Goal: Information Seeking & Learning: Learn about a topic

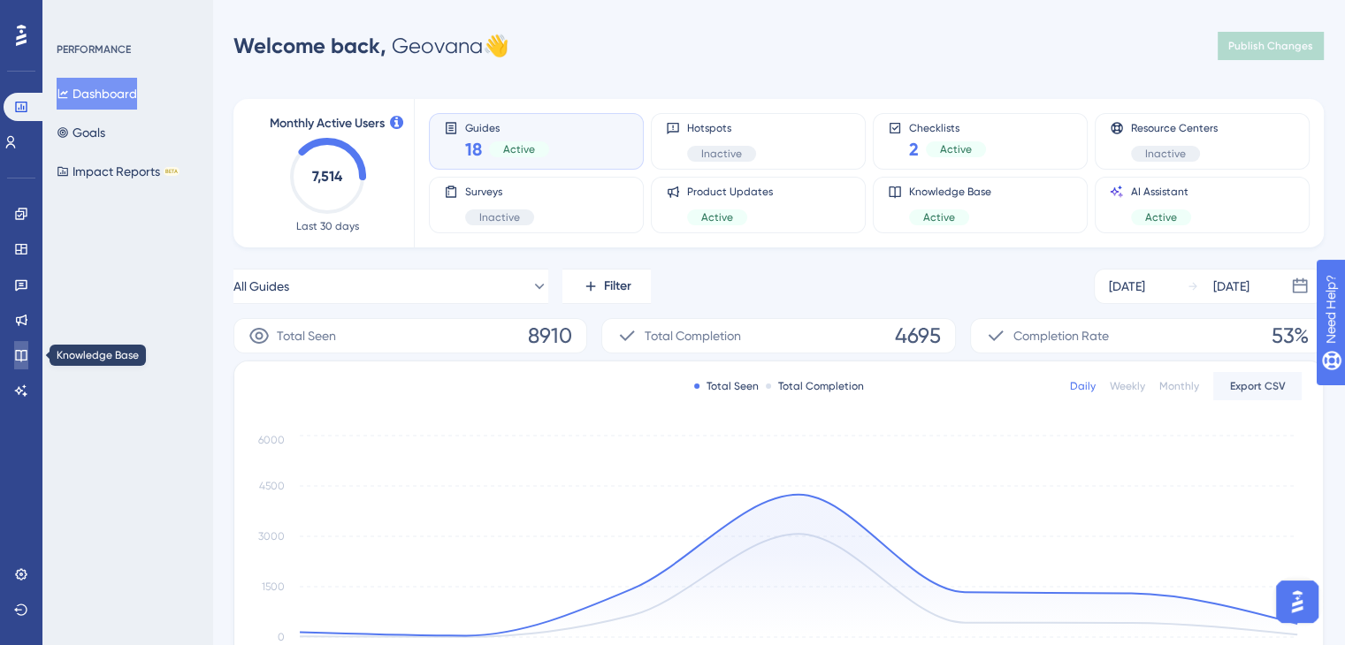
click at [28, 342] on link at bounding box center [21, 355] width 14 height 28
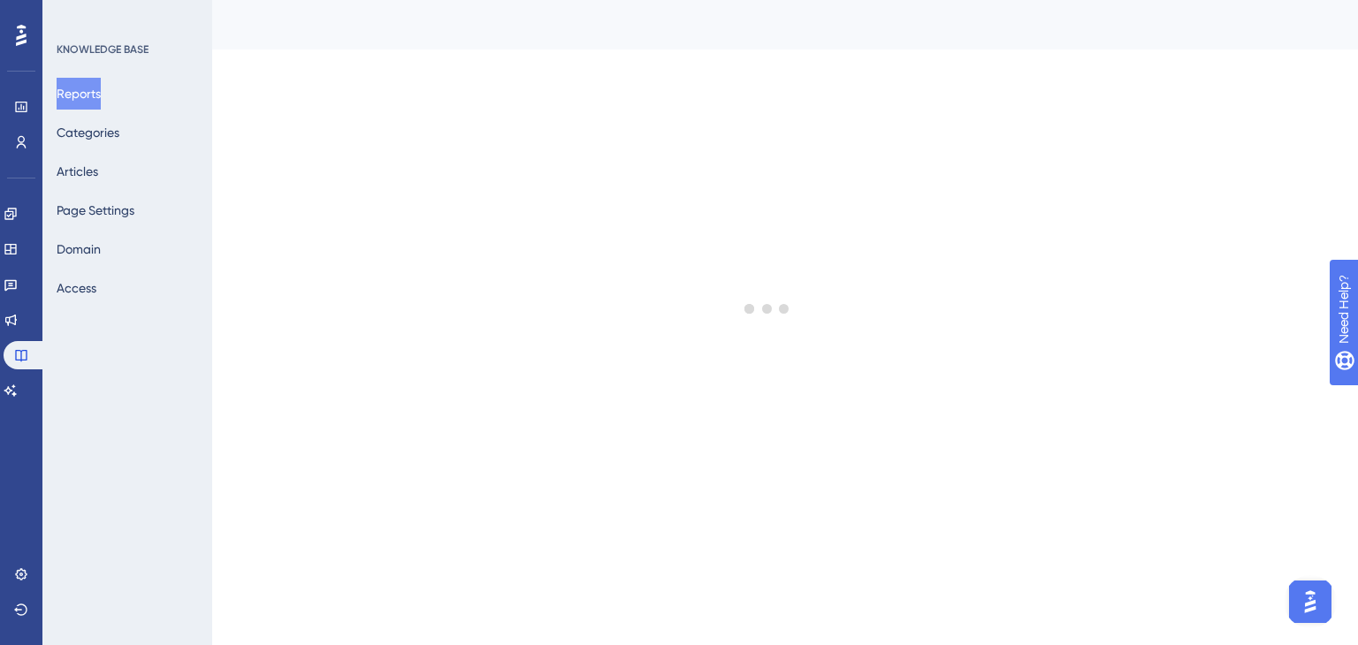
click at [148, 176] on div "Reports Categories Articles Page Settings Domain Access" at bounding box center [128, 191] width 143 height 226
click at [134, 167] on div "Reports Categories Articles Page Settings Domain Access" at bounding box center [128, 191] width 143 height 226
click at [91, 156] on button "Articles" at bounding box center [78, 172] width 42 height 32
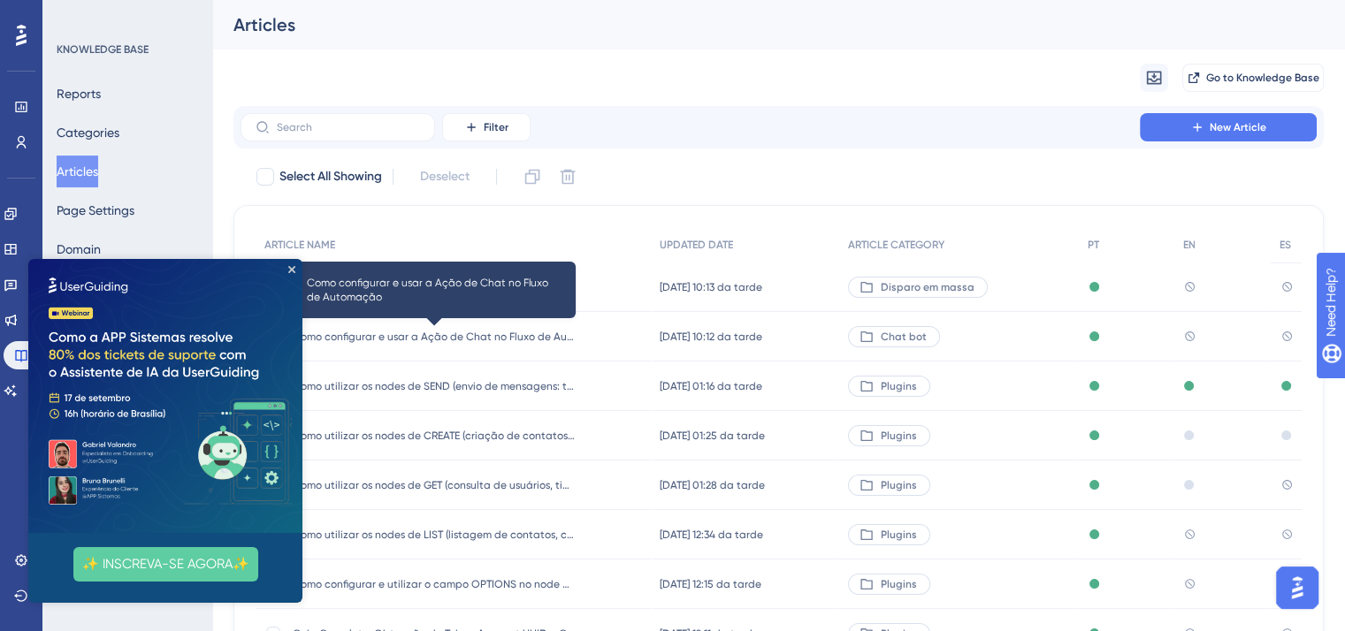
click at [438, 334] on span "Como configurar e usar a Ação de Chat no Fluxo de Automação" at bounding box center [434, 337] width 283 height 14
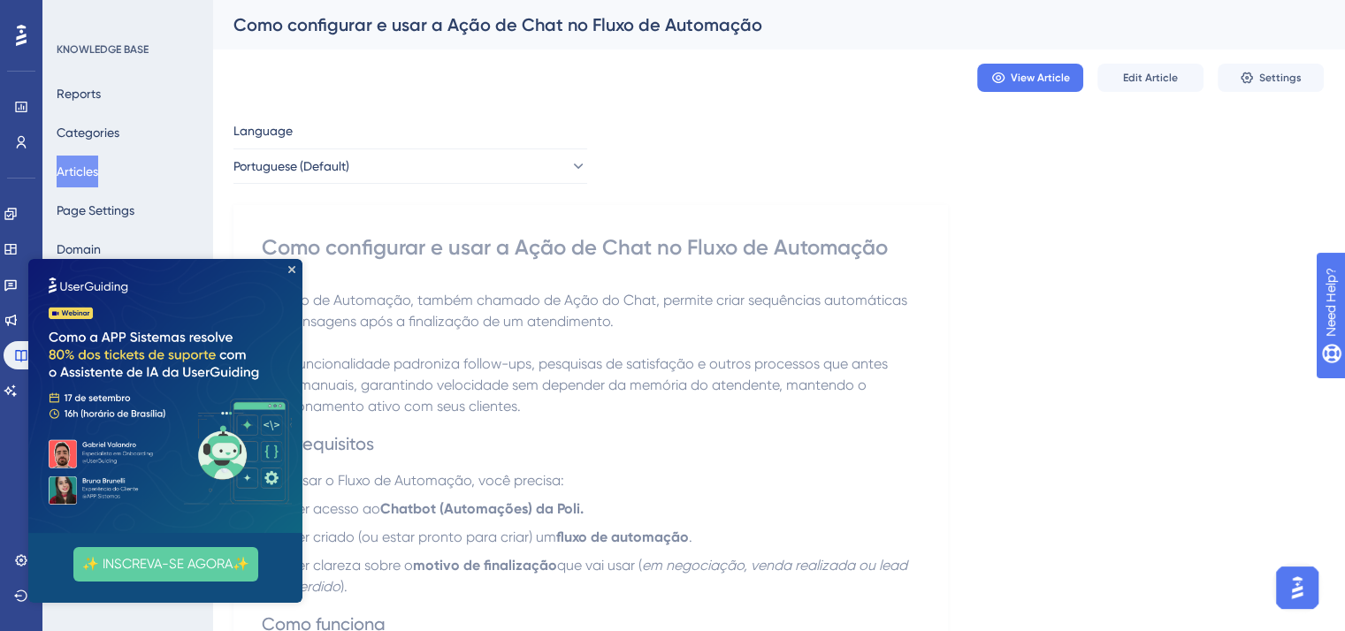
click at [286, 270] on img at bounding box center [165, 396] width 274 height 274
click at [290, 268] on icon "Close Preview" at bounding box center [291, 269] width 7 height 7
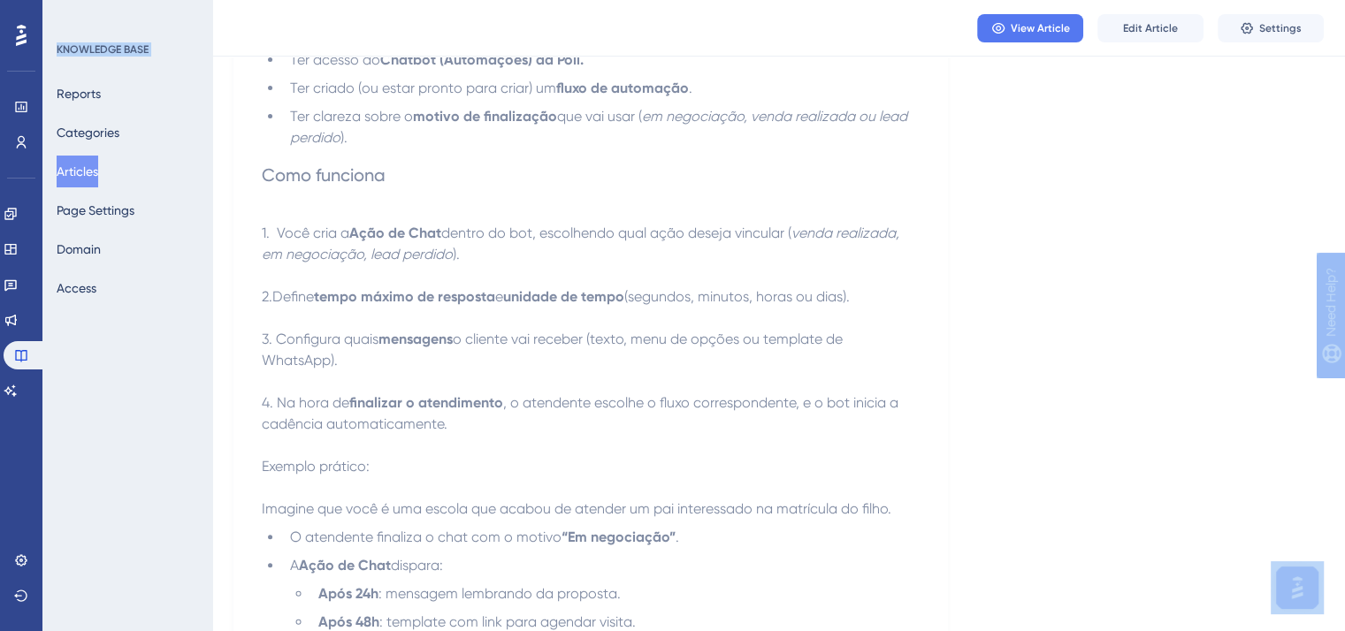
drag, startPoint x: 264, startPoint y: 207, endPoint x: 465, endPoint y: 263, distance: 208.5
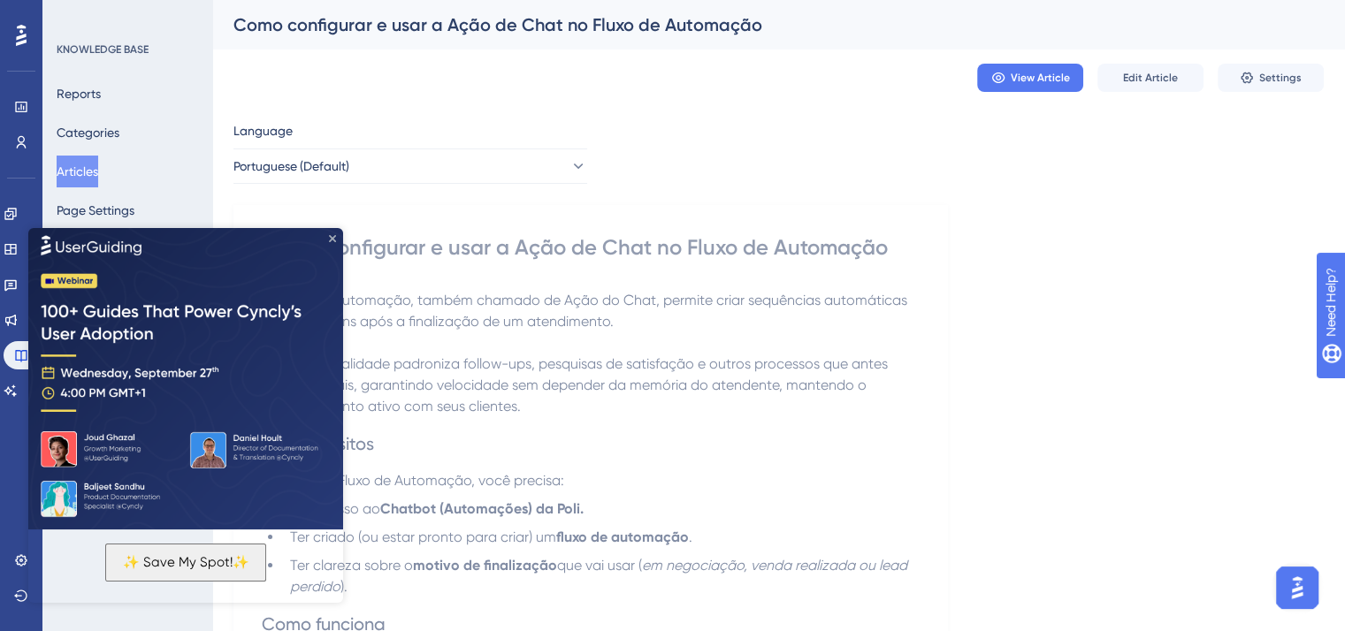
drag, startPoint x: 332, startPoint y: 240, endPoint x: 377, endPoint y: 446, distance: 211.5
click at [332, 240] on icon "Close Preview" at bounding box center [332, 238] width 7 height 7
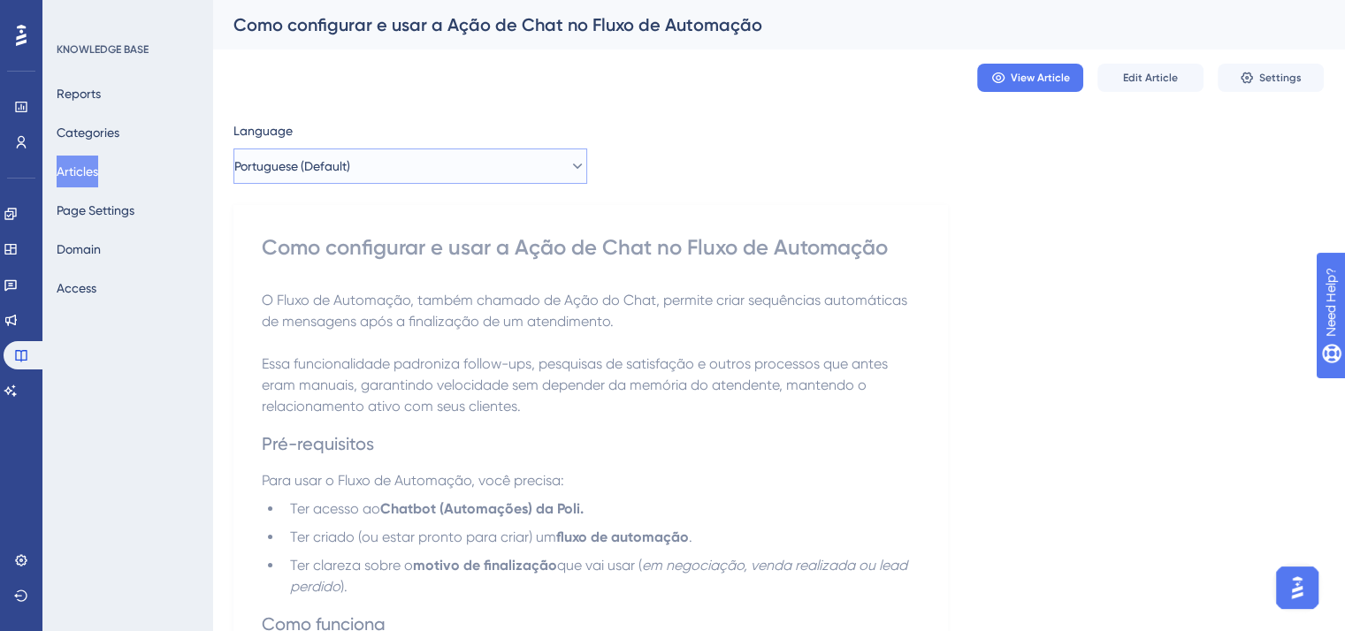
click at [395, 166] on button "Portuguese (Default)" at bounding box center [410, 166] width 354 height 35
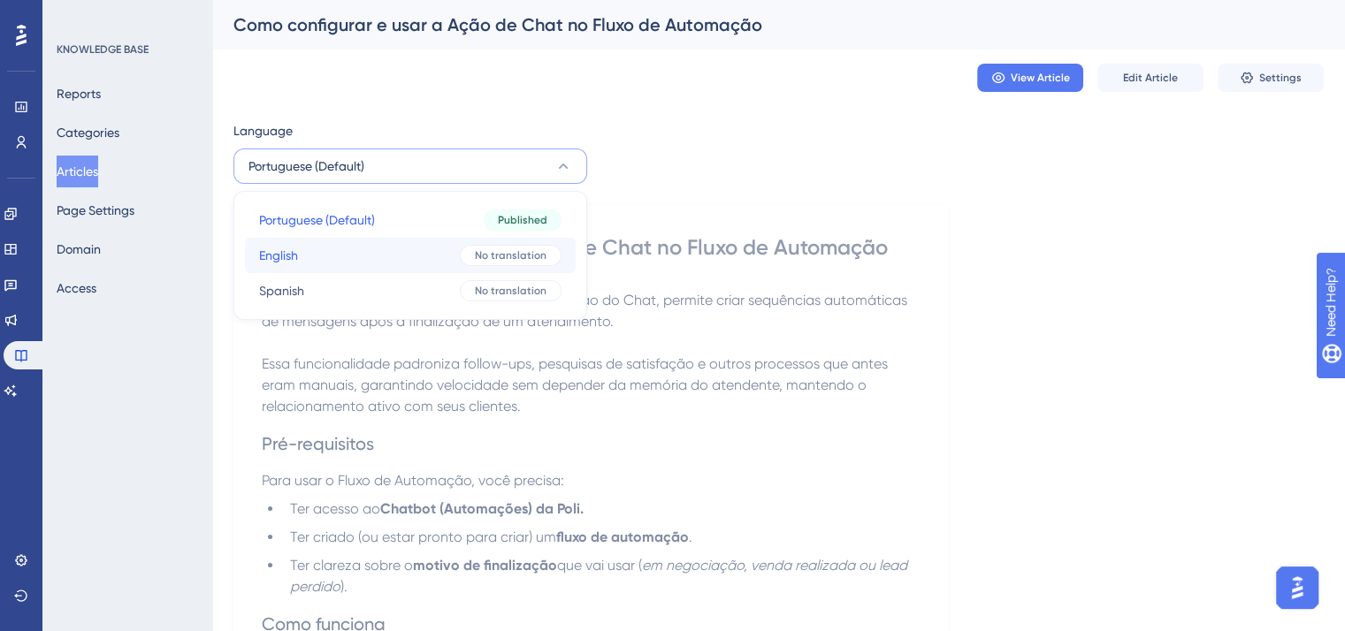
click at [410, 253] on button "English English No translation" at bounding box center [410, 255] width 331 height 35
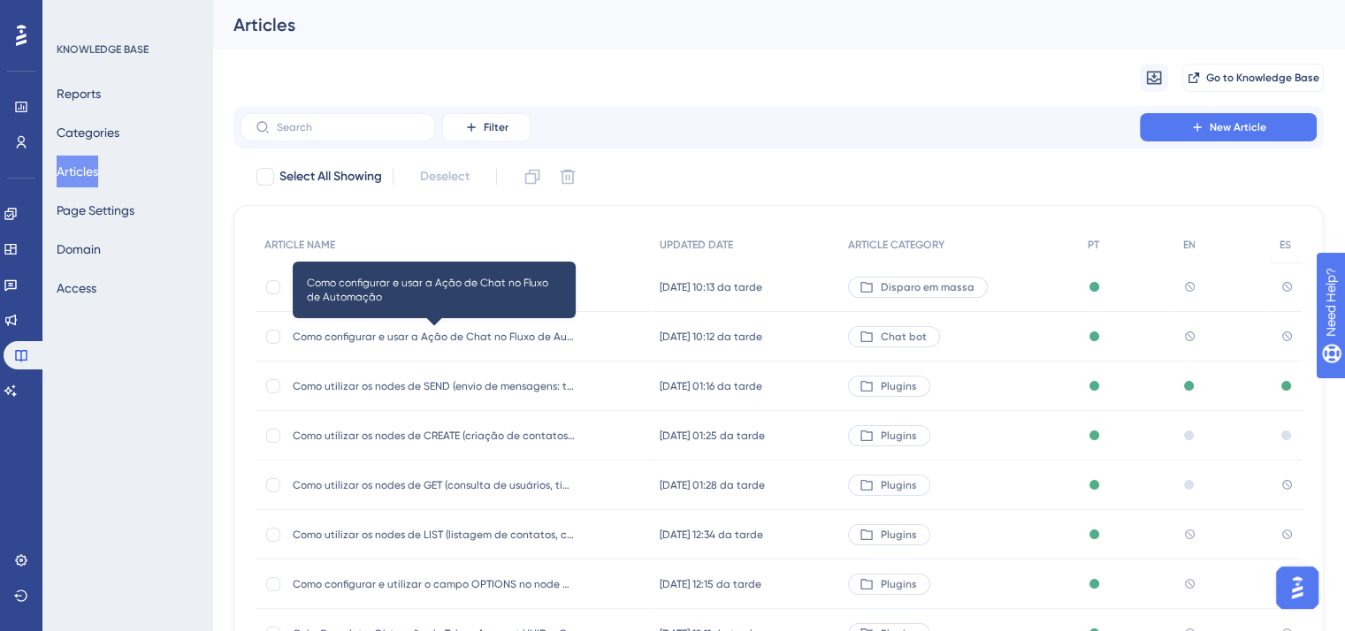
click at [378, 336] on span "Como configurar e usar a Ação de Chat no Fluxo de Automação" at bounding box center [434, 337] width 283 height 14
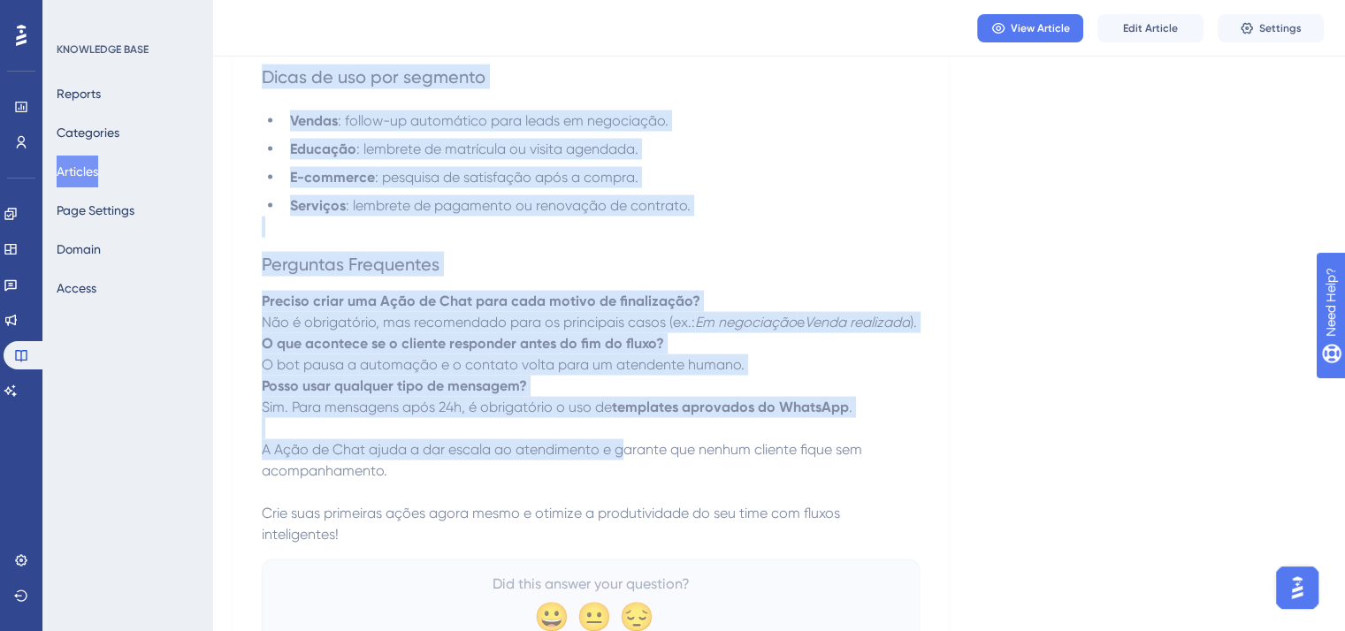
scroll to position [3780, 0]
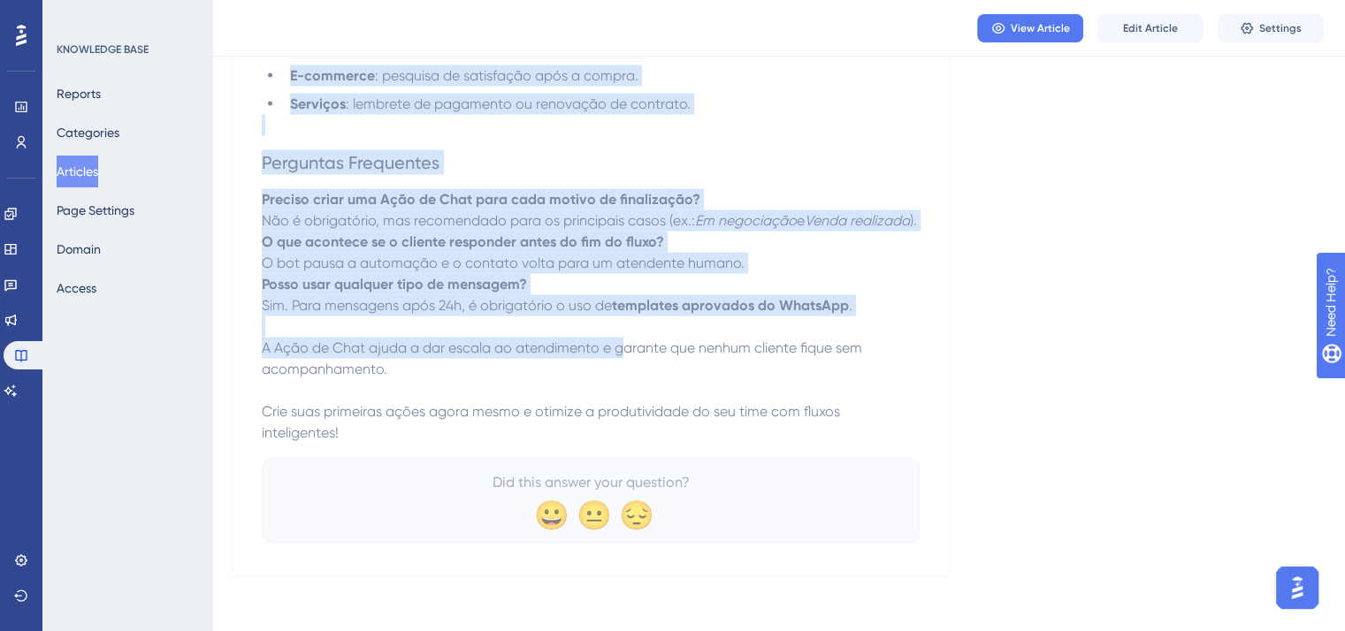
drag, startPoint x: 255, startPoint y: 249, endPoint x: 637, endPoint y: 440, distance: 427.7
copy div "Lore ipsumdolor s amet c Adip el Sedd ei Tempo in Utlaboree D Magna al Enimadmi…"
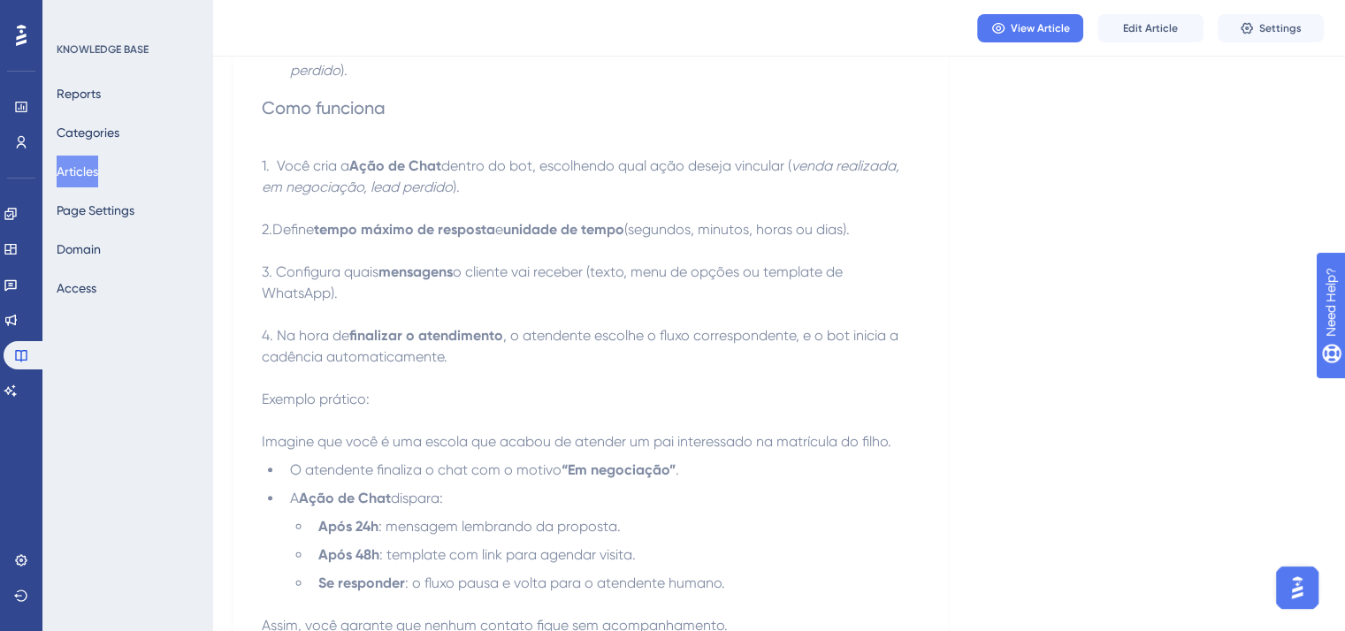
scroll to position [0, 0]
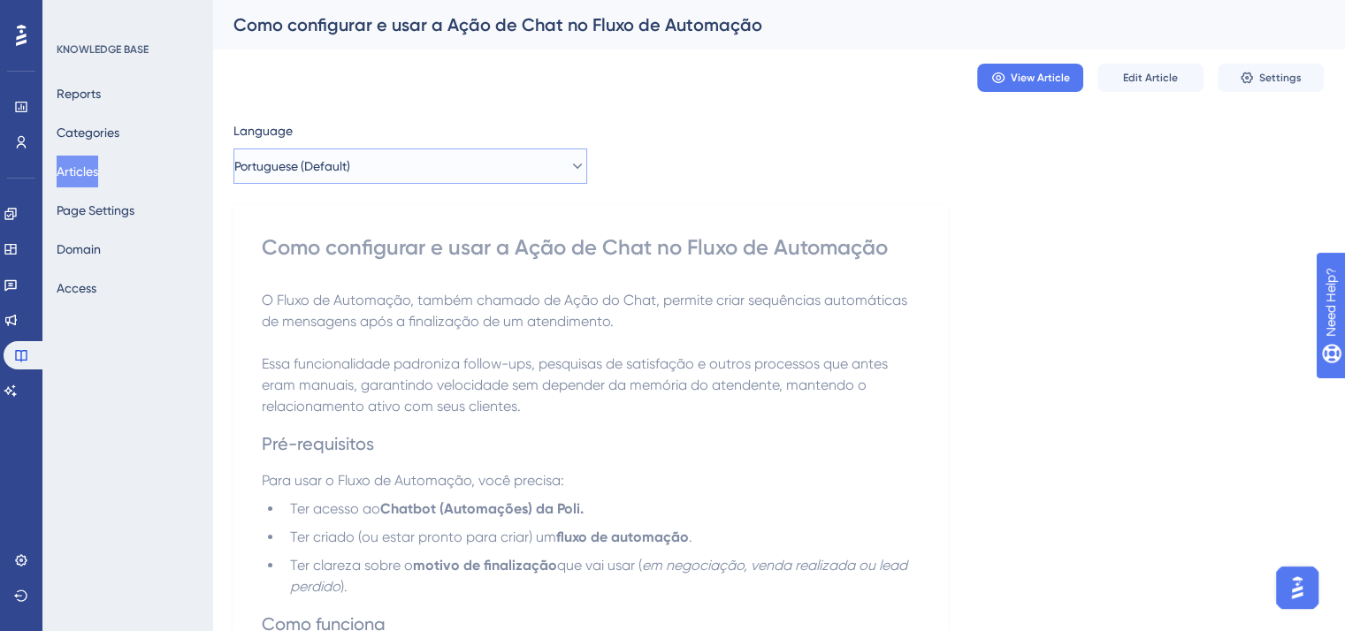
click at [377, 166] on button "Portuguese (Default)" at bounding box center [410, 166] width 354 height 35
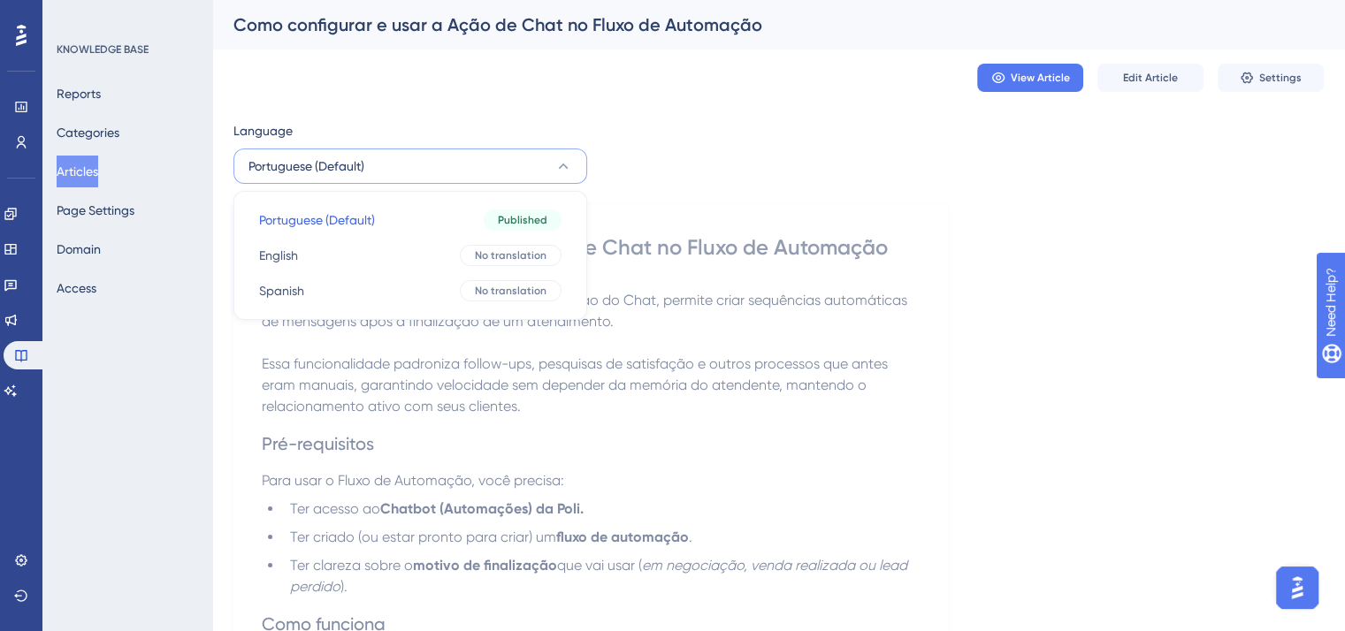
drag, startPoint x: 341, startPoint y: 261, endPoint x: 865, endPoint y: 111, distance: 544.2
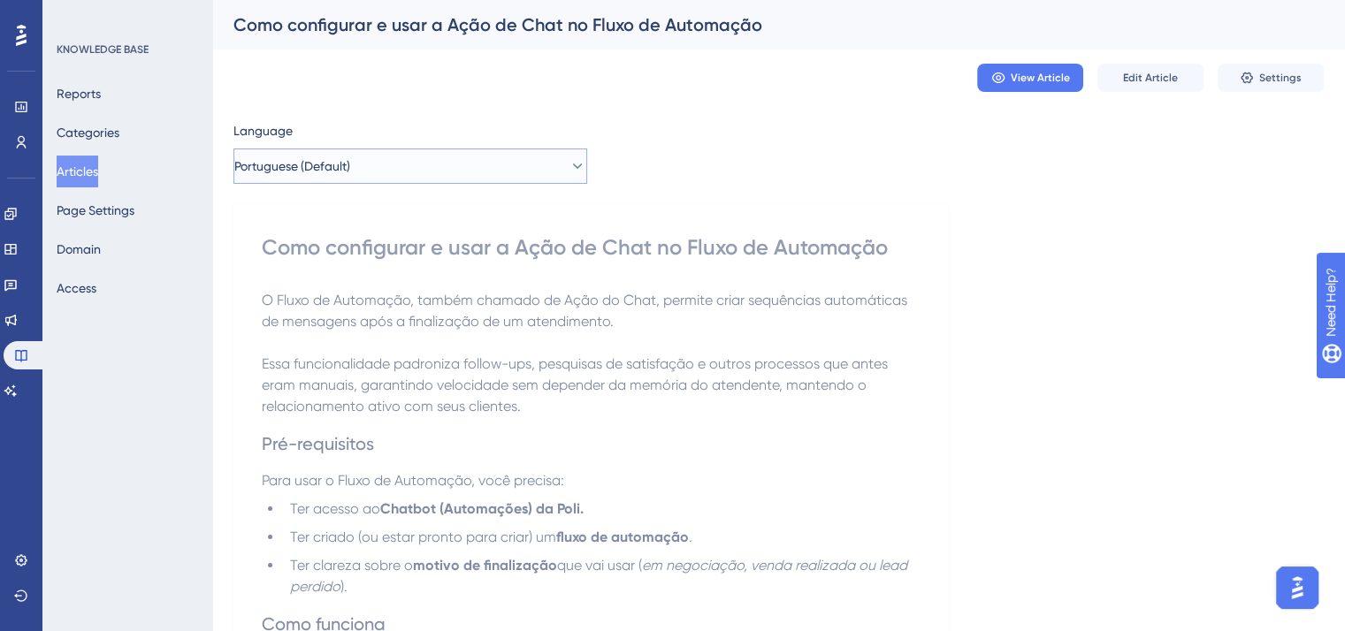
click at [499, 169] on button "Portuguese (Default)" at bounding box center [410, 166] width 354 height 35
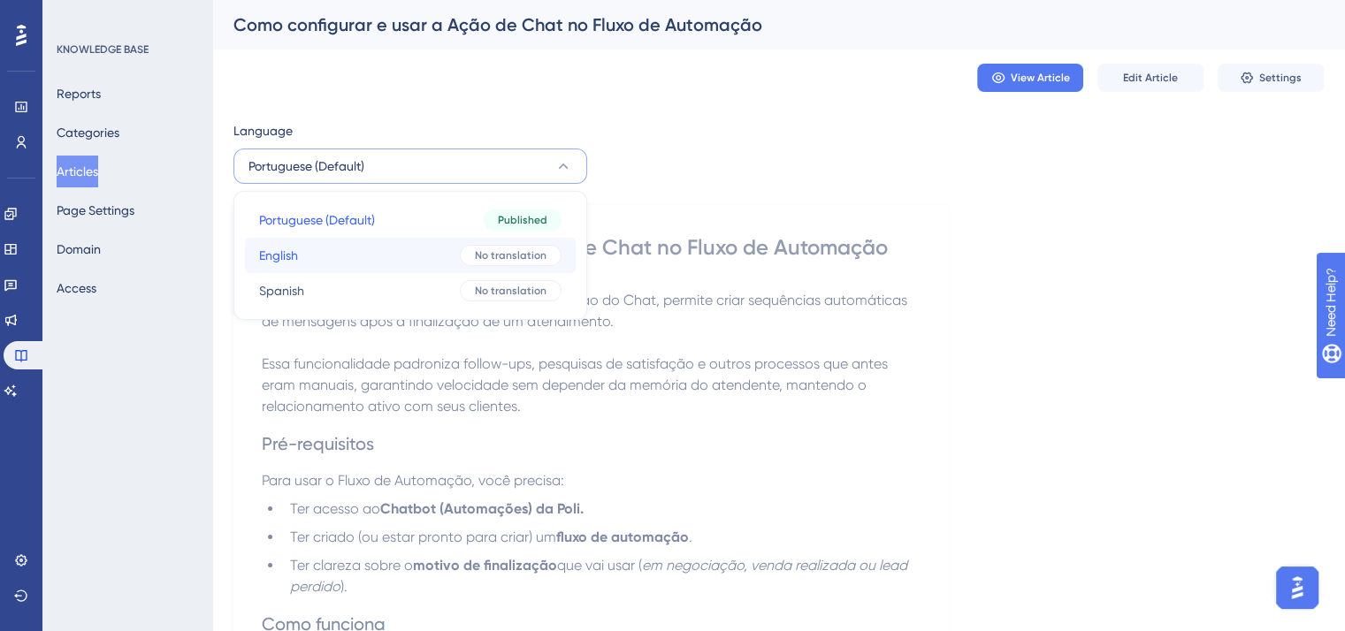
click at [426, 238] on button "English English No translation" at bounding box center [410, 255] width 331 height 35
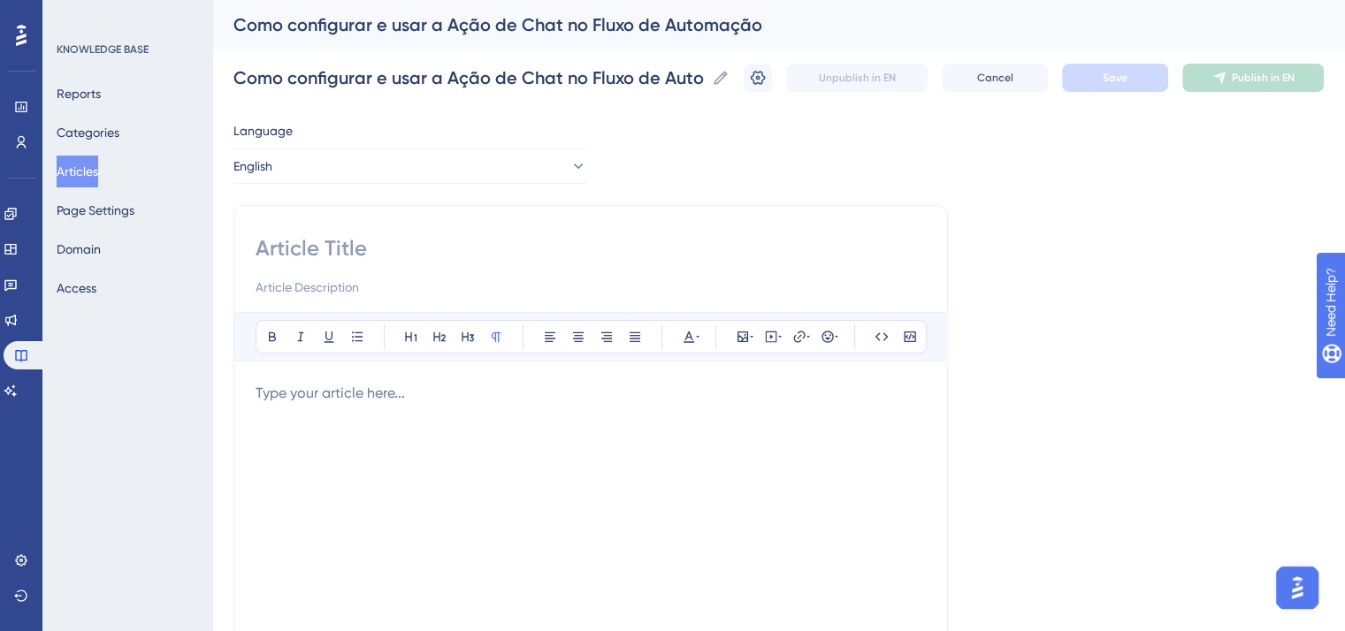
click at [428, 253] on input at bounding box center [590, 248] width 670 height 28
paste input "📖 How to Configure and Use Chat Action in the Automation Flow"
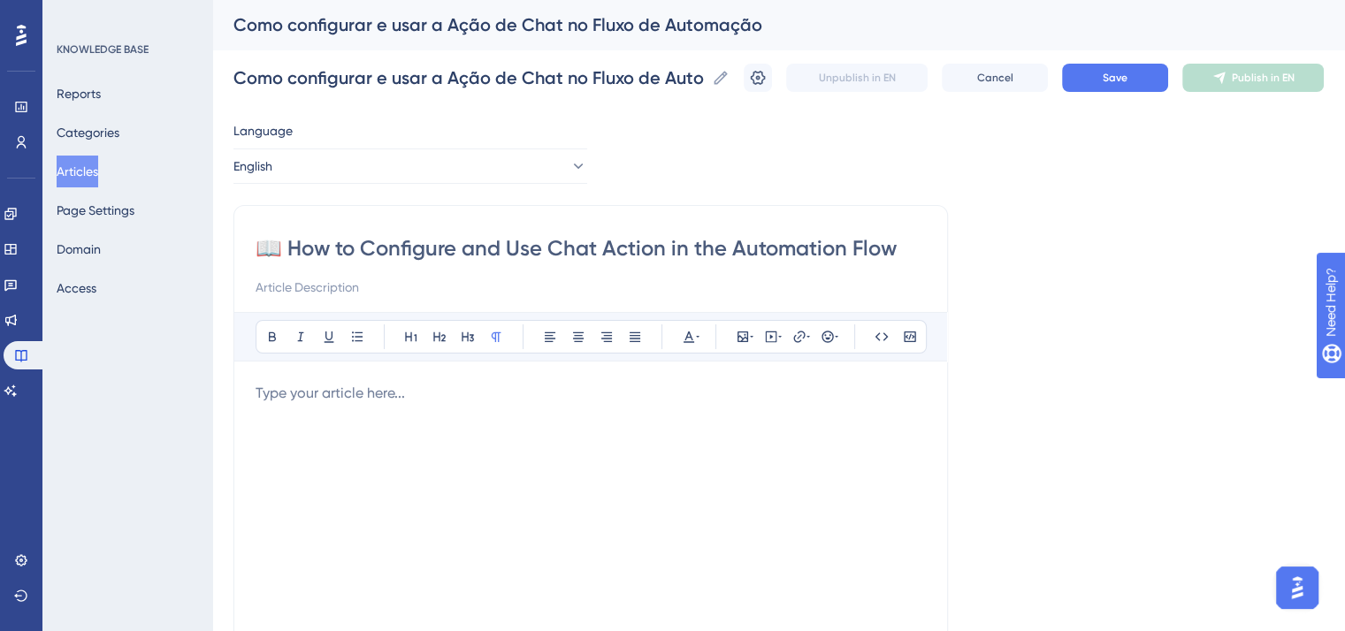
click at [286, 248] on input "📖 How to Configure and Use Chat Action in the Automation Flow" at bounding box center [590, 248] width 670 height 28
click at [293, 248] on input "📖 How to Configure and Use Chat Action in the Automation Flow" at bounding box center [590, 248] width 670 height 28
type input "How to Configure and Use Chat Action in the Automation Flow"
click at [526, 420] on div at bounding box center [590, 577] width 670 height 389
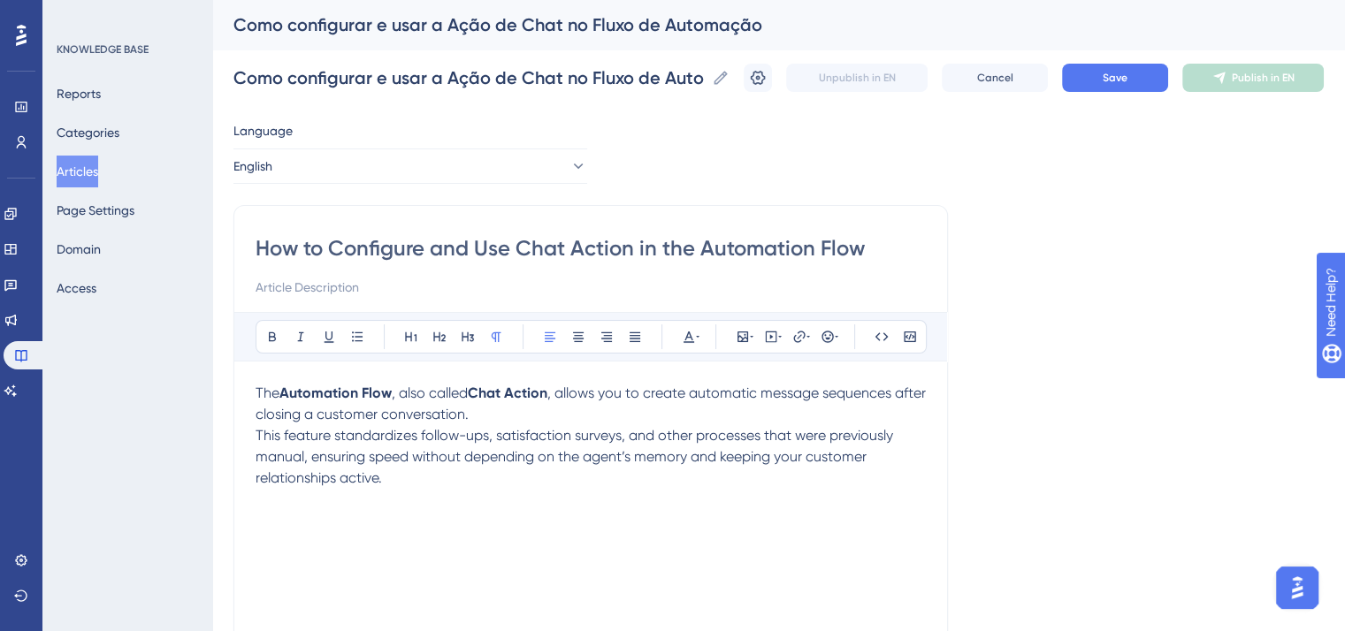
click at [513, 415] on p "The Automation Flow , also called Chat Action , allows you to create automatic …" at bounding box center [590, 404] width 670 height 42
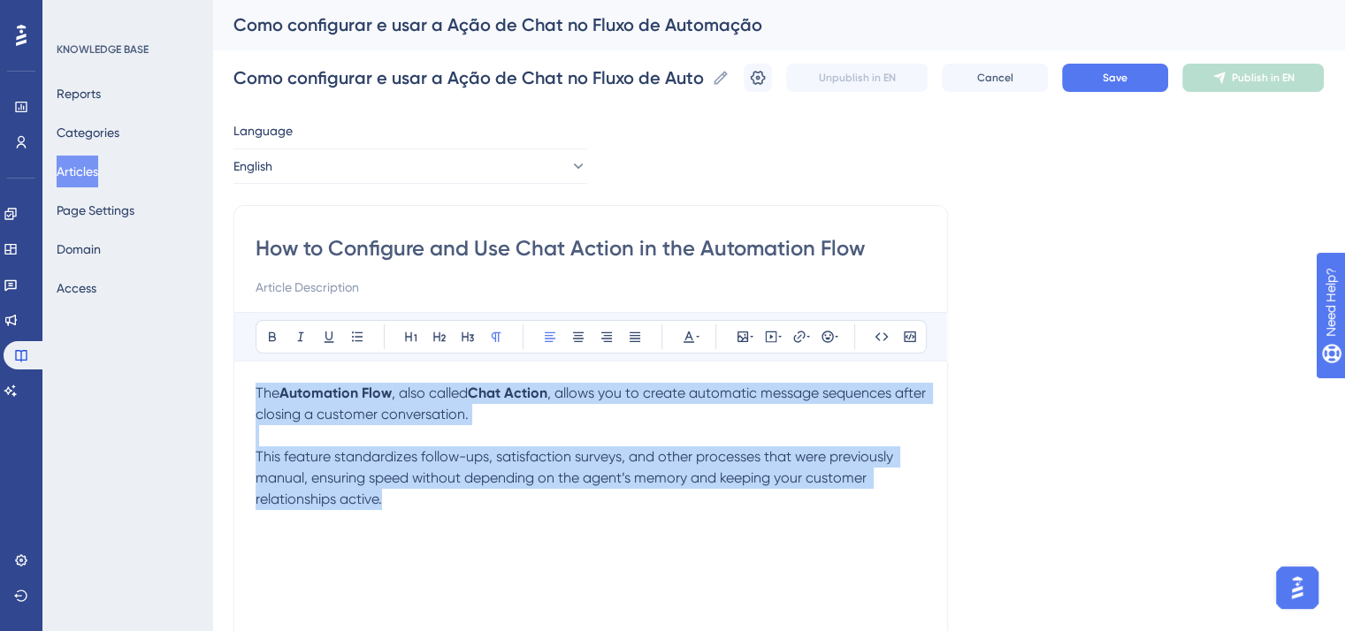
drag, startPoint x: 385, startPoint y: 503, endPoint x: 194, endPoint y: 391, distance: 222.3
click at [212, 391] on div "Performance Users Engagement Widgets Feedback Product Updates Knowledge Base AI…" at bounding box center [778, 464] width 1132 height 928
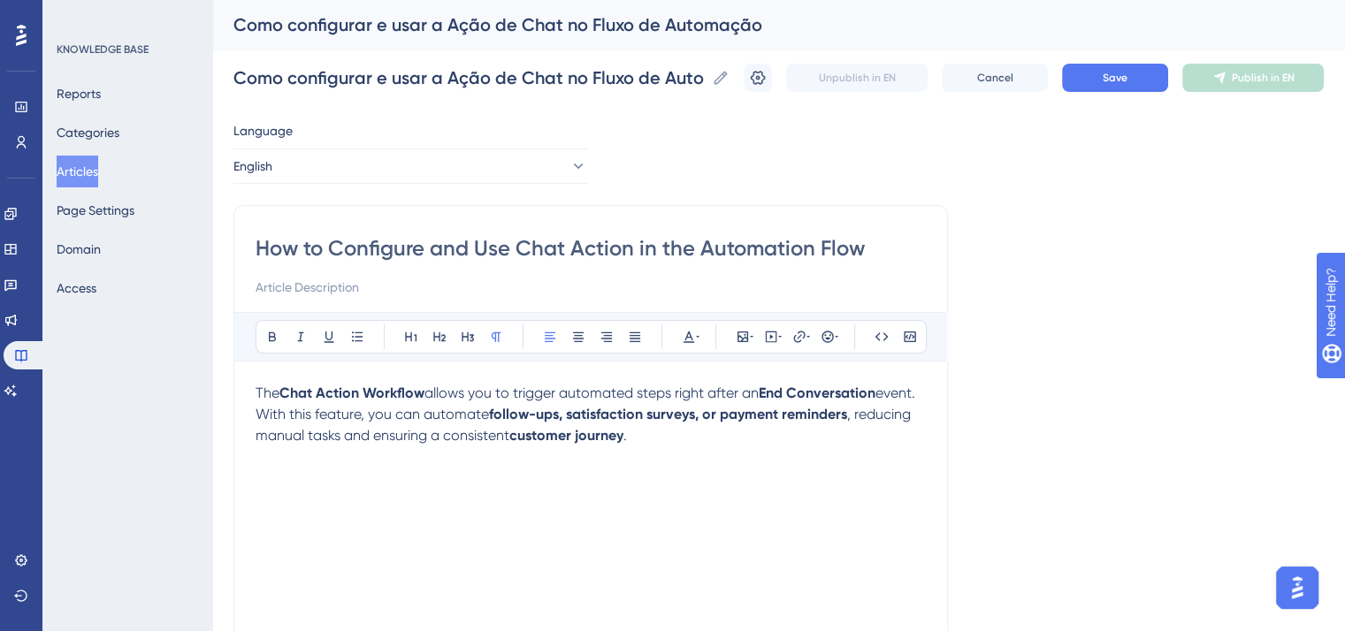
click at [392, 424] on p "The Chat Action Workflow allows you to trigger automated steps right after an E…" at bounding box center [590, 415] width 670 height 64
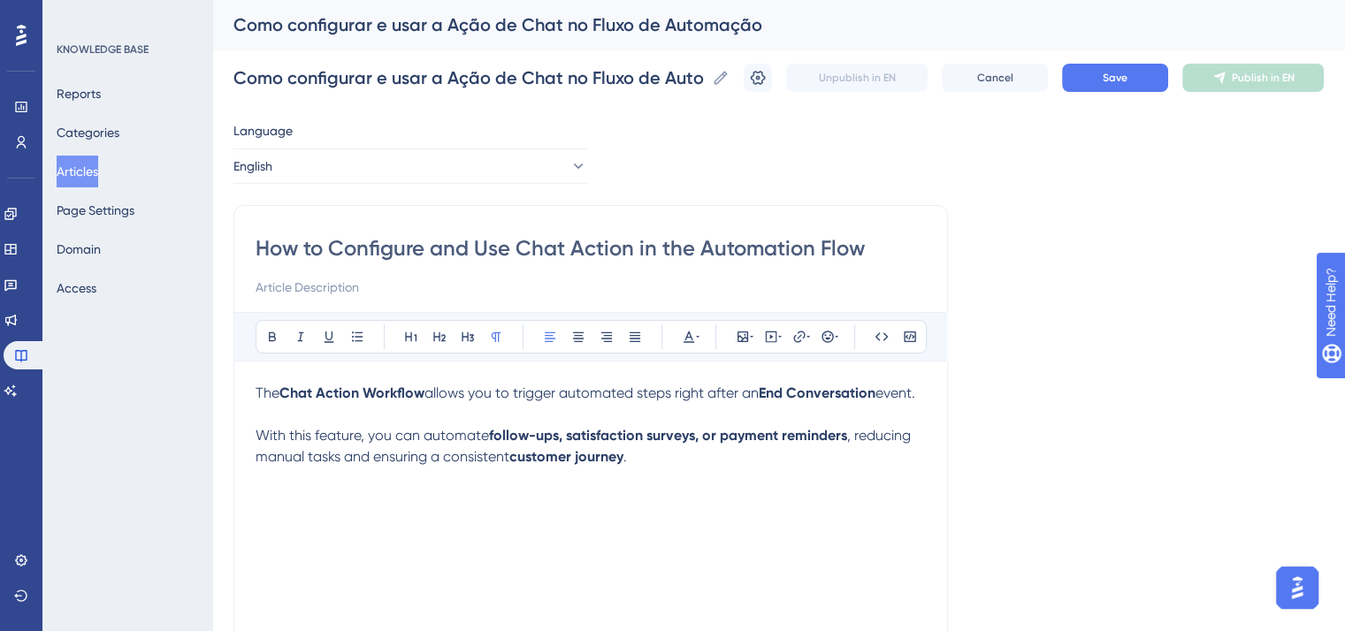
click at [672, 510] on div "The Chat Action Workflow allows you to trigger automated steps right after an E…" at bounding box center [590, 577] width 670 height 389
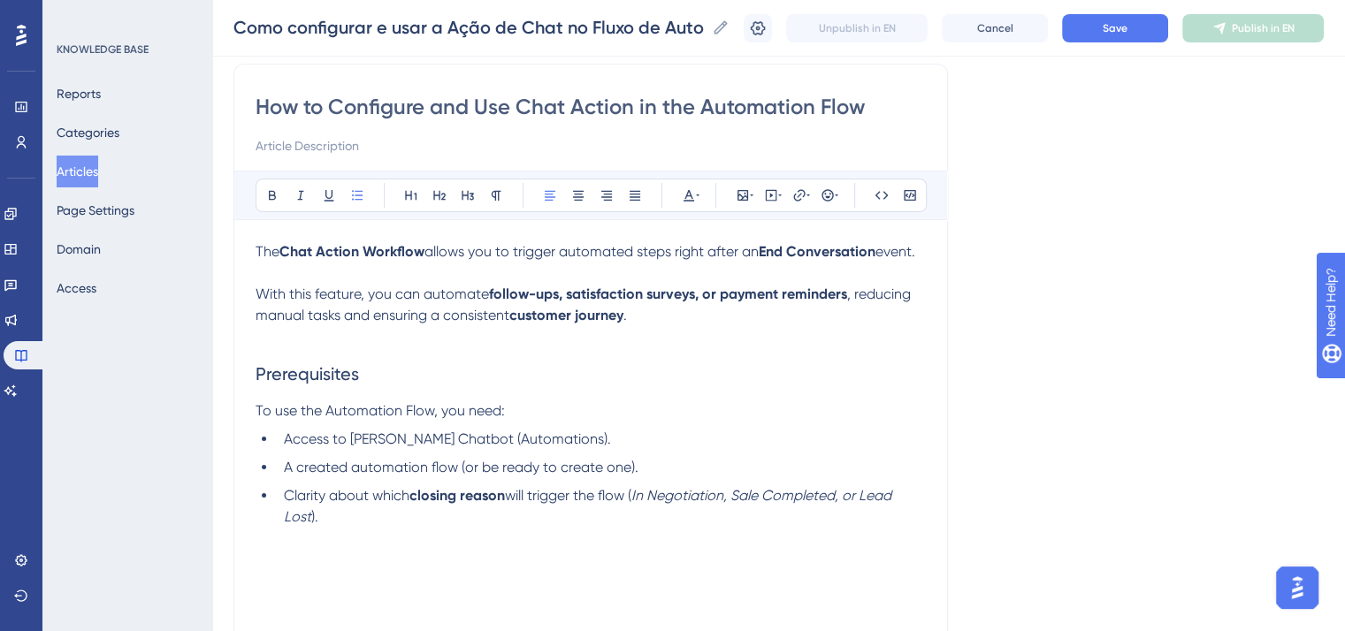
scroll to position [221, 0]
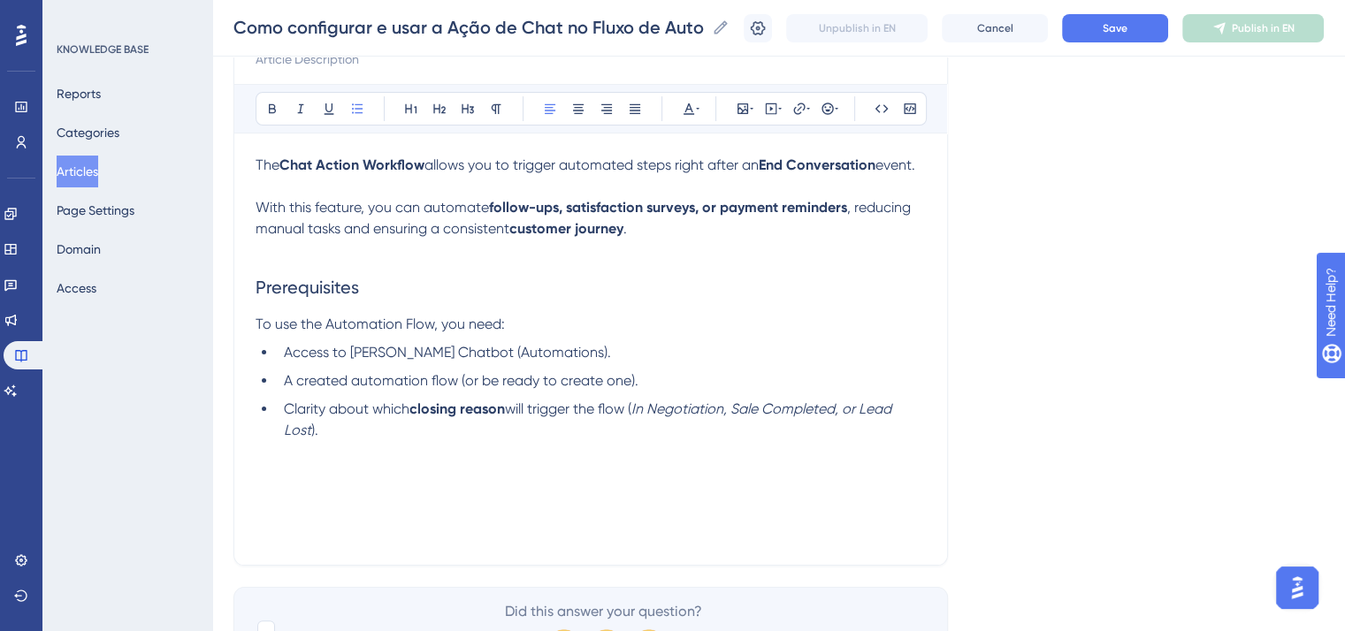
click at [689, 468] on div "The Chat Action Workflow allows you to trigger automated steps right after an E…" at bounding box center [590, 349] width 670 height 389
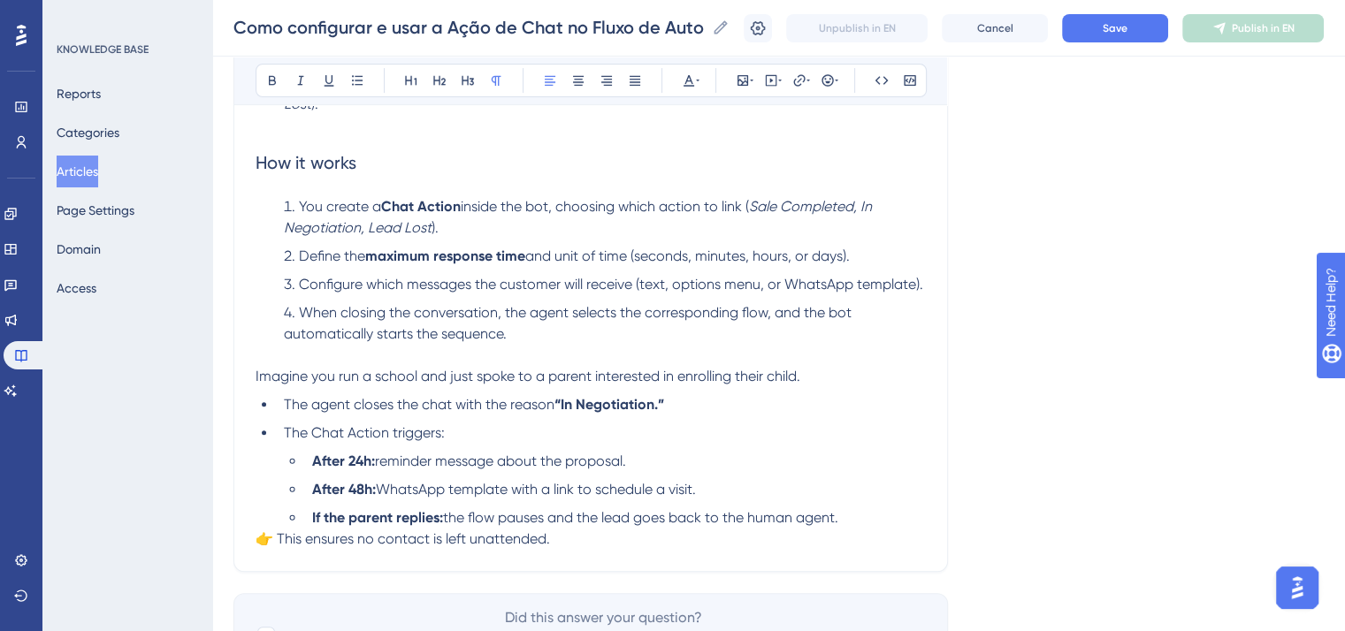
scroll to position [653, 0]
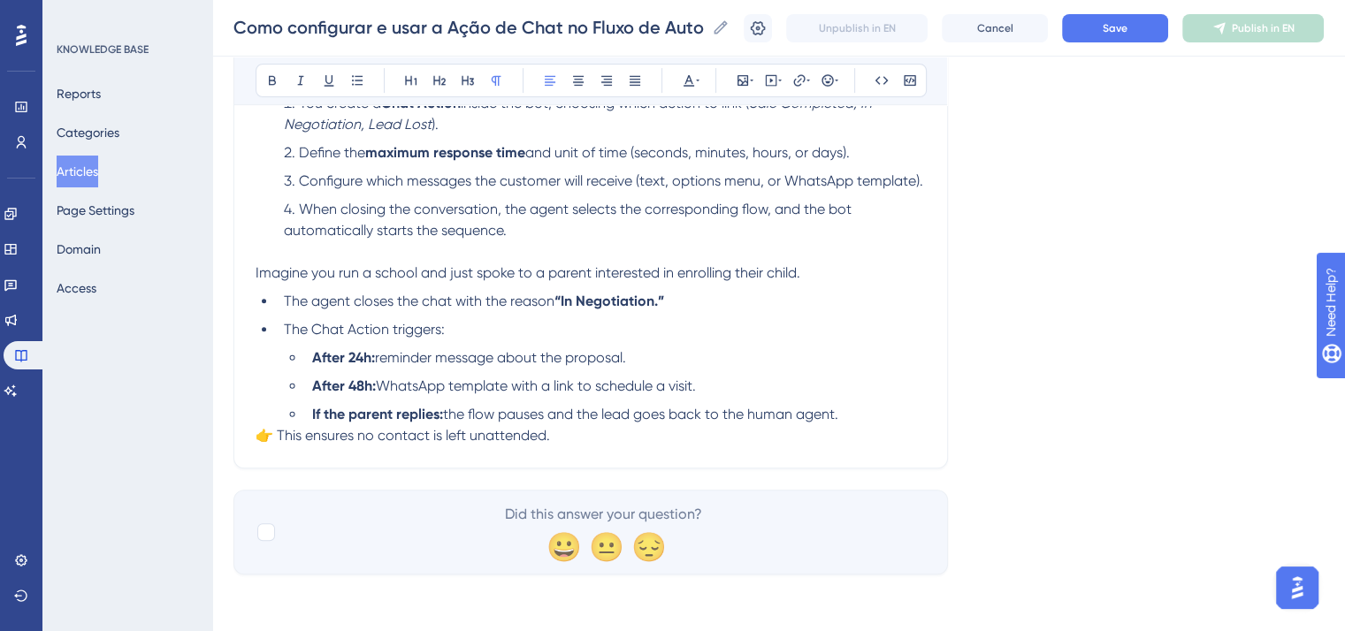
drag, startPoint x: 271, startPoint y: 463, endPoint x: 267, endPoint y: 476, distance: 13.1
click at [270, 444] on span "👉 This ensures no contact is left unattended." at bounding box center [402, 435] width 294 height 17
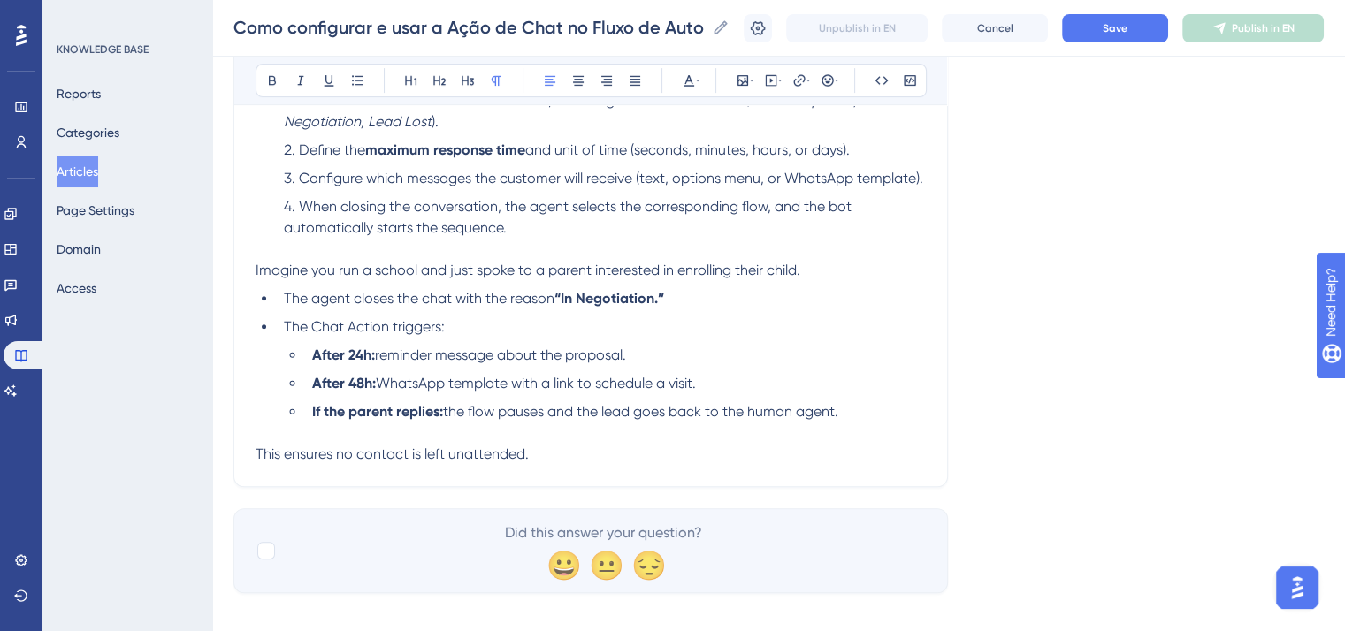
click at [585, 487] on div "How to Configure and Use Chat Action in the Automation Flow Bold Italic Underli…" at bounding box center [590, 16] width 714 height 942
click at [590, 465] on p "This ensures no contact is left unattended." at bounding box center [590, 454] width 670 height 21
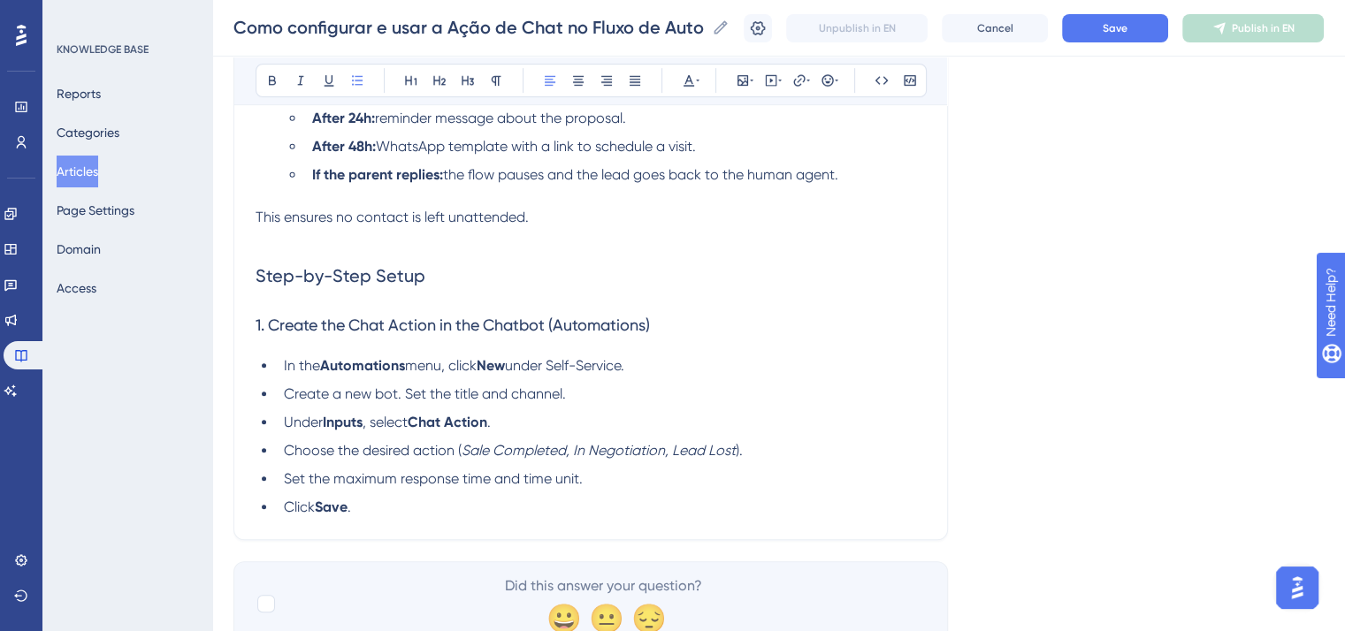
scroll to position [966, 0]
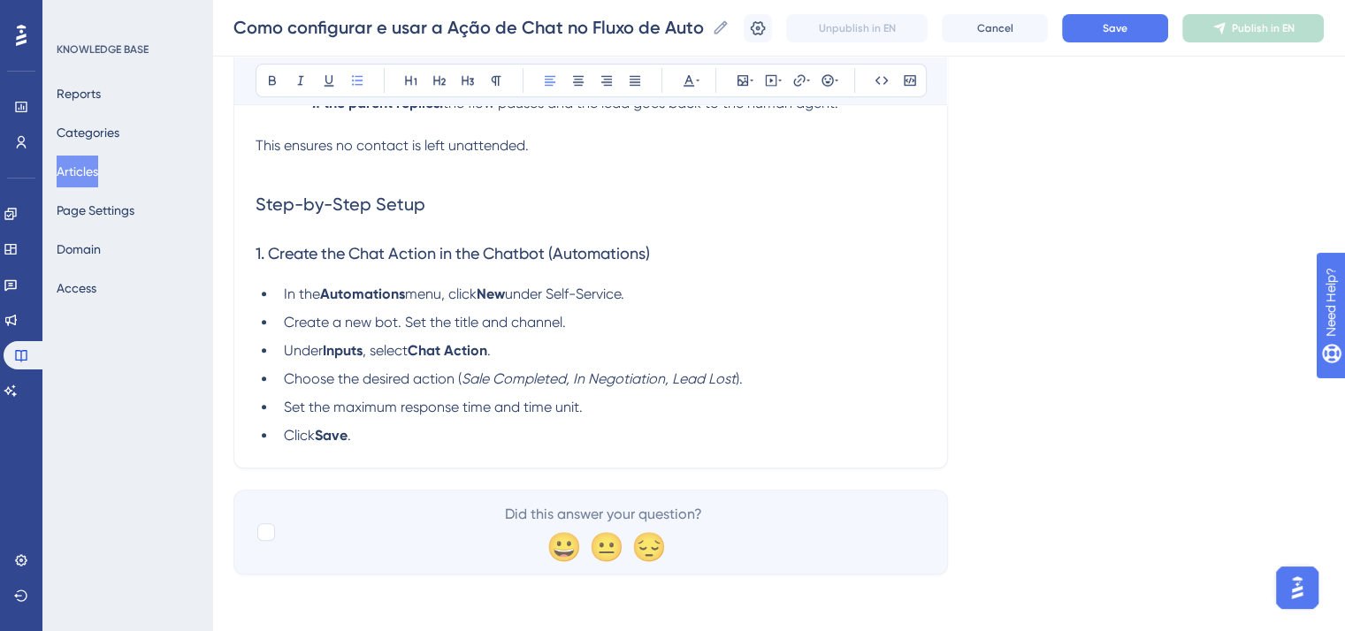
click at [504, 362] on li "Under Inputs , select Chat Action ." at bounding box center [601, 350] width 649 height 21
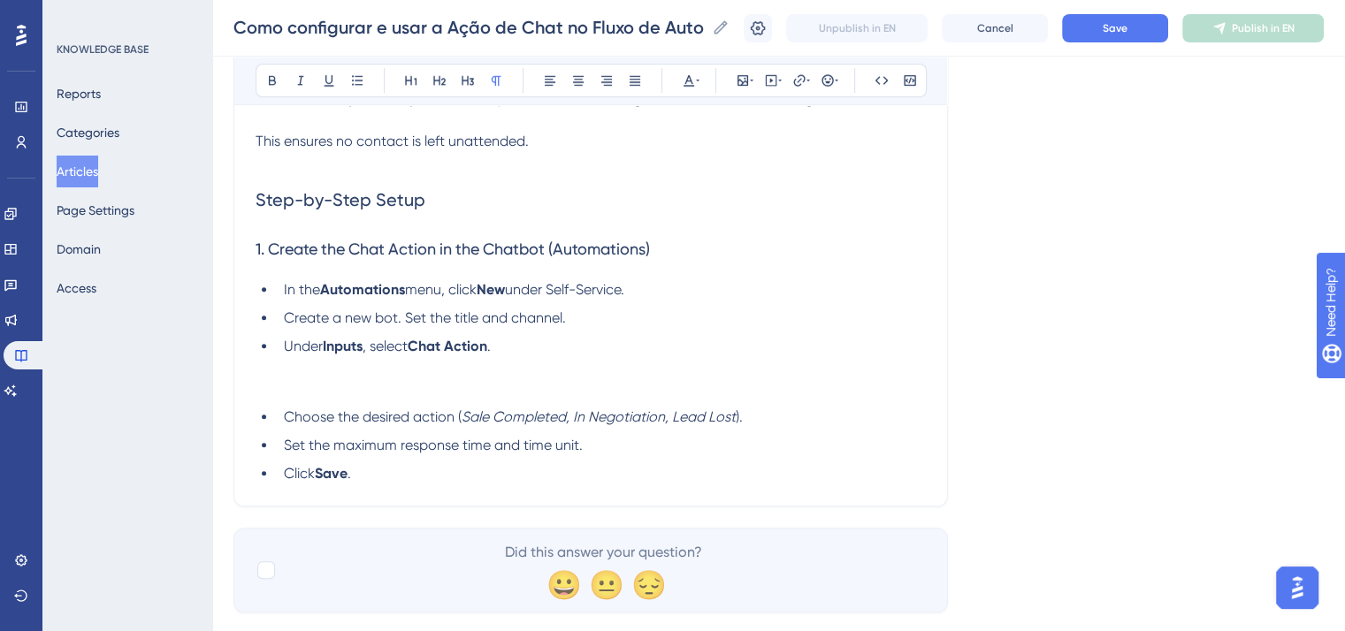
scroll to position [996, 0]
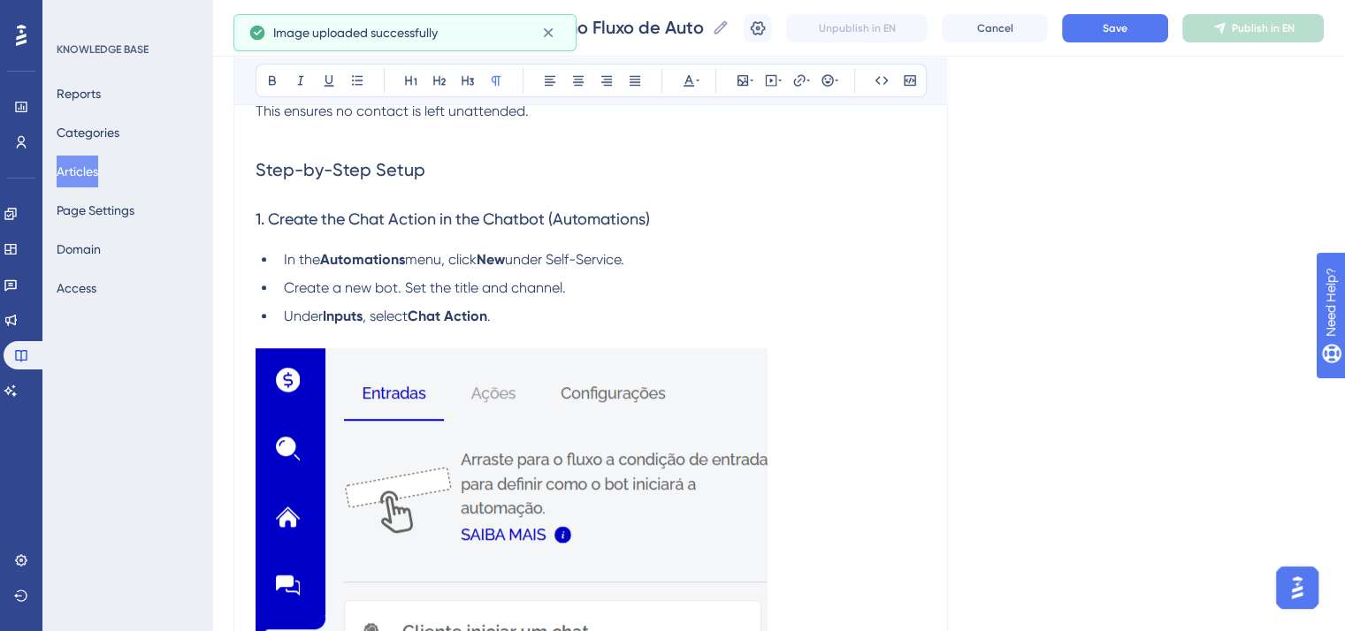
click at [577, 464] on img at bounding box center [511, 643] width 512 height 590
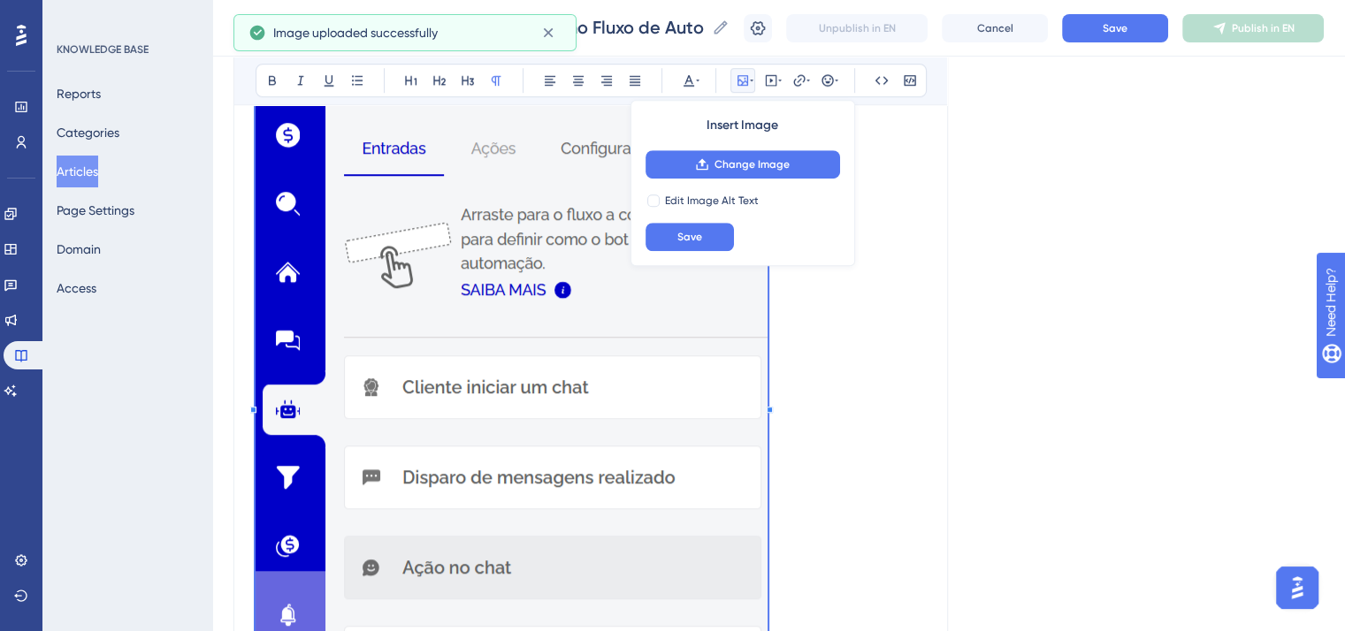
scroll to position [1438, 0]
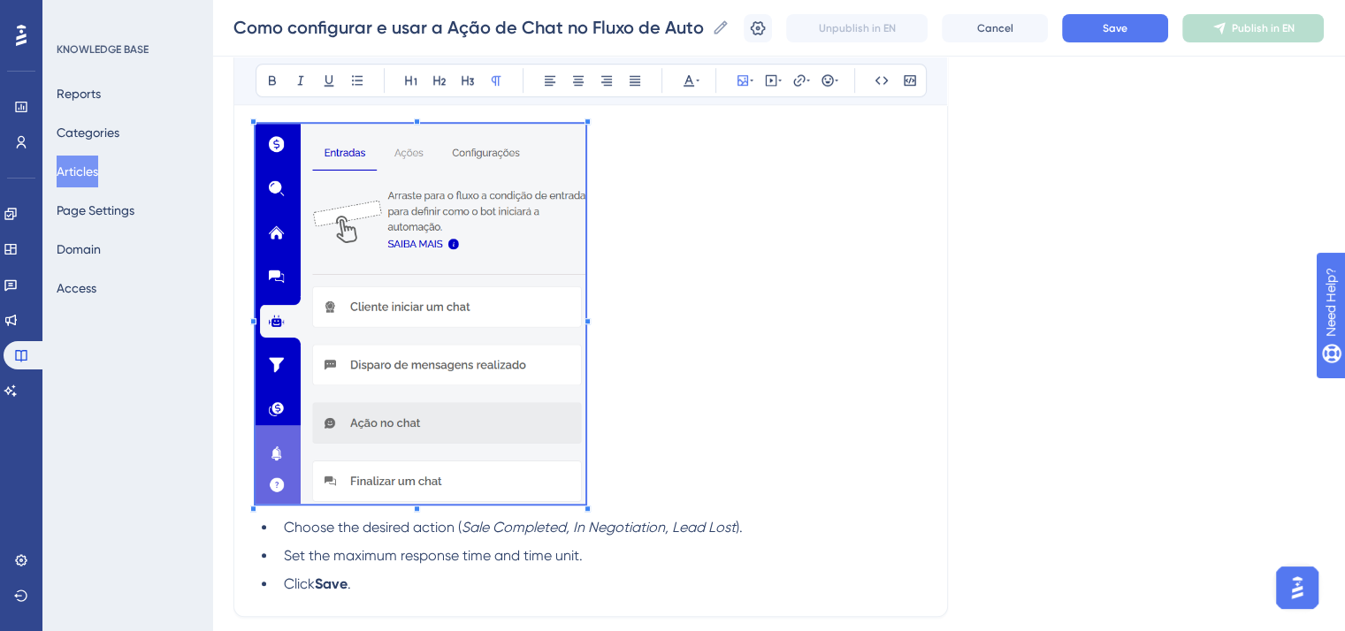
click at [742, 417] on p at bounding box center [590, 317] width 670 height 386
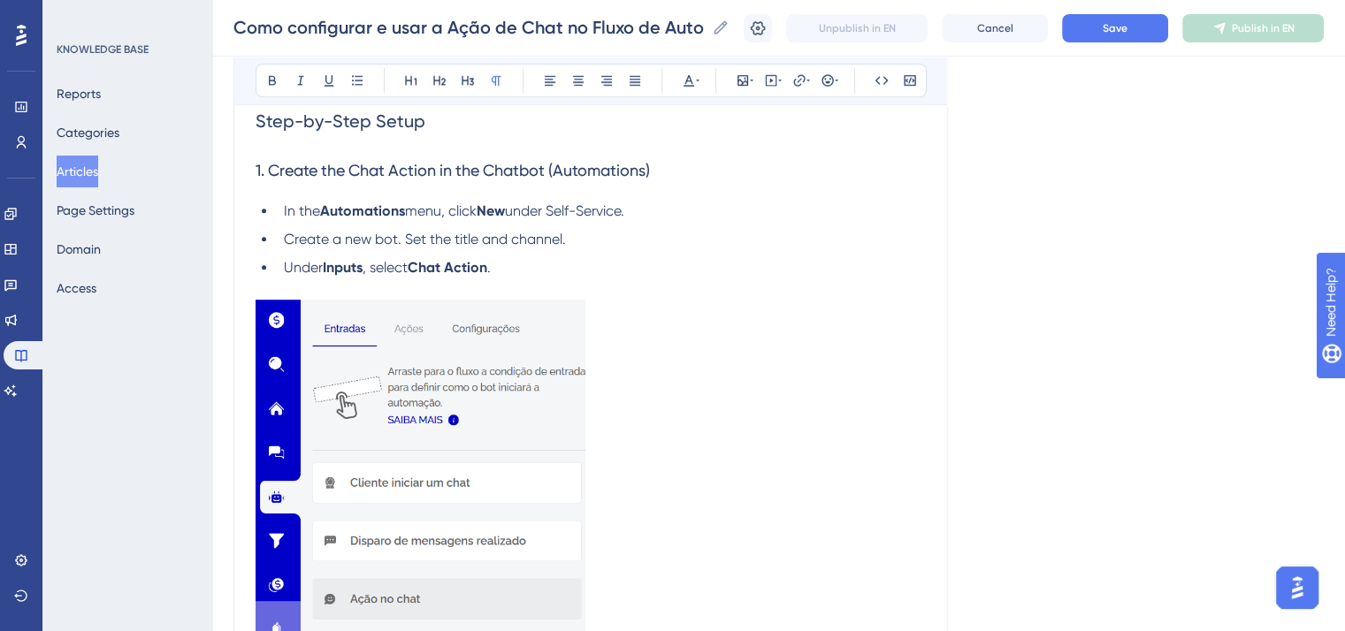
scroll to position [956, 0]
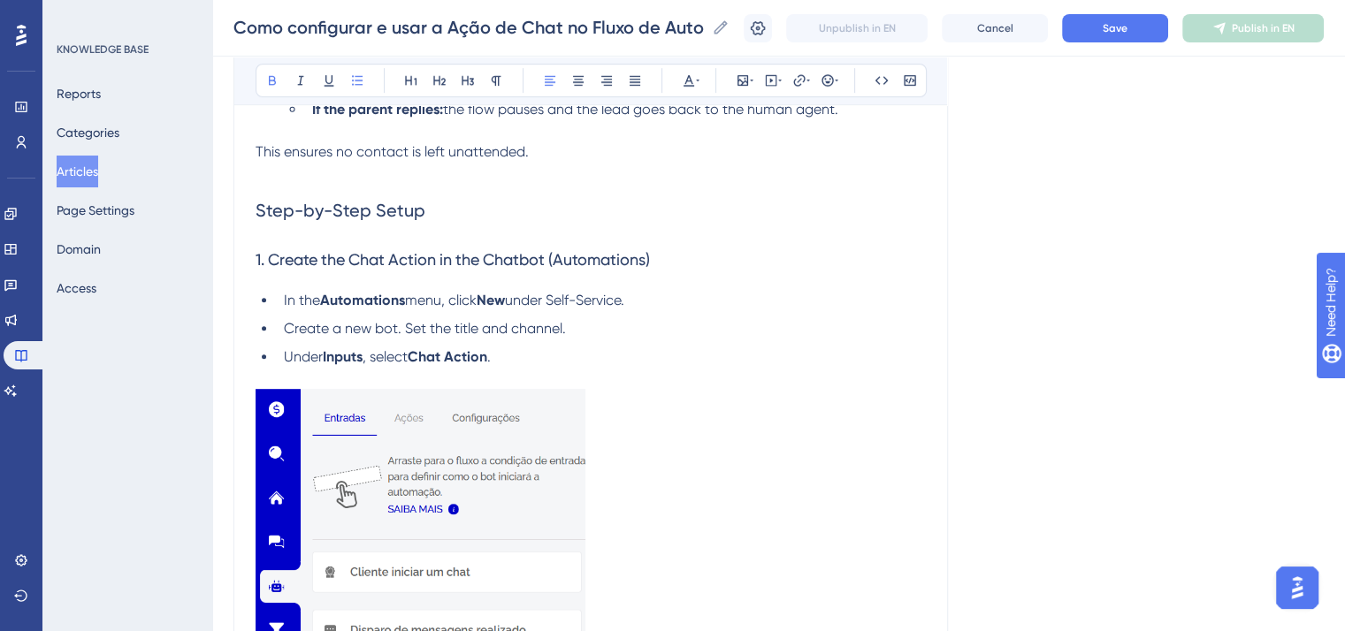
click at [484, 365] on strong "Chat Action" at bounding box center [448, 356] width 80 height 17
click at [486, 365] on strong "Chat Action" at bounding box center [448, 356] width 80 height 17
click at [487, 365] on strong "Chat Action" at bounding box center [448, 356] width 80 height 17
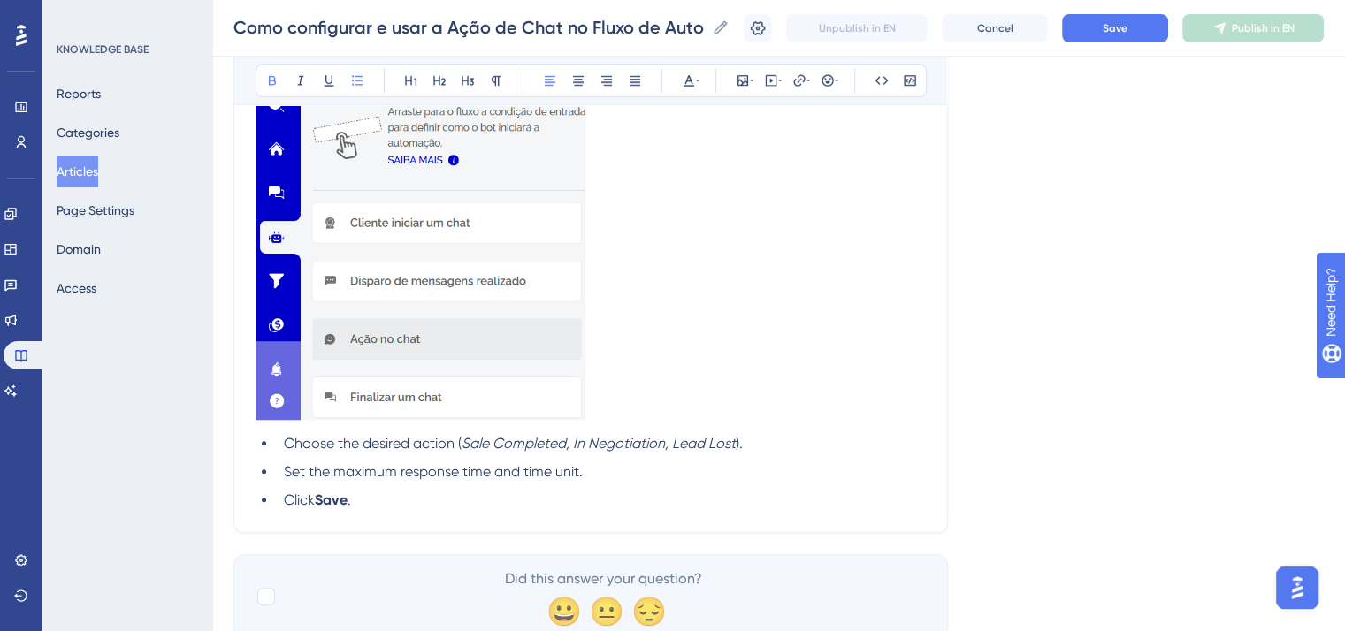
scroll to position [1398, 0]
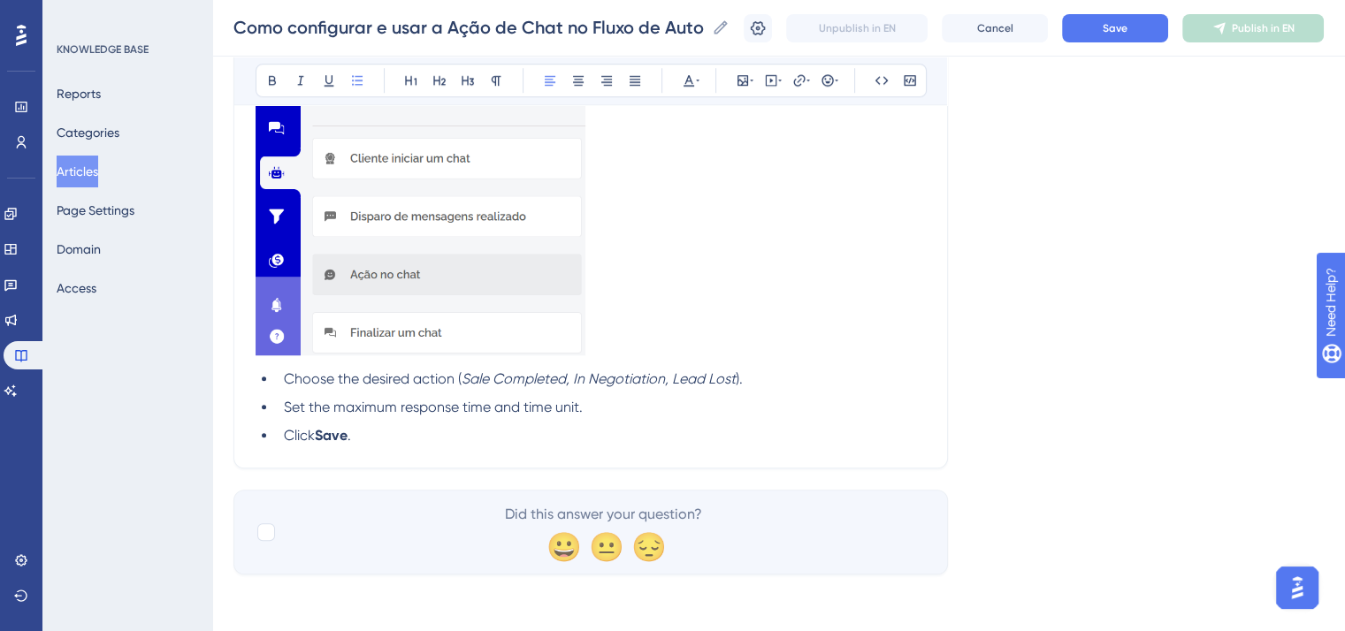
click at [629, 400] on li "Set the maximum response time and time unit." at bounding box center [601, 407] width 649 height 21
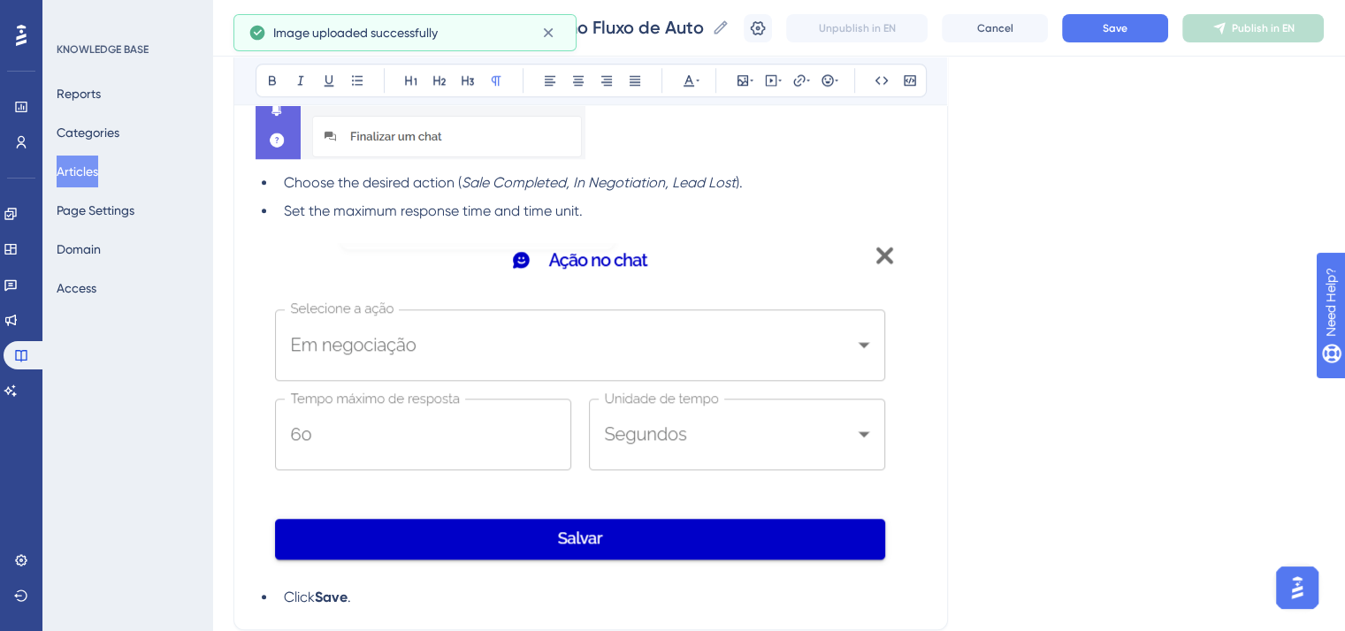
scroll to position [1574, 0]
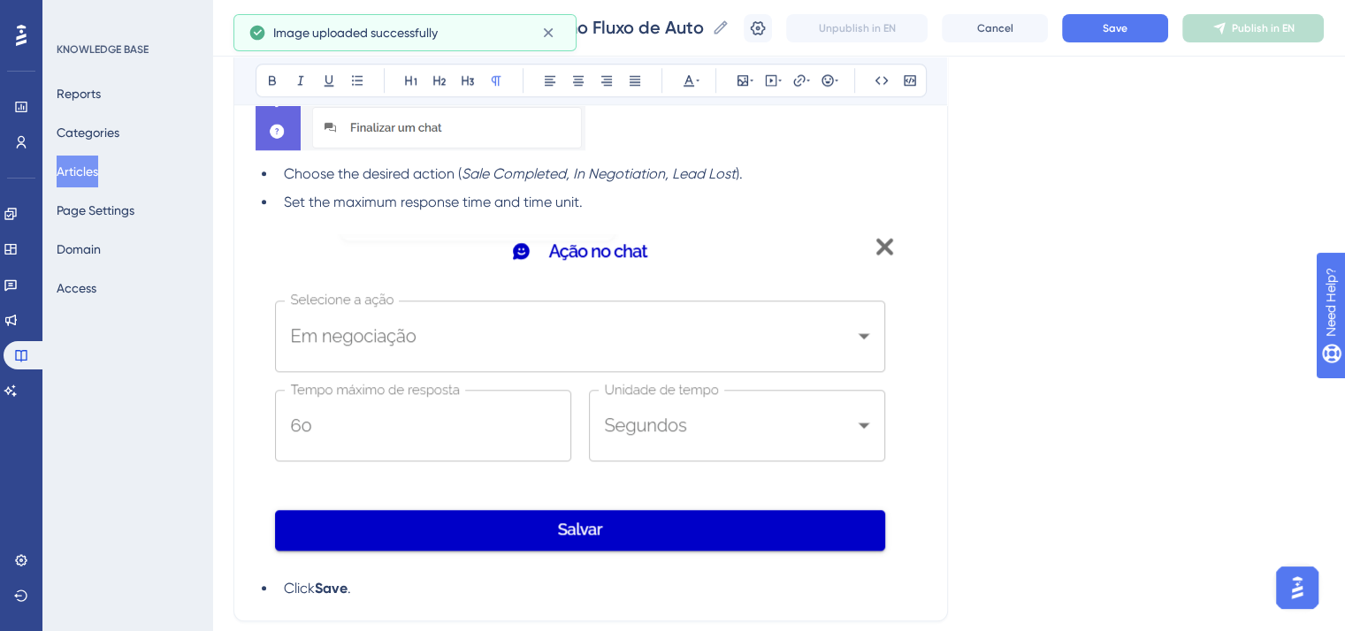
click at [578, 210] on span "Set the maximum response time and time unit." at bounding box center [433, 202] width 299 height 17
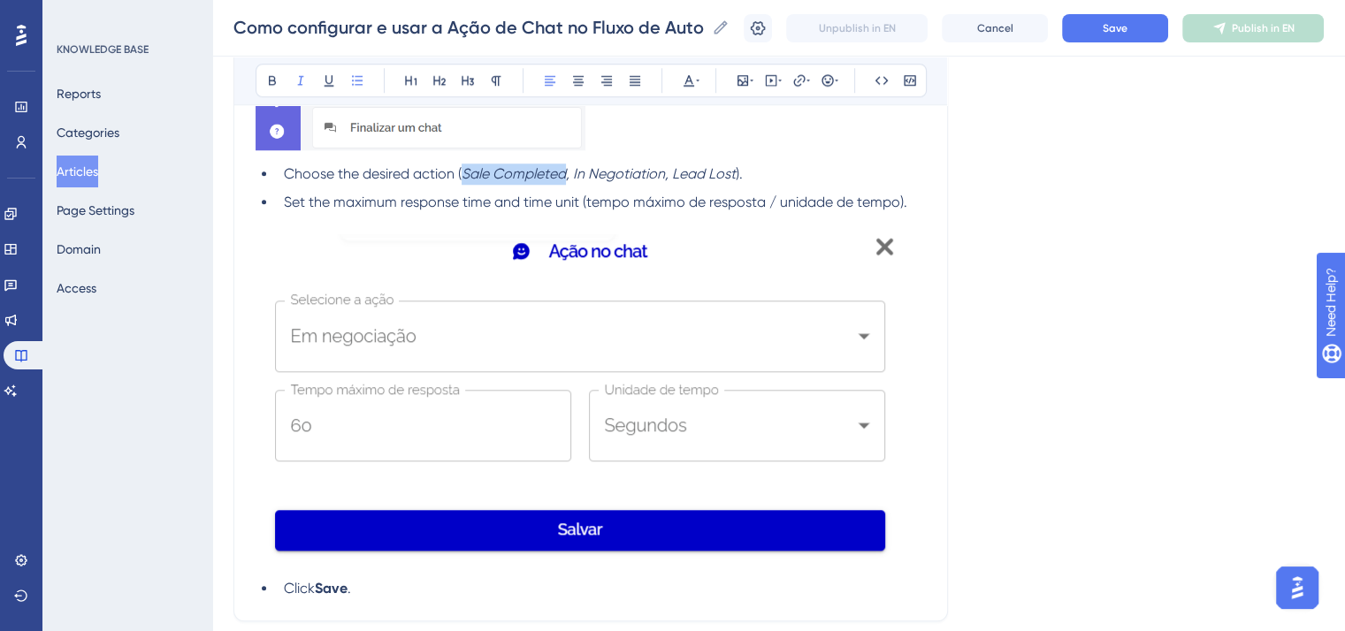
drag, startPoint x: 567, startPoint y: 204, endPoint x: 463, endPoint y: 210, distance: 103.6
click at [463, 185] on li "Choose the desired action ( Sale Completed, In Negotiation, Lead Lost )." at bounding box center [601, 174] width 649 height 21
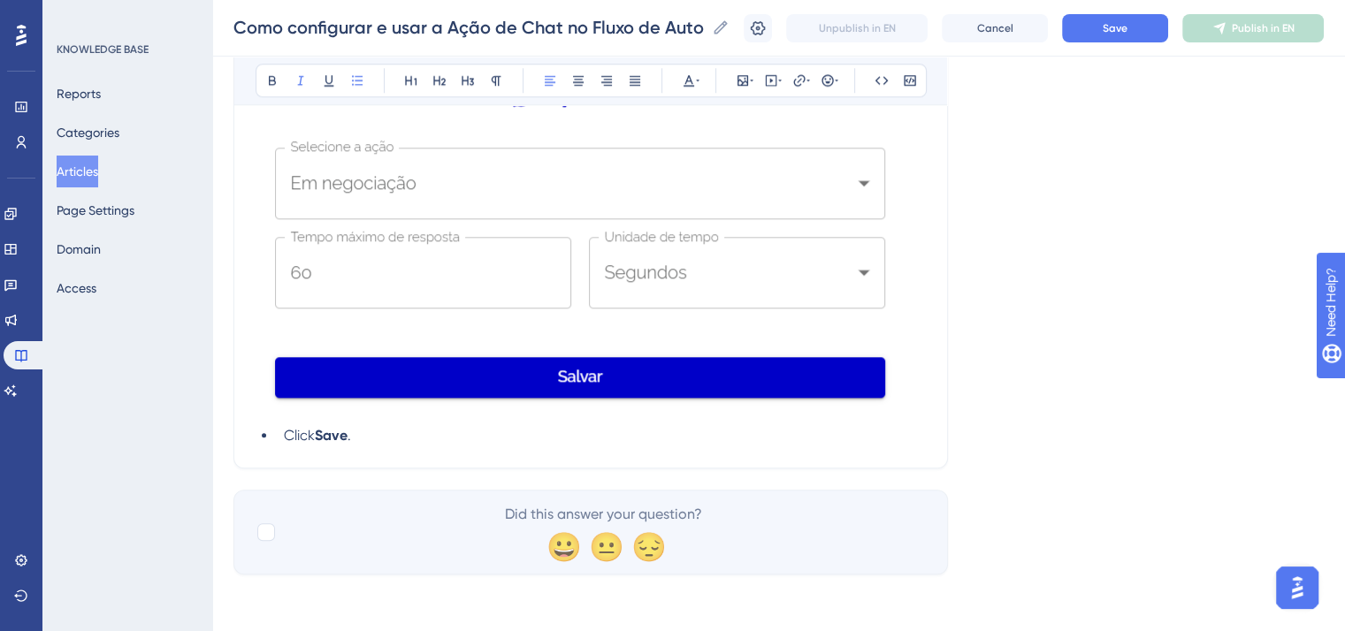
scroll to position [1751, 0]
click at [575, 215] on img at bounding box center [577, 246] width 645 height 331
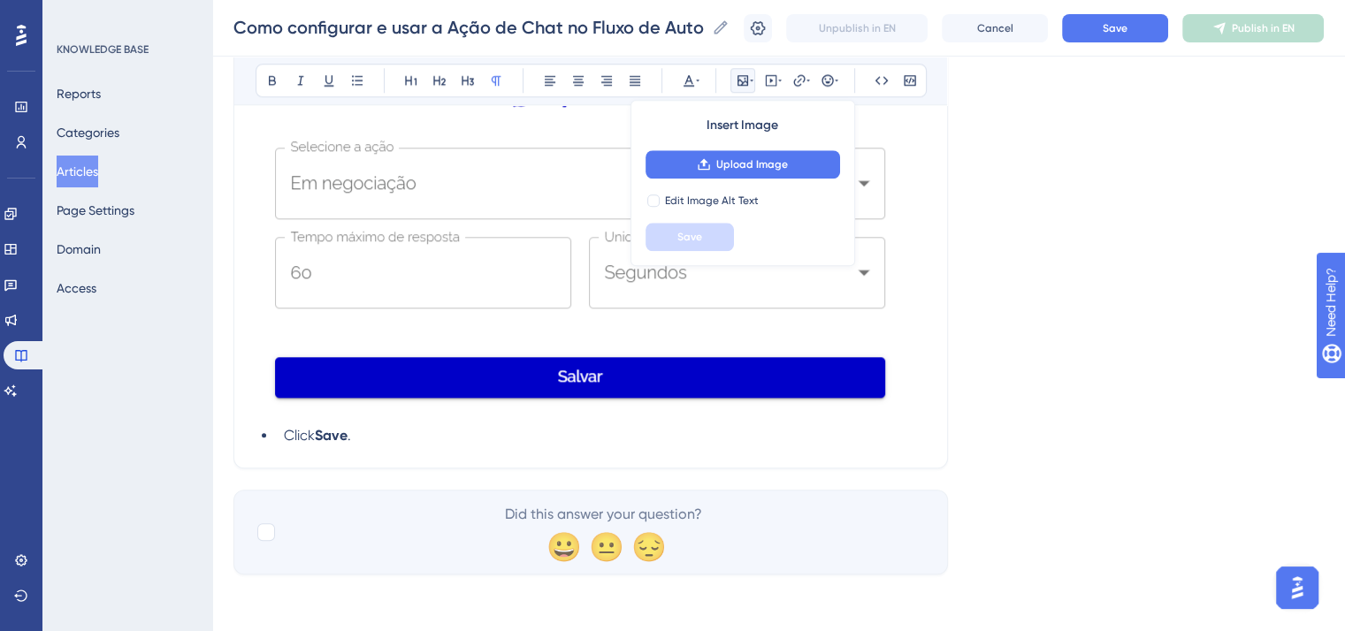
click at [904, 415] on p at bounding box center [590, 249] width 670 height 337
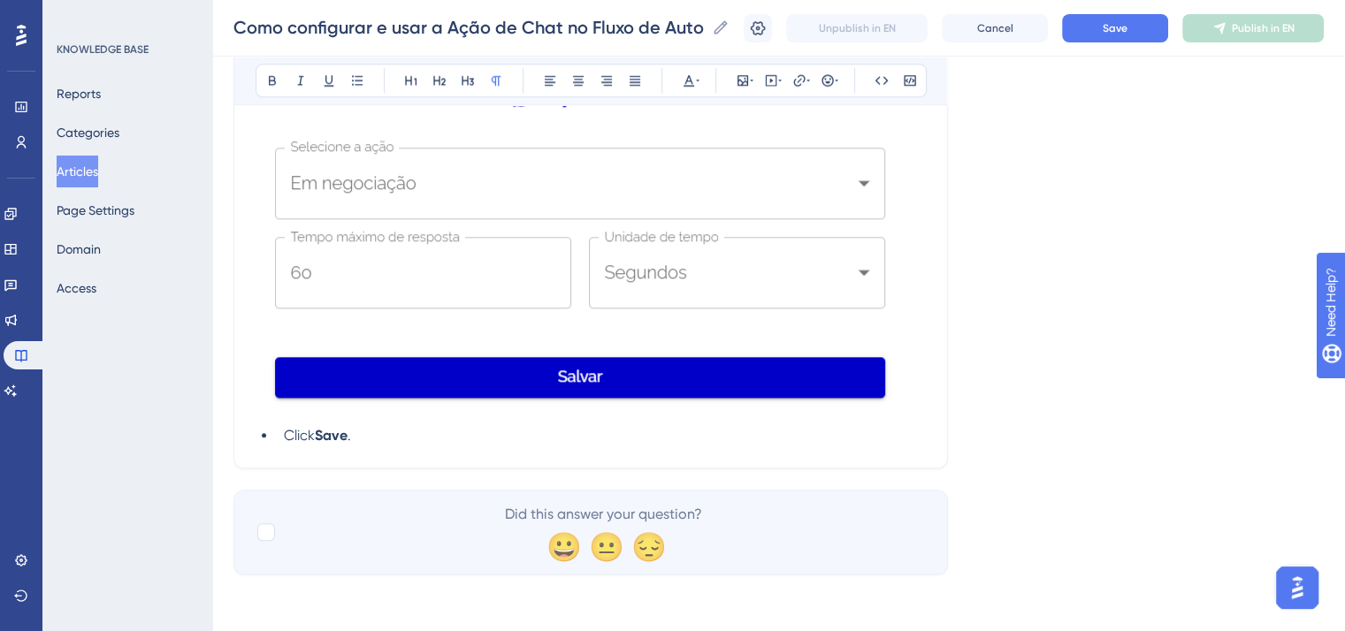
click at [888, 407] on img at bounding box center [577, 246] width 645 height 331
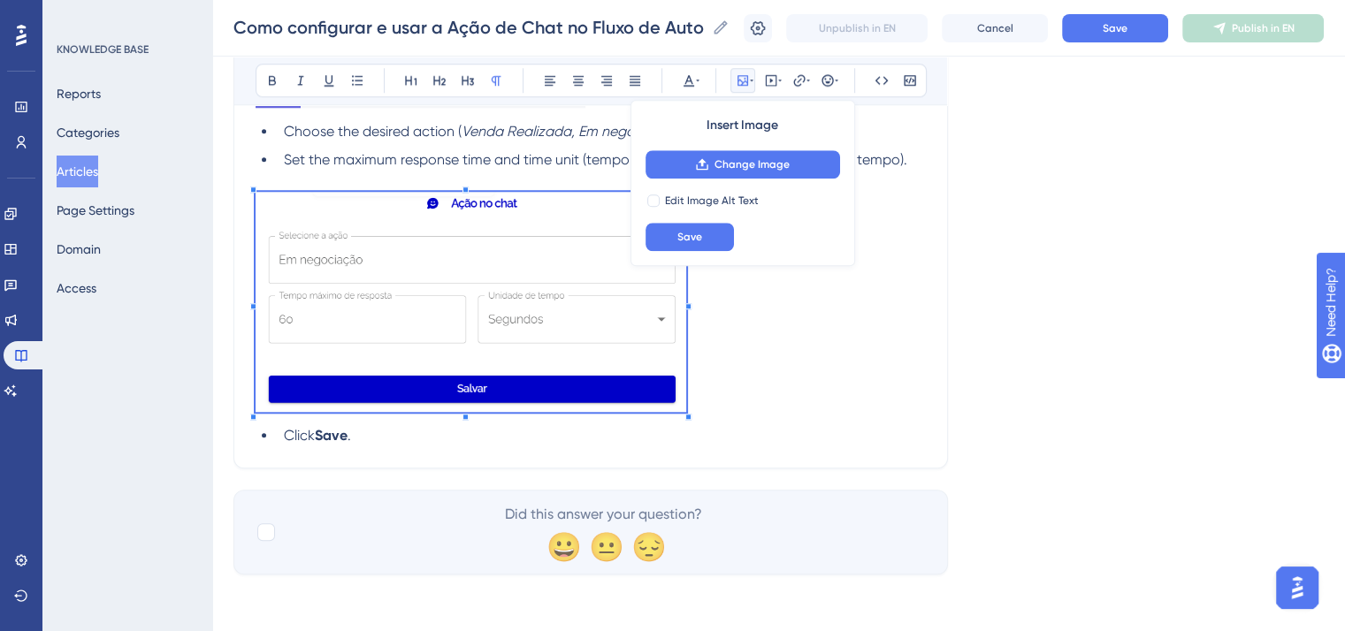
scroll to position [1645, 0]
click at [686, 343] on p at bounding box center [590, 305] width 670 height 227
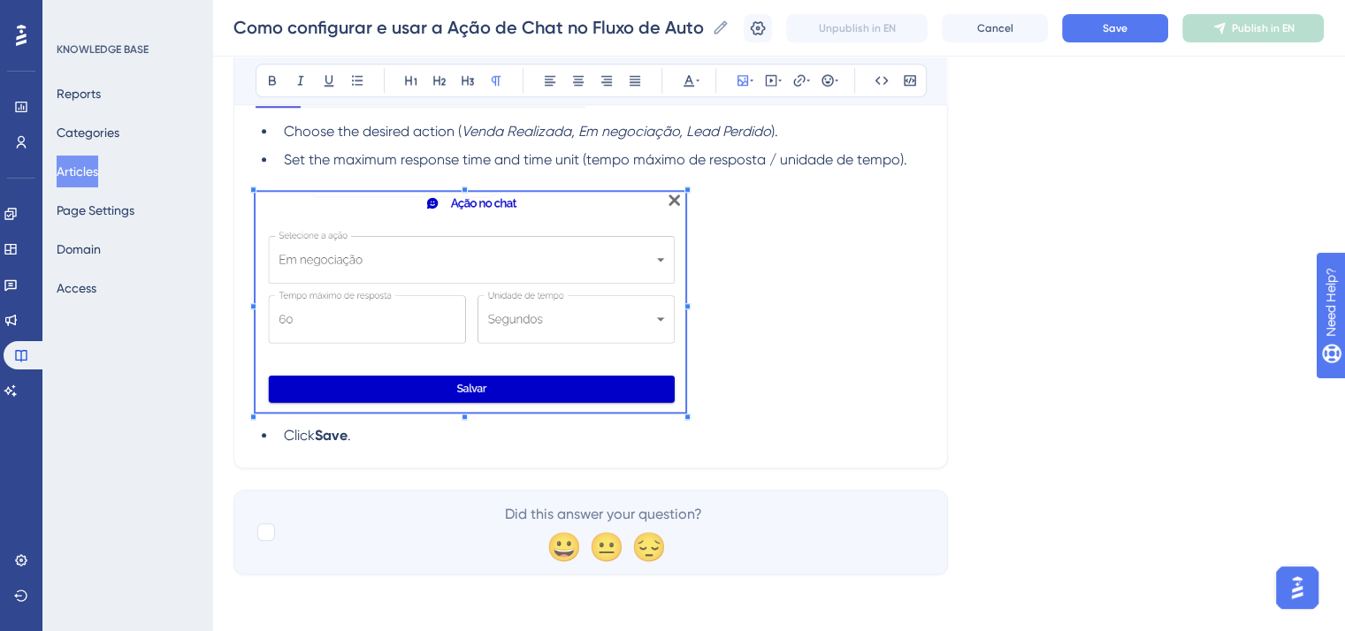
click at [755, 431] on li "Click Save ." at bounding box center [601, 435] width 649 height 21
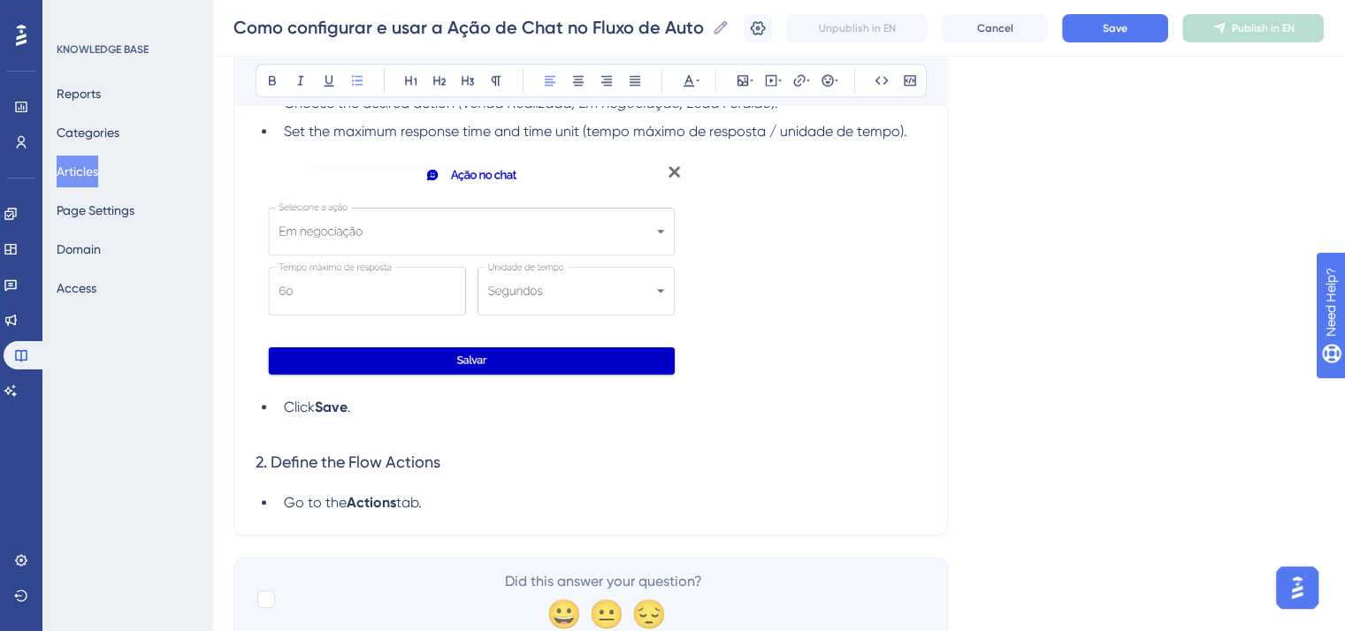
click at [470, 514] on li "Go to the Actions tab." at bounding box center [601, 502] width 649 height 21
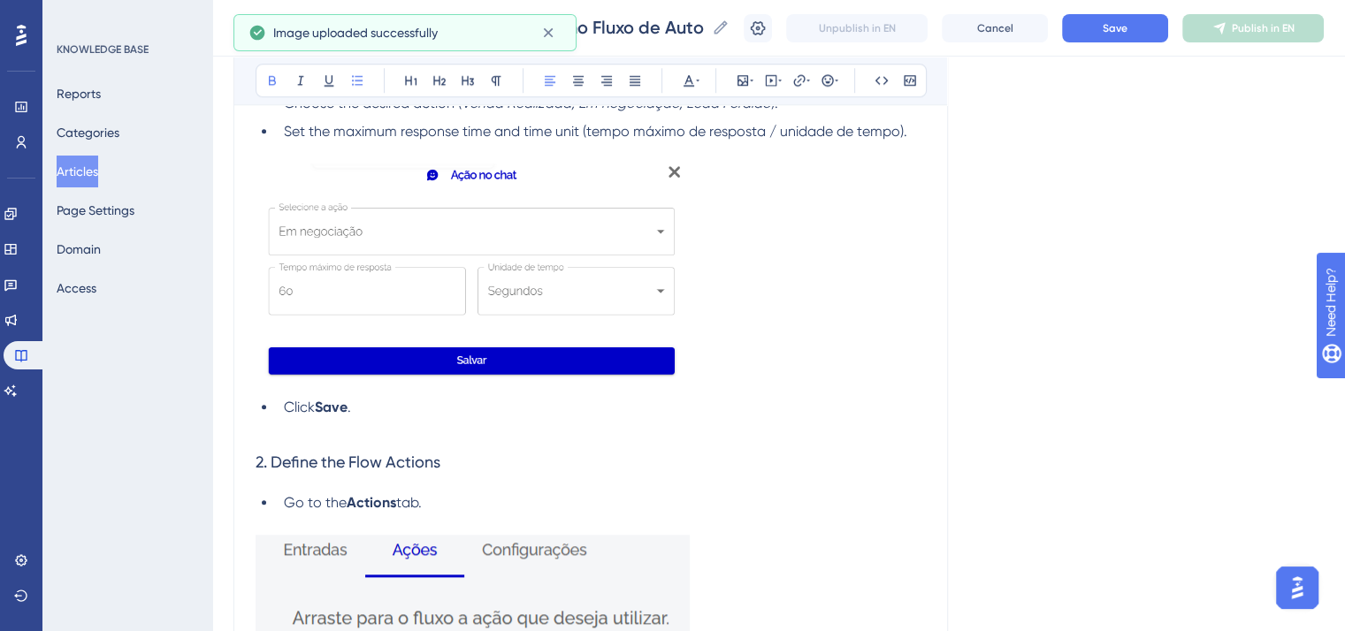
click at [394, 511] on strong "Actions" at bounding box center [372, 502] width 50 height 17
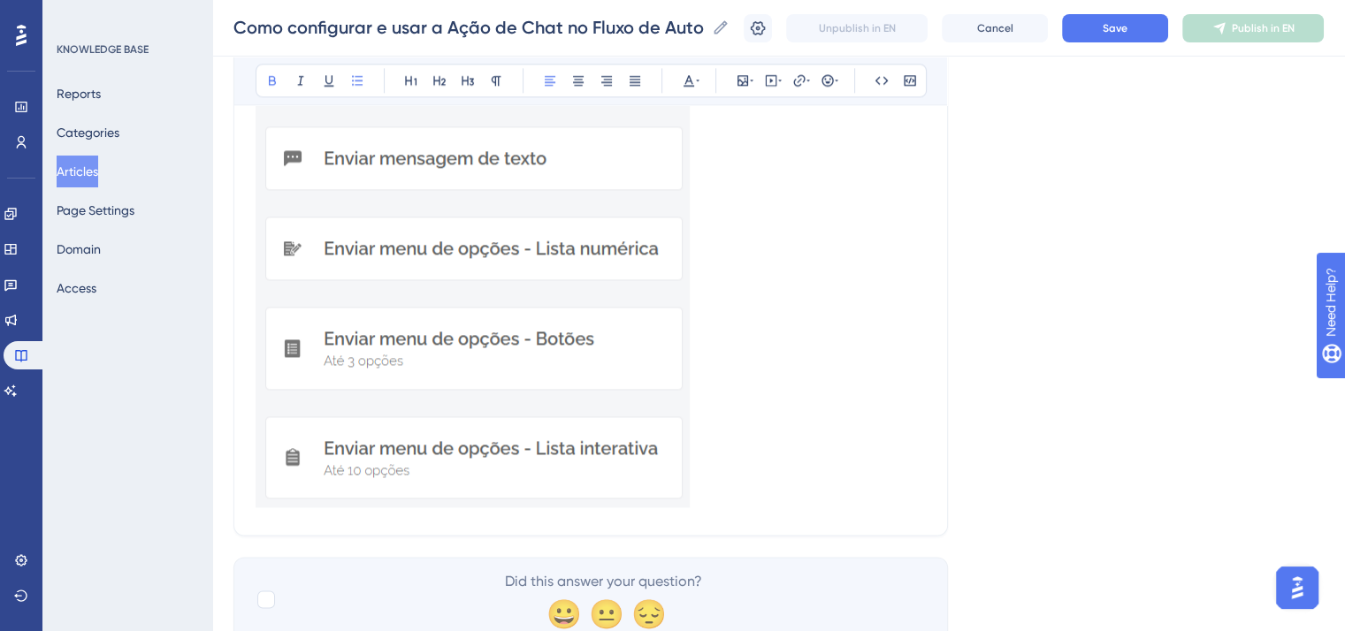
scroll to position [2264, 0]
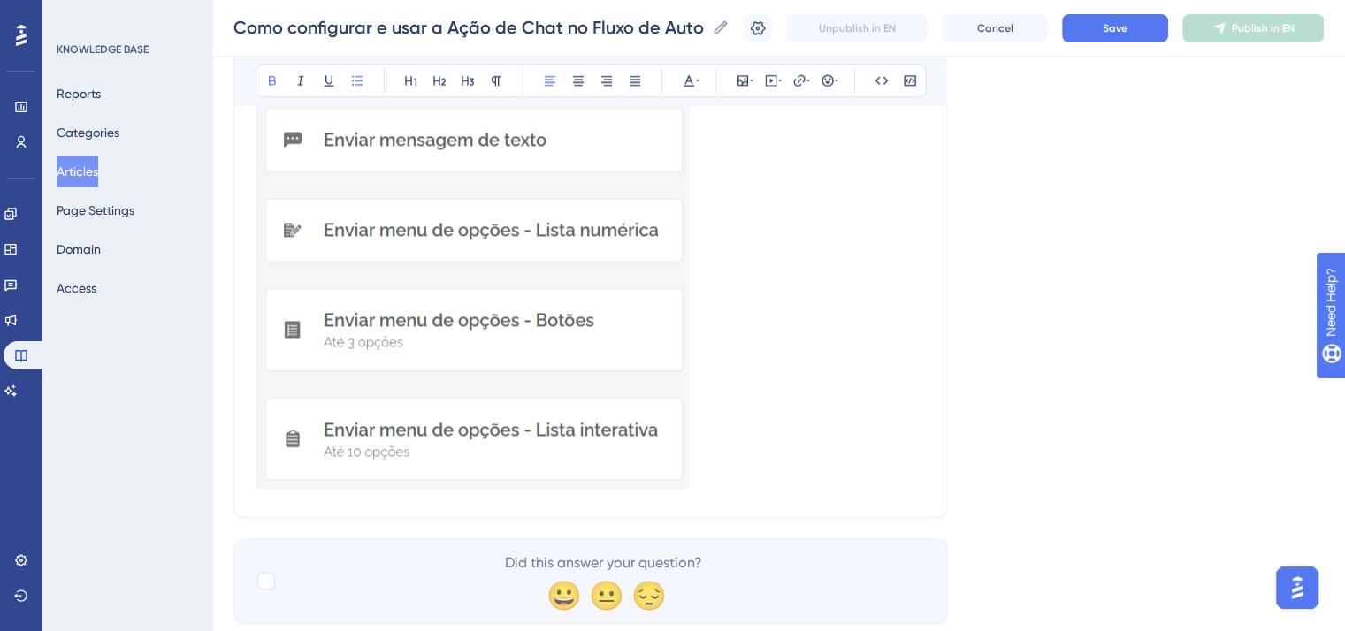
click at [629, 362] on img at bounding box center [472, 202] width 434 height 573
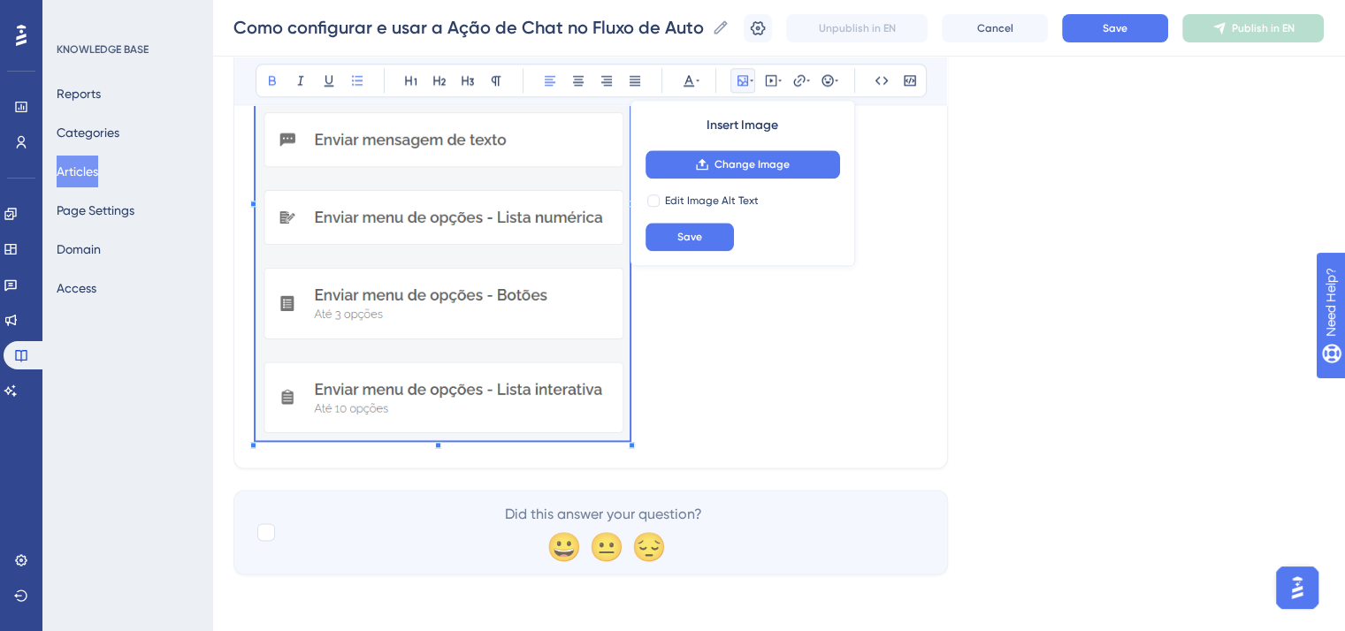
scroll to position [2253, 0]
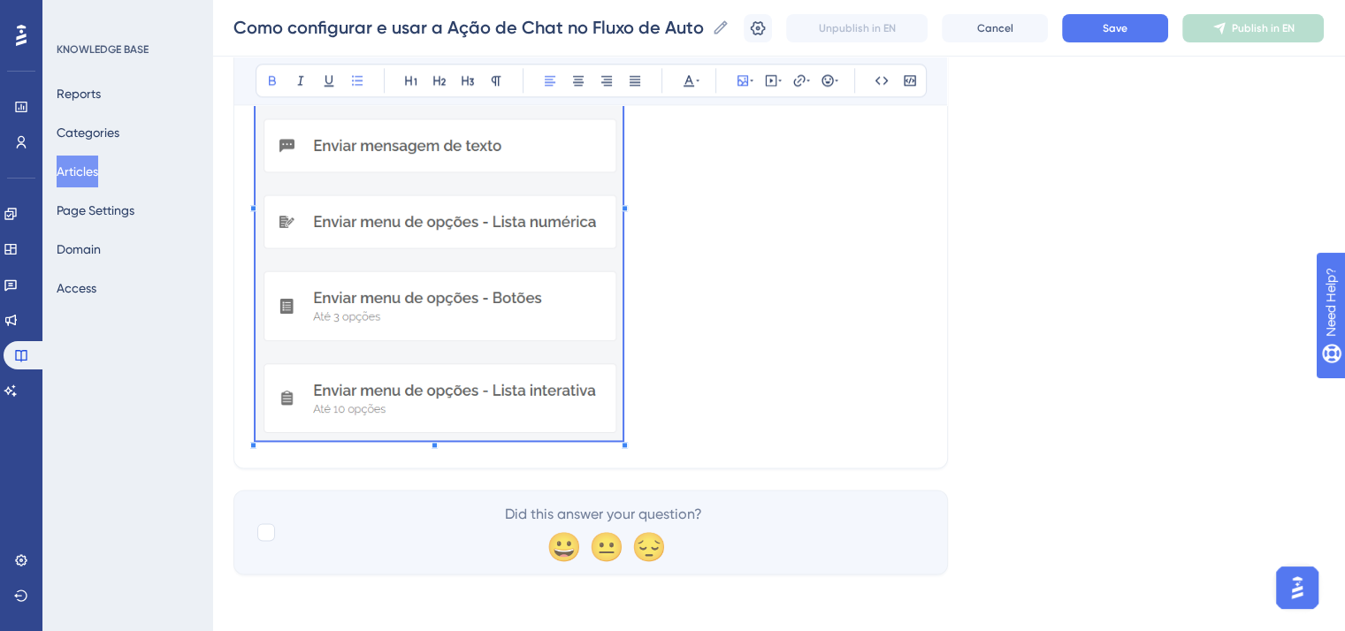
click at [700, 417] on p at bounding box center [590, 202] width 670 height 491
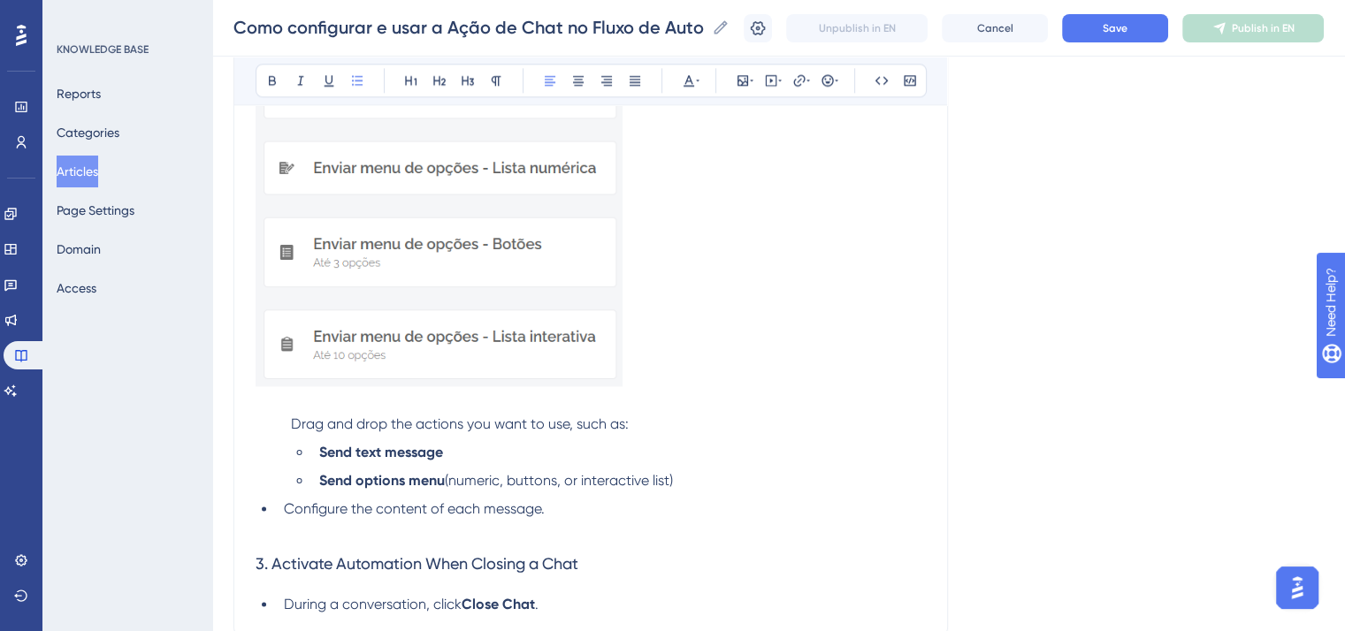
scroll to position [2454, 0]
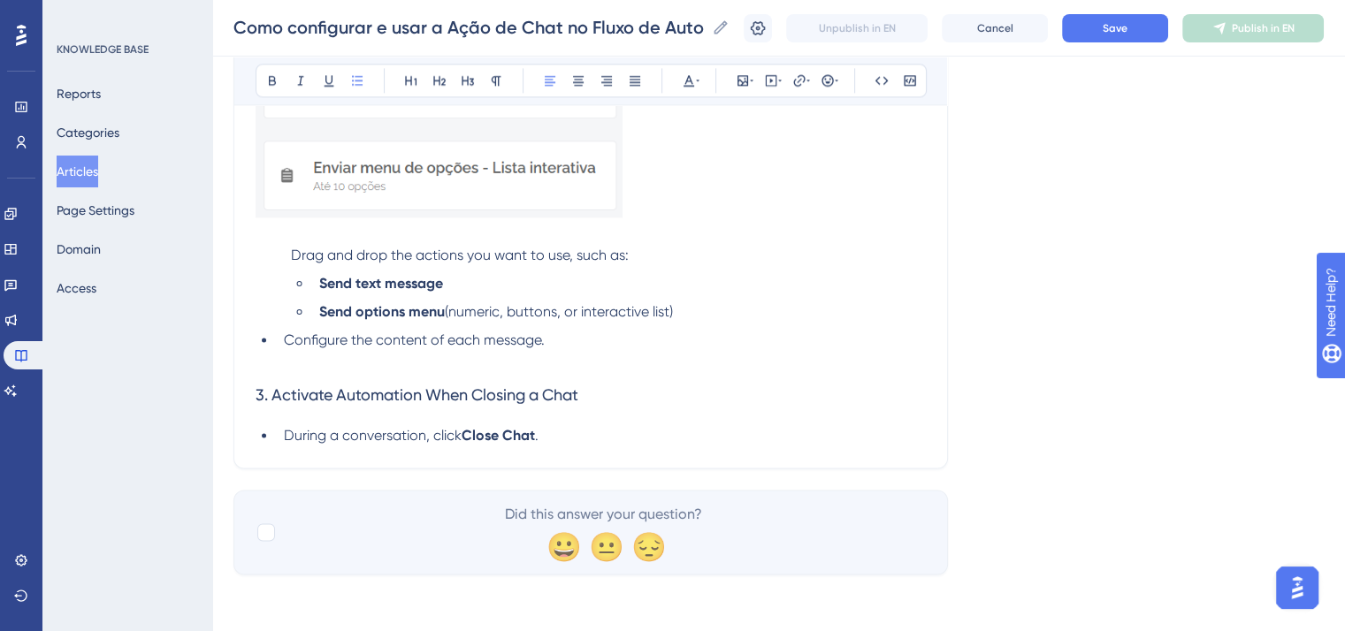
click at [534, 444] on strong "Close Chat" at bounding box center [497, 435] width 73 height 17
click at [537, 444] on span "." at bounding box center [537, 435] width 4 height 17
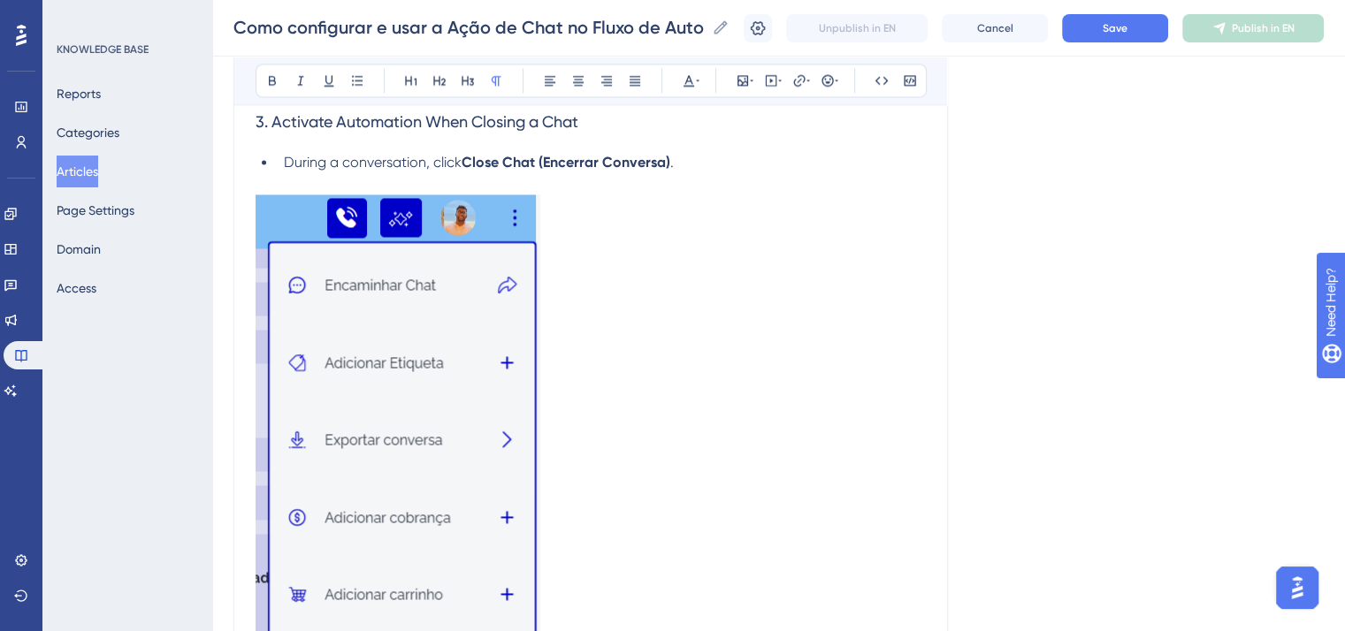
scroll to position [3036, 0]
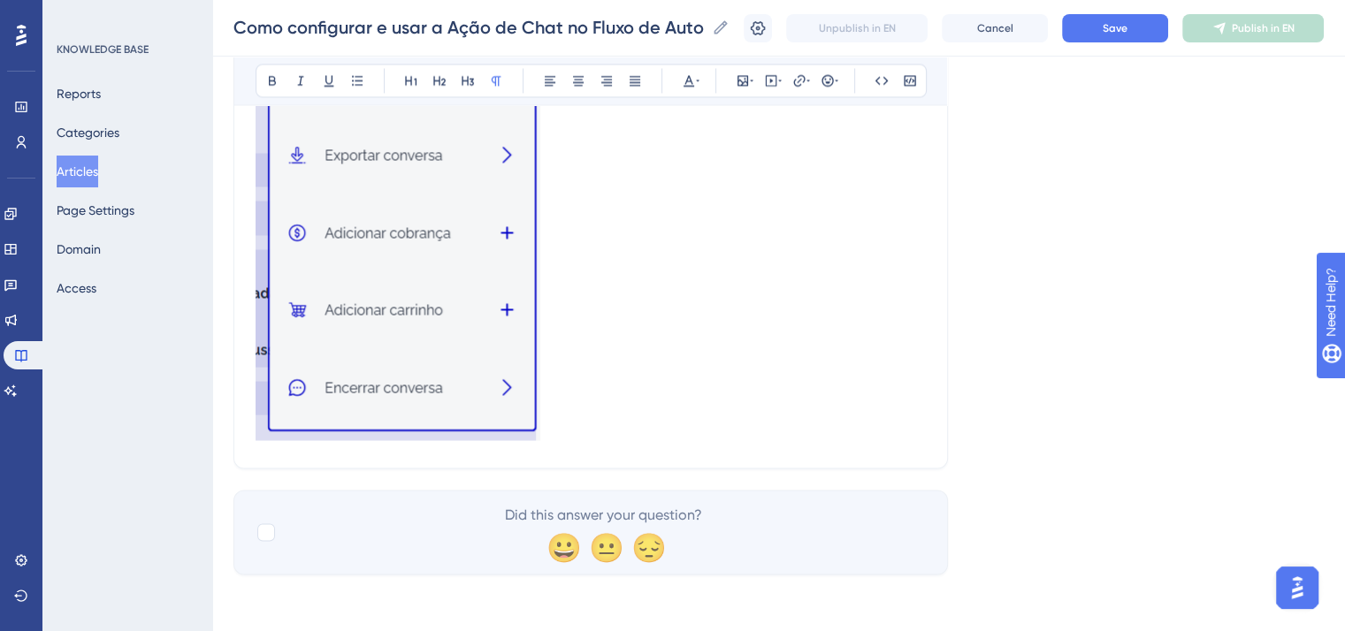
click at [625, 404] on p at bounding box center [590, 178] width 670 height 537
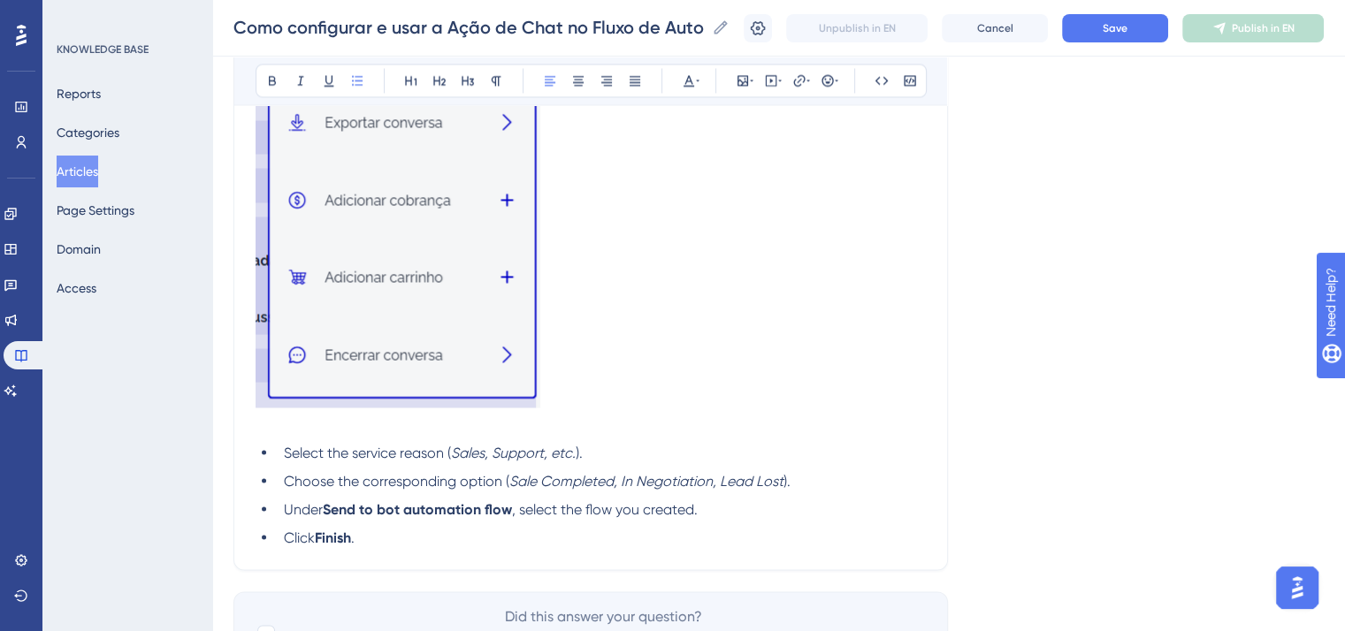
click at [758, 520] on li "Under Send to bot automation flow , select the flow you created." at bounding box center [601, 509] width 649 height 21
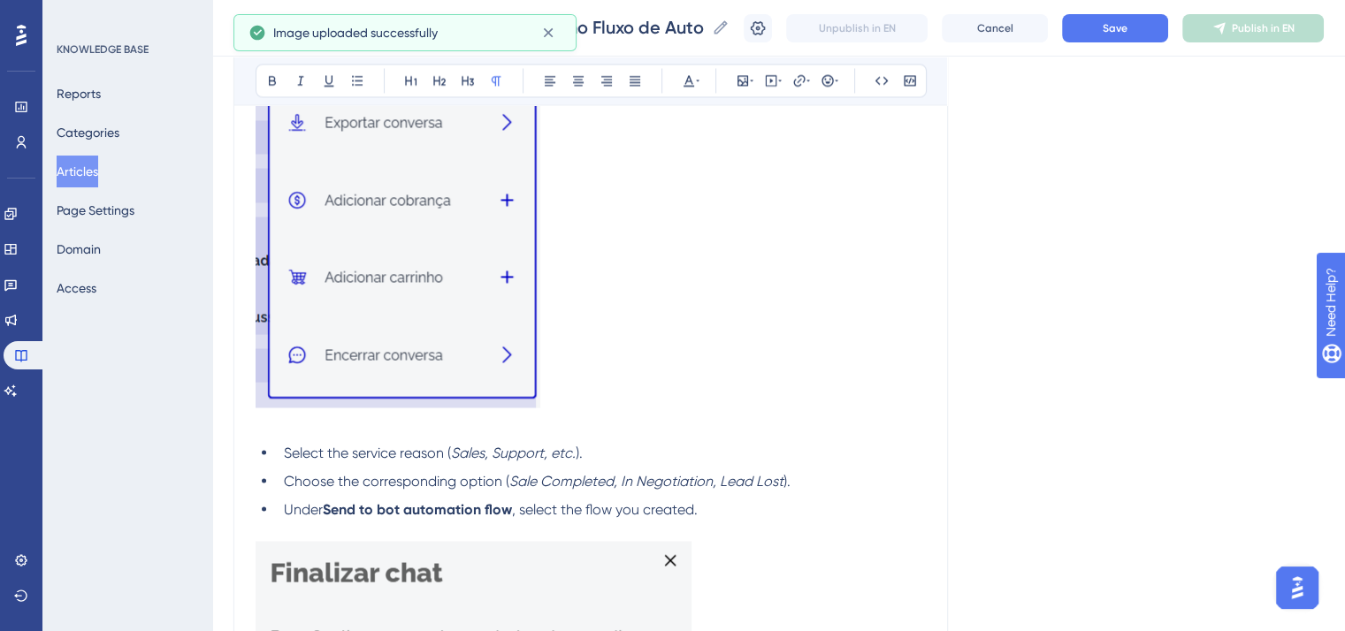
click at [513, 517] on span ", select the flow you created." at bounding box center [605, 508] width 186 height 17
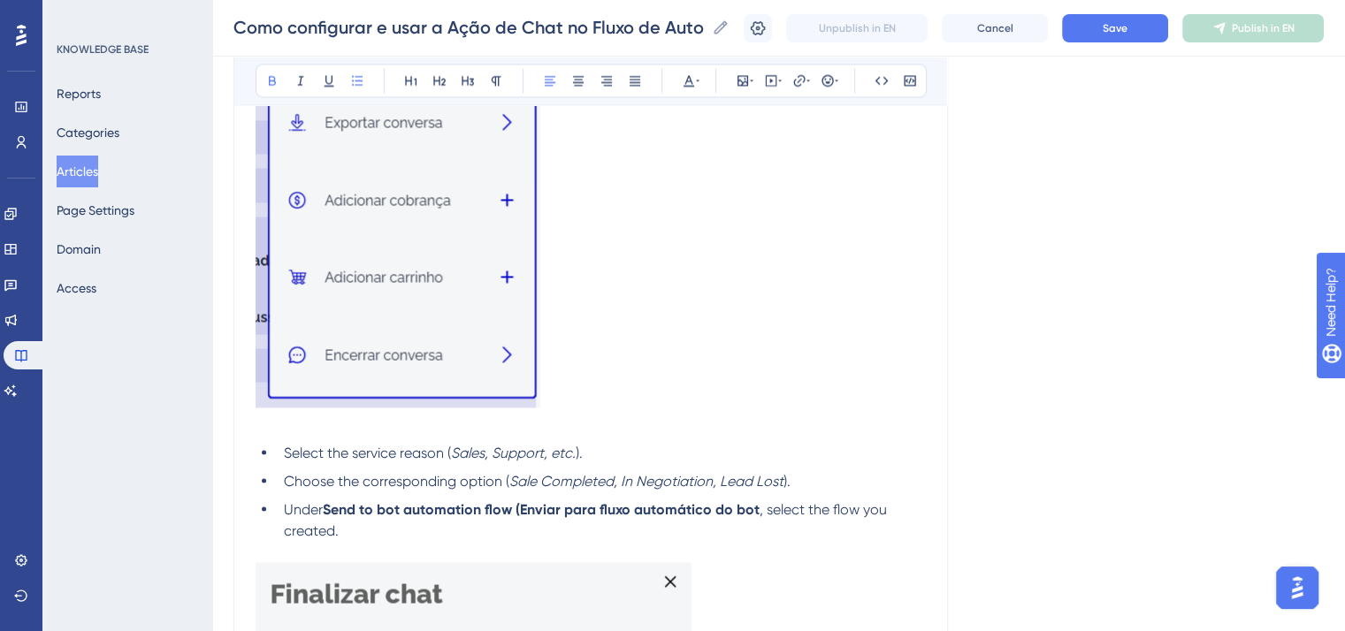
click at [761, 535] on span ", select the flow you created." at bounding box center [587, 519] width 606 height 38
click at [754, 517] on strong "Send to bot automation flow (Enviar para fluxo automático do bot" at bounding box center [541, 508] width 437 height 17
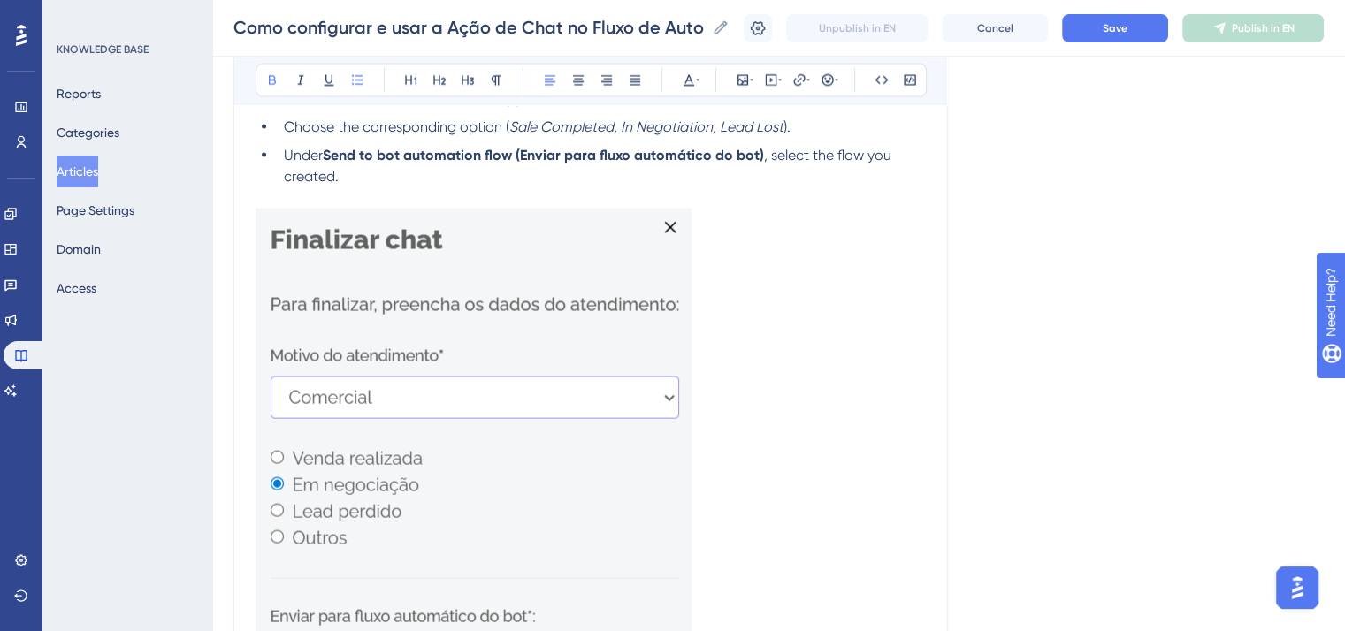
click at [548, 425] on img at bounding box center [473, 458] width 436 height 499
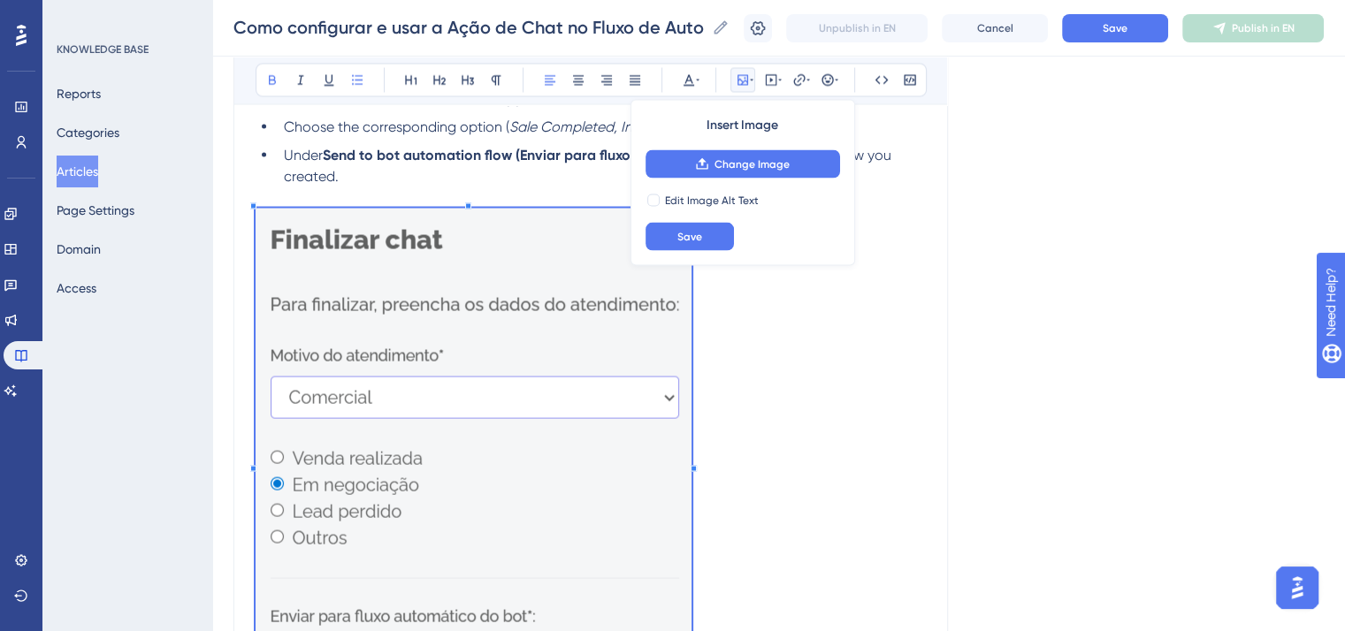
scroll to position [3655, 0]
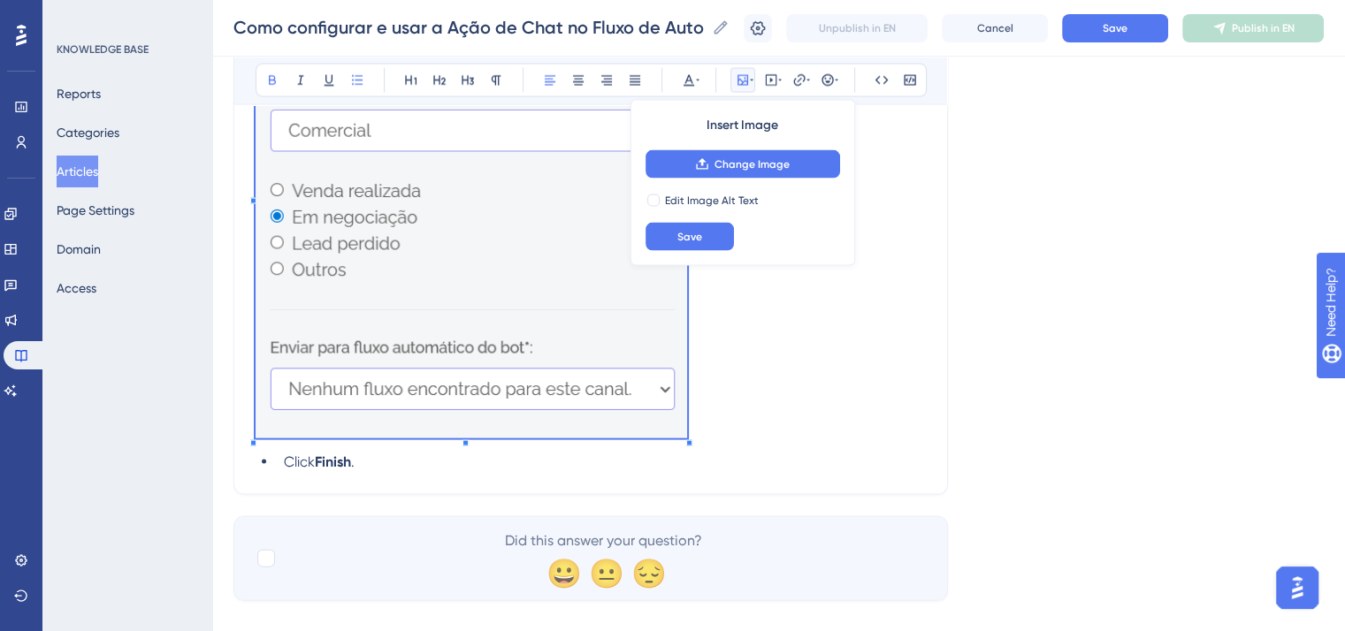
click at [618, 393] on p at bounding box center [590, 193] width 670 height 500
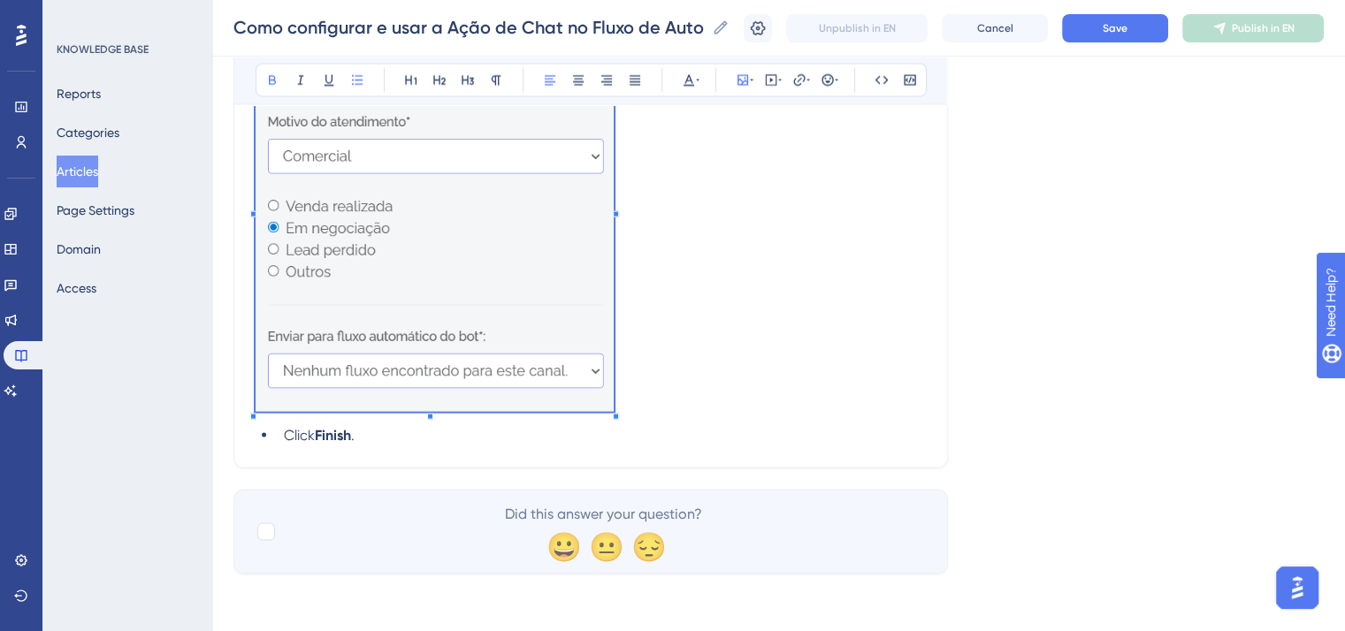
click at [585, 373] on p at bounding box center [590, 209] width 670 height 416
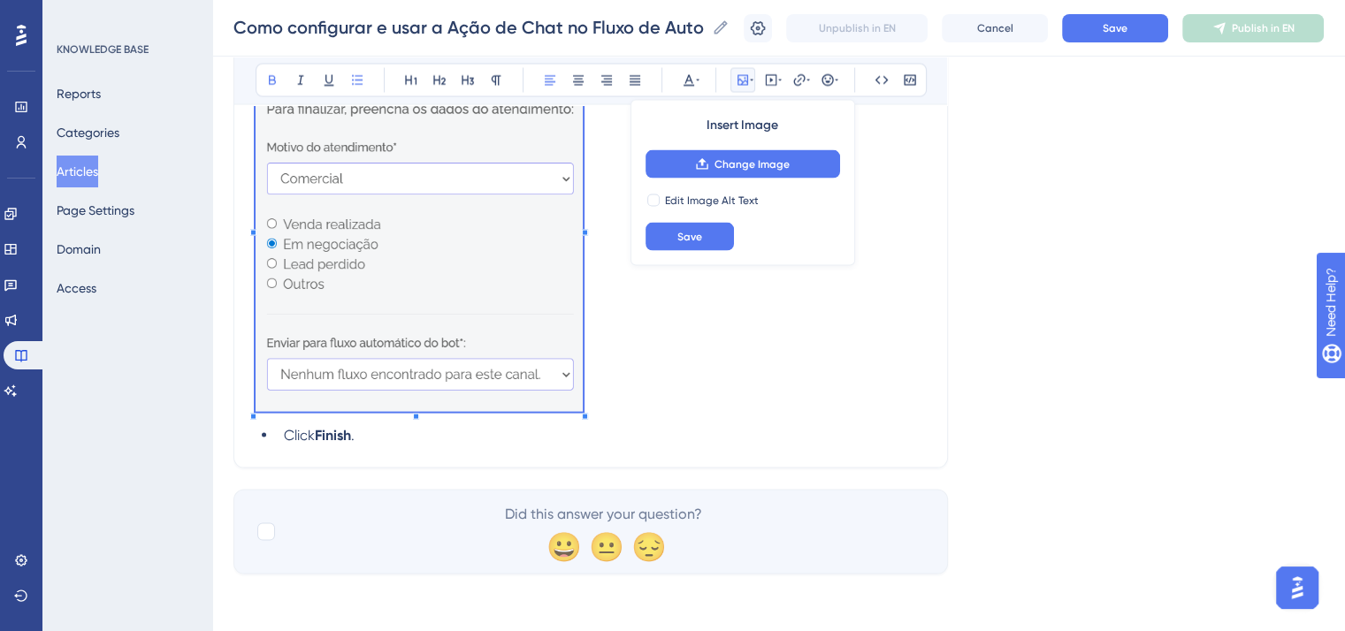
click at [637, 429] on li "Click Finish ." at bounding box center [601, 435] width 649 height 21
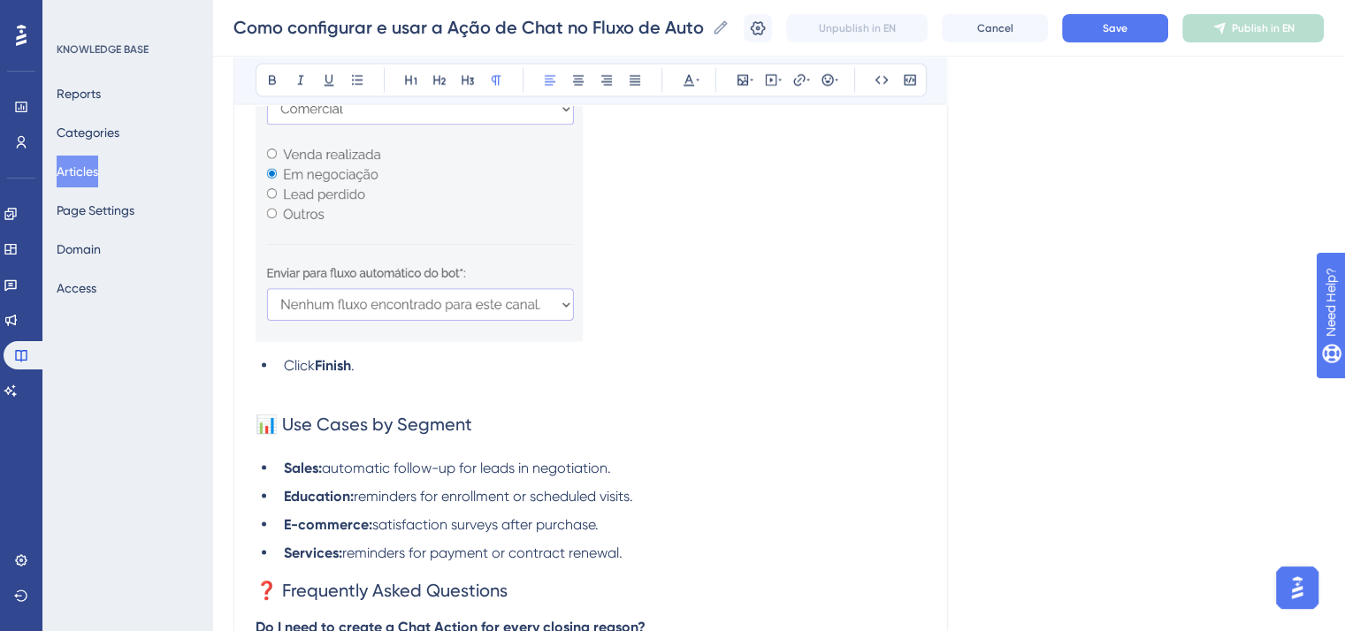
scroll to position [3885, 0]
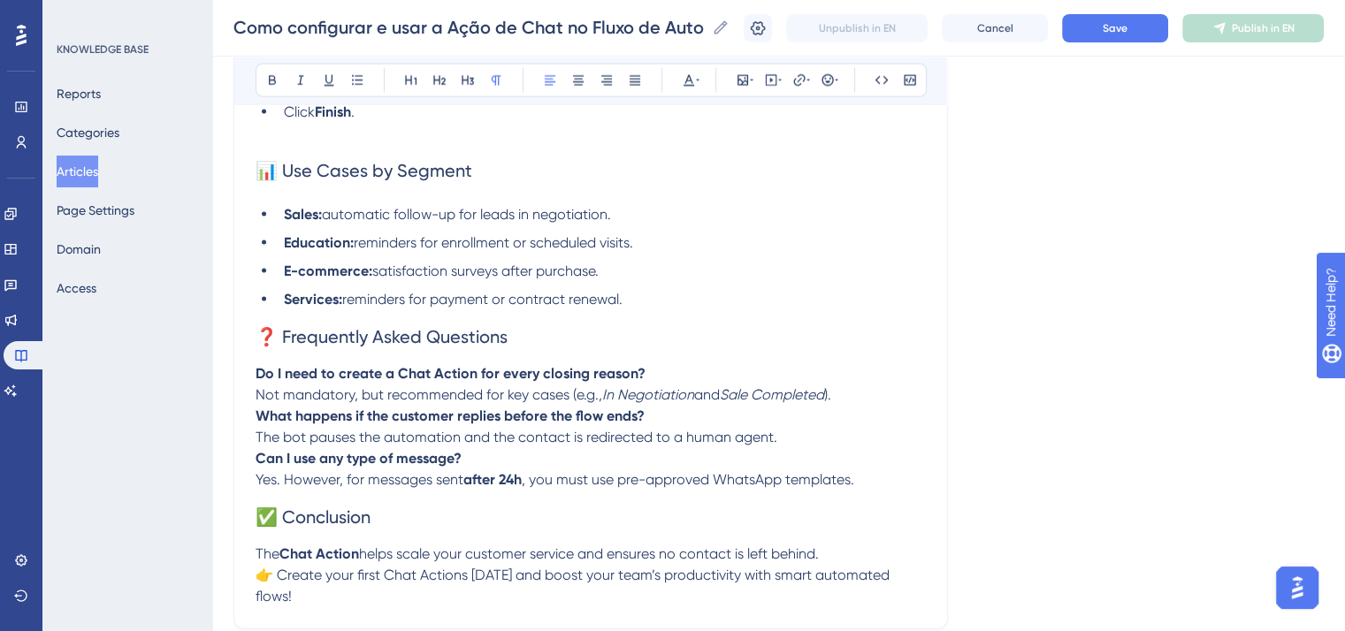
click at [281, 181] on span "📊 Use Cases by Segment" at bounding box center [363, 170] width 217 height 21
click at [284, 181] on span "📊 Use Cases by Segment" at bounding box center [363, 170] width 217 height 21
drag, startPoint x: 290, startPoint y: 390, endPoint x: 285, endPoint y: 381, distance: 10.3
click at [289, 363] on h2 "❓ Frequently Asked Questions" at bounding box center [590, 336] width 670 height 53
click at [285, 347] on span "❓ Frequently Asked Questions" at bounding box center [381, 336] width 252 height 21
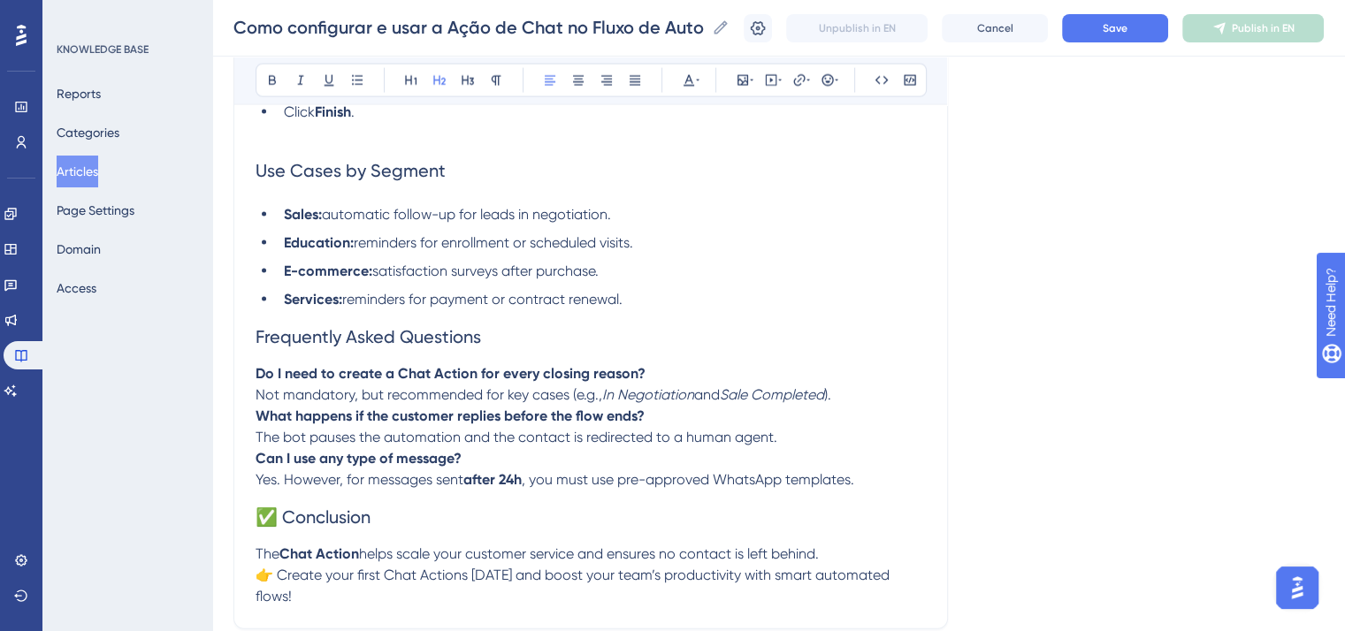
click at [895, 406] on p "Do I need to create a Chat Action for every closing reason? Not mandatory, but …" at bounding box center [590, 384] width 670 height 42
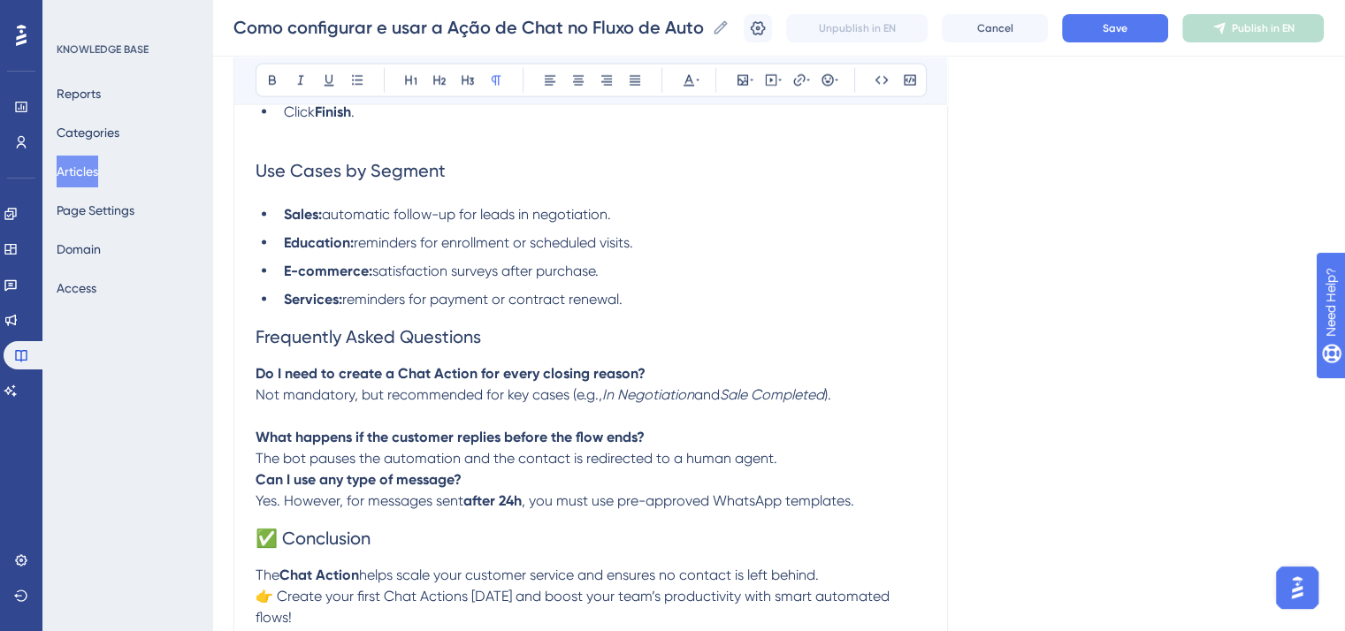
click at [847, 469] on p "What happens if the customer replies before the flow ends? The bot pauses the a…" at bounding box center [590, 448] width 670 height 42
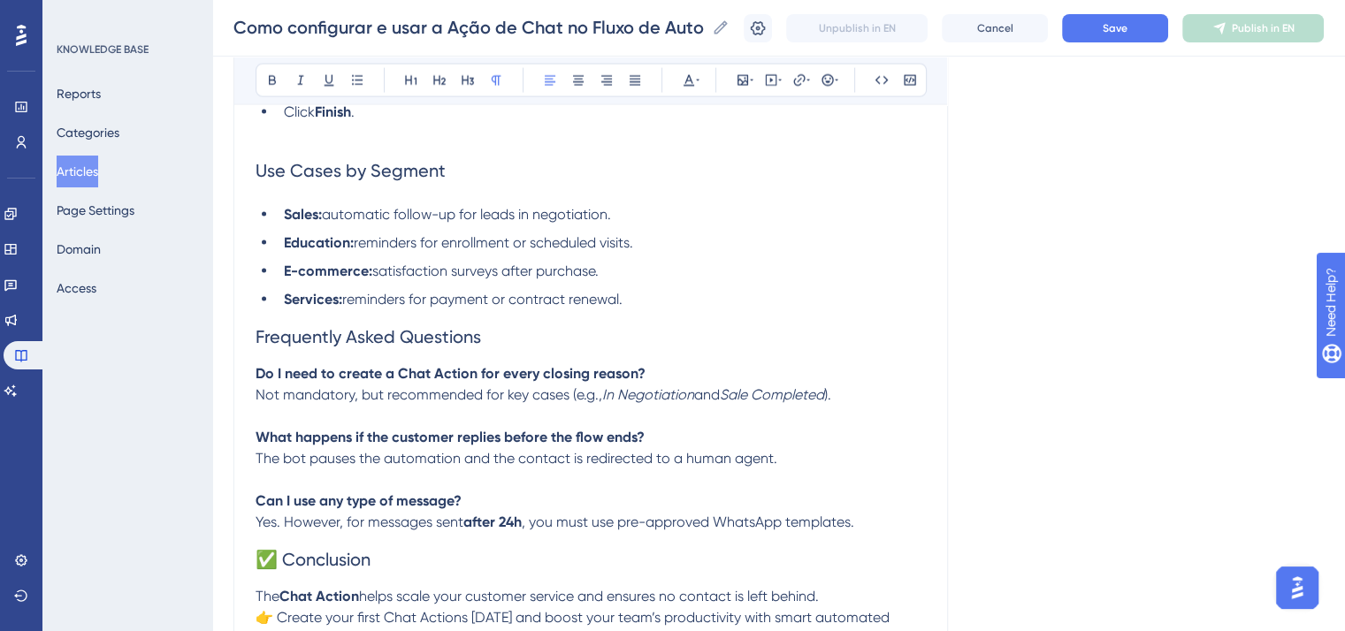
click at [898, 533] on p "Can I use any type of message? Yes. However, for messages sent after 24h , you …" at bounding box center [590, 512] width 670 height 42
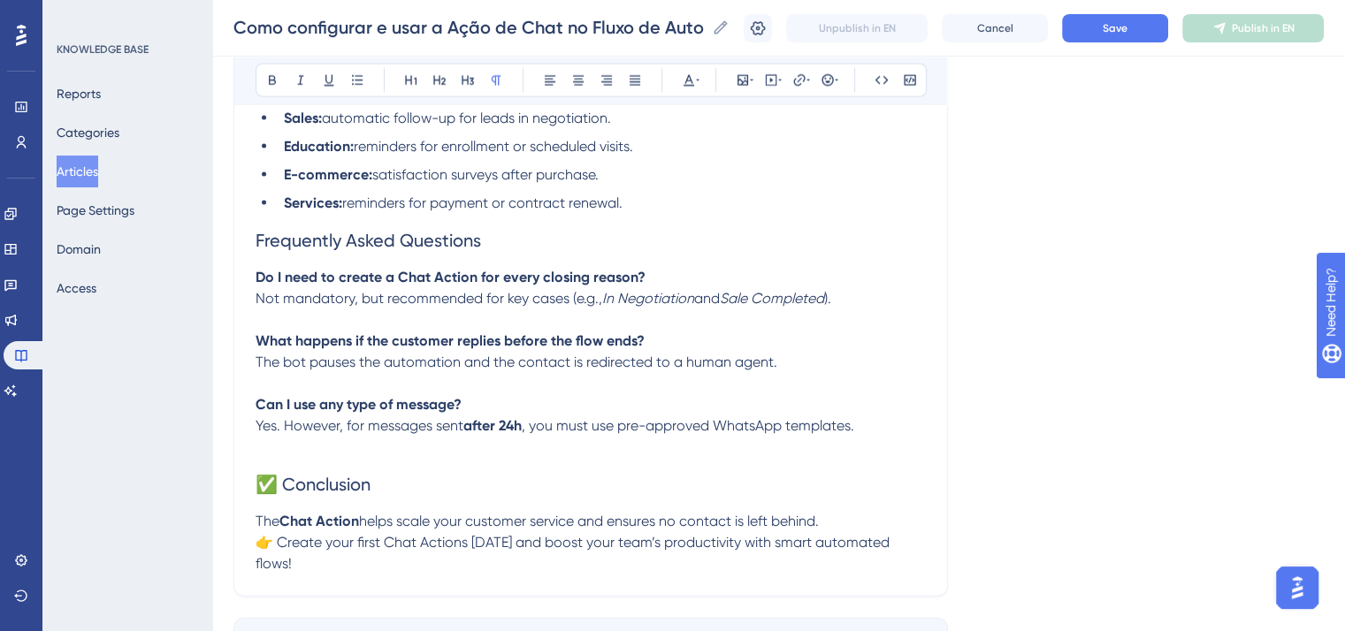
scroll to position [4062, 0]
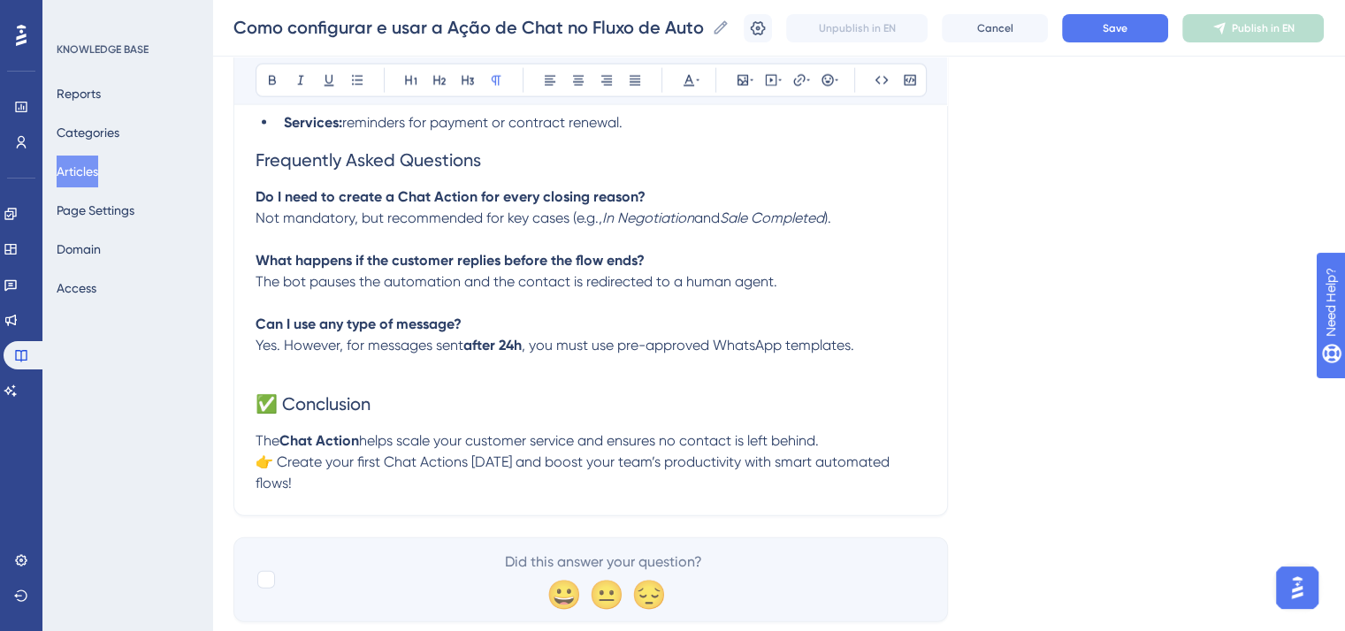
click at [284, 415] on span "✅ Conclusion" at bounding box center [312, 403] width 115 height 21
click at [844, 475] on p "The Chat Action helps scale your customer service and ensures no contact is lef…" at bounding box center [590, 462] width 670 height 64
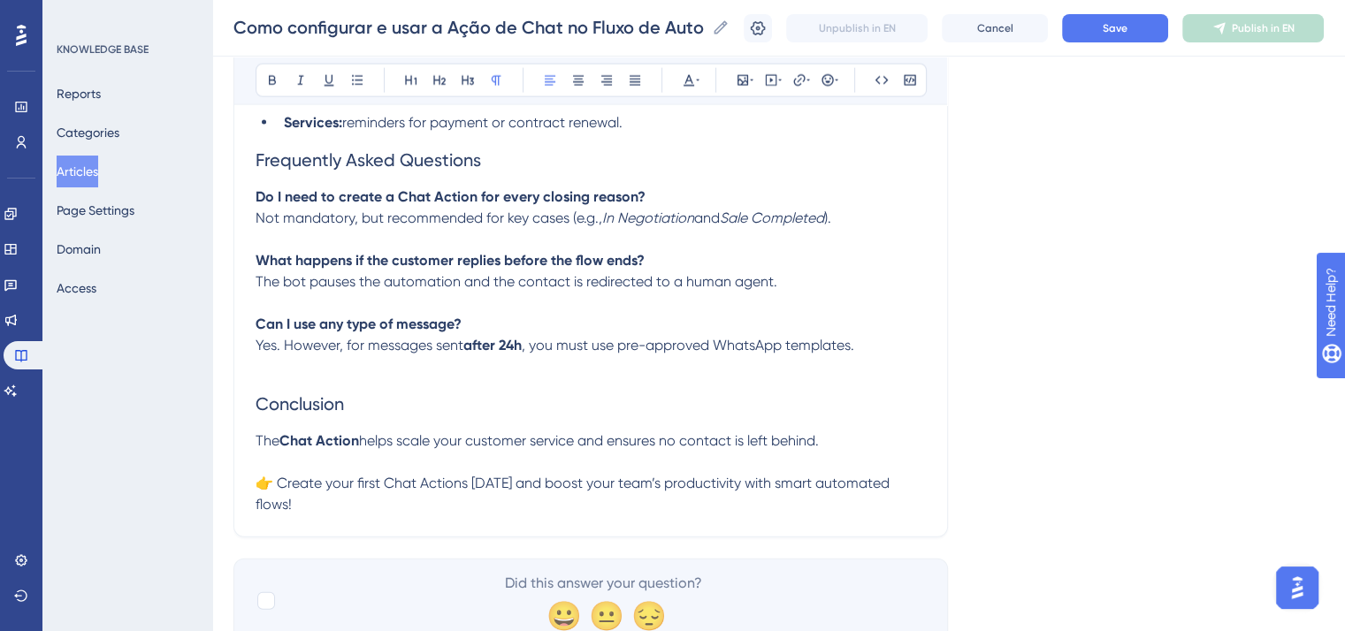
drag, startPoint x: 278, startPoint y: 524, endPoint x: 297, endPoint y: 537, distance: 22.3
click at [279, 513] on span "👉 Create your first Chat Actions [DATE] and boost your team’s productivity with…" at bounding box center [573, 494] width 637 height 38
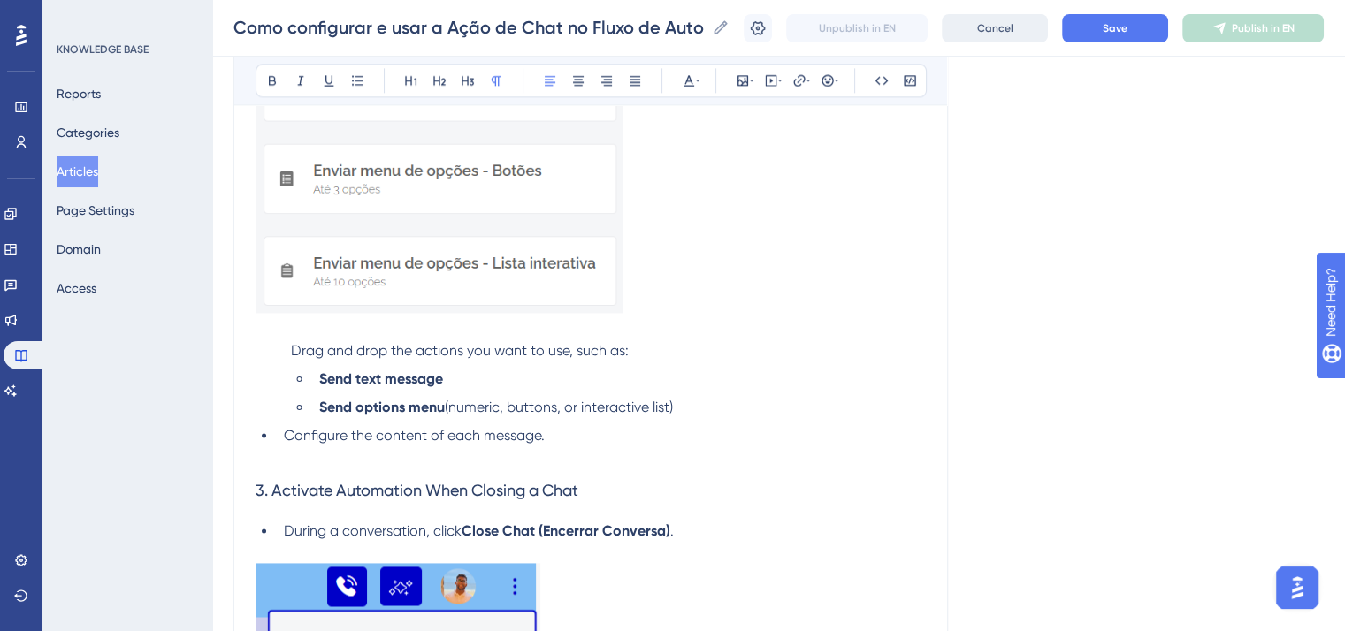
scroll to position [2294, 0]
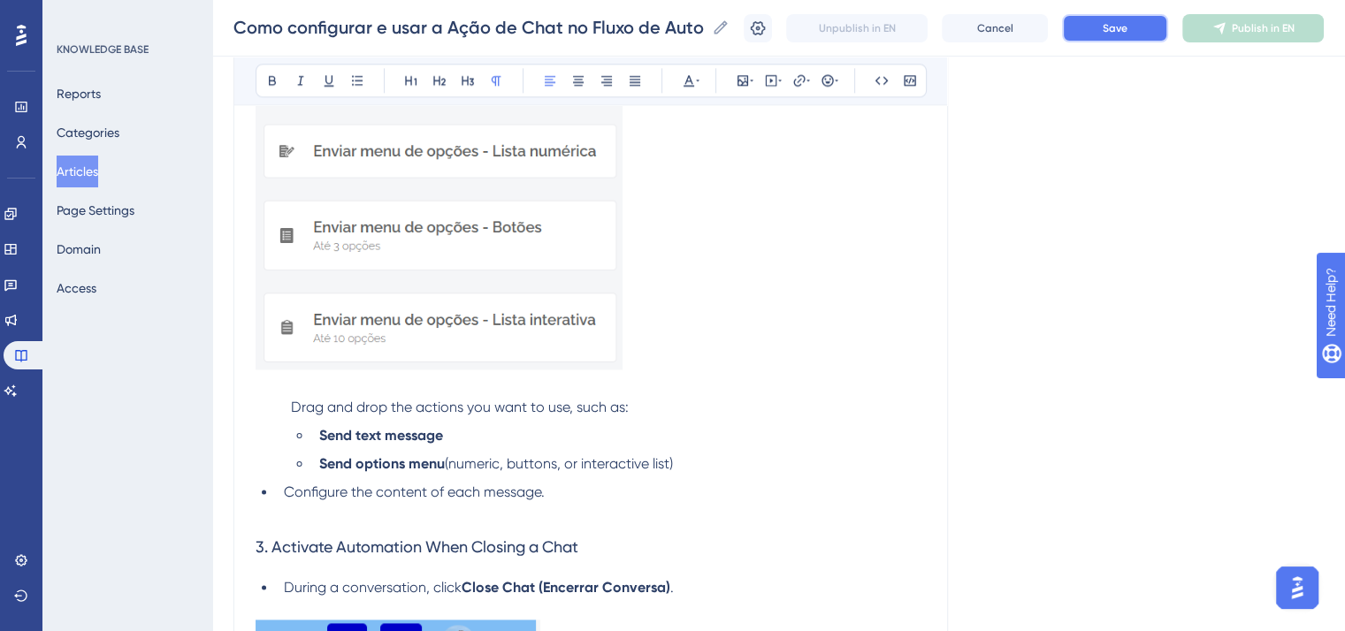
click at [1101, 22] on button "Save" at bounding box center [1115, 28] width 106 height 28
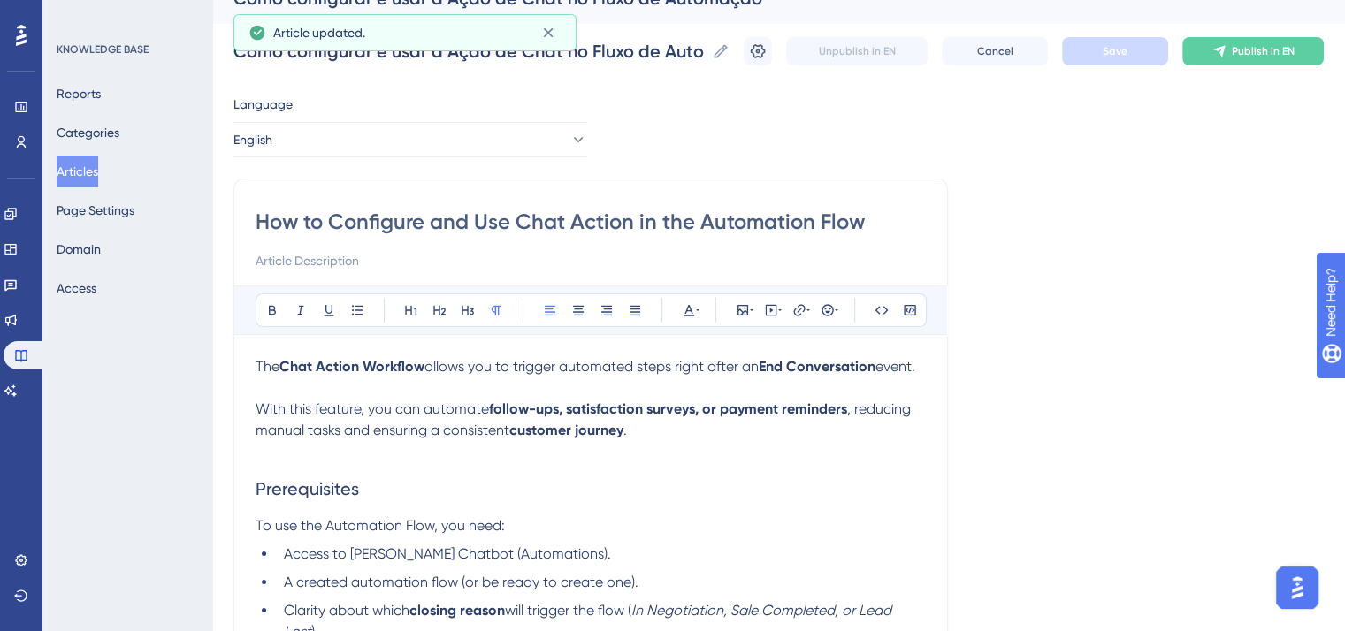
scroll to position [0, 0]
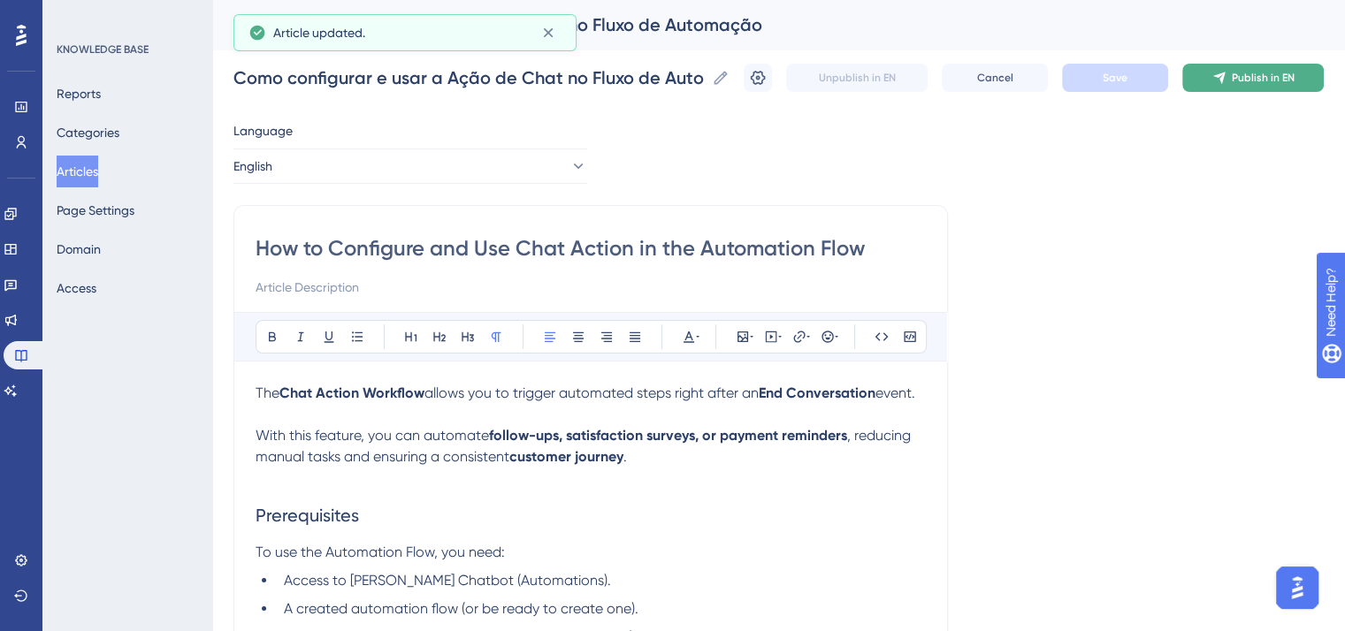
drag, startPoint x: 1295, startPoint y: 50, endPoint x: 1293, endPoint y: 68, distance: 17.8
click at [1295, 50] on div "Como configurar e usar a Ação de Chat no Fluxo de Automação Como configurar e u…" at bounding box center [778, 78] width 1090 height 57
click at [1290, 75] on span "Publish in EN" at bounding box center [1262, 78] width 63 height 14
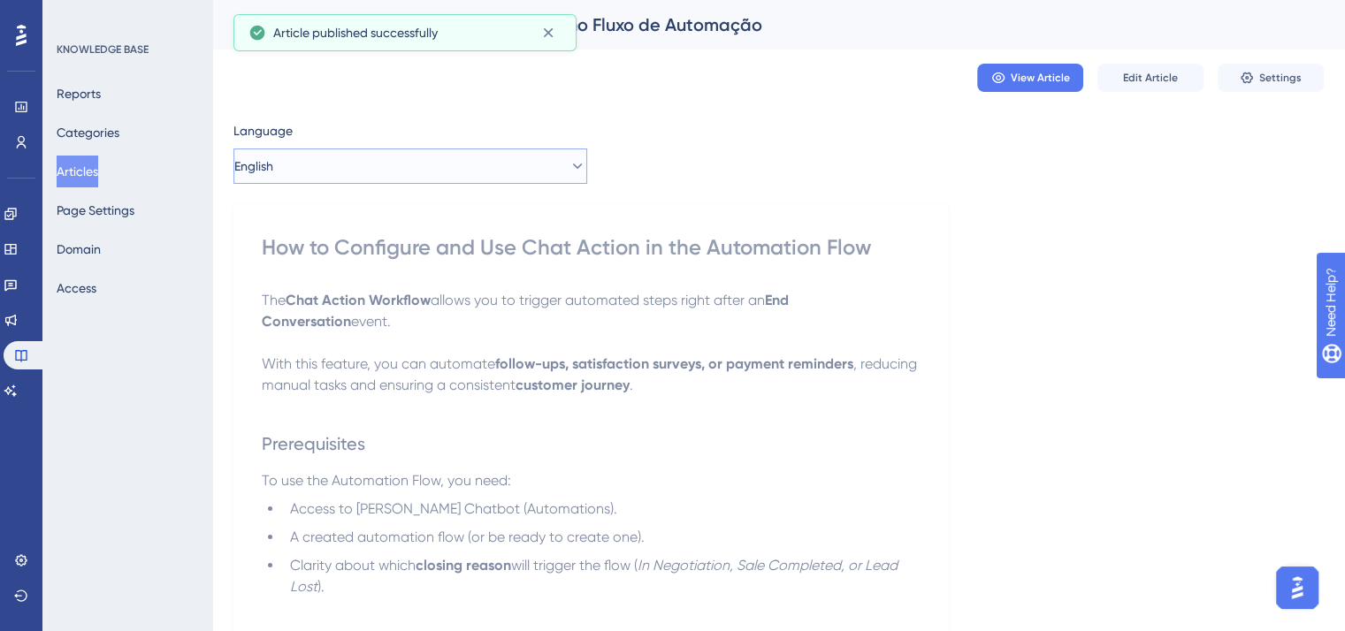
click at [424, 176] on button "English" at bounding box center [410, 166] width 354 height 35
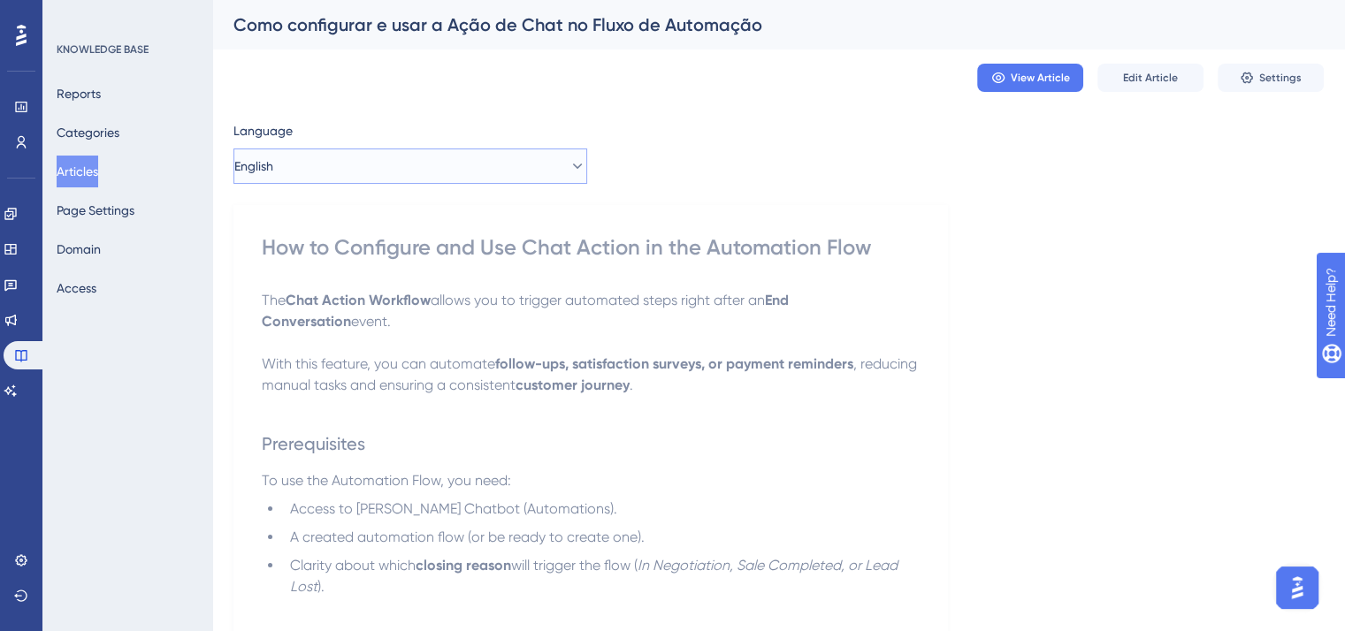
click at [430, 174] on button "English" at bounding box center [410, 166] width 354 height 35
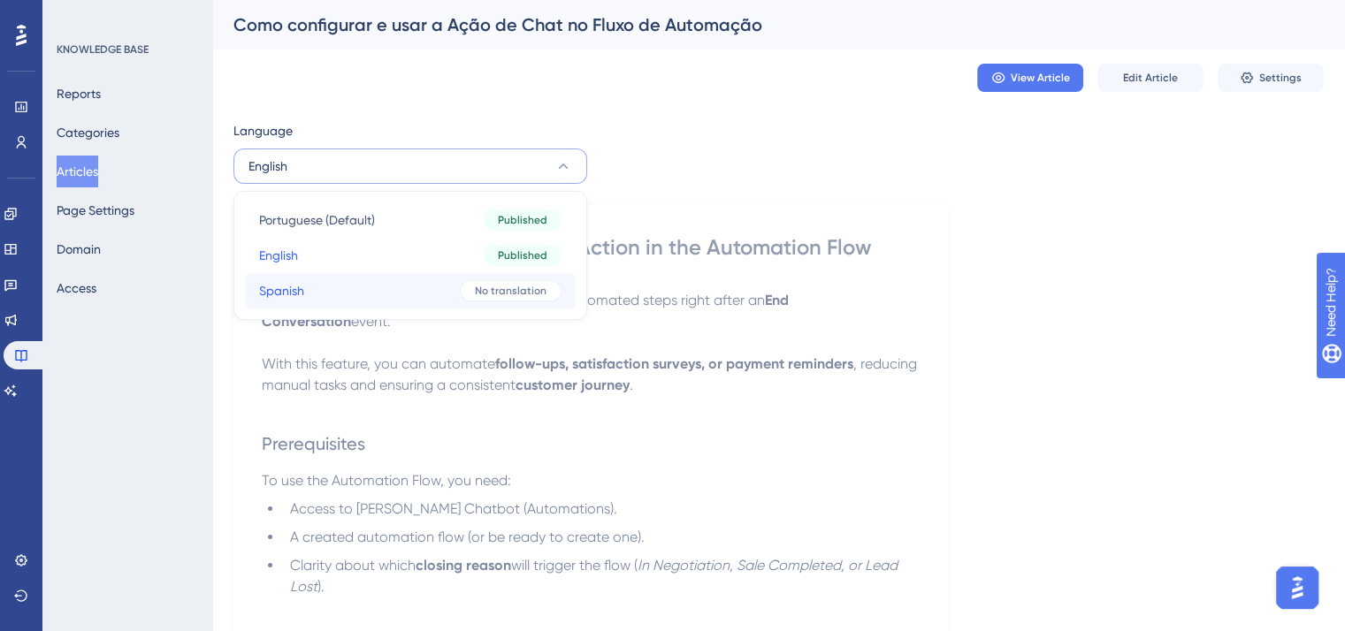
click at [389, 285] on button "Spanish Spanish No translation" at bounding box center [410, 290] width 331 height 35
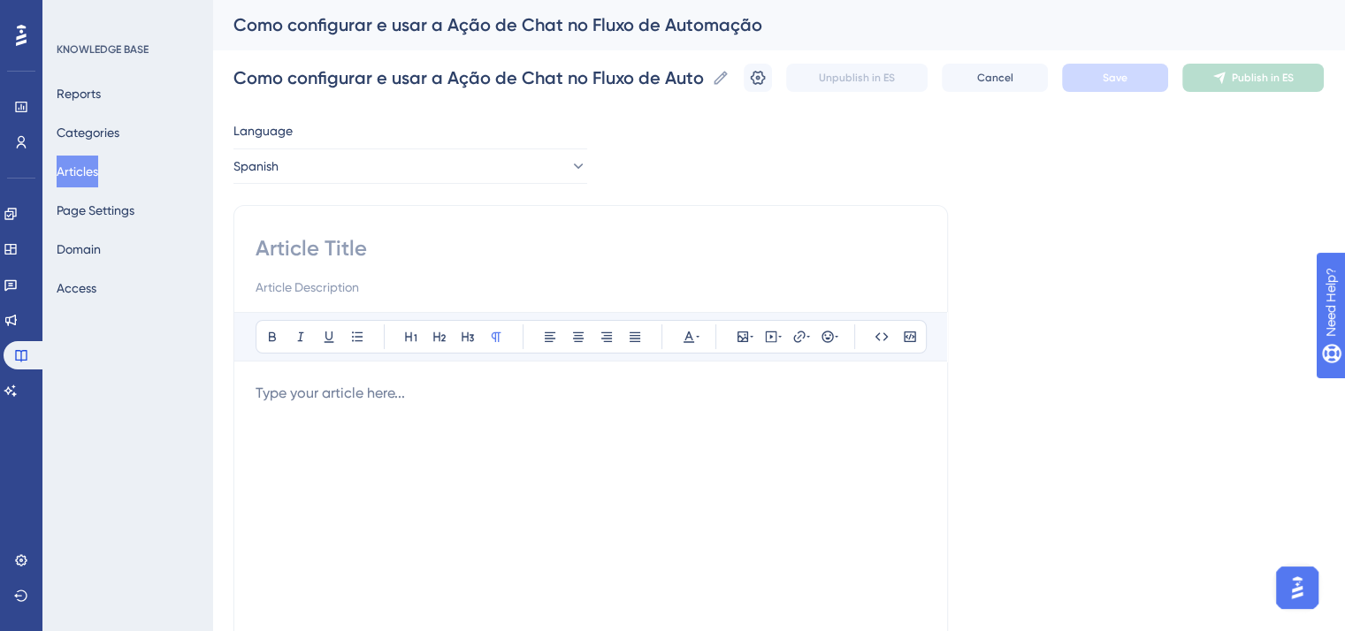
drag, startPoint x: 454, startPoint y: 231, endPoint x: 449, endPoint y: 240, distance: 11.1
click at [453, 232] on div "Bold Italic Underline Bullet Point Heading 1 Heading 2 Heading 3 Normal Align L…" at bounding box center [590, 499] width 714 height 589
drag, startPoint x: 365, startPoint y: 272, endPoint x: 354, endPoint y: 271, distance: 11.5
click at [360, 272] on div at bounding box center [590, 266] width 670 height 64
click at [351, 237] on input at bounding box center [590, 248] width 670 height 28
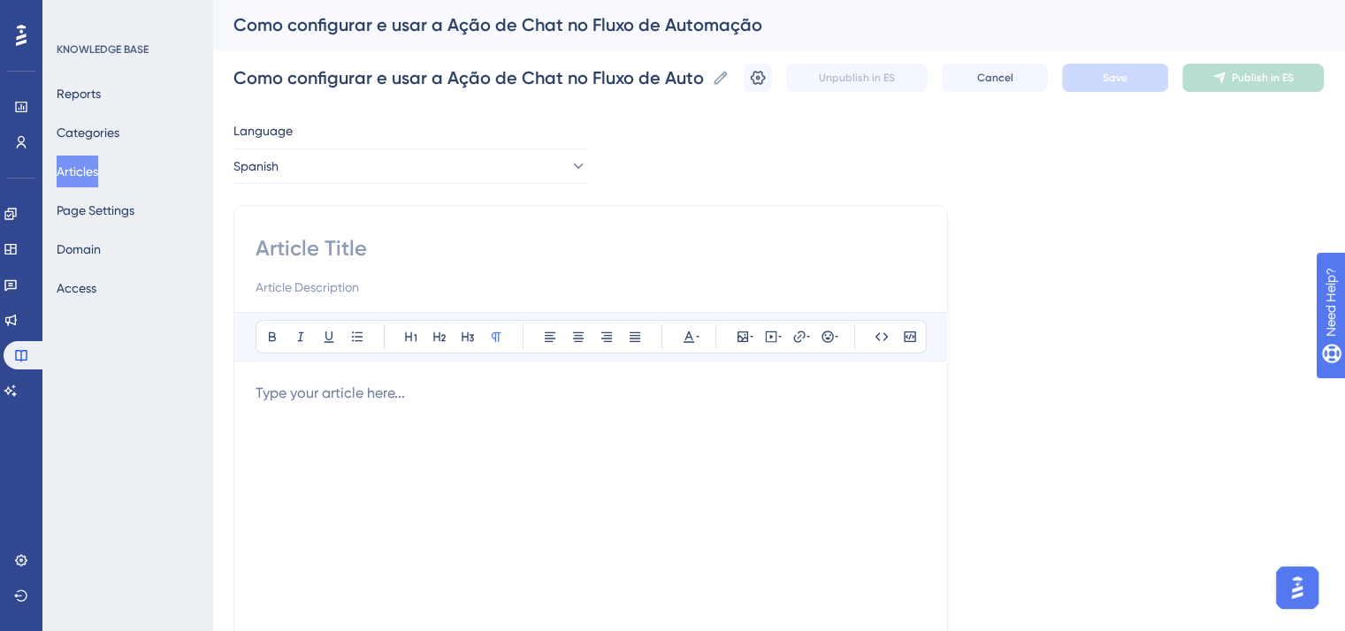
click at [357, 258] on input at bounding box center [590, 248] width 670 height 28
click at [323, 255] on input at bounding box center [590, 248] width 670 height 28
paste input "Cómo configurar y usar la Acción de Chat en el Flujo de Automatización"
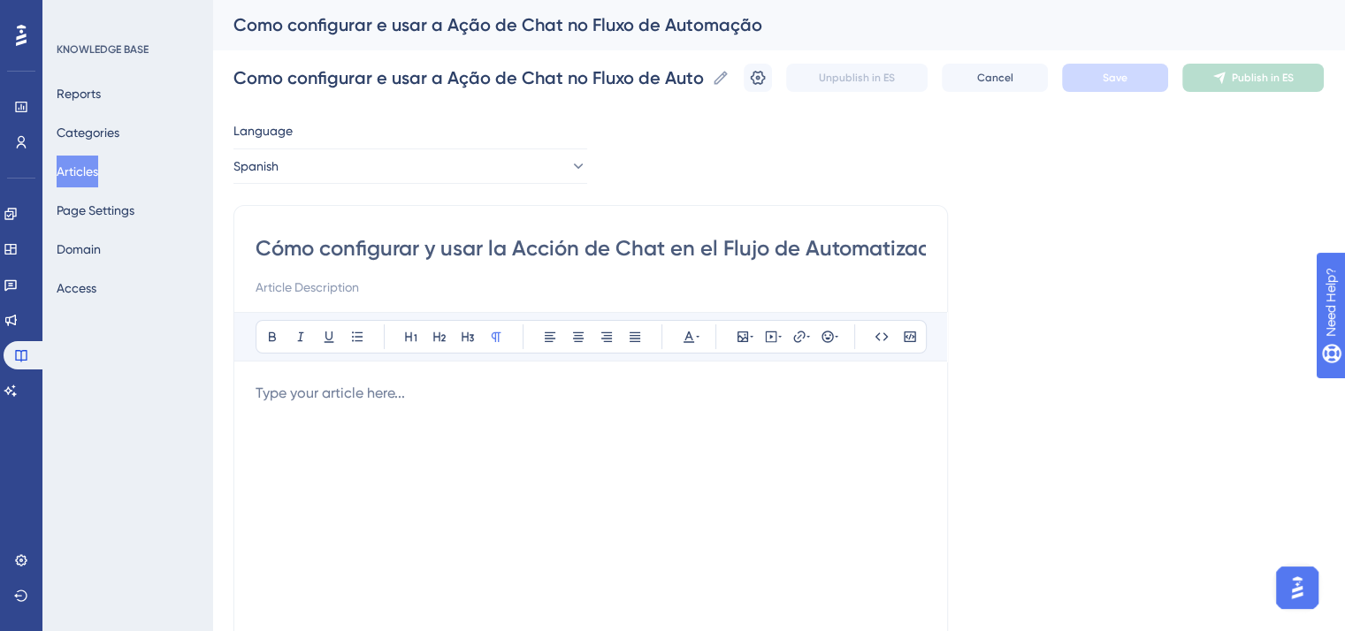
scroll to position [0, 32]
type input "Cómo configurar y usar la Acción de Chat en el Flujo de Automatización"
drag, startPoint x: 523, startPoint y: 399, endPoint x: 566, endPoint y: 631, distance: 236.3
click at [523, 400] on p at bounding box center [590, 393] width 670 height 21
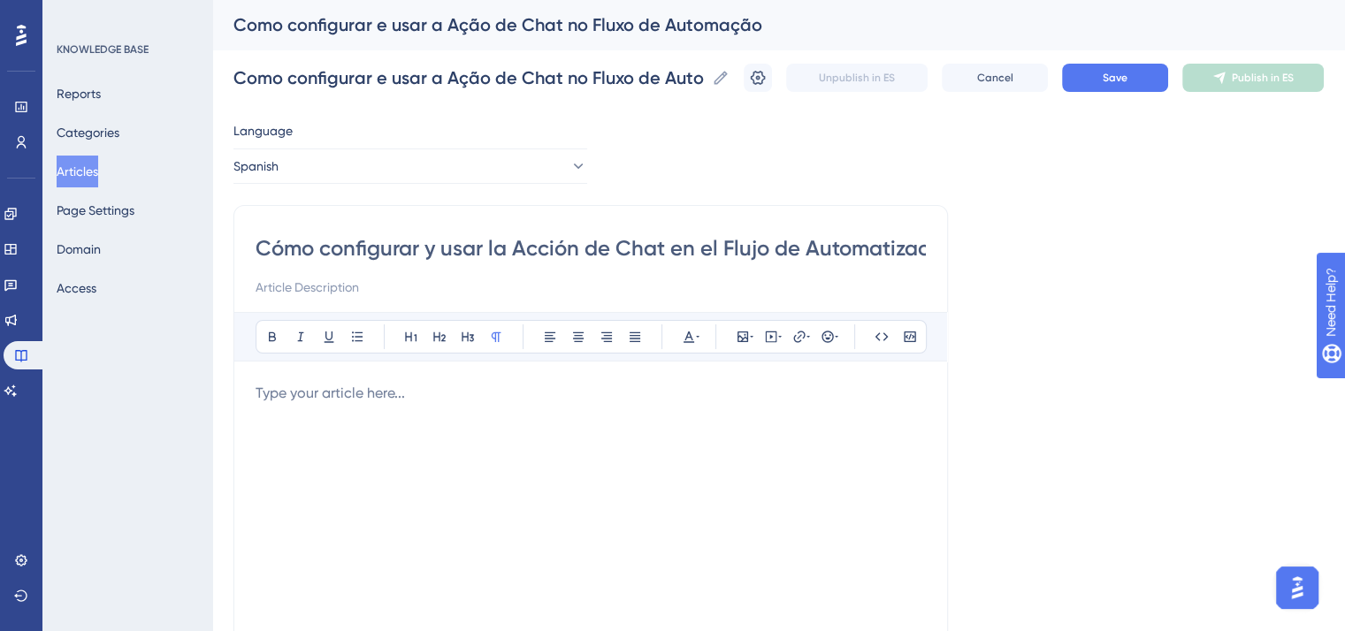
click at [461, 438] on div at bounding box center [590, 577] width 670 height 389
click at [370, 489] on div at bounding box center [590, 577] width 670 height 389
paste div
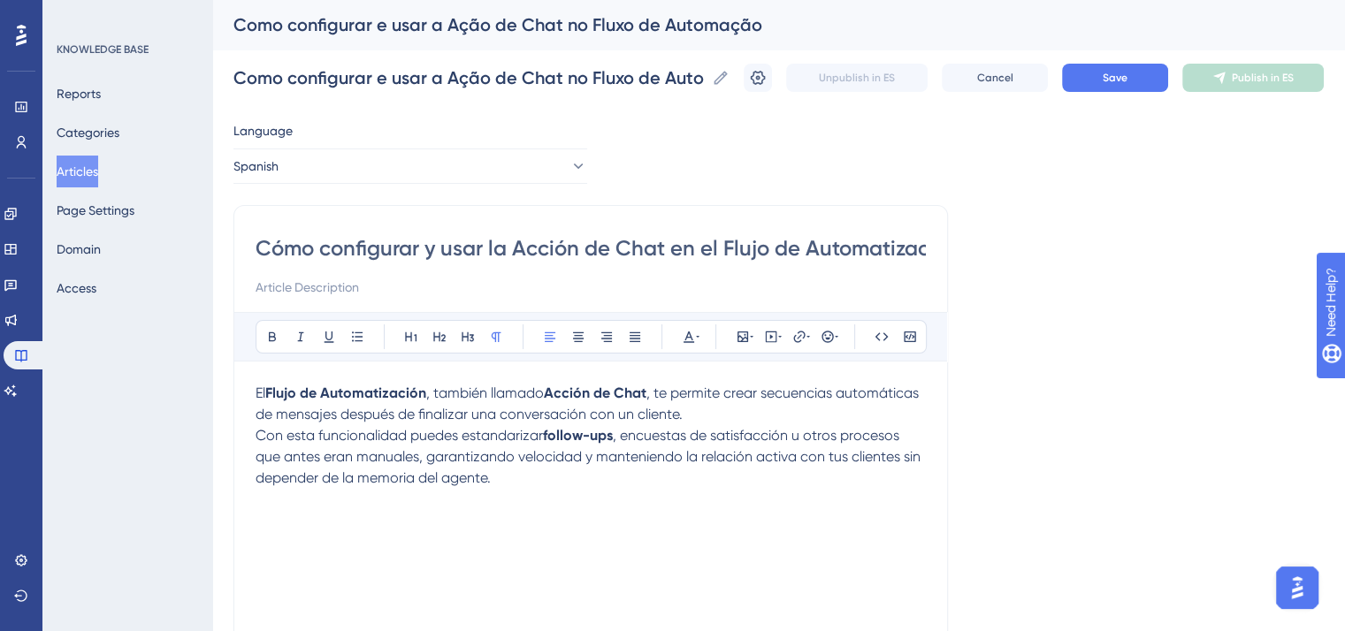
click at [806, 408] on p "El Flujo de Automatización , también llamado Acción de Chat , te permite crear …" at bounding box center [590, 404] width 670 height 42
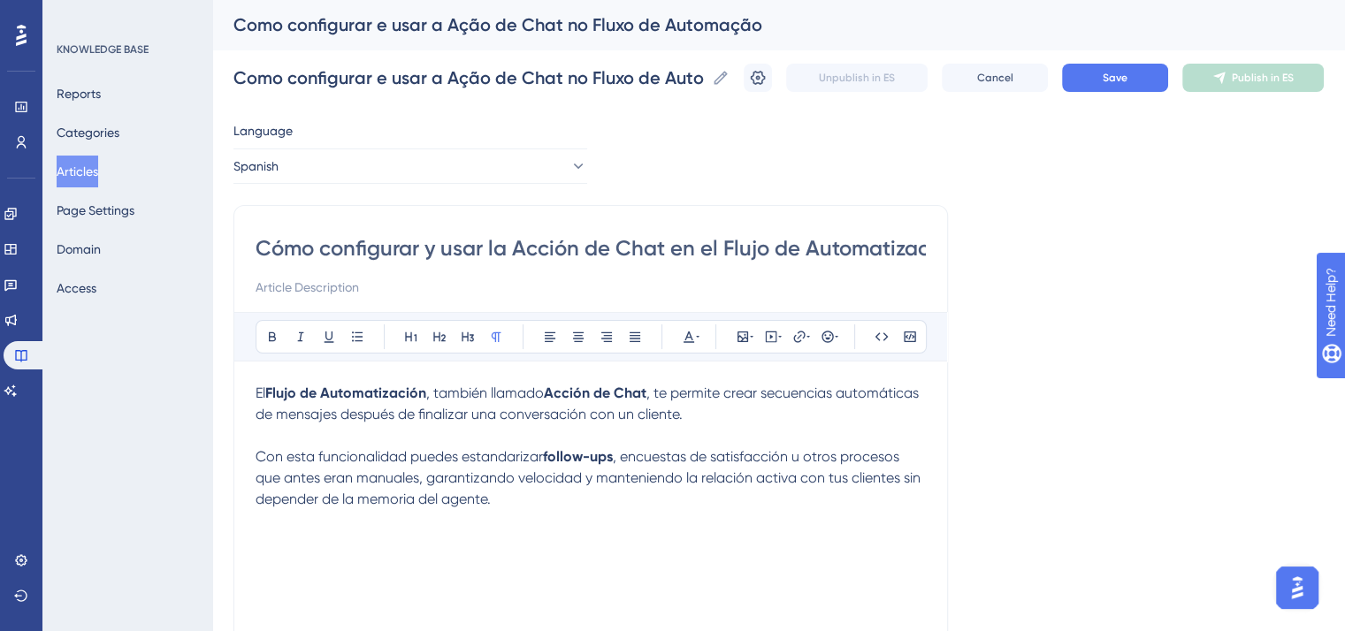
click at [594, 474] on span ", encuestas de satisfacción u otros procesos que antes eran manuales, garantiza…" at bounding box center [589, 477] width 668 height 59
click at [605, 488] on p "Con esta funcionalidad puedes estandarizar follow-ups , encuestas de satisfacci…" at bounding box center [590, 478] width 670 height 64
click at [615, 499] on p "Con esta funcionalidad puedes estandarizar follow-ups , encuestas de satisfacci…" at bounding box center [590, 478] width 670 height 64
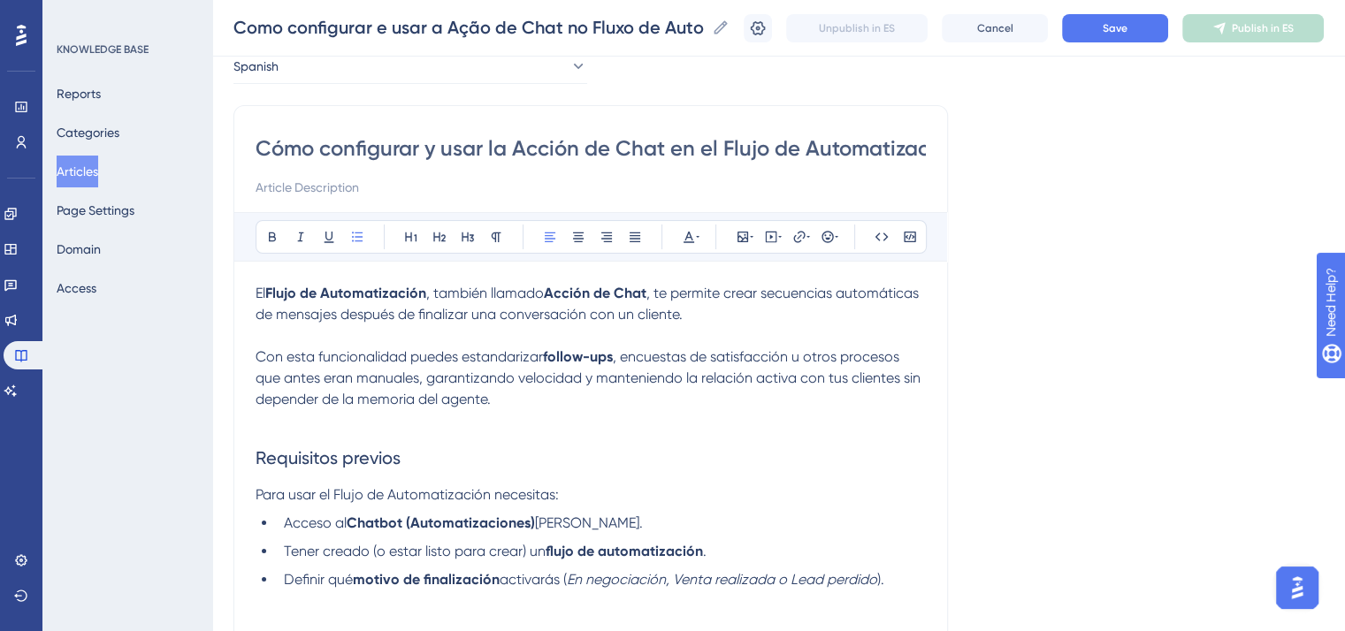
scroll to position [221, 0]
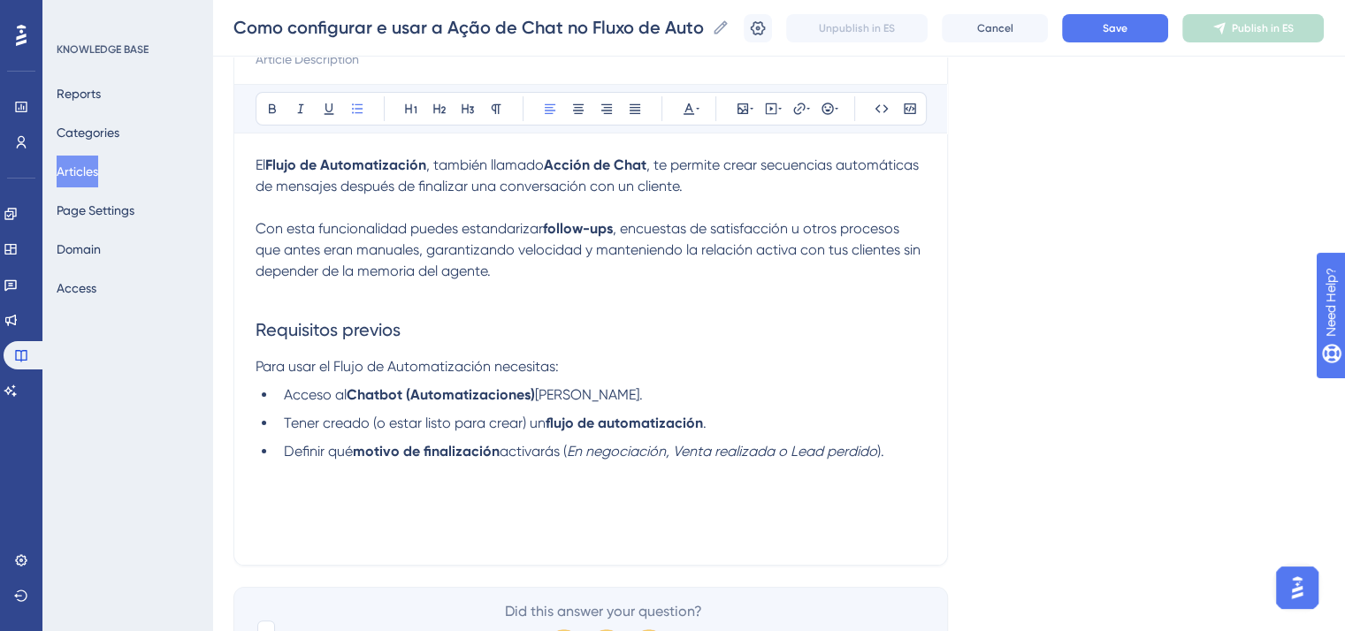
drag, startPoint x: 891, startPoint y: 448, endPoint x: 905, endPoint y: 453, distance: 15.1
click at [897, 450] on li "Definir qué motivo de finalización activarás ( En negociación, Venta realizada …" at bounding box center [601, 451] width 649 height 21
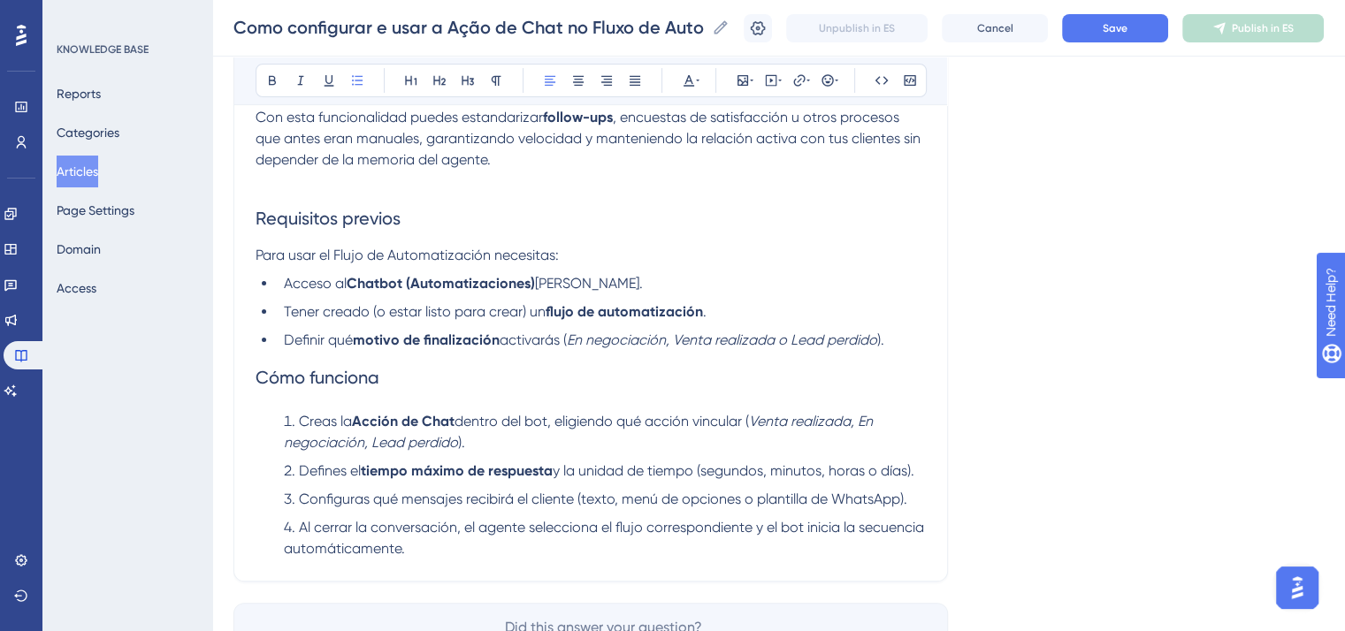
scroll to position [336, 0]
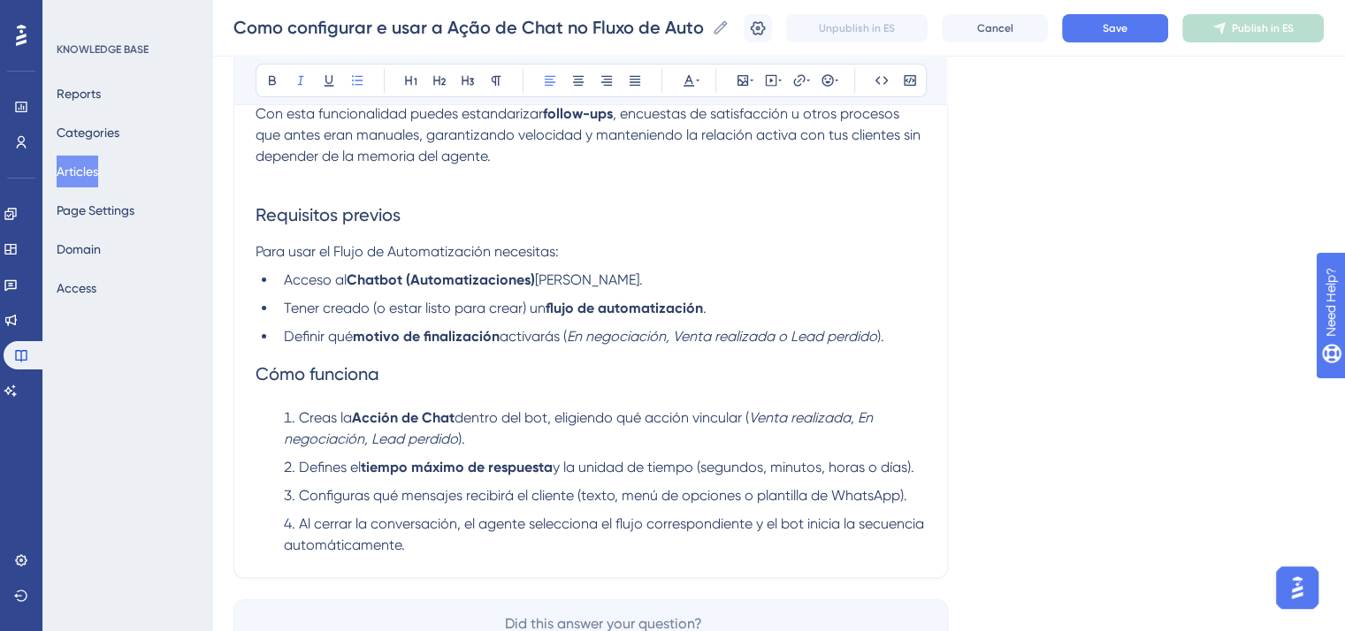
drag, startPoint x: 668, startPoint y: 337, endPoint x: 679, endPoint y: 358, distance: 23.7
click at [675, 339] on em "En negociación, Venta realizada o Lead perdido" at bounding box center [722, 336] width 310 height 17
click at [779, 361] on h2 "Cómo funciona" at bounding box center [590, 373] width 670 height 53
click at [672, 342] on em "En negociación, Venta realizada o Lead perdido" at bounding box center [722, 336] width 310 height 17
click at [692, 373] on h2 "Cómo funciona" at bounding box center [590, 373] width 670 height 53
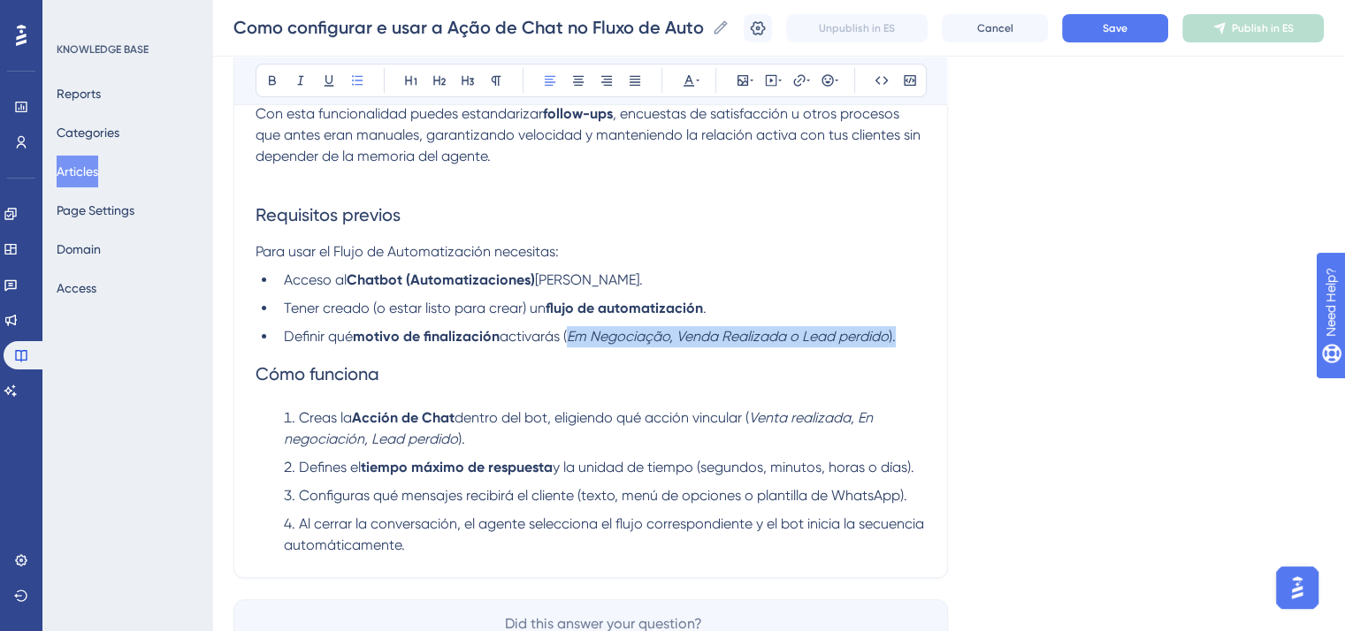
drag, startPoint x: 569, startPoint y: 343, endPoint x: 905, endPoint y: 343, distance: 335.9
click at [905, 343] on li "Definir qué motivo de finalización activarás ( Em Negociação, Venda Realizada o…" at bounding box center [601, 336] width 649 height 21
click at [905, 344] on li "Definir qué motivo de finalización activarás ( Em Negociação, Venda Realizada o…" at bounding box center [601, 336] width 649 height 21
click at [674, 446] on li "Creas la Acción de Chat dentro del bot, eligiendo qué acción vincular ( Venta r…" at bounding box center [601, 429] width 649 height 42
click at [674, 326] on li "Definir qué motivo de finalización activarás ( Em Negociação, Venda Realizada o…" at bounding box center [601, 336] width 649 height 21
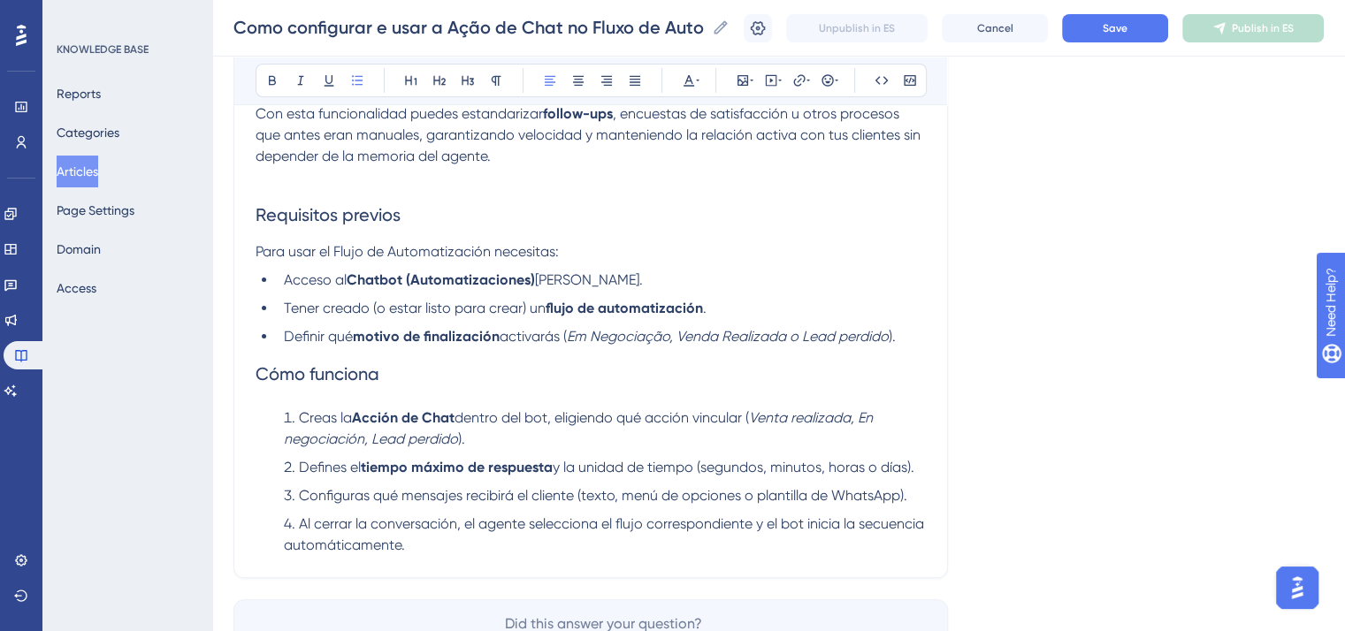
click at [575, 545] on li "Al cerrar la conversación, el agente selecciona el flujo correspondiente y el b…" at bounding box center [601, 535] width 649 height 42
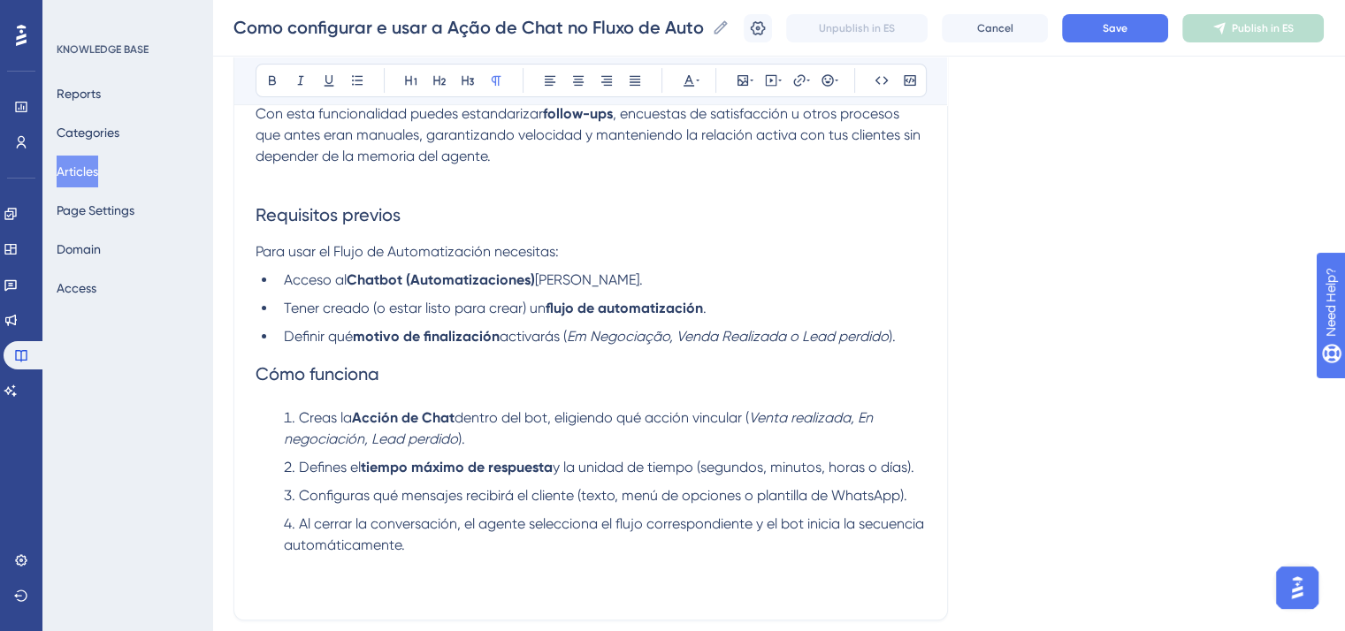
scroll to position [509, 0]
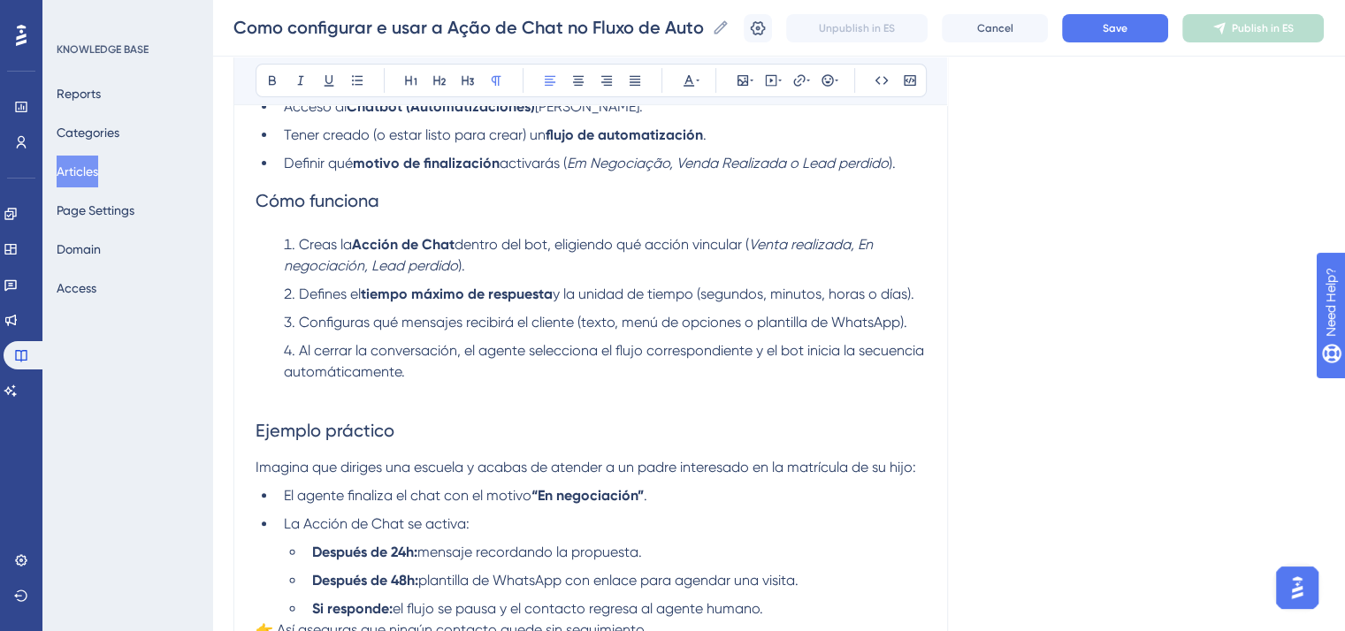
click at [252, 404] on div "Cómo configurar y usar la Acción de Chat en el Flujo de Automatización Bold Ita…" at bounding box center [590, 176] width 714 height 974
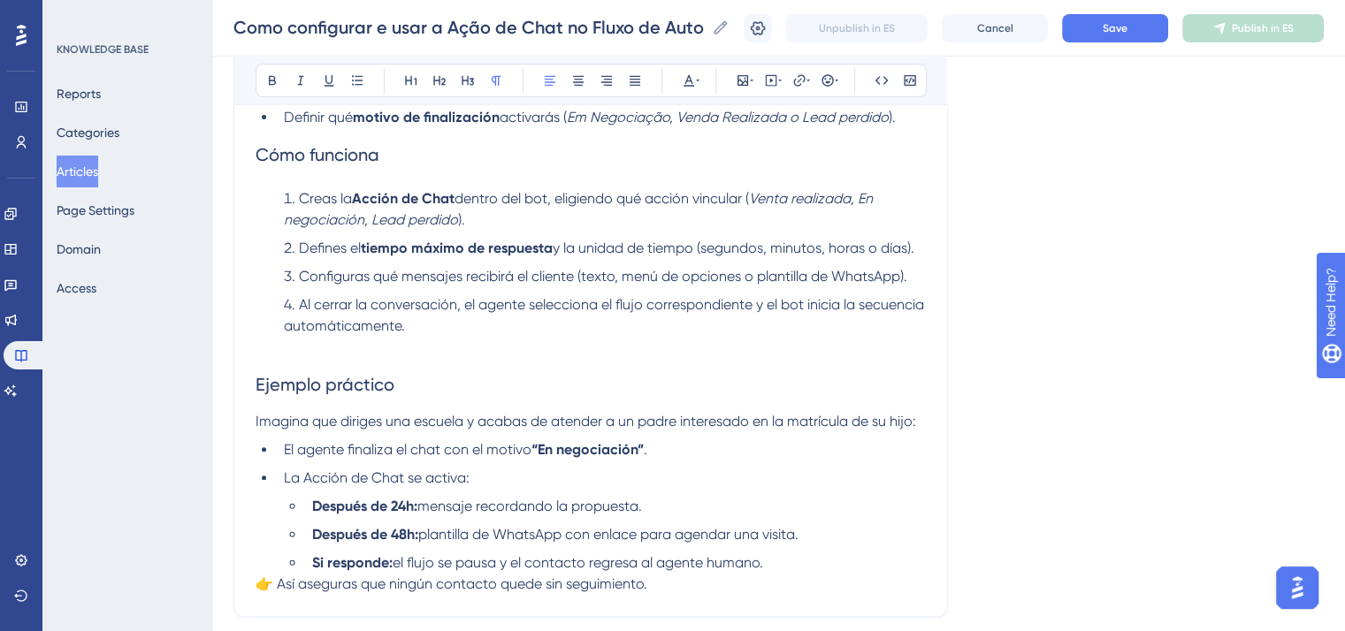
scroll to position [598, 0]
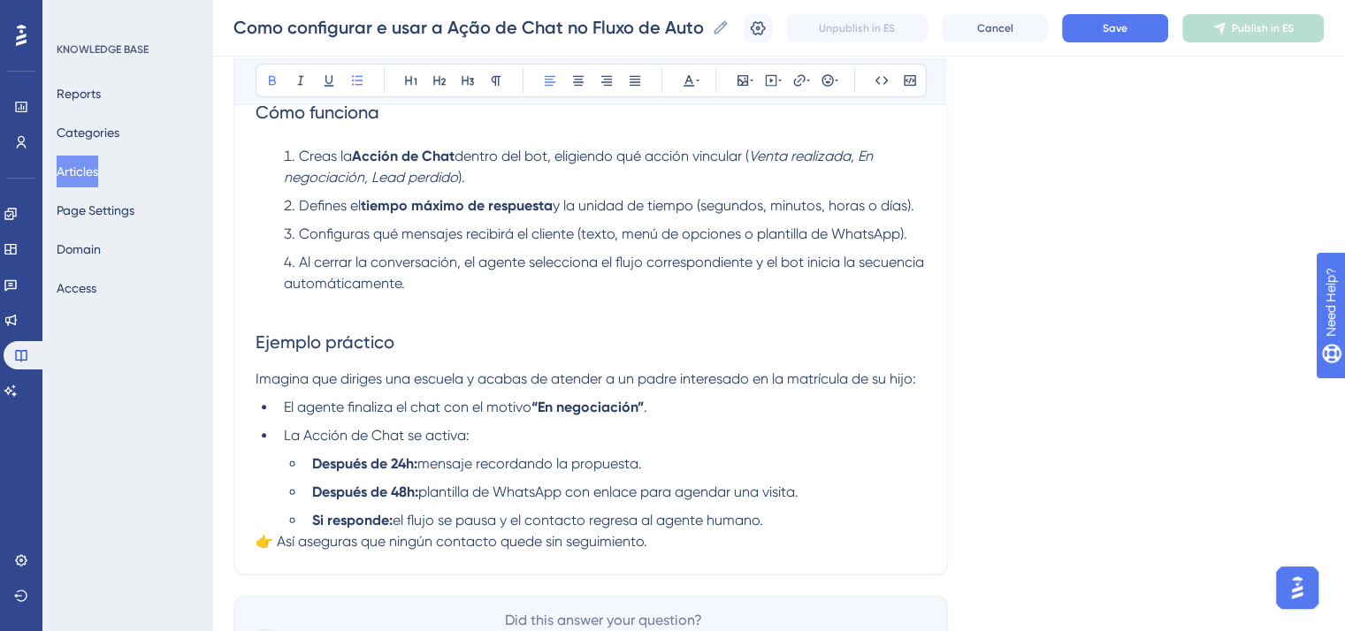
click at [636, 415] on strong "“En negociación”" at bounding box center [587, 407] width 112 height 17
click at [640, 415] on strong "“En negociación”" at bounding box center [587, 407] width 112 height 17
click at [258, 550] on span "👉 Así aseguras que ningún contacto quede sin seguimiento." at bounding box center [451, 541] width 392 height 17
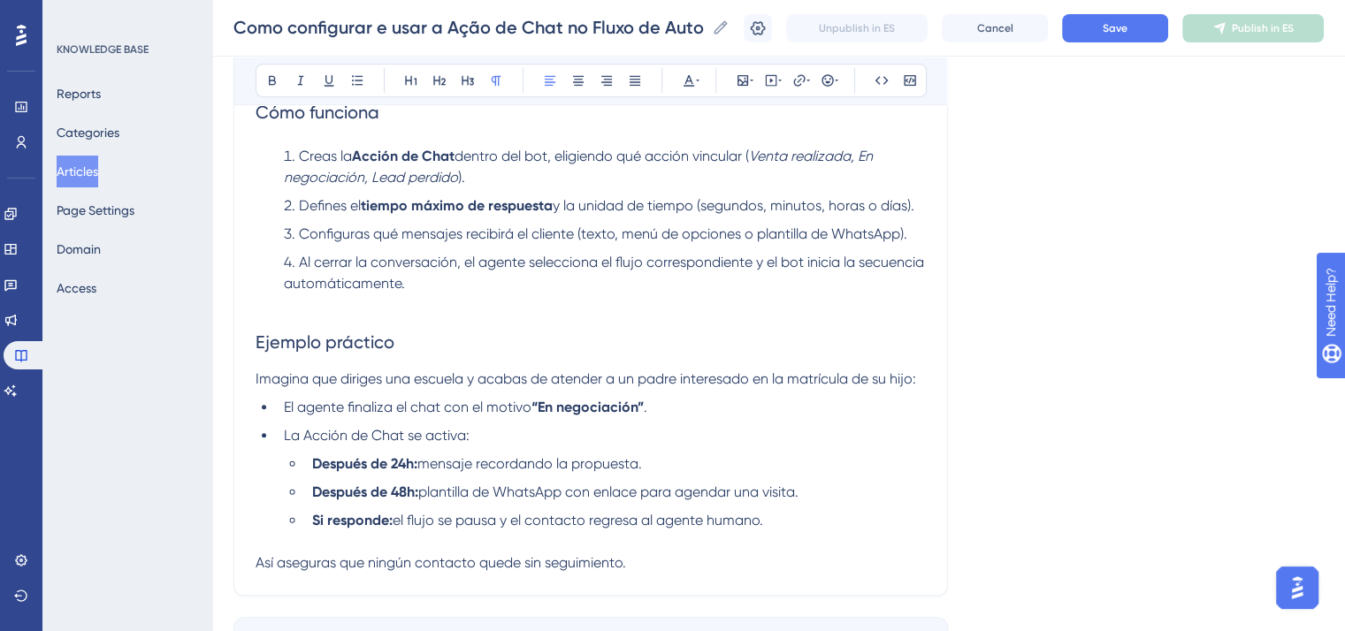
click at [697, 564] on p "Así aseguras que ningún contacto quede sin seguimiento." at bounding box center [590, 562] width 670 height 21
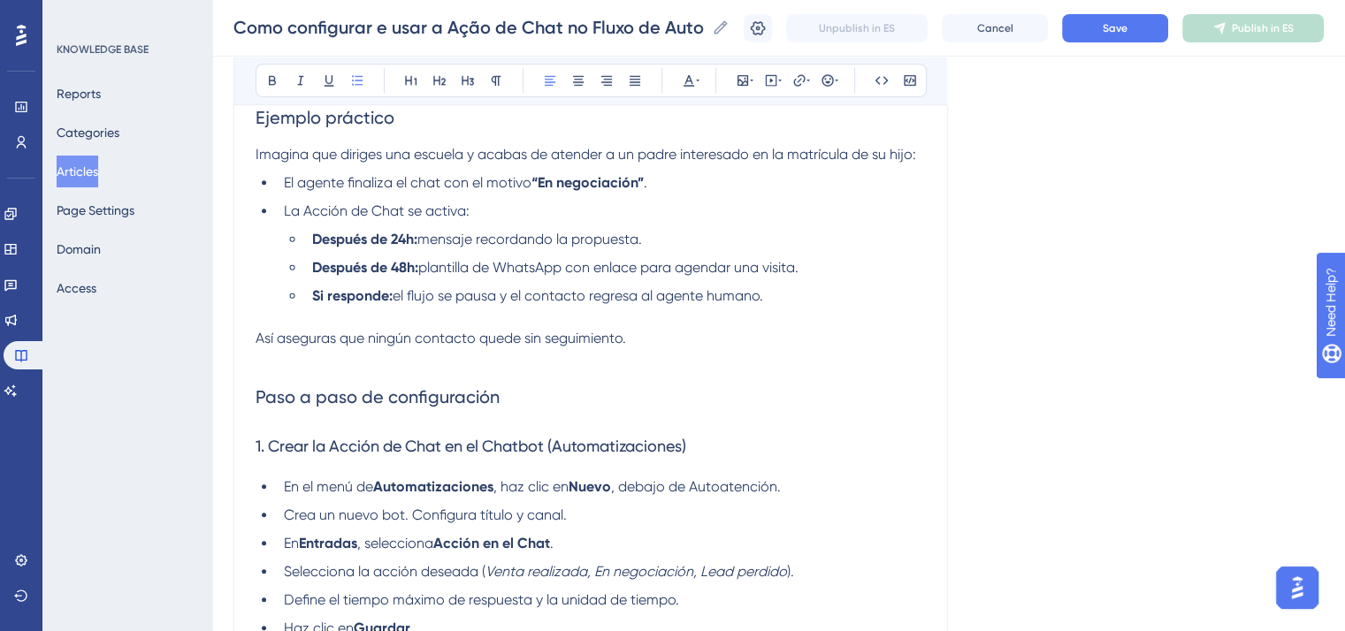
scroll to position [911, 0]
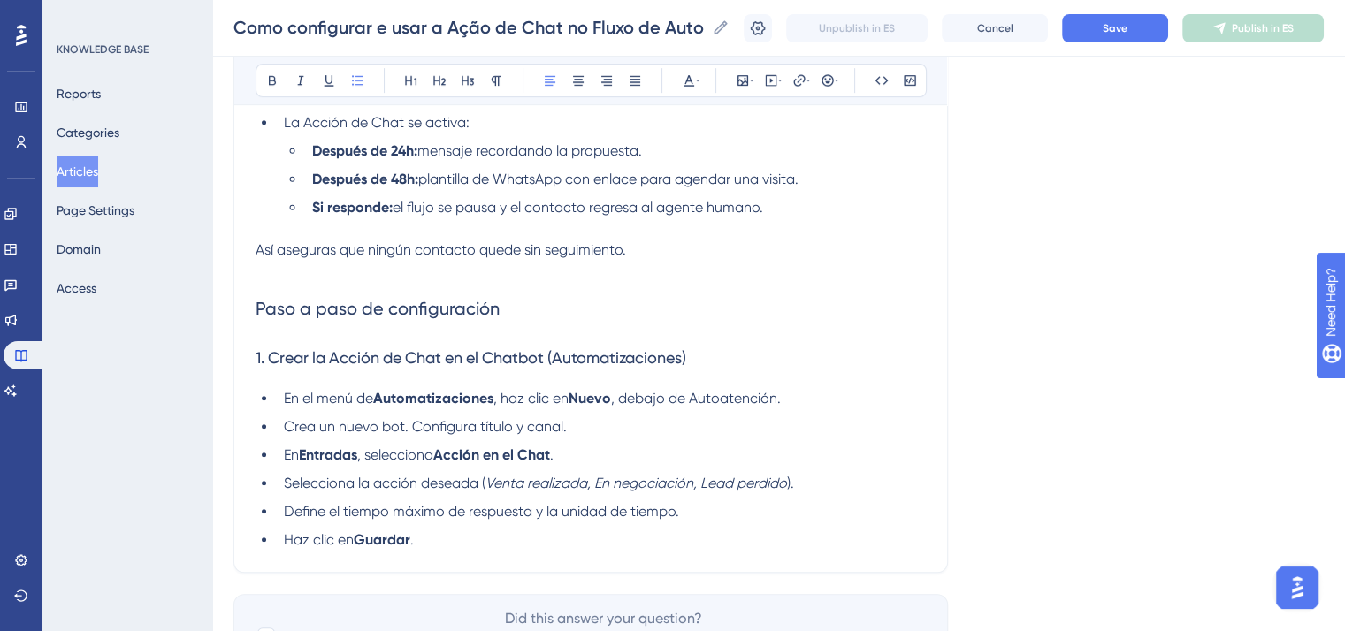
click at [583, 455] on li "En Entradas , selecciona Acción en el Chat ." at bounding box center [601, 455] width 649 height 21
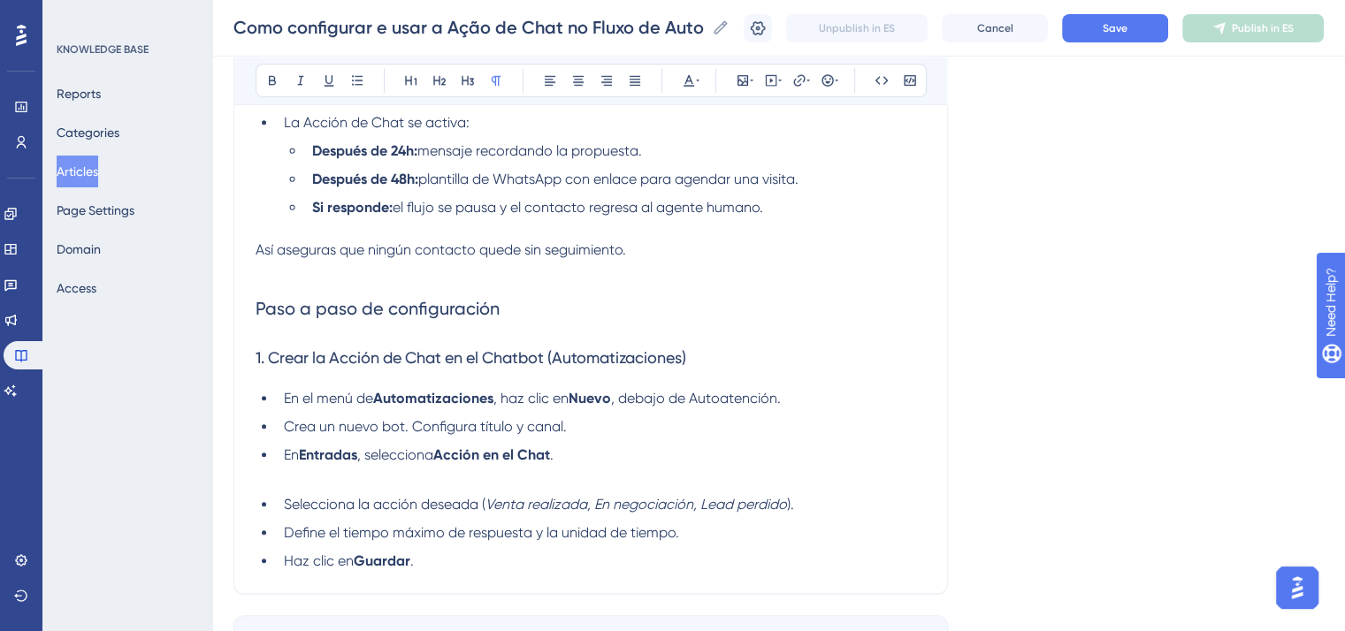
click at [553, 462] on span "." at bounding box center [552, 454] width 4 height 17
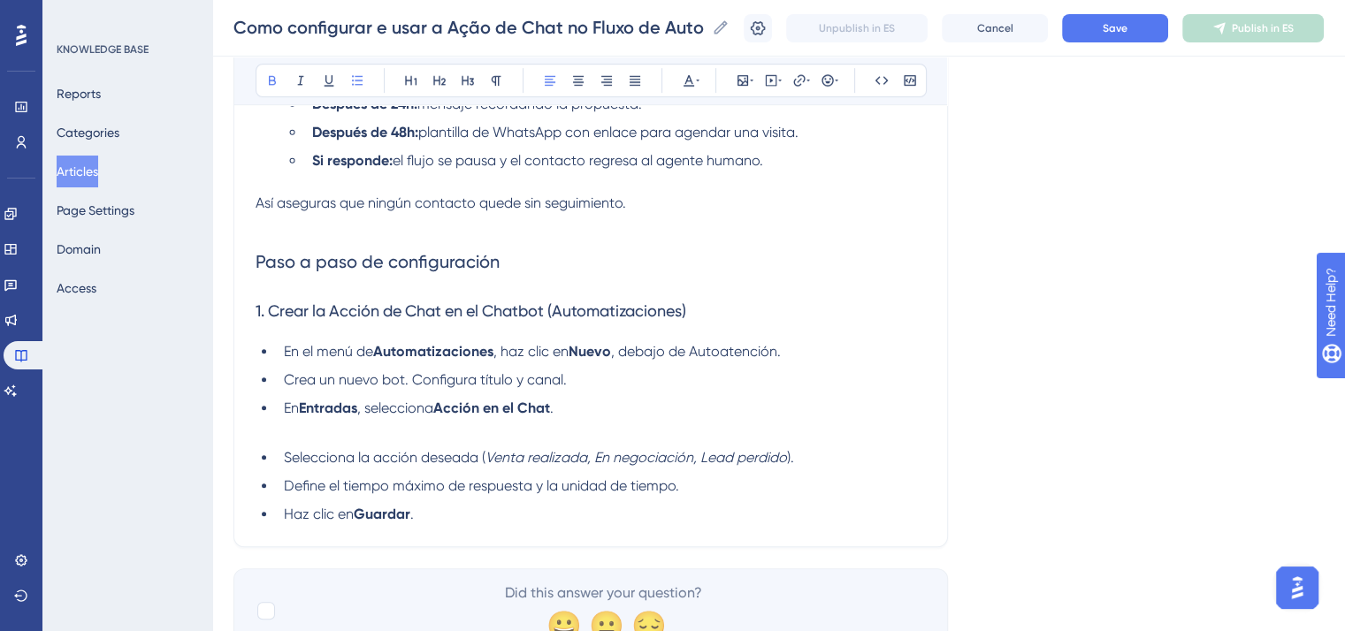
scroll to position [999, 0]
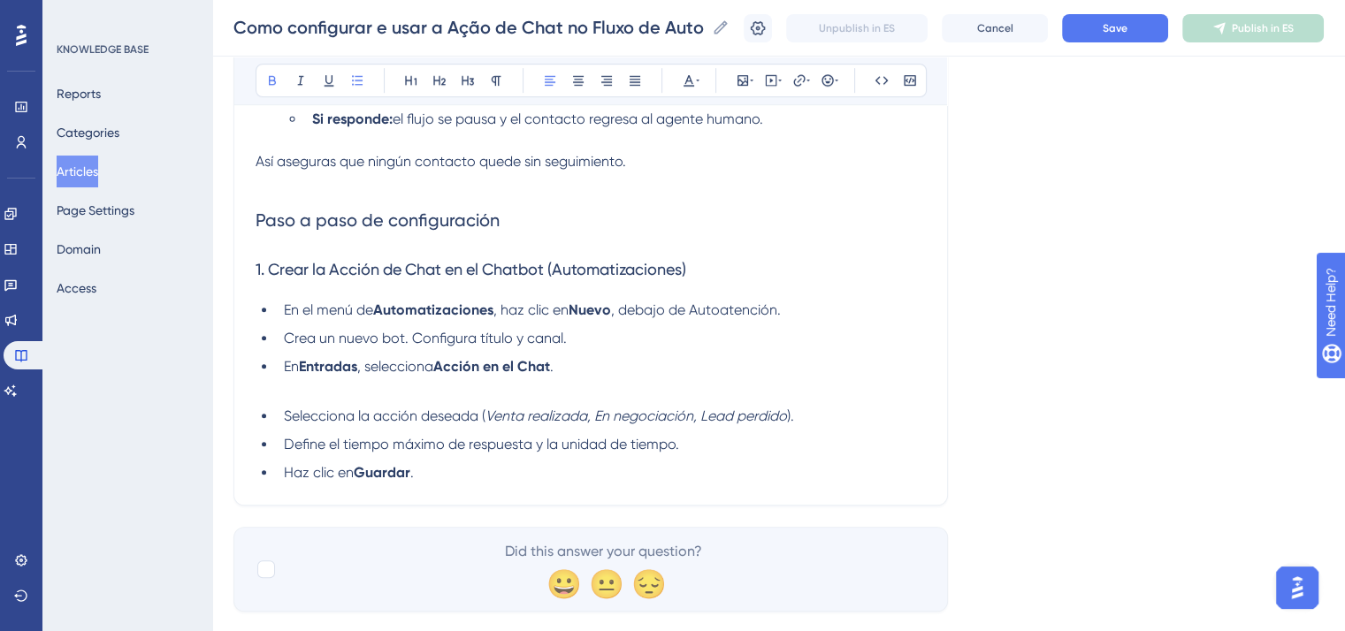
click at [580, 373] on li "En Entradas , selecciona Acción en el Chat ." at bounding box center [601, 366] width 649 height 21
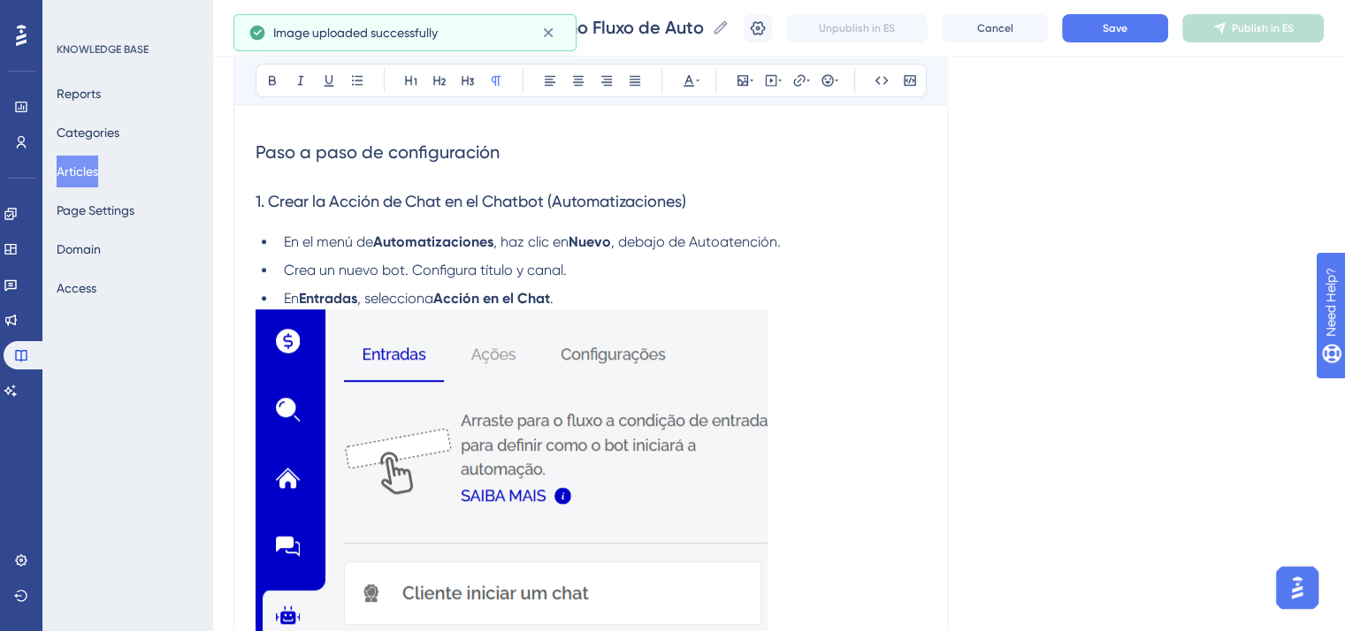
click at [616, 514] on img at bounding box center [511, 604] width 512 height 590
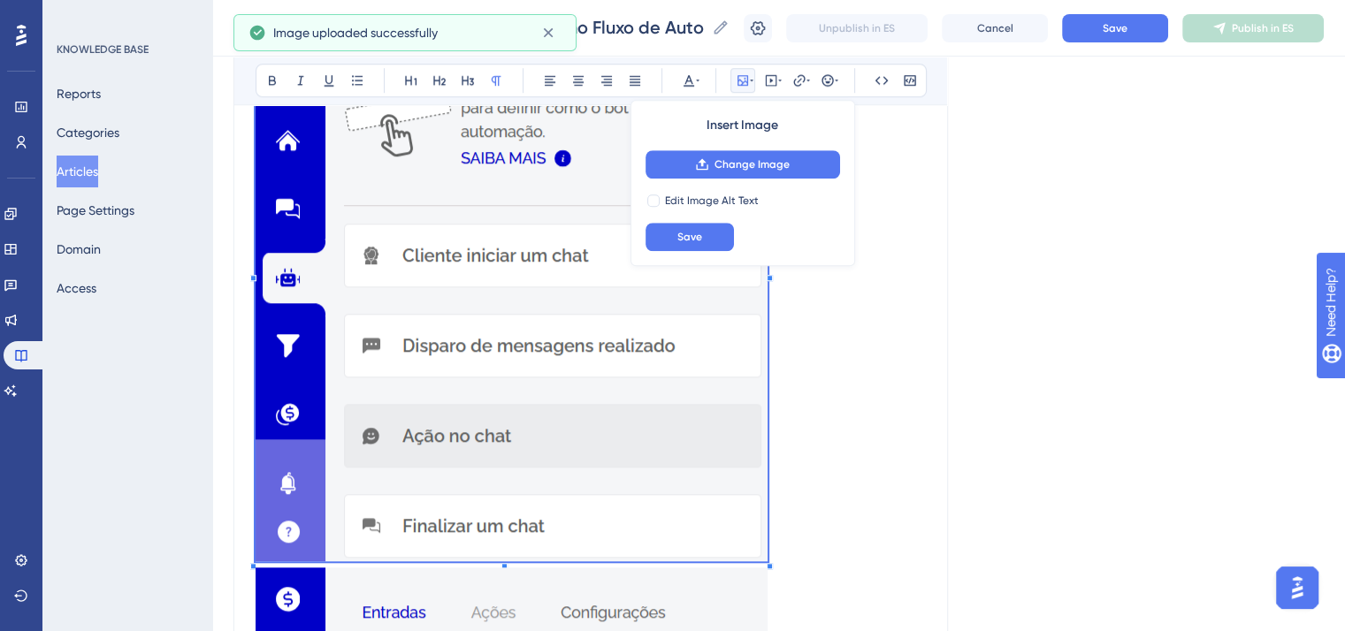
scroll to position [1421, 0]
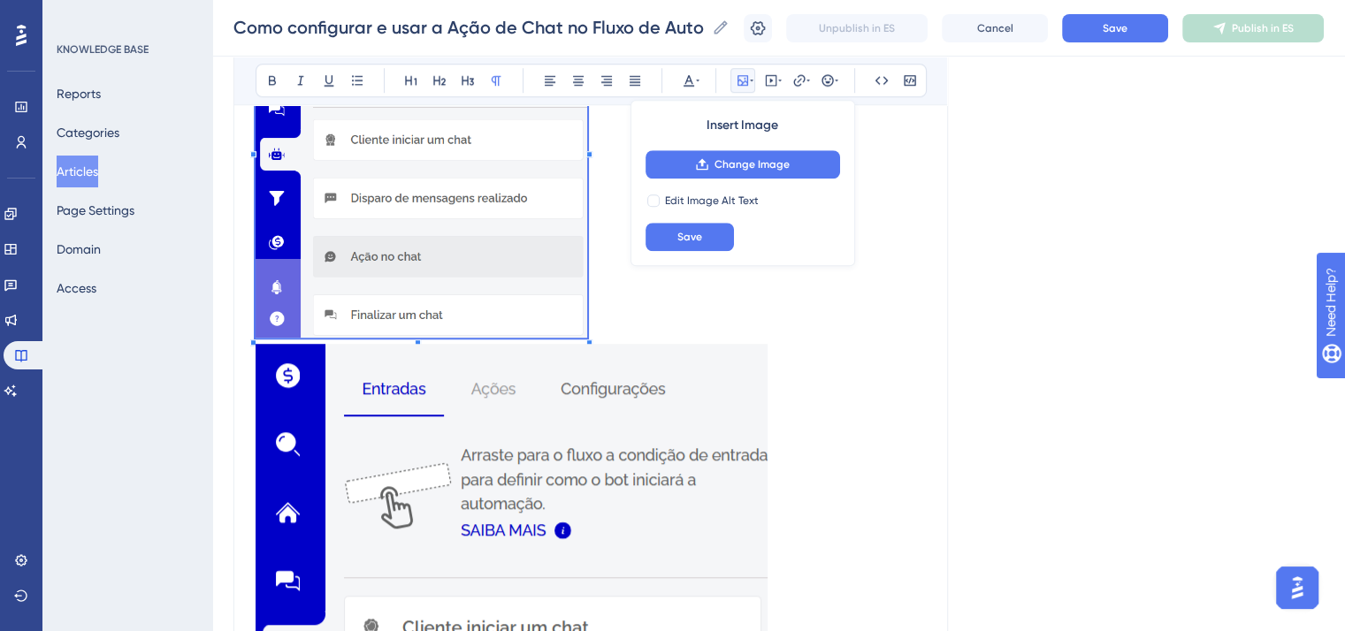
click at [581, 405] on p at bounding box center [590, 448] width 670 height 984
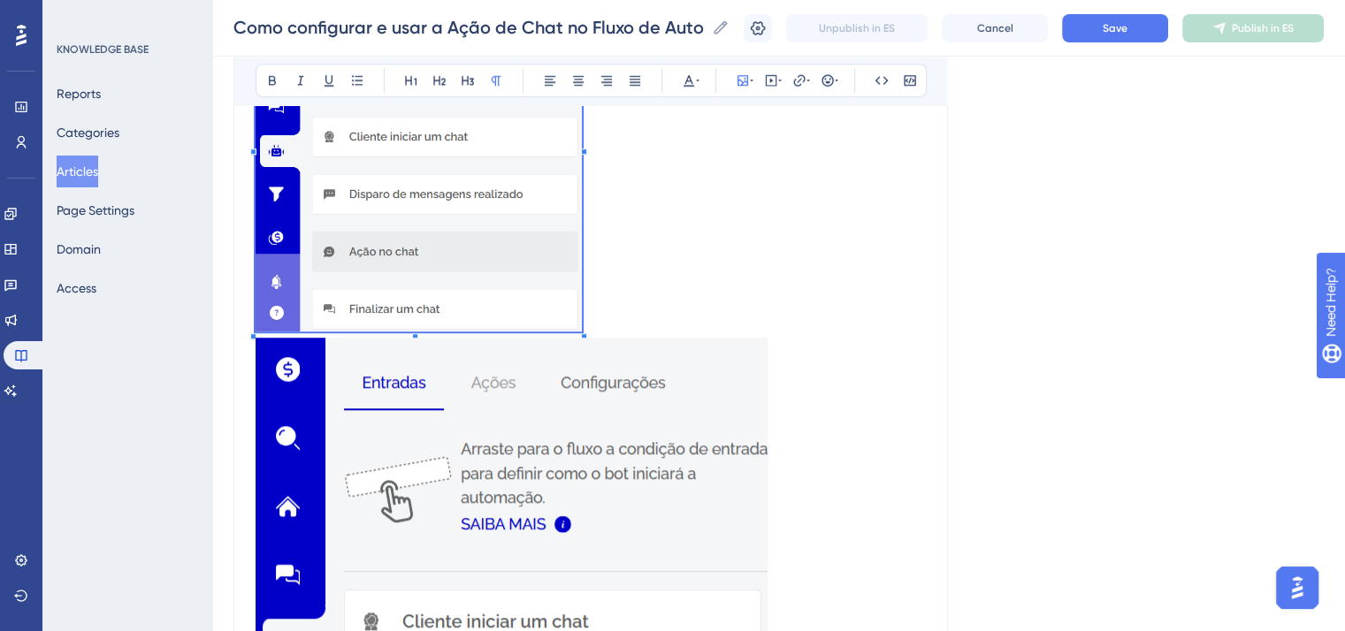
click at [603, 477] on img at bounding box center [511, 633] width 512 height 590
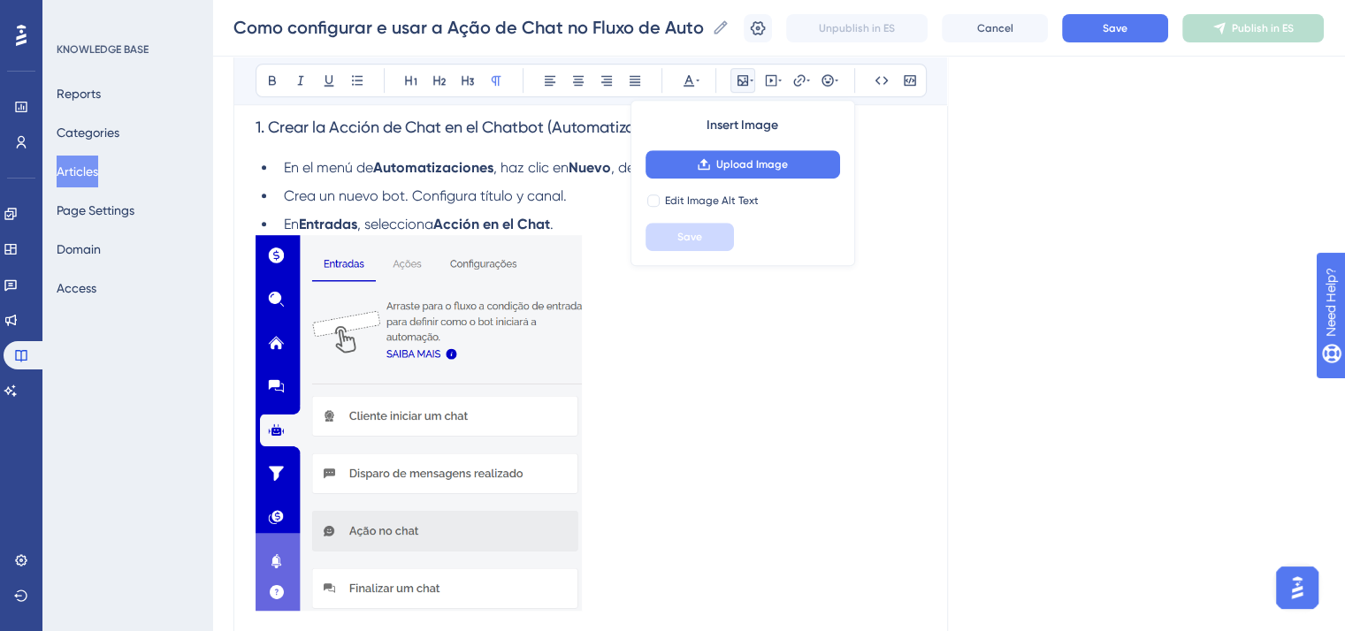
scroll to position [1067, 0]
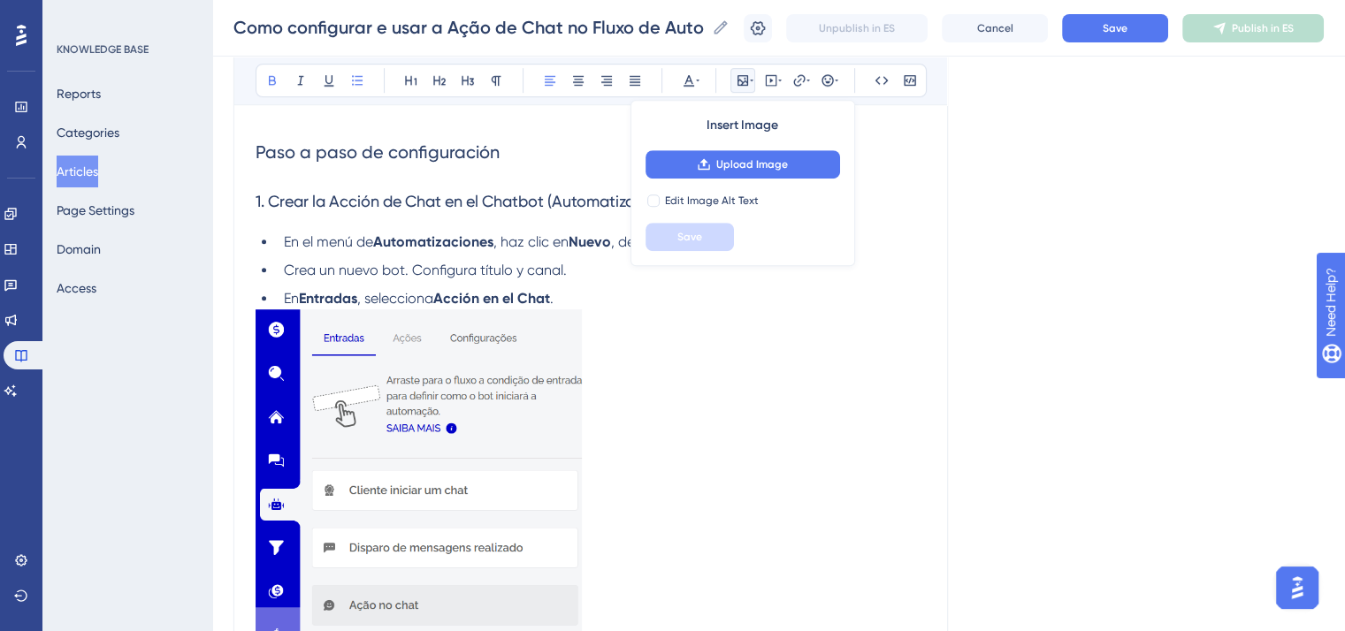
click at [550, 307] on strong "Acción en el Chat" at bounding box center [491, 298] width 117 height 17
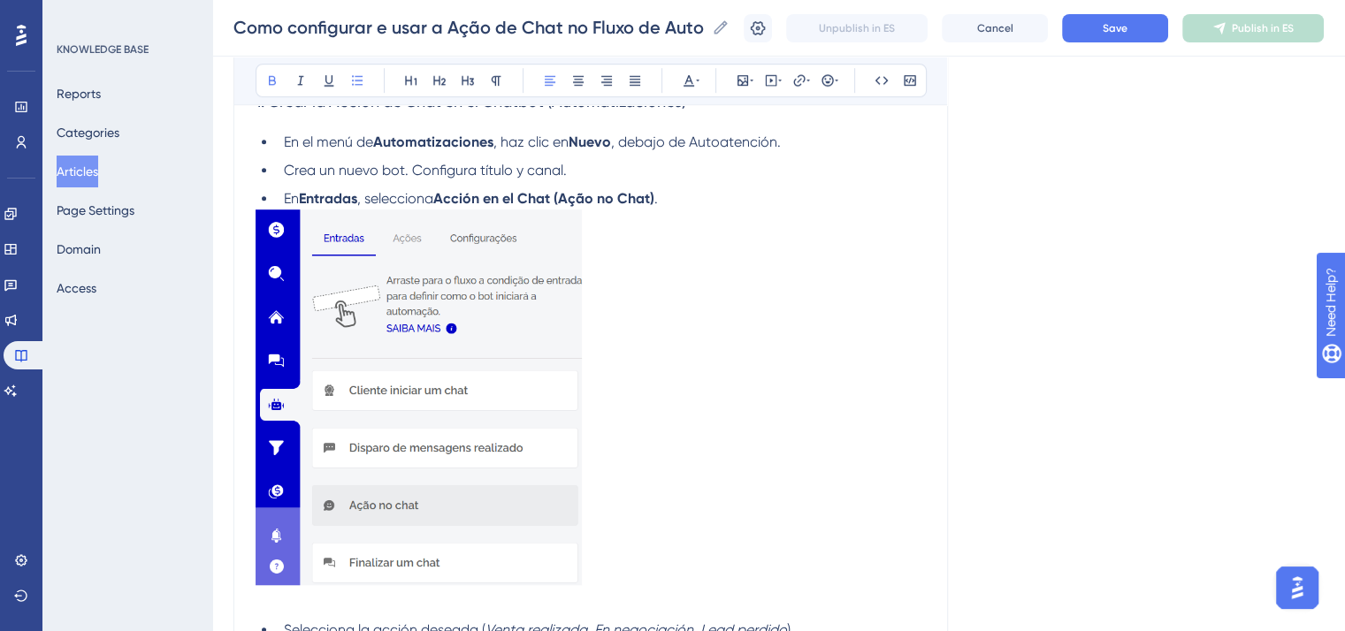
scroll to position [1426, 0]
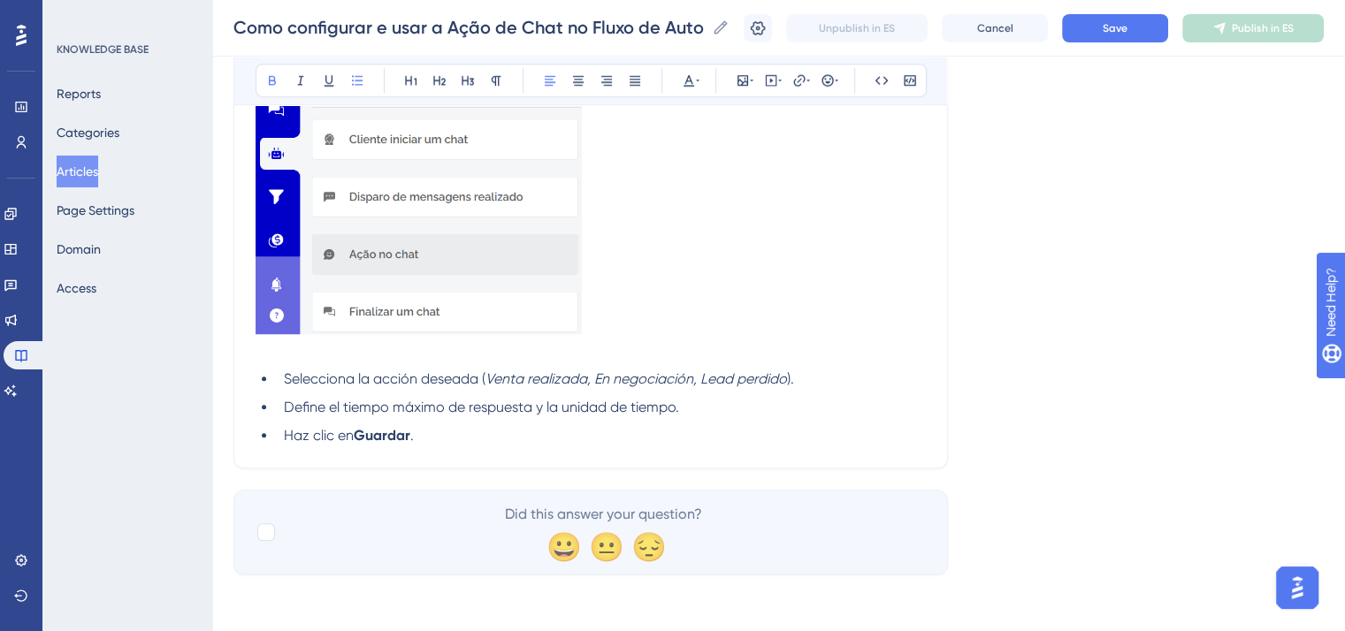
click at [732, 418] on li "Define el tiempo máximo de respuesta y la unidad de tiempo." at bounding box center [601, 407] width 649 height 21
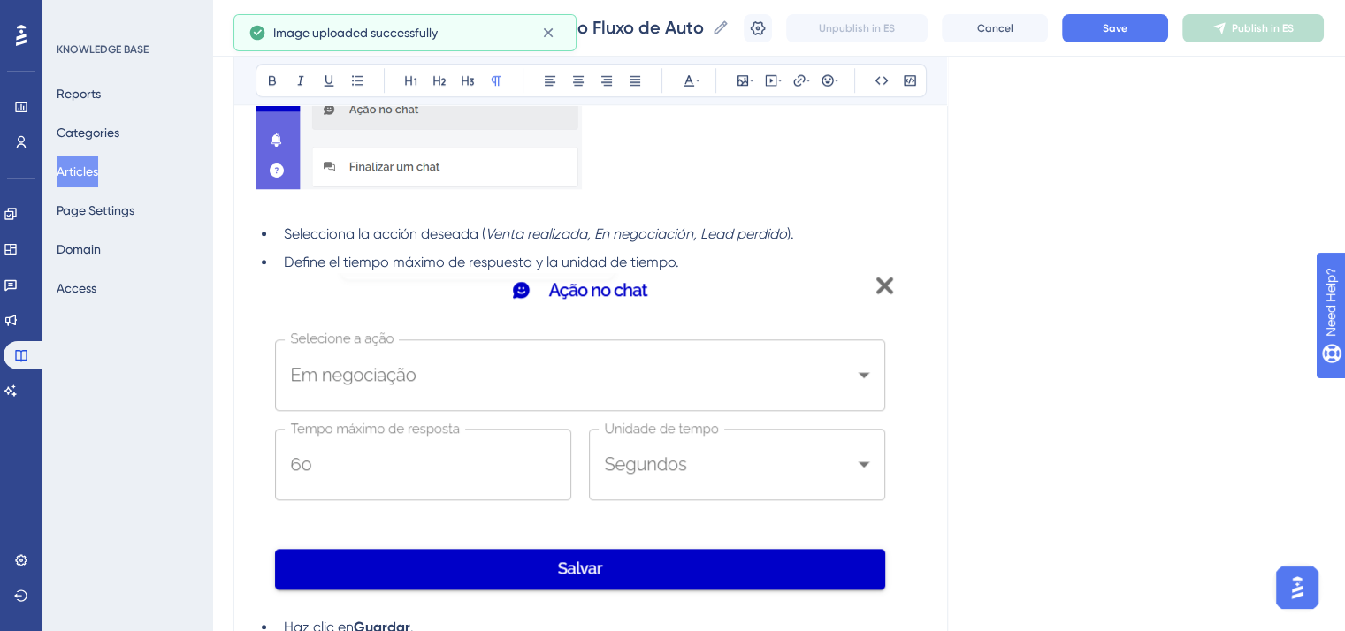
scroll to position [1764, 0]
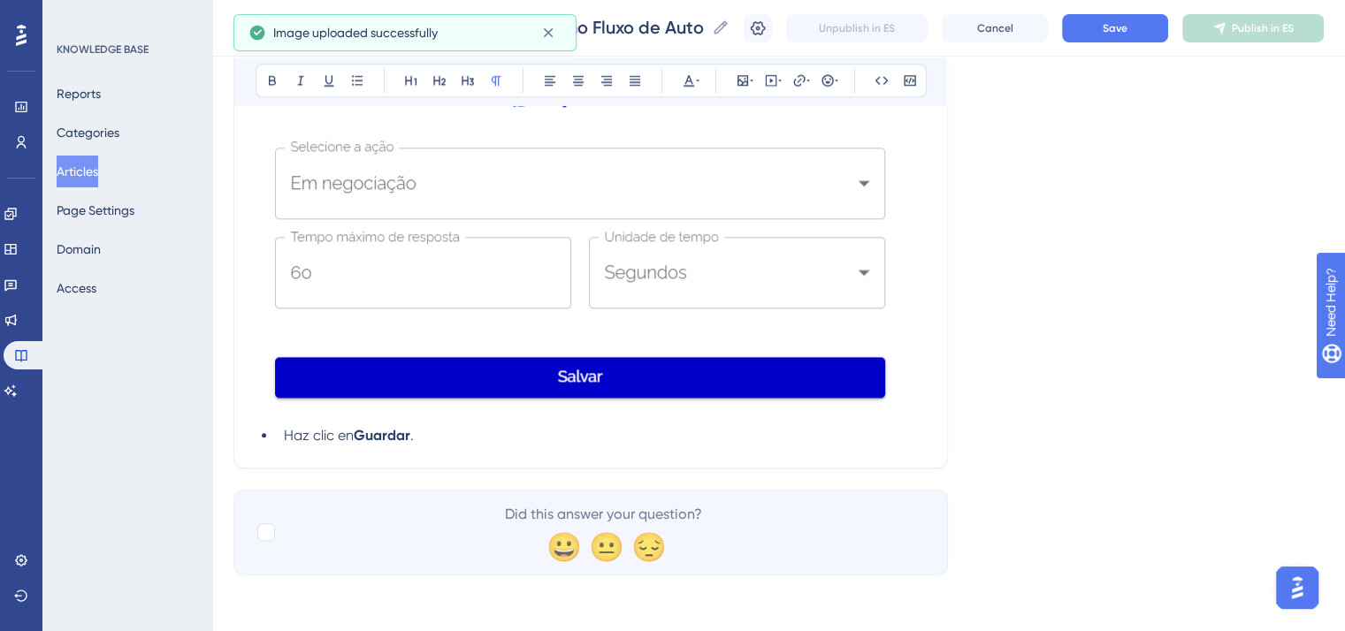
click at [528, 309] on img at bounding box center [577, 246] width 645 height 331
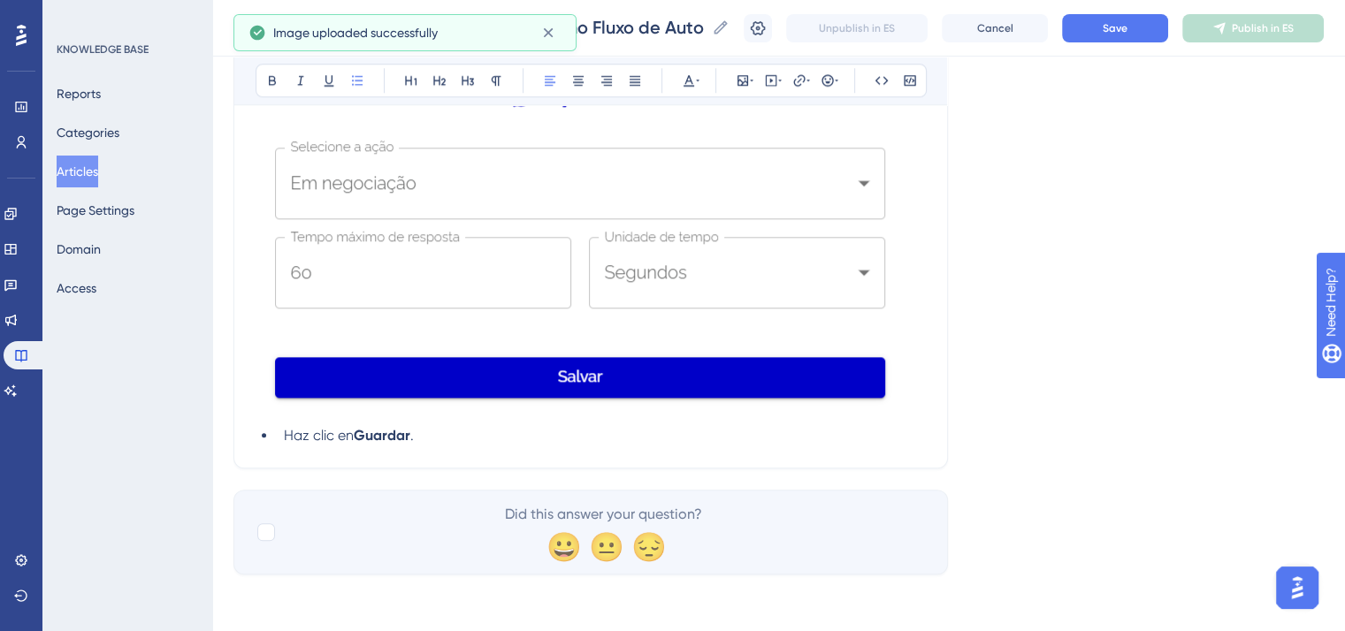
click at [876, 392] on img at bounding box center [577, 246] width 645 height 331
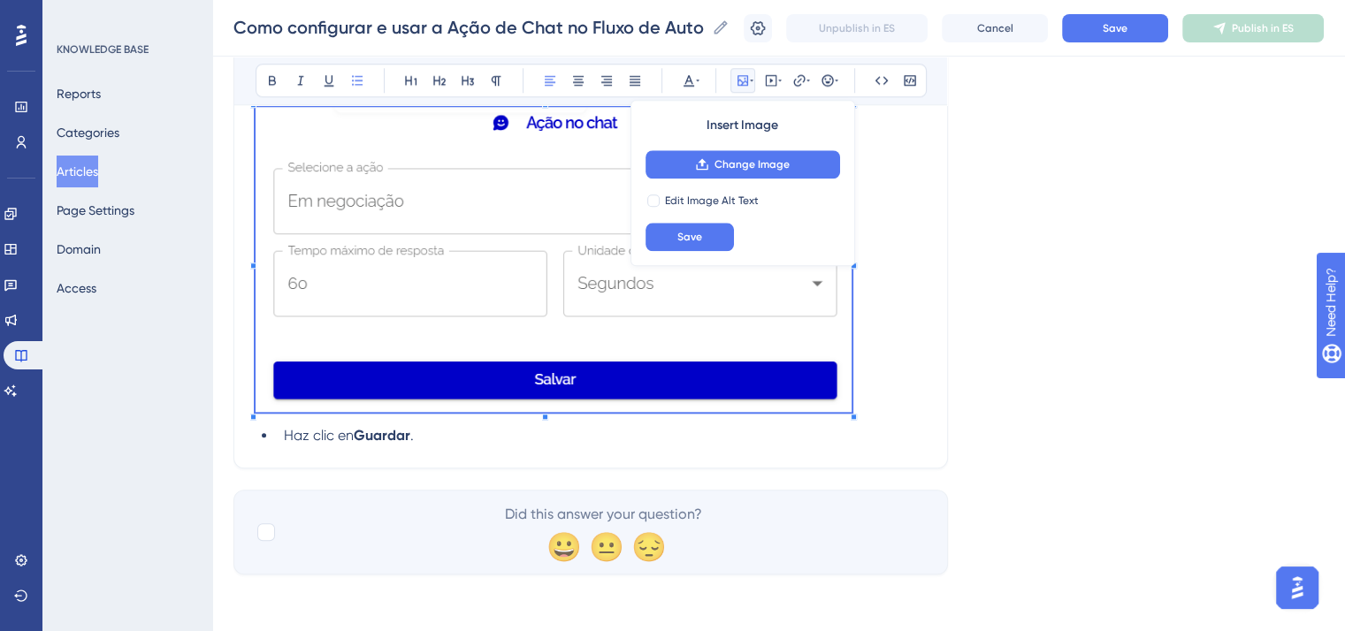
scroll to position [1738, 0]
click at [852, 382] on p at bounding box center [590, 262] width 670 height 311
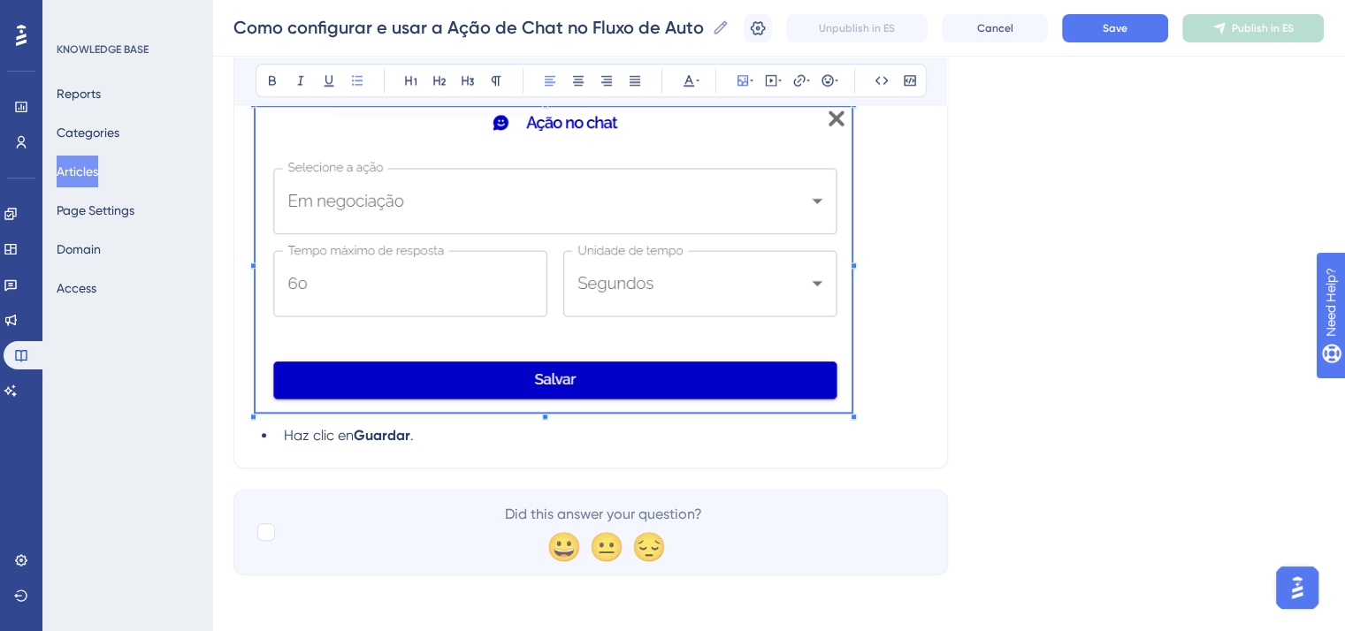
click at [414, 438] on span "." at bounding box center [412, 435] width 4 height 17
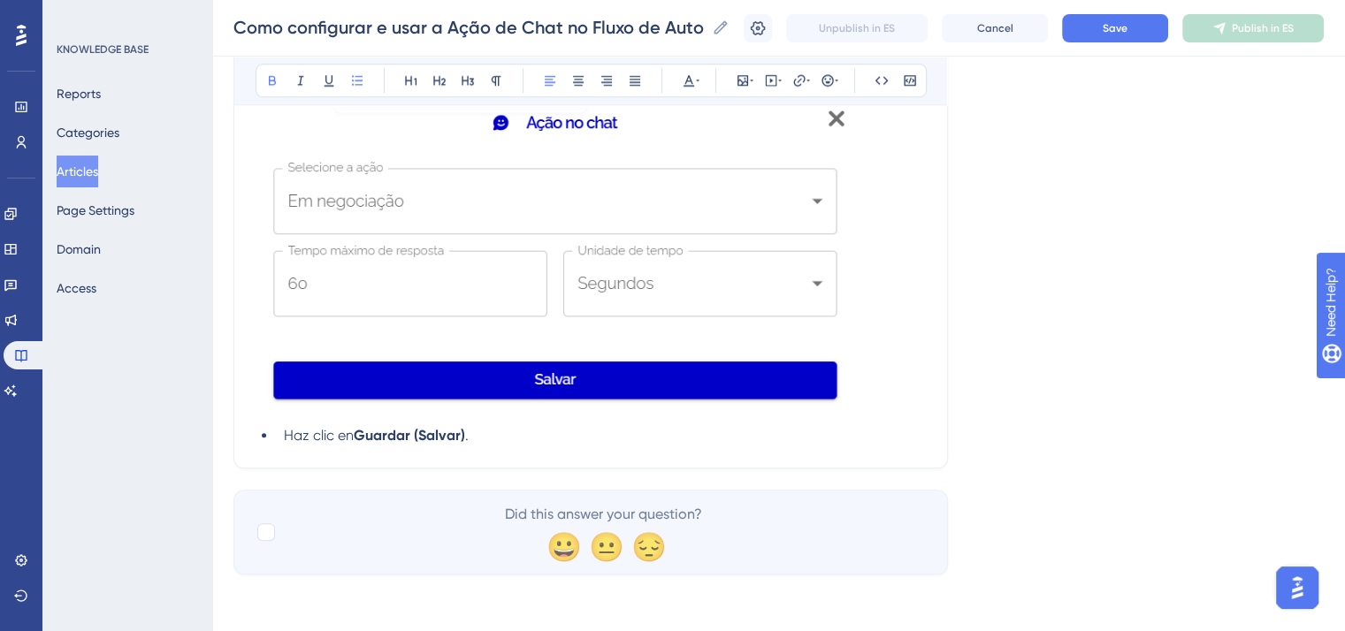
click at [629, 425] on li "Haz clic en Guardar (Salvar) ." at bounding box center [601, 435] width 649 height 21
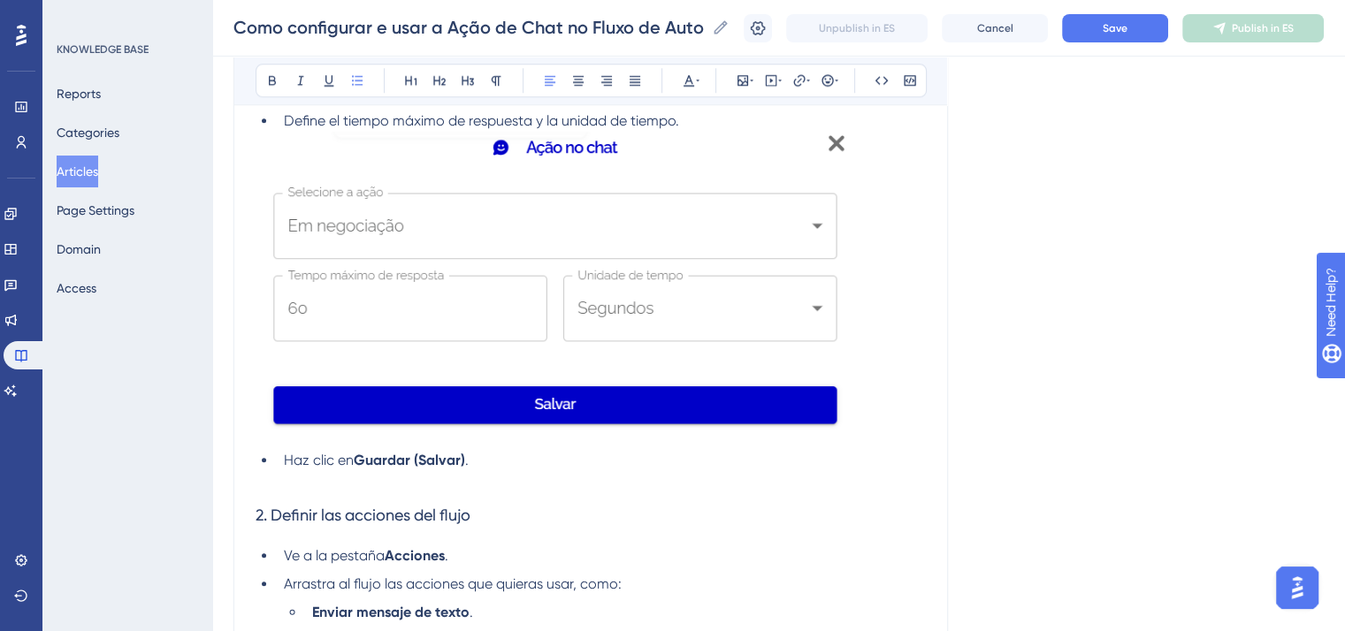
scroll to position [1852, 0]
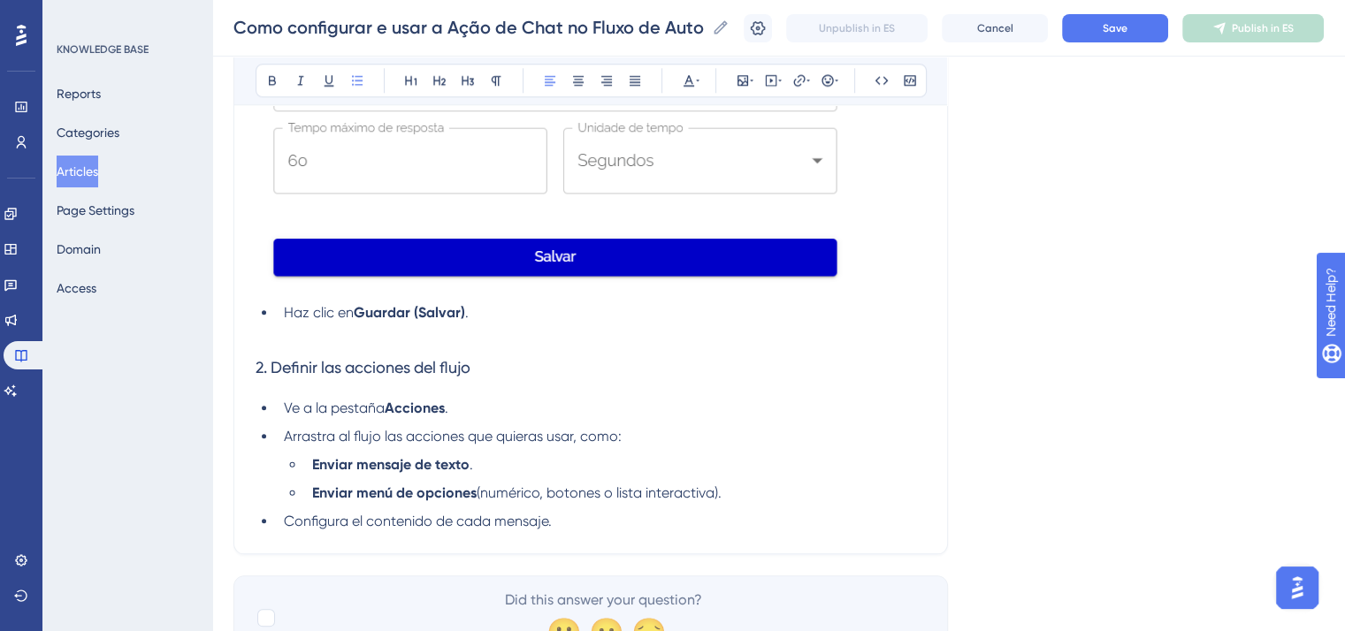
click at [438, 416] on strong "Acciones" at bounding box center [415, 408] width 60 height 17
click at [443, 416] on strong "Acciones" at bounding box center [415, 408] width 60 height 17
click at [453, 419] on li "Ve a la pestaña Acciones ." at bounding box center [601, 408] width 649 height 21
click at [443, 416] on strong "Acciones" at bounding box center [415, 408] width 60 height 17
click at [506, 418] on li "Ve a la pestaña Acciones (Ações) ." at bounding box center [601, 408] width 649 height 21
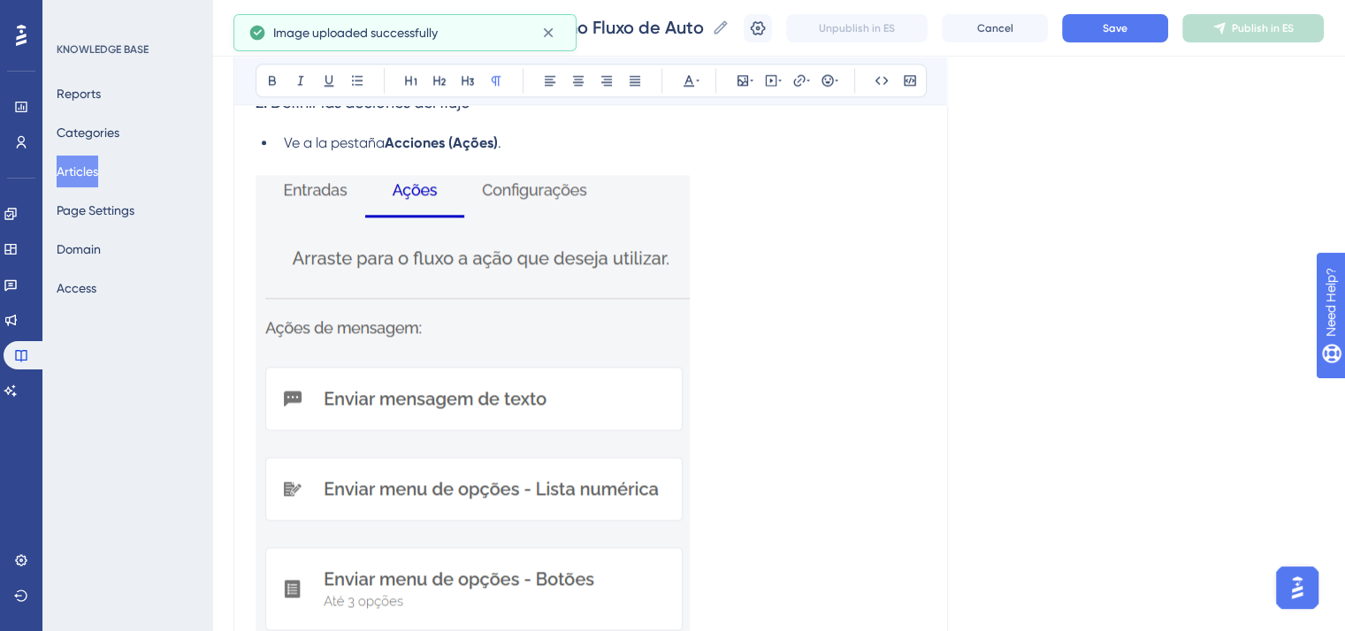
click at [512, 425] on img at bounding box center [472, 461] width 434 height 573
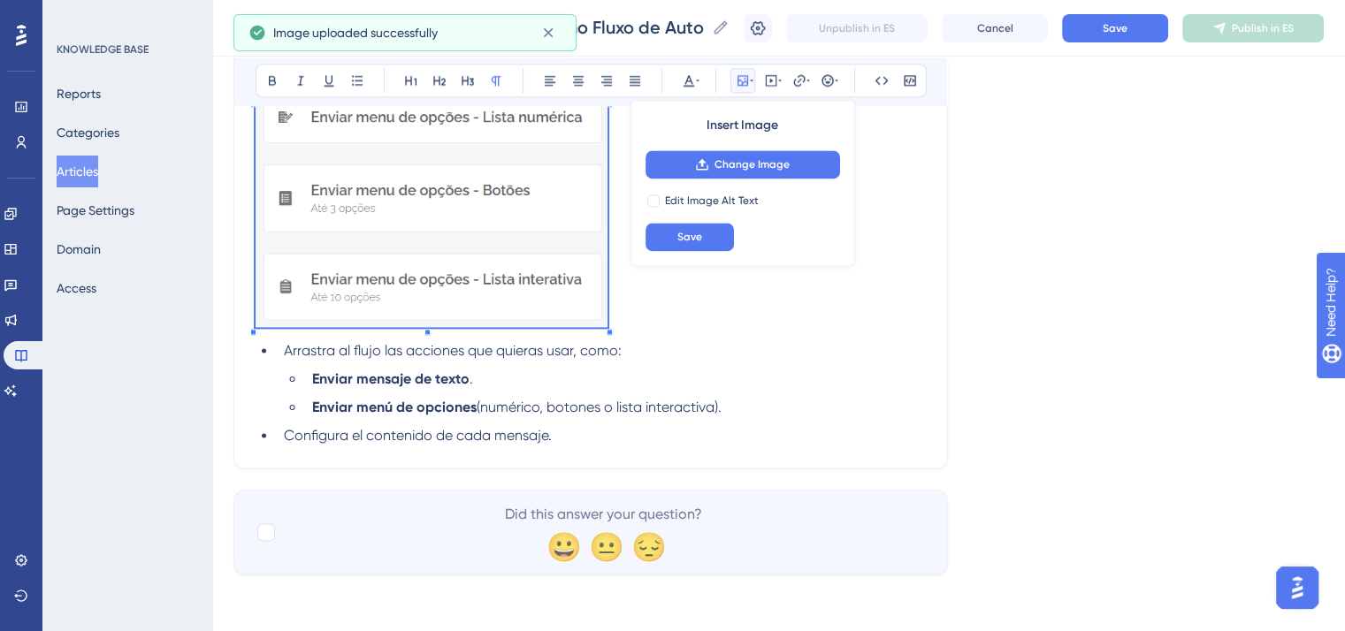
scroll to position [2433, 0]
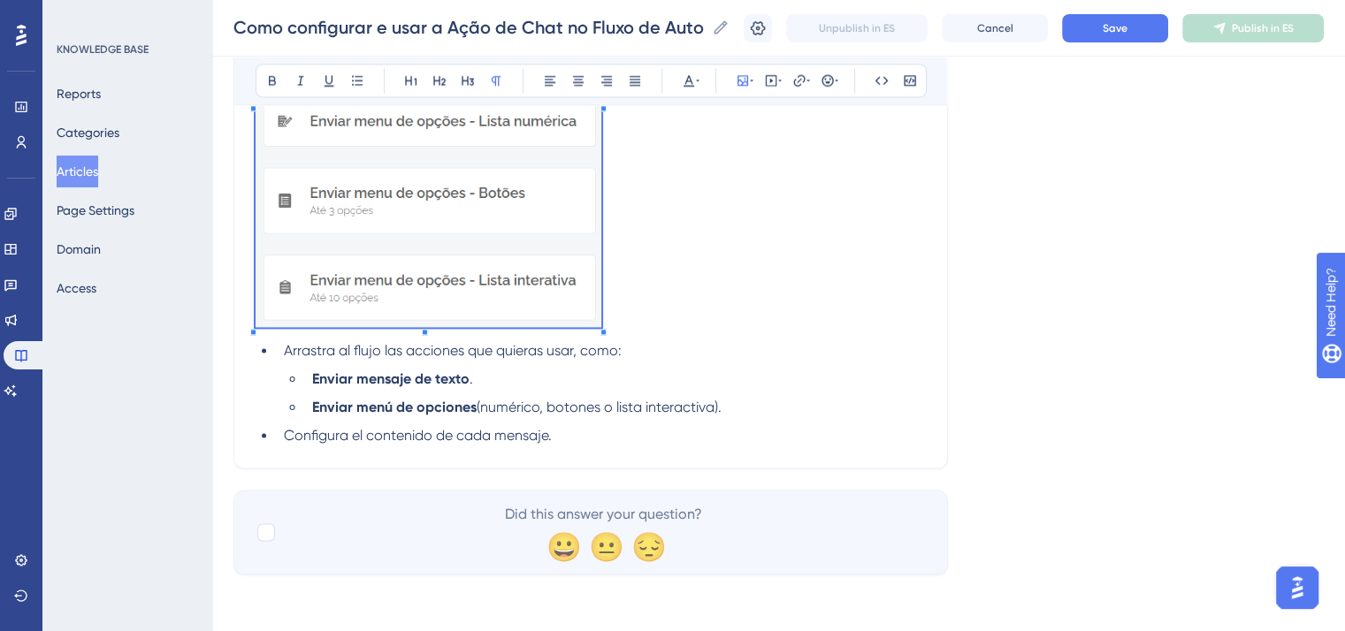
click at [665, 404] on span "(numérico, botones o lista interactiva)." at bounding box center [598, 407] width 245 height 17
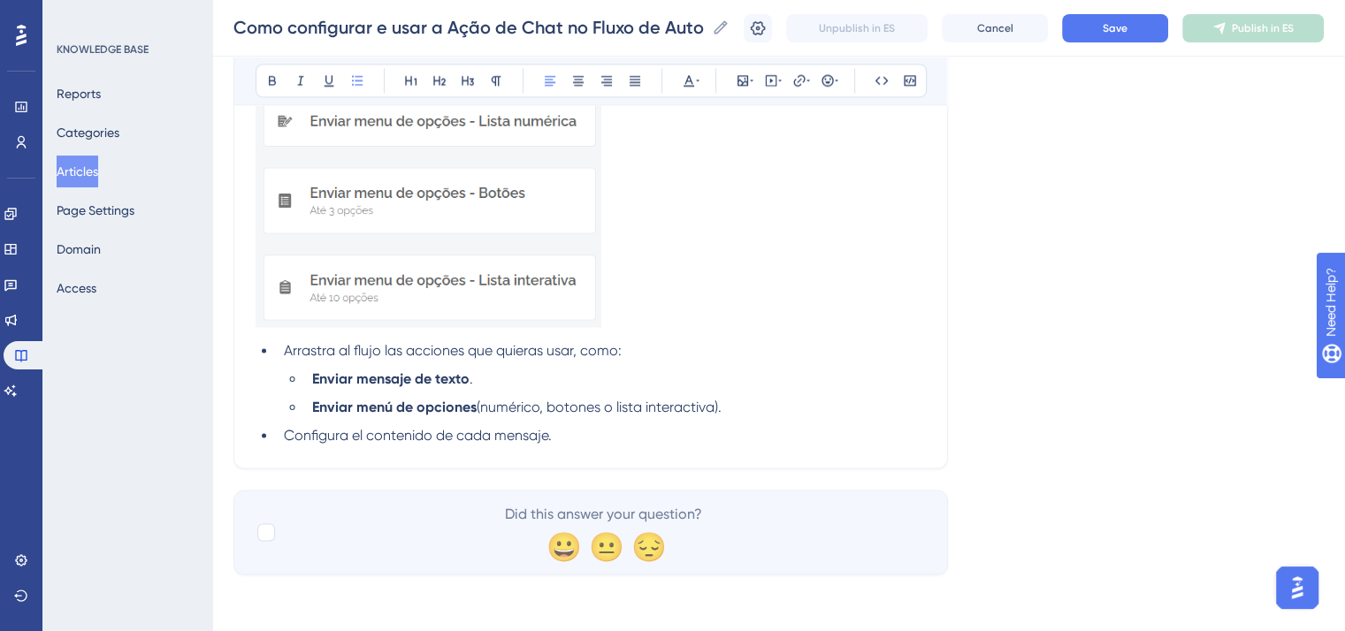
click at [668, 417] on li "Enviar menú de opciones (numérico, botones o lista interactiva)." at bounding box center [615, 407] width 621 height 21
click at [683, 427] on li "Configura el contenido de cada mensaje." at bounding box center [601, 435] width 649 height 21
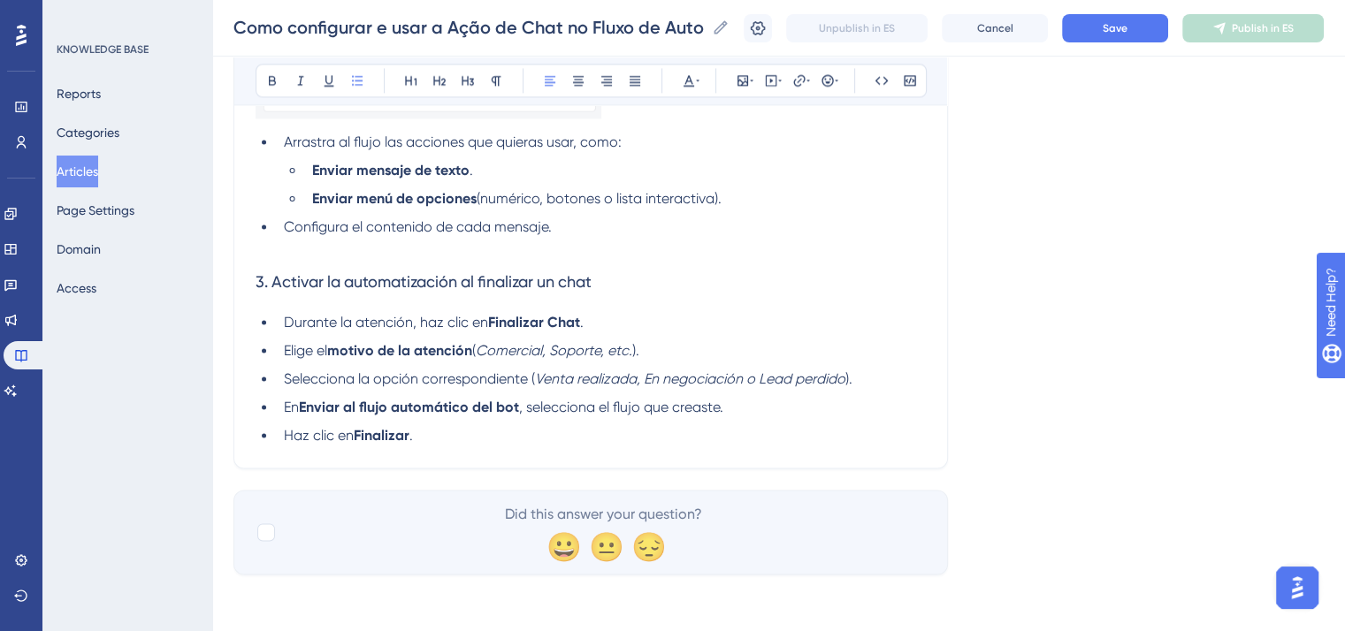
scroll to position [2644, 0]
click at [694, 317] on li "Durante la atención, haz clic en Finalizar Chat ." at bounding box center [601, 322] width 649 height 21
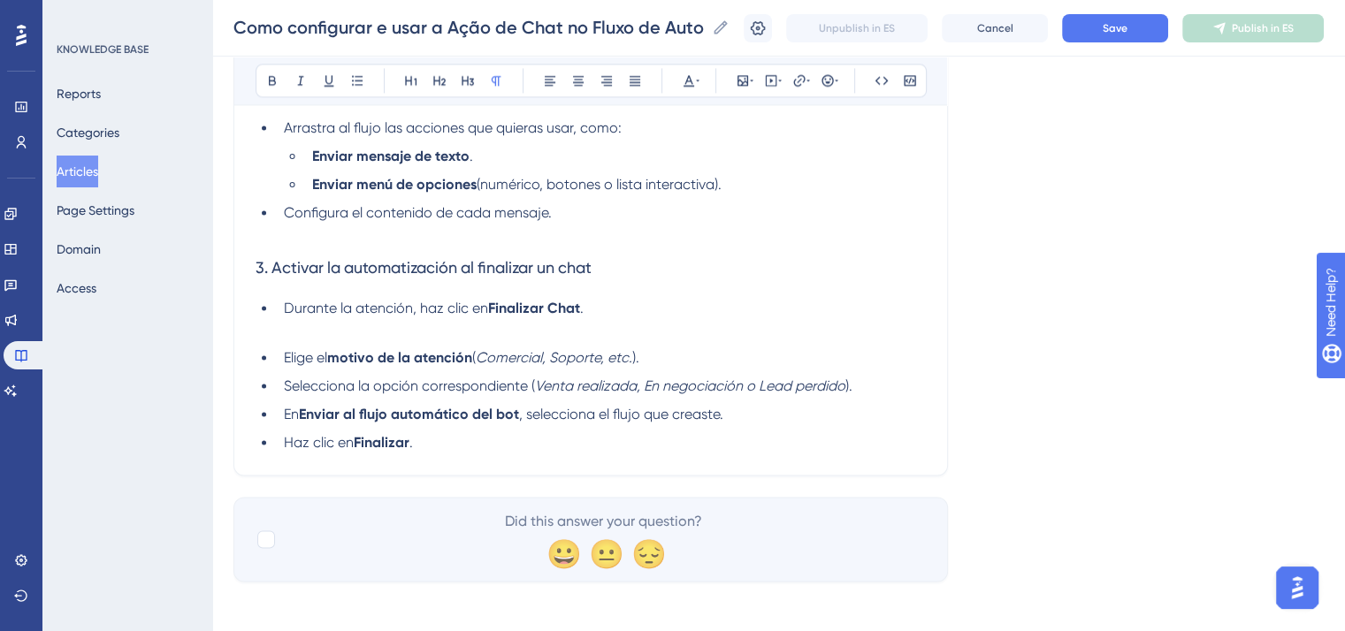
click at [587, 319] on li "Durante la atención, haz clic en Finalizar Chat ." at bounding box center [601, 308] width 649 height 21
click at [583, 316] on span "." at bounding box center [582, 308] width 4 height 17
drag, startPoint x: 785, startPoint y: 337, endPoint x: 782, endPoint y: 327, distance: 10.1
click at [782, 319] on li "Durante la atención, haz clic en Finalizar Chat (Encerrar Conversa) ." at bounding box center [601, 308] width 649 height 21
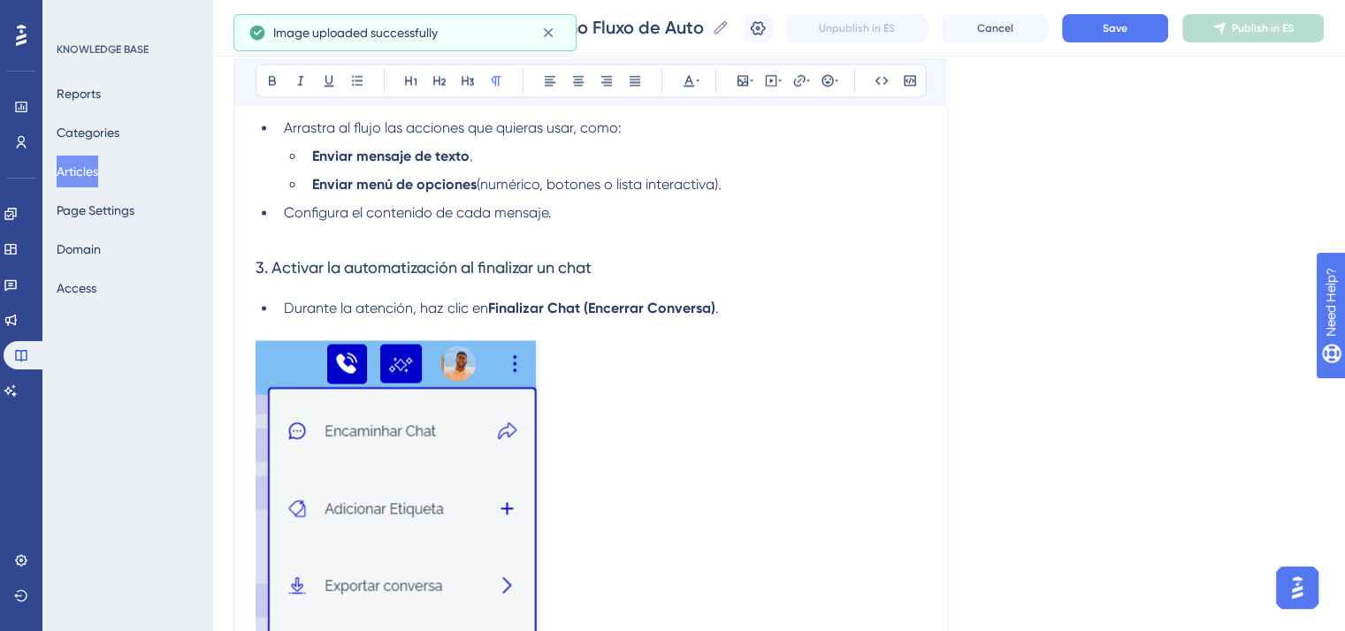
click at [541, 546] on p at bounding box center [590, 608] width 670 height 537
click at [463, 526] on img at bounding box center [397, 605] width 285 height 530
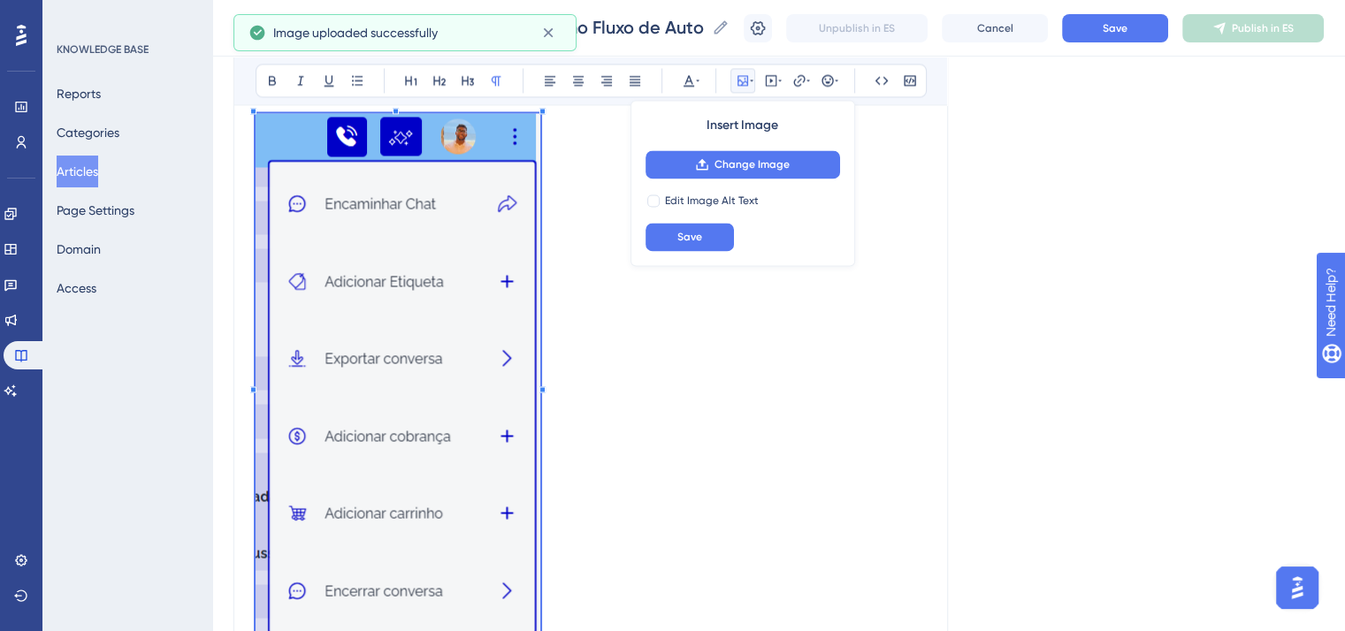
scroll to position [2998, 0]
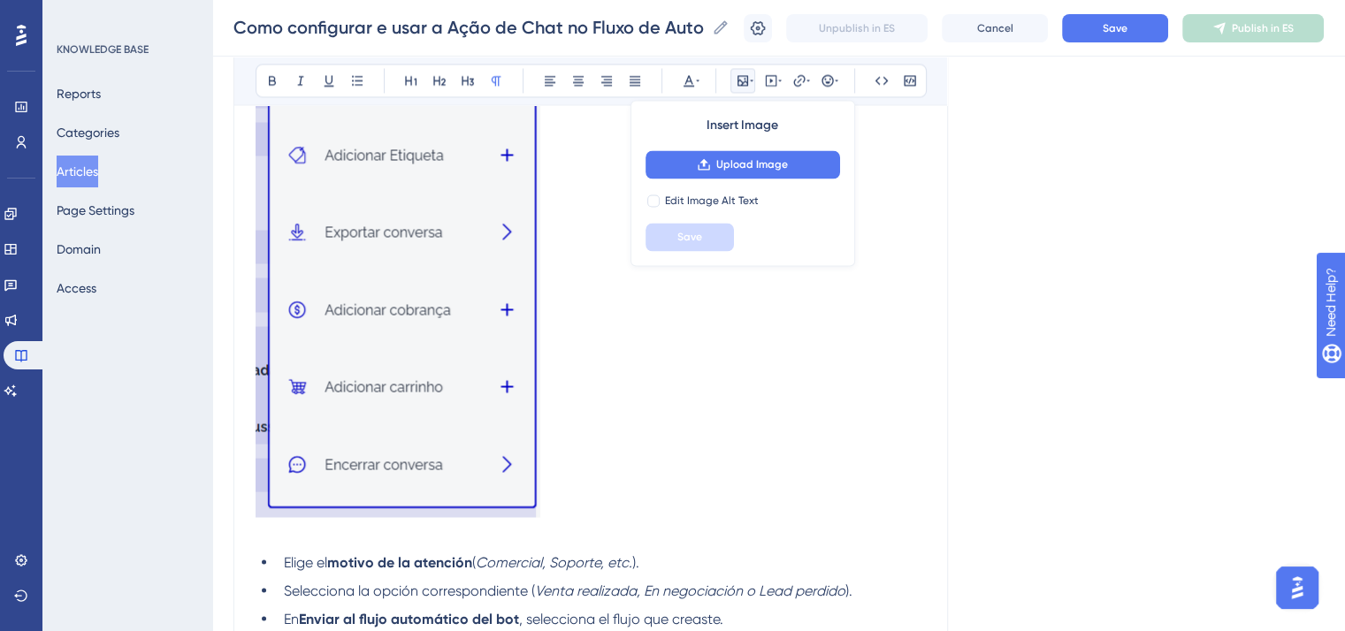
drag, startPoint x: 542, startPoint y: 535, endPoint x: 497, endPoint y: 434, distance: 110.4
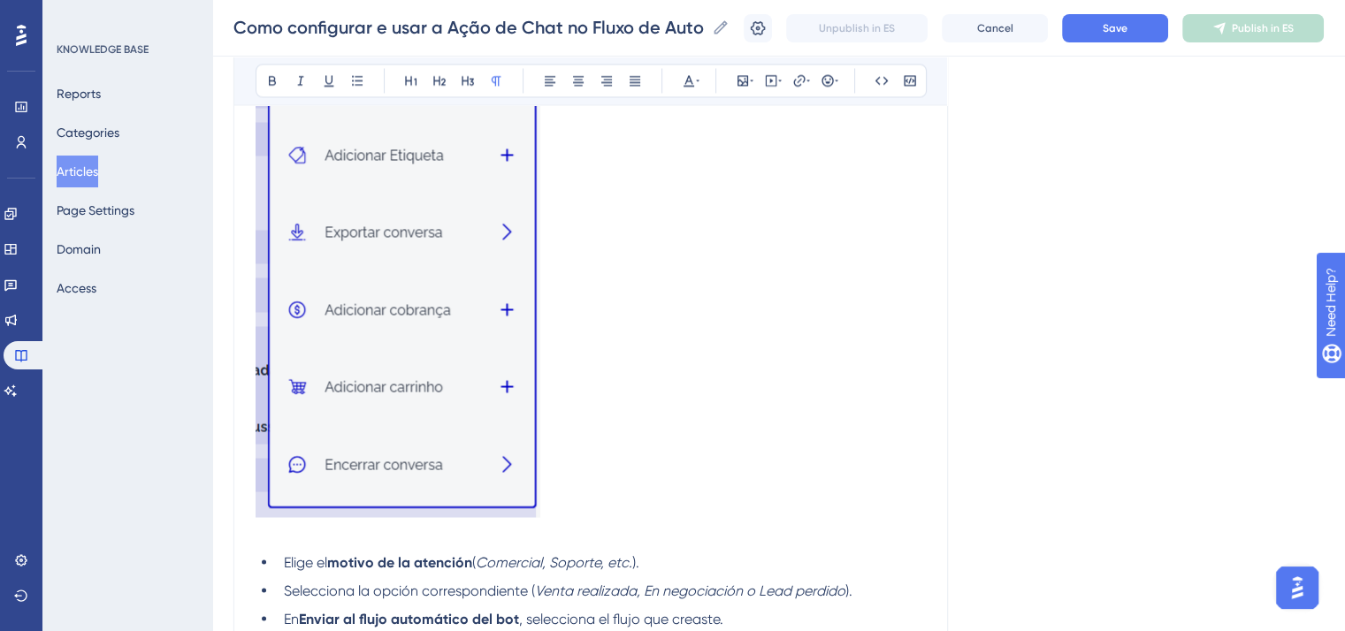
click at [506, 453] on img at bounding box center [397, 252] width 285 height 530
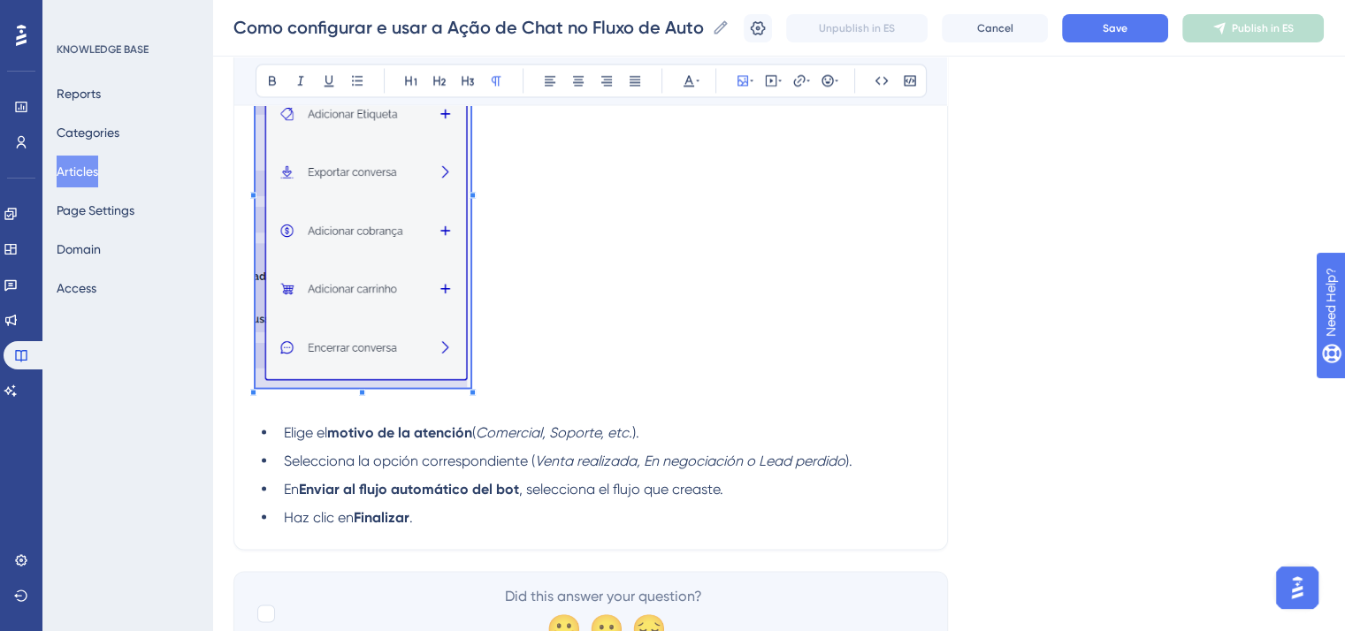
click at [715, 393] on p at bounding box center [590, 190] width 670 height 407
click at [690, 415] on p at bounding box center [590, 403] width 670 height 21
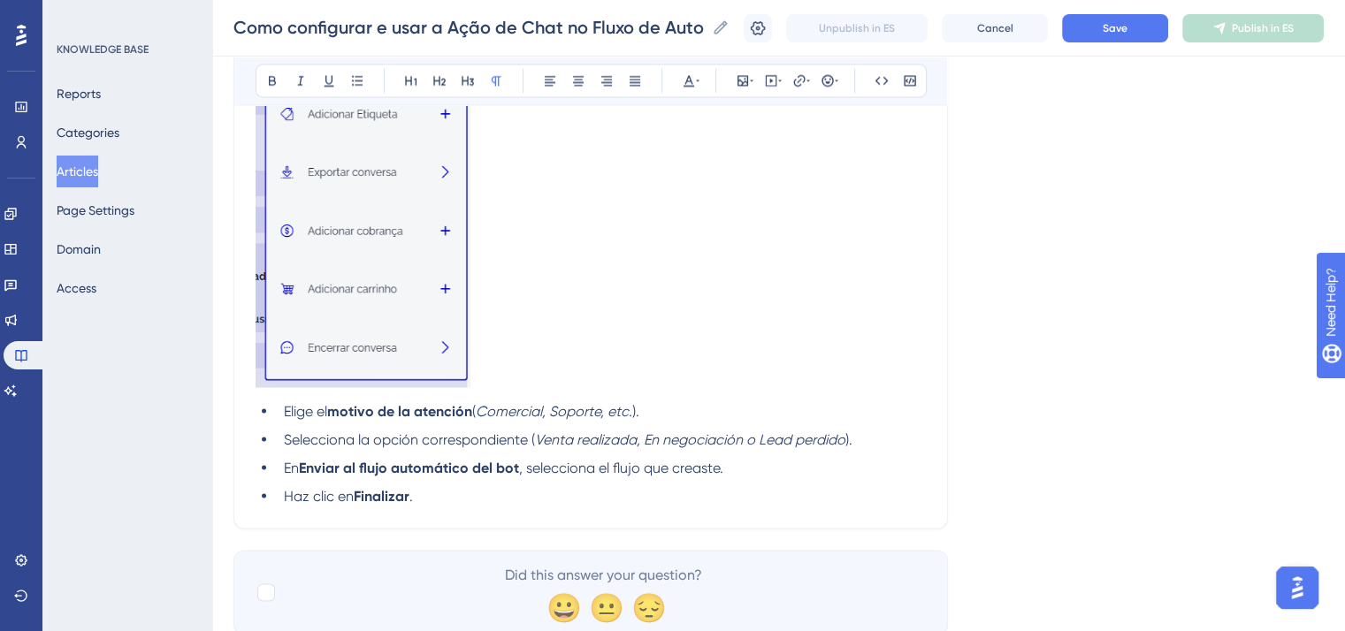
click at [598, 507] on li "Haz clic en Finalizar ." at bounding box center [601, 495] width 649 height 21
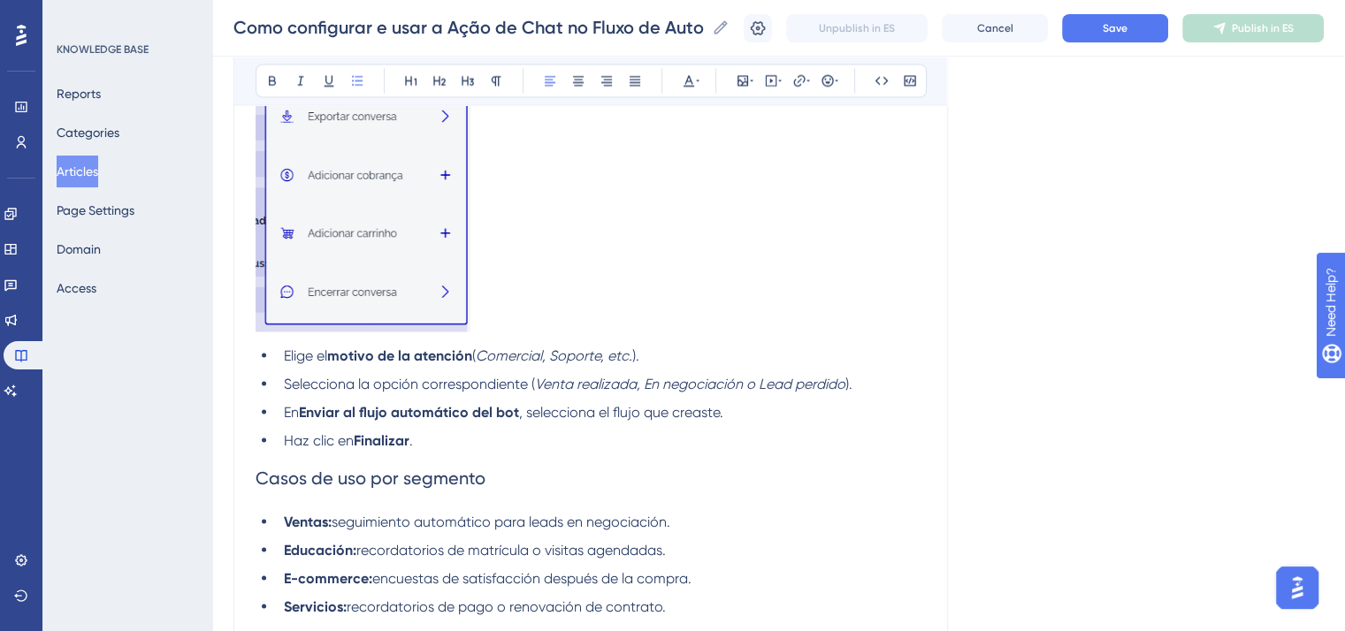
scroll to position [3241, 0]
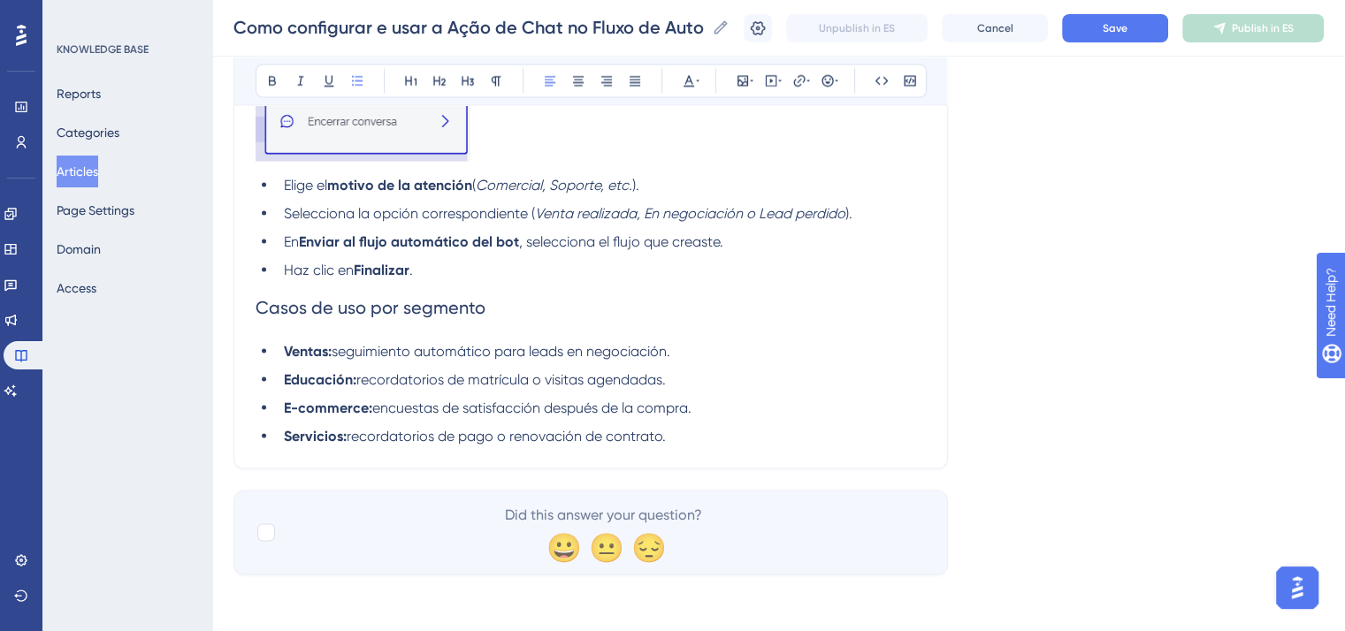
click at [484, 252] on ul "Elige el motivo de la atención ( Comercial, Soporte, etc. ). Selecciona la opci…" at bounding box center [590, 227] width 670 height 106
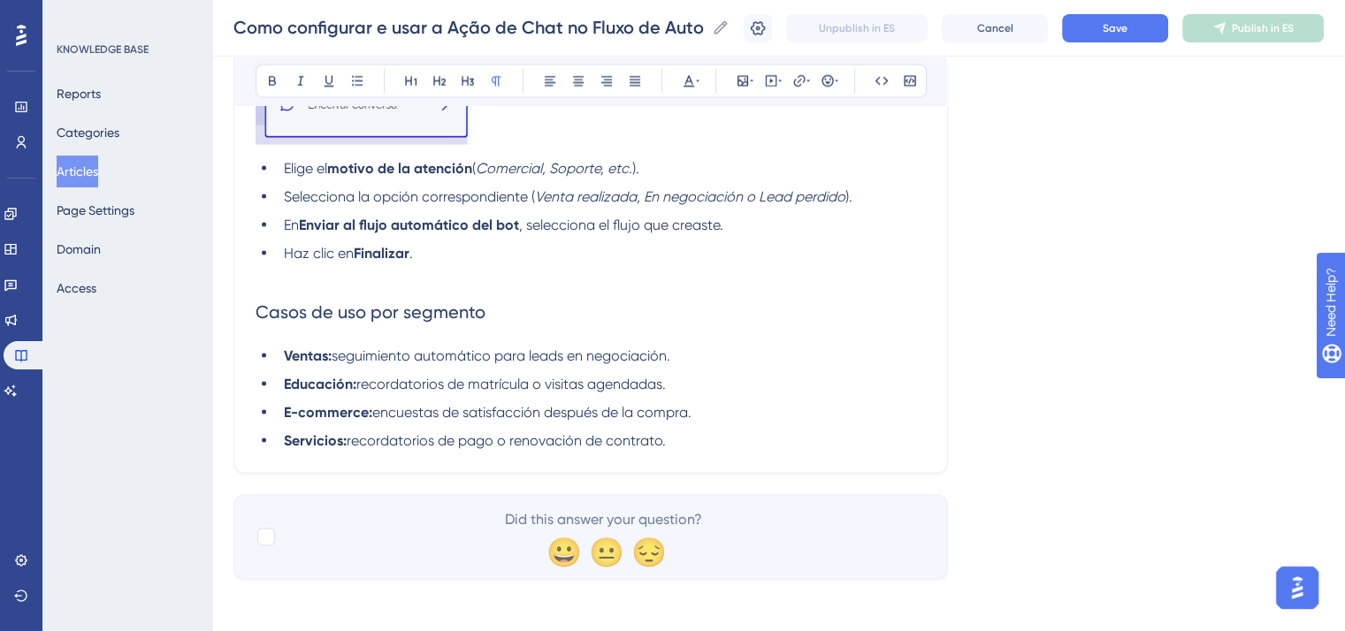
click at [744, 451] on li "Servicios: recordatorios de pago o renovación de contrato." at bounding box center [601, 440] width 649 height 21
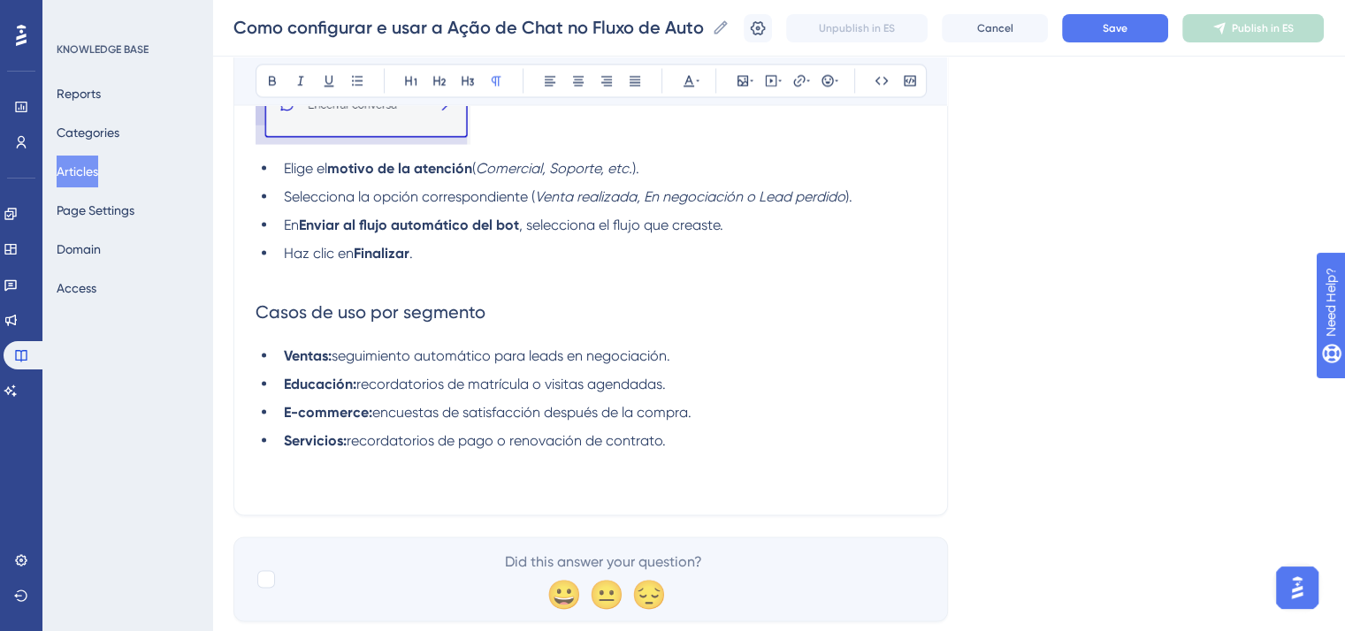
scroll to position [3447, 0]
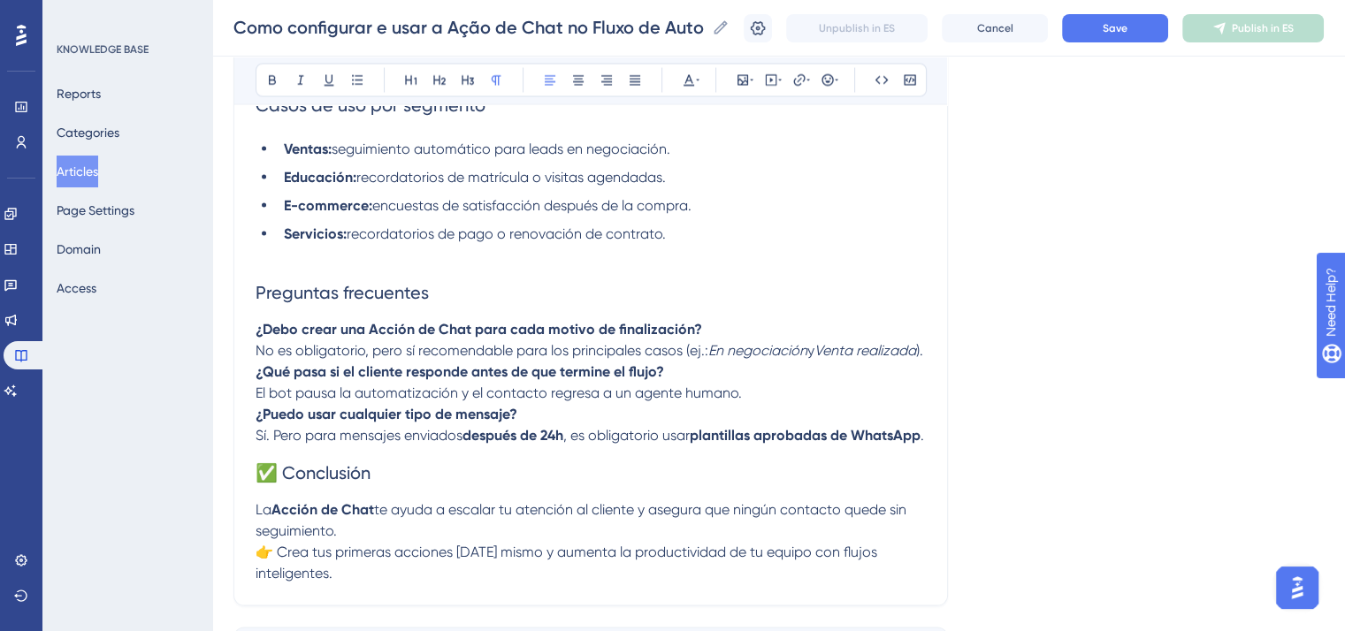
click at [446, 446] on p "¿Puedo usar cualquier tipo de mensaje? Sí. Pero para mensajes enviados después …" at bounding box center [590, 425] width 670 height 42
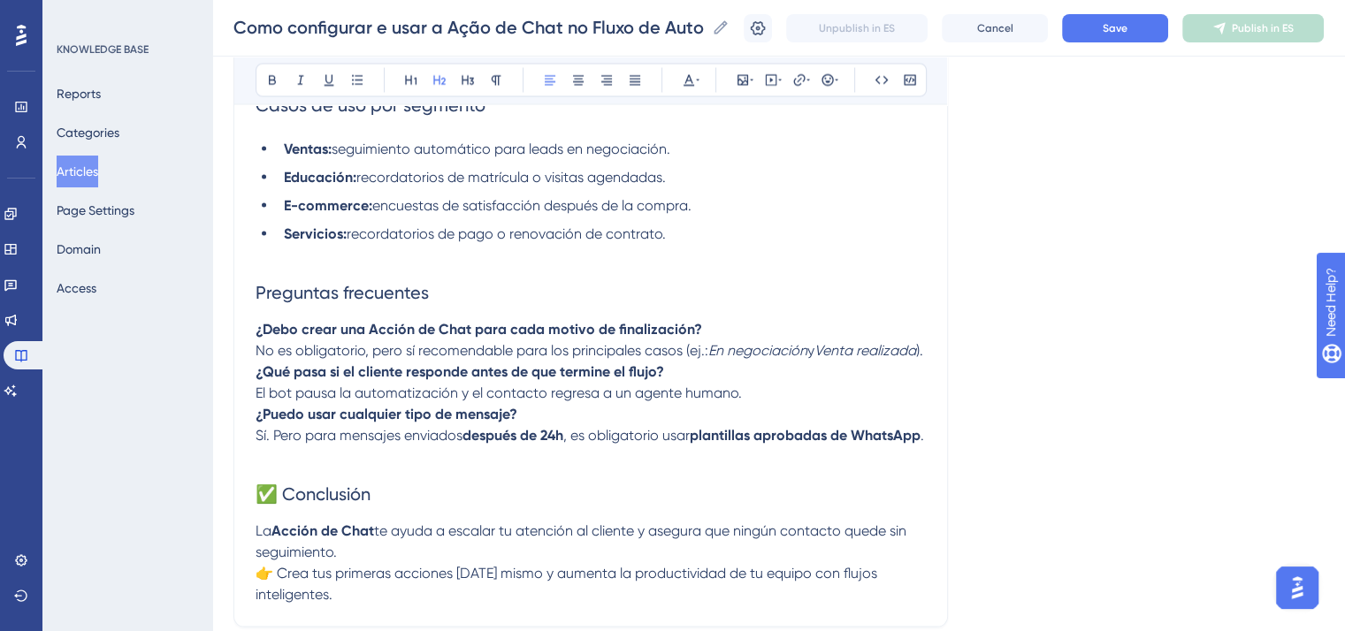
click at [276, 505] on span "✅ Conclusión" at bounding box center [312, 494] width 115 height 21
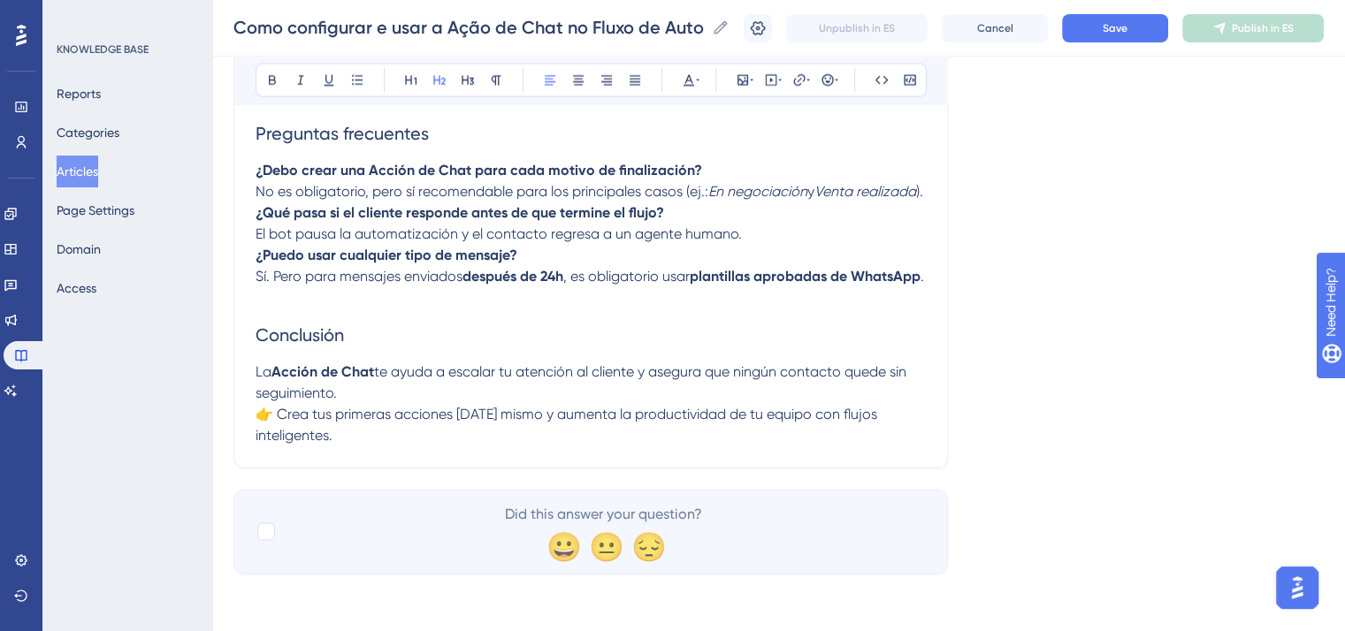
scroll to position [3623, 0]
click at [407, 442] on p "La Acción de Chat te ayuda a escalar tu atención al cliente y asegura que ningú…" at bounding box center [590, 404] width 670 height 85
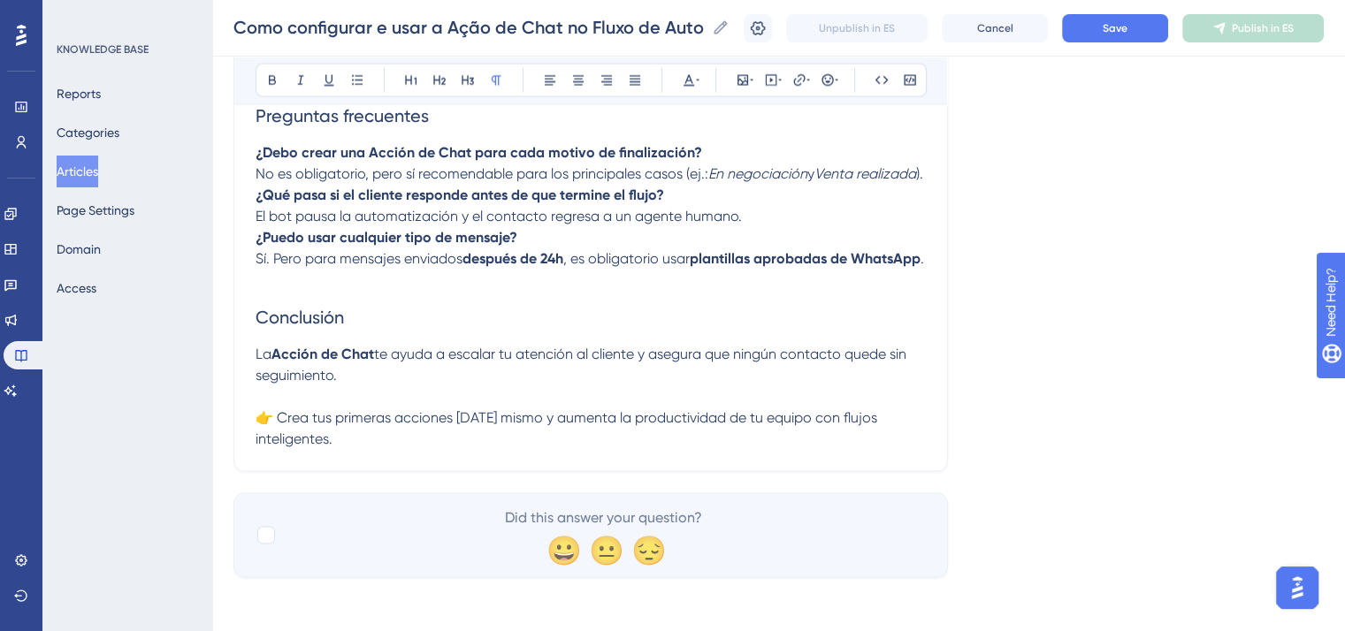
click at [283, 447] on span "👉 Crea tus primeras acciones [DATE] mismo y aumenta la productividad de tu equi…" at bounding box center [567, 428] width 625 height 38
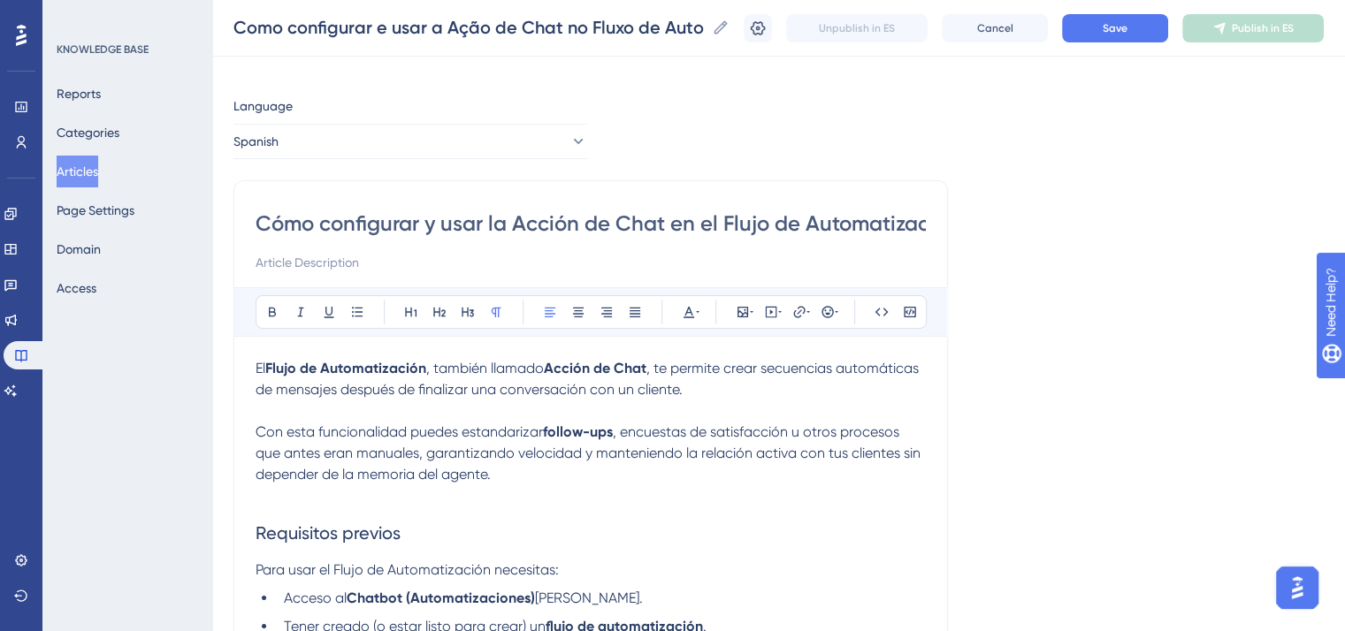
scroll to position [0, 0]
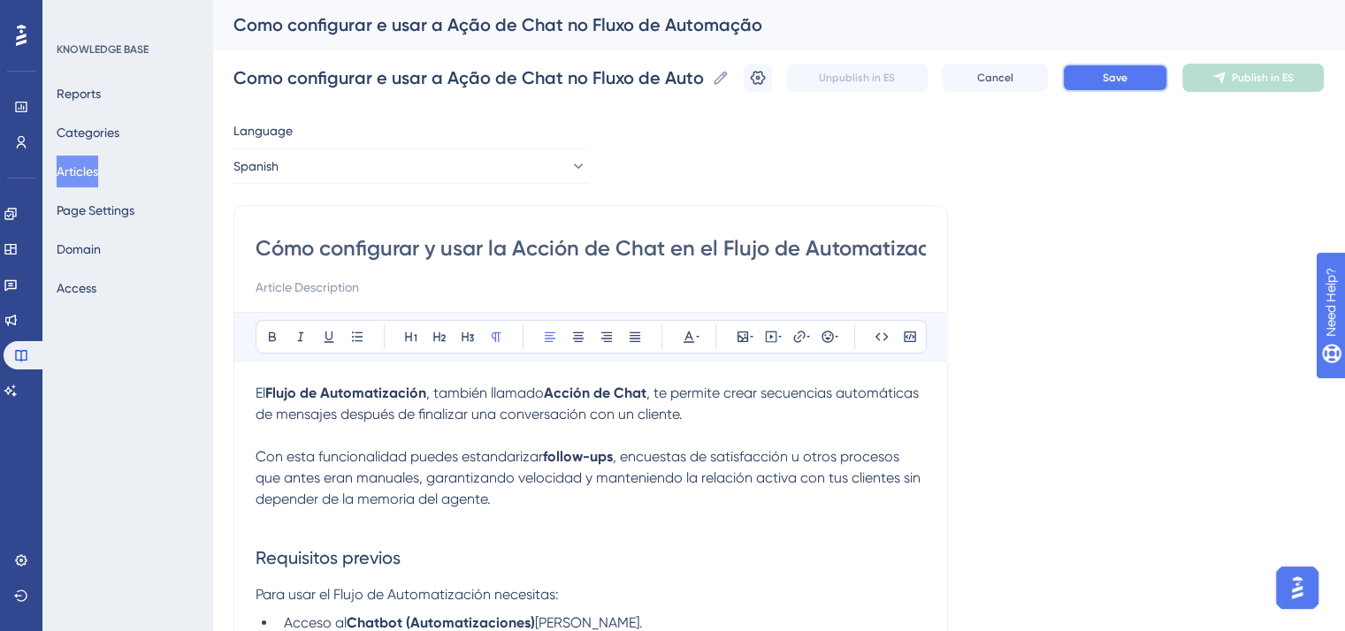
click at [1127, 78] on span "Save" at bounding box center [1114, 78] width 25 height 14
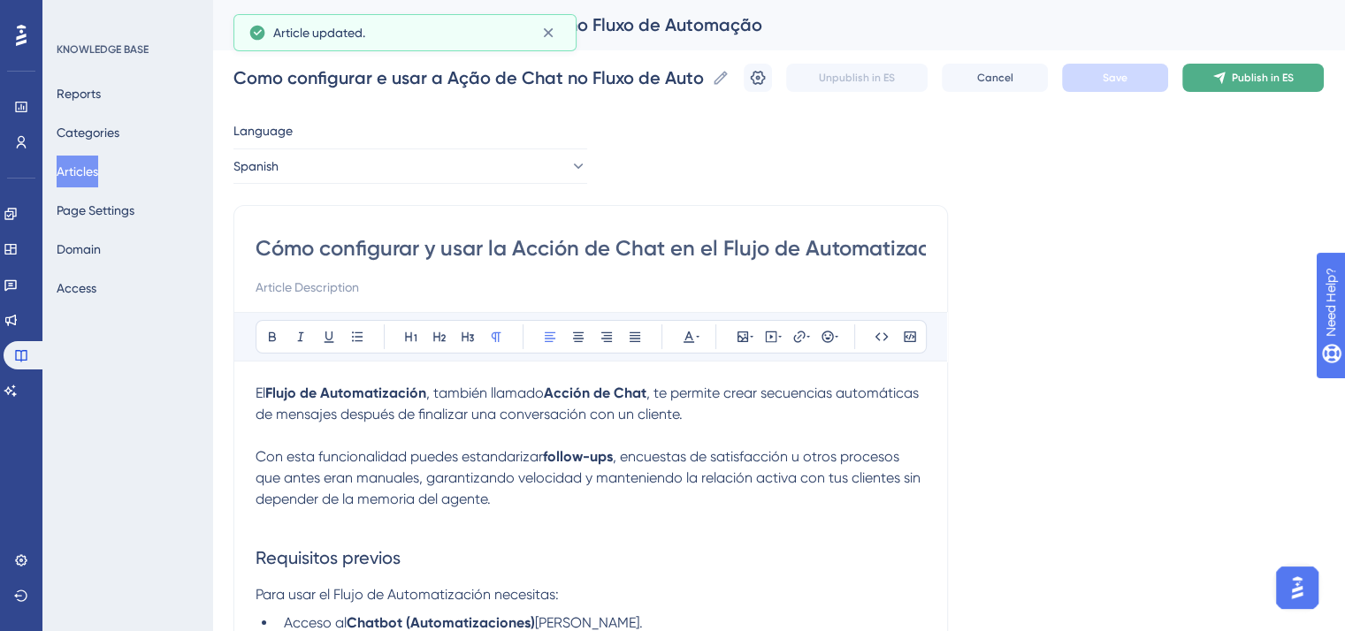
click at [1209, 77] on button "Publish in ES" at bounding box center [1252, 78] width 141 height 28
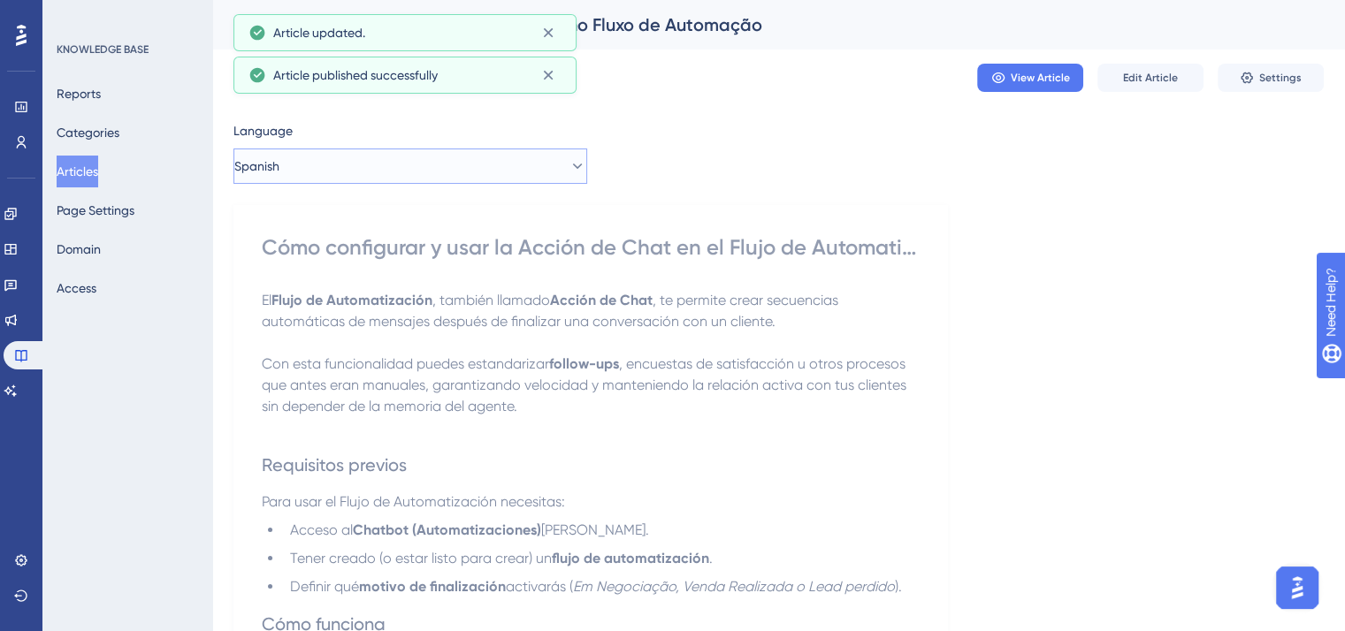
click at [479, 155] on button "Spanish" at bounding box center [410, 166] width 354 height 35
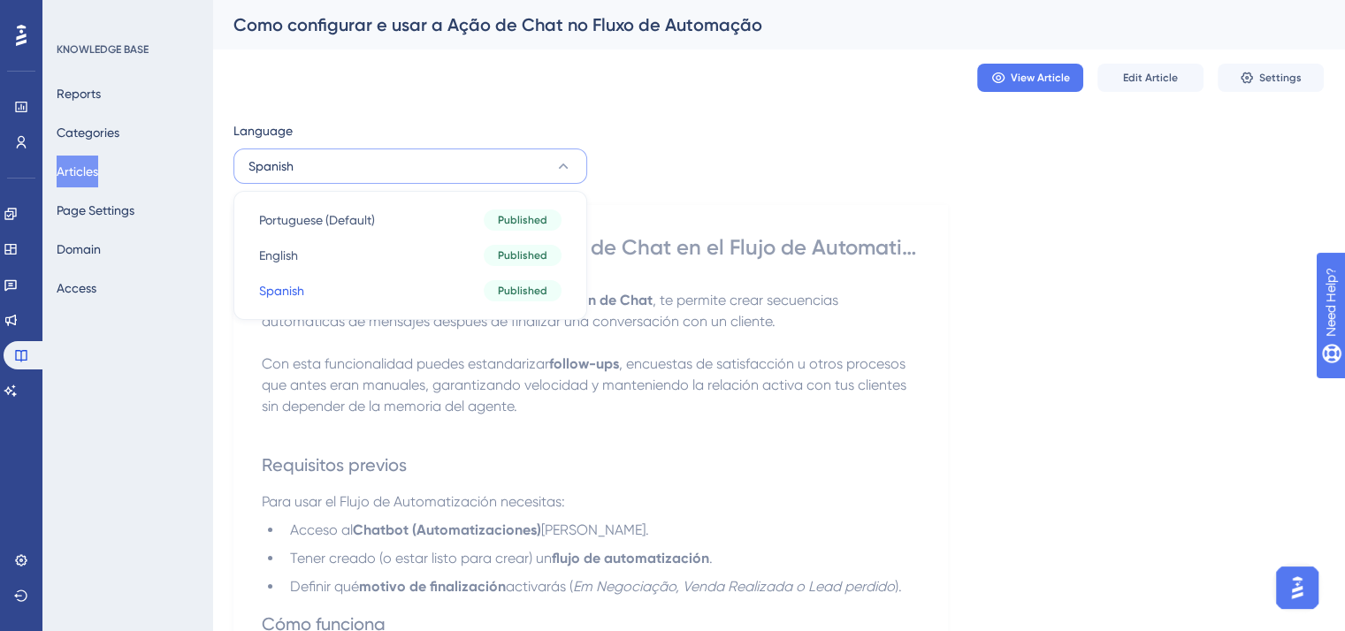
click at [731, 233] on div "Cómo configurar y usar la Acción de Chat en el Flujo de Automatización" at bounding box center [591, 247] width 658 height 28
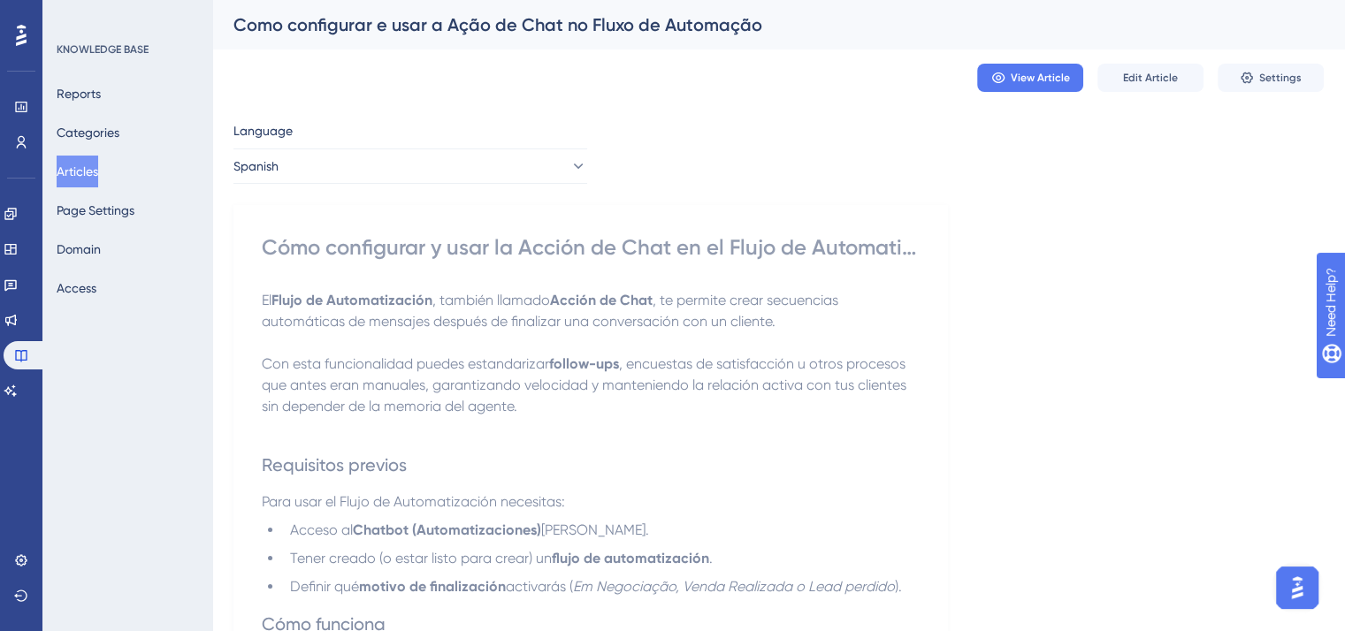
click at [62, 183] on button "Articles" at bounding box center [78, 172] width 42 height 32
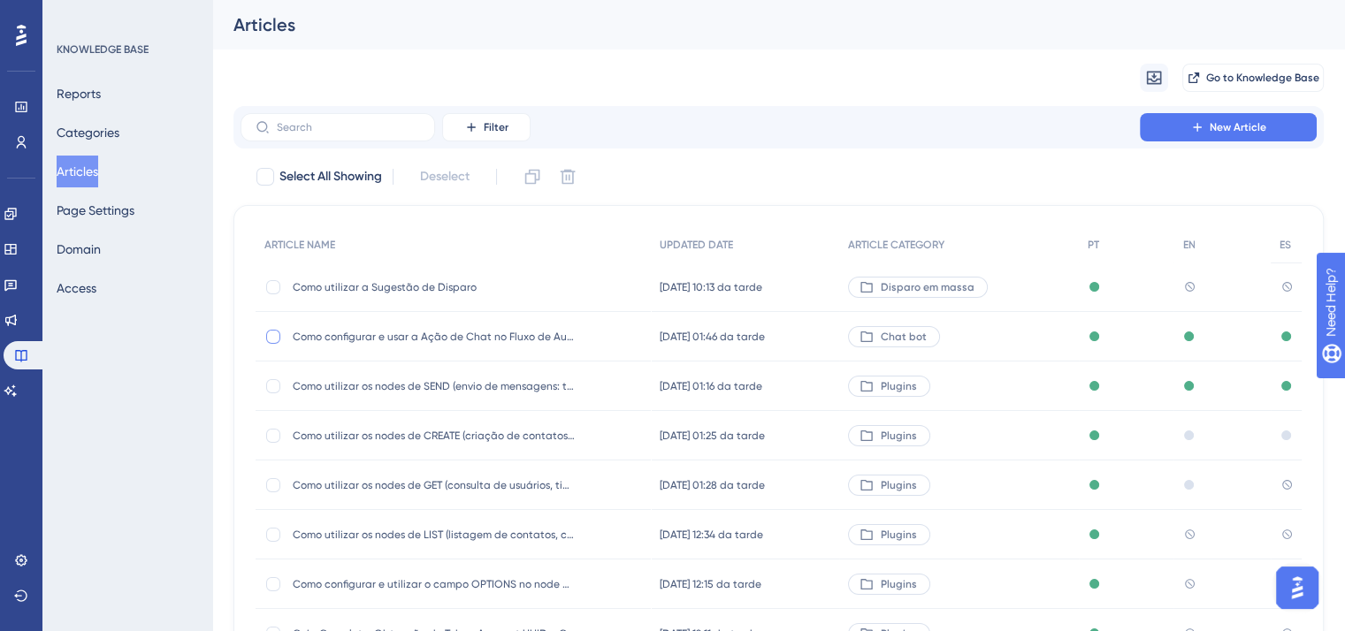
click at [279, 333] on div at bounding box center [273, 337] width 14 height 14
checkbox input "false"
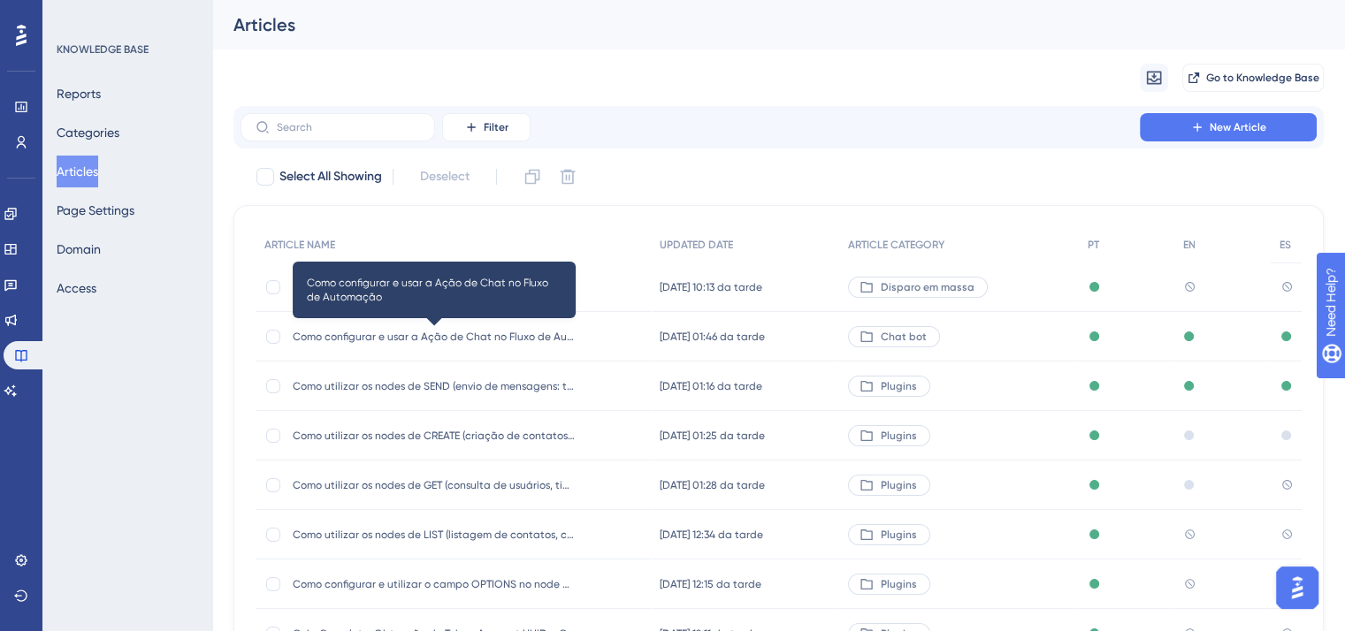
click at [420, 335] on span "Como configurar e usar a Ação de Chat no Fluxo de Automação" at bounding box center [434, 337] width 283 height 14
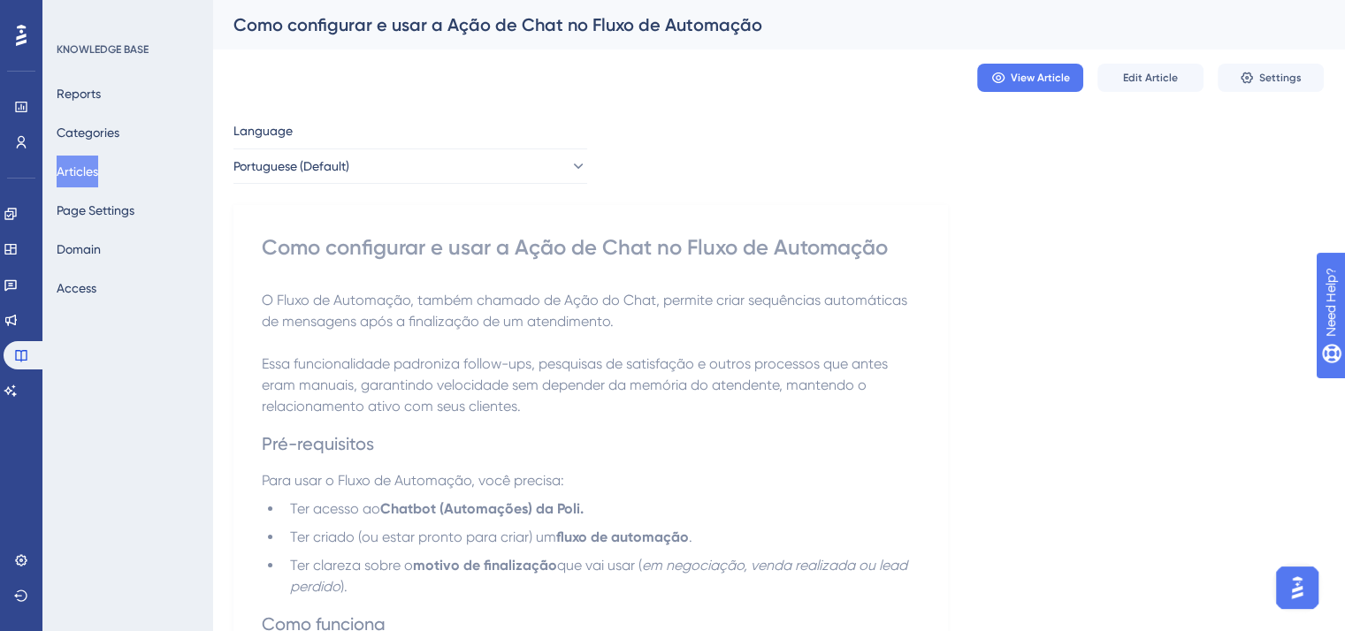
click at [568, 173] on icon at bounding box center [577, 166] width 18 height 18
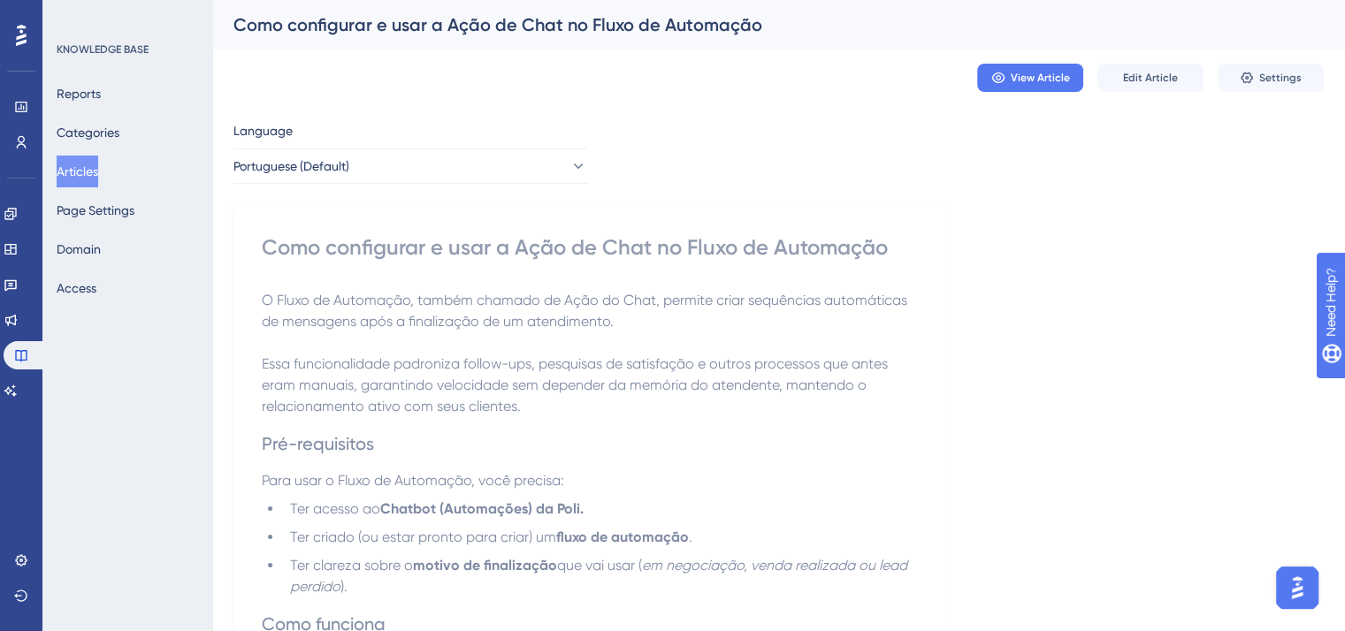
click at [74, 159] on button "Articles" at bounding box center [78, 172] width 42 height 32
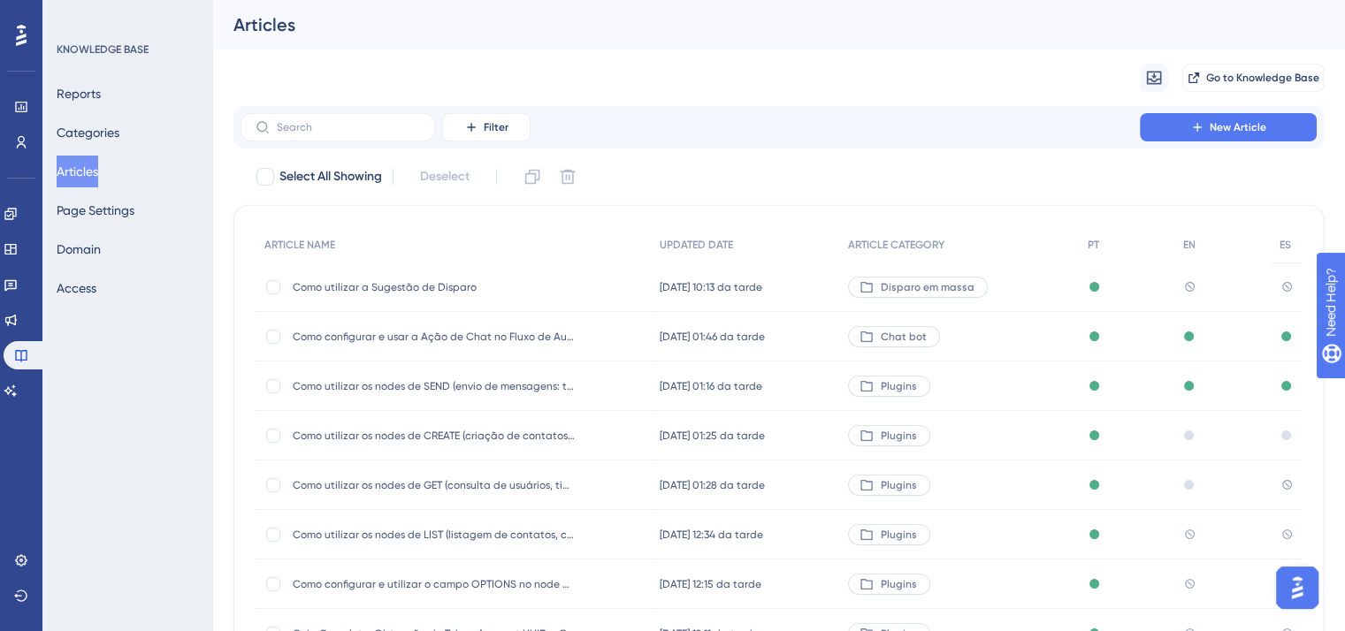
click at [427, 287] on span "Como utilizar a Sugestão de Disparo" at bounding box center [434, 287] width 283 height 14
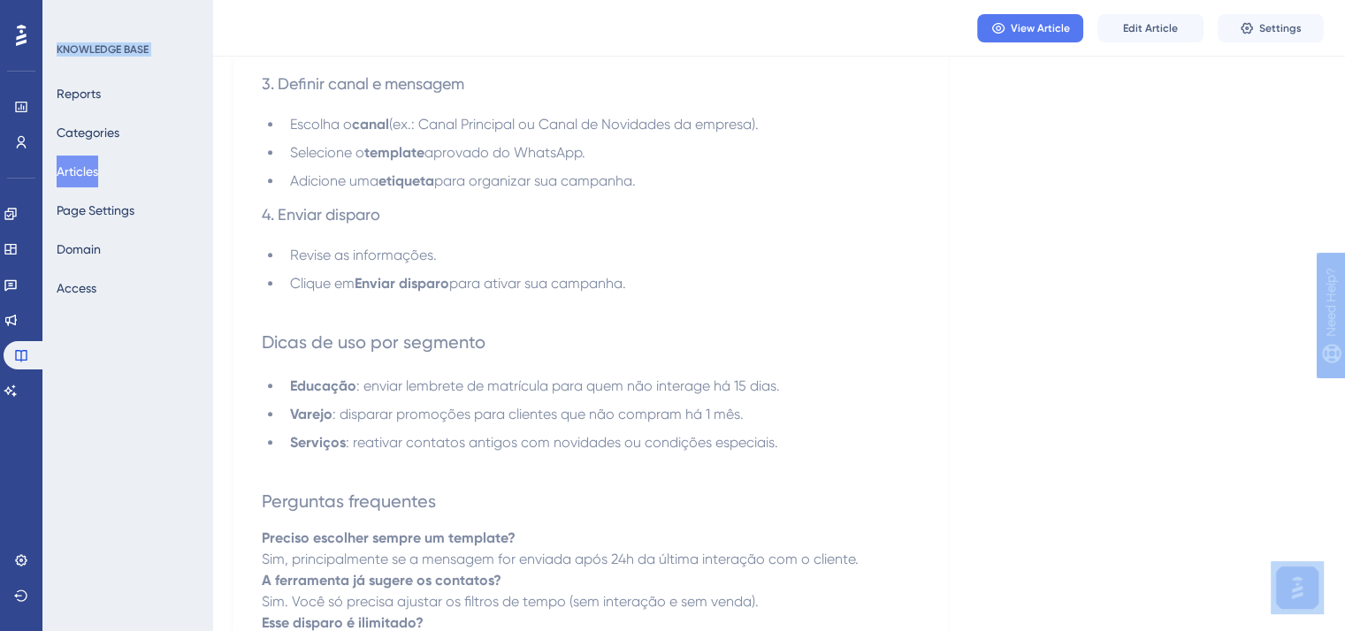
scroll to position [2137, 0]
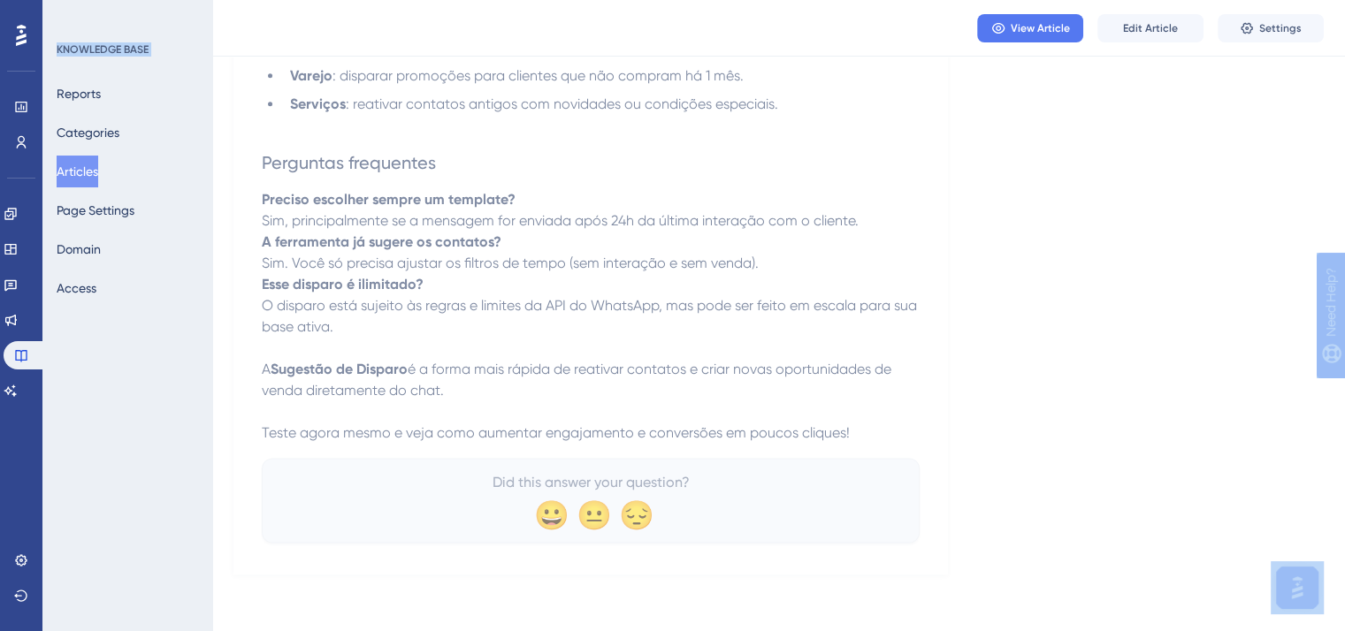
drag, startPoint x: 263, startPoint y: 249, endPoint x: 909, endPoint y: 440, distance: 673.8
copy div "Lore ipsumdol s Ametcons ad Elitsed D Eiusmodt in Utlabor e dol magnaaliquaeni …"
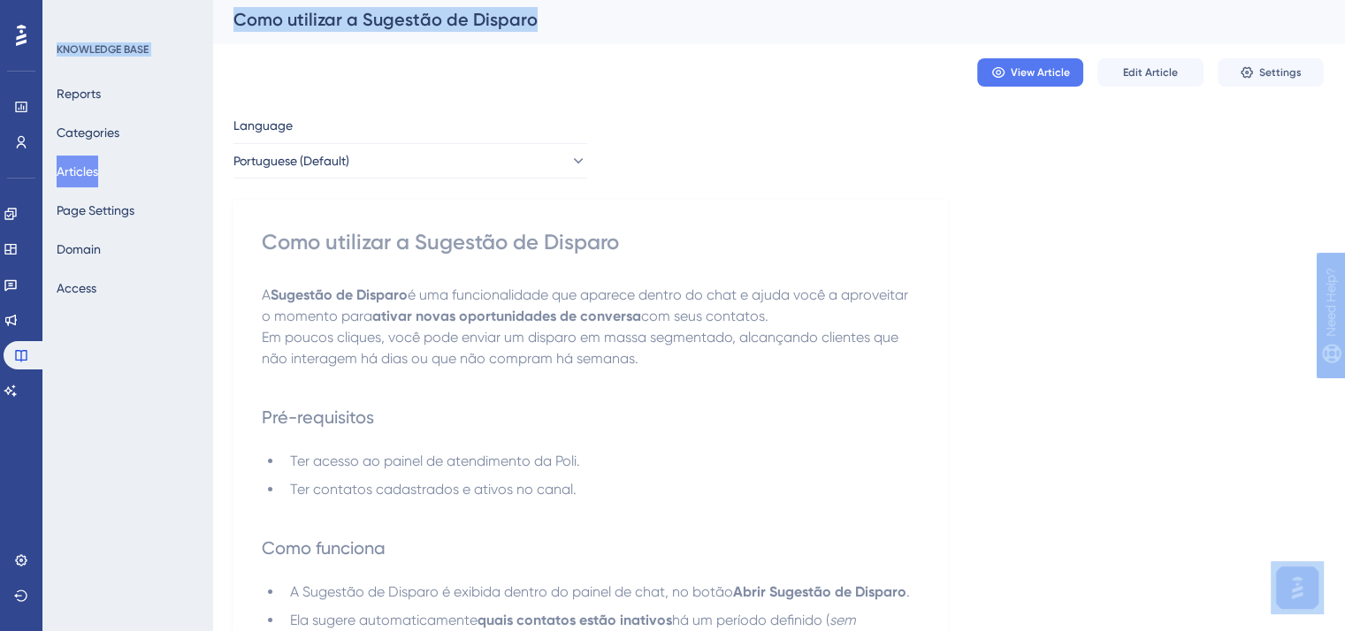
scroll to position [0, 0]
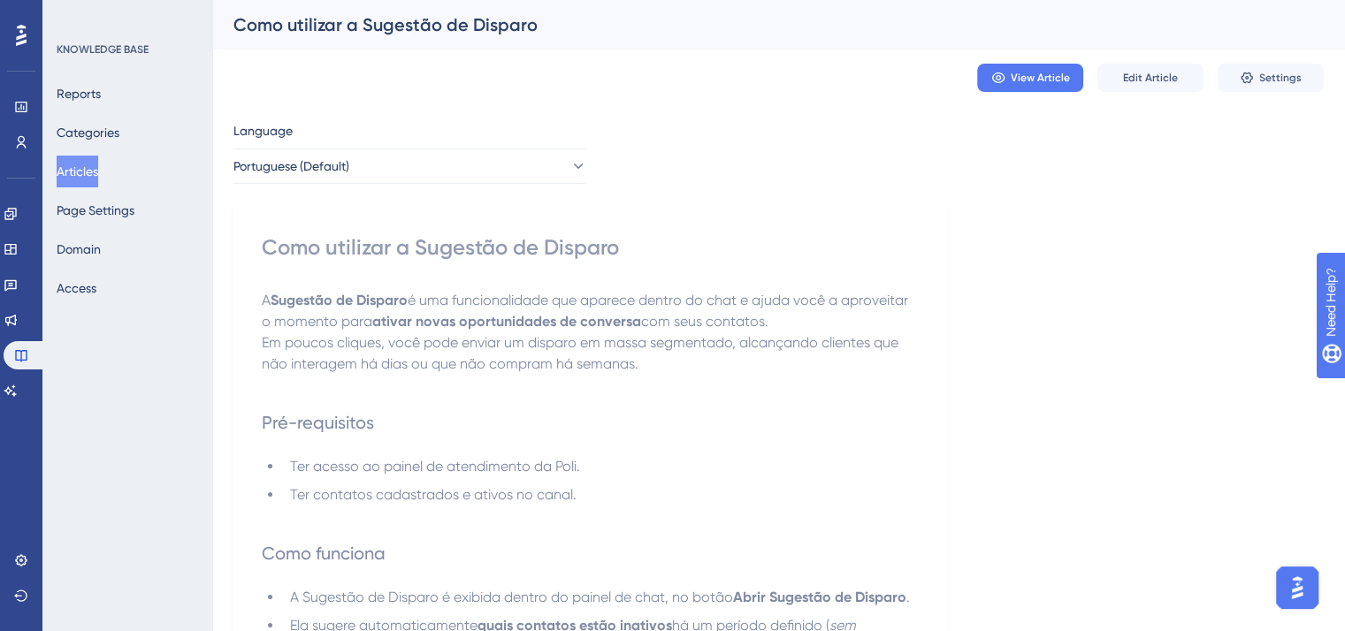
click at [1157, 54] on div "View Article Edit Article Settings" at bounding box center [778, 78] width 1090 height 57
click at [1155, 65] on button "Edit Article" at bounding box center [1150, 78] width 106 height 28
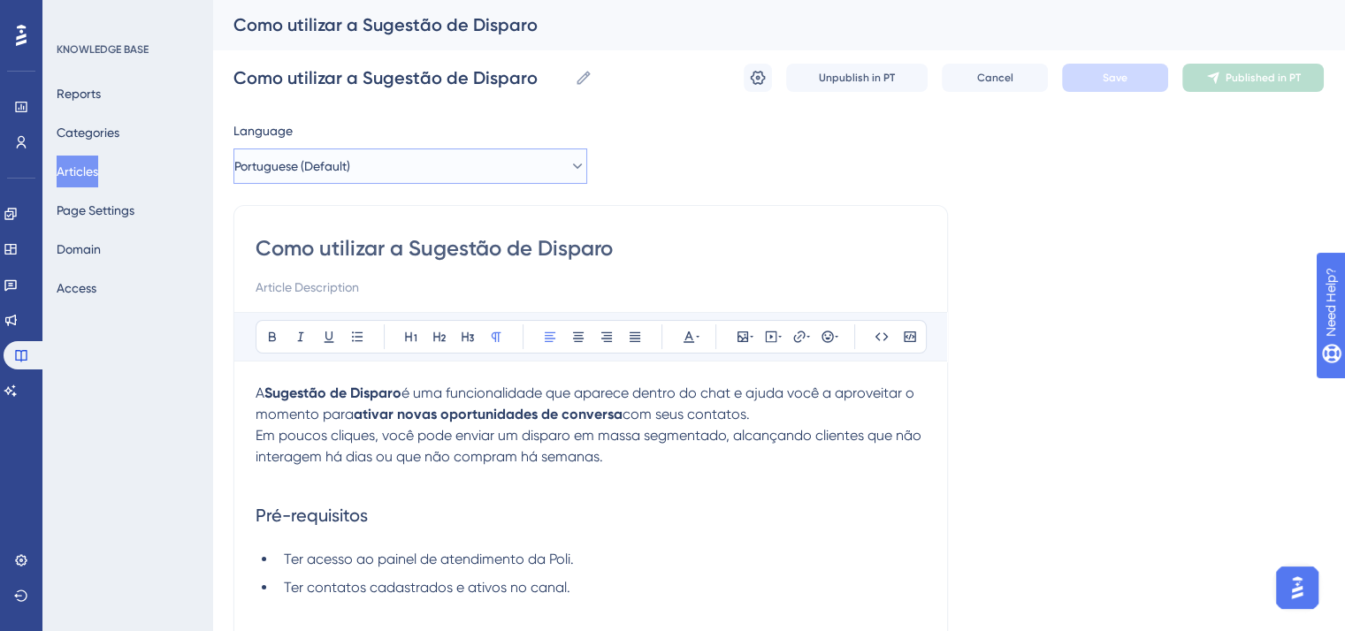
click at [392, 178] on button "Portuguese (Default)" at bounding box center [410, 166] width 354 height 35
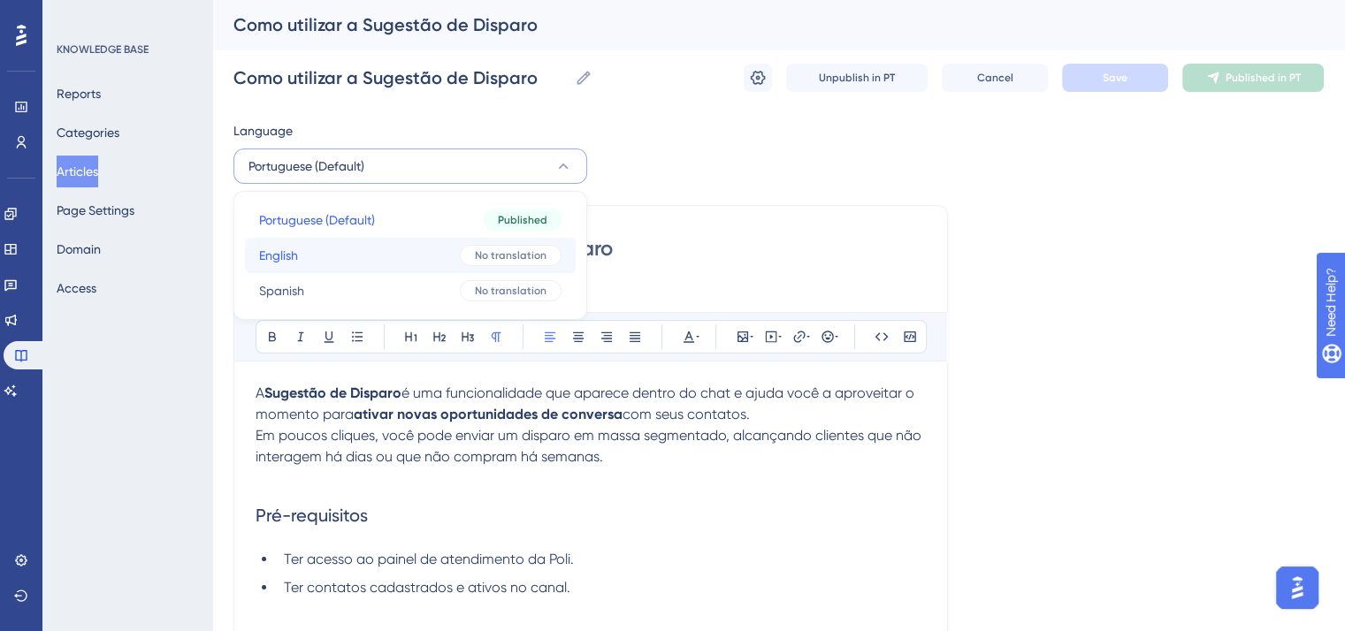
click at [402, 238] on button "English English No translation" at bounding box center [410, 255] width 331 height 35
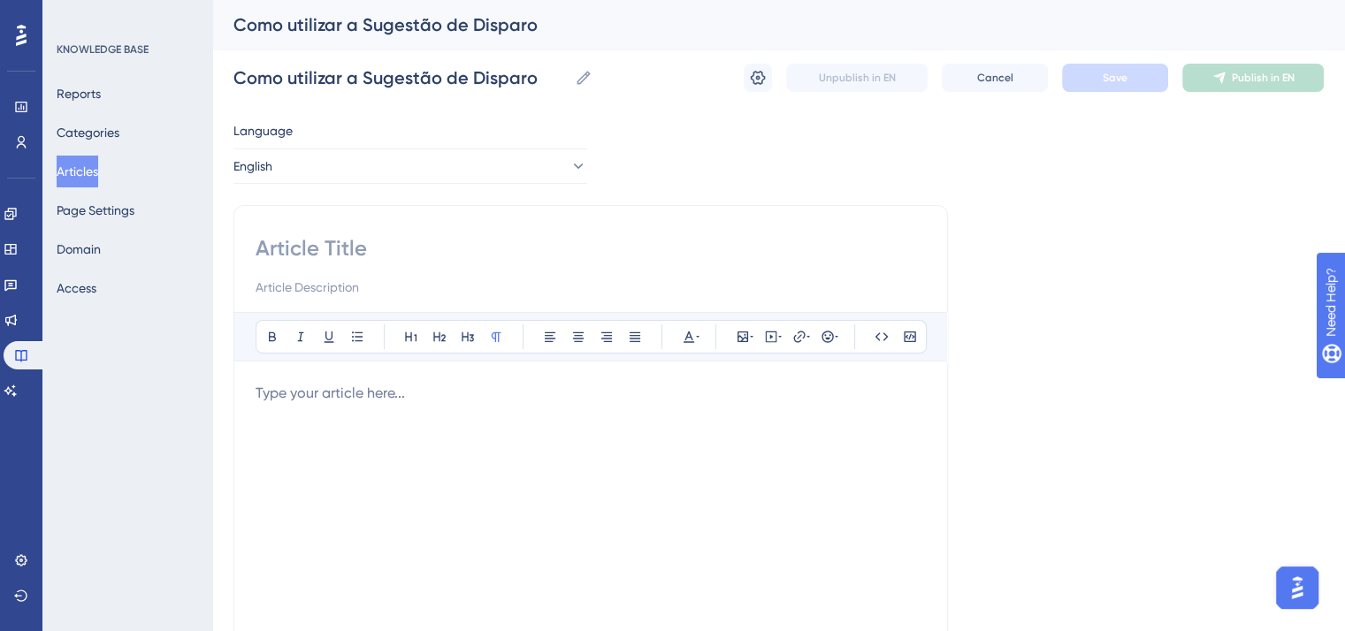
click at [466, 235] on input at bounding box center [590, 248] width 670 height 28
paste input "How to Use the Broadcast Suggestion"
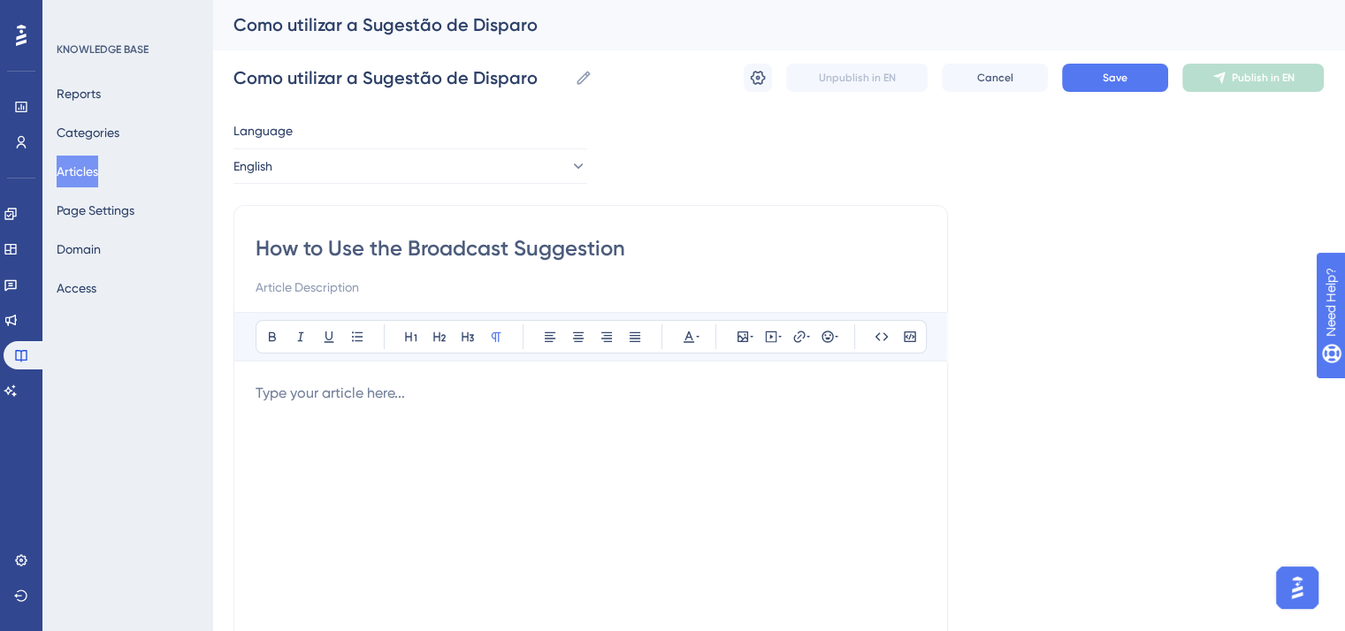
type input "How to Use the Broadcast Suggestion"
click at [506, 426] on div at bounding box center [590, 577] width 670 height 389
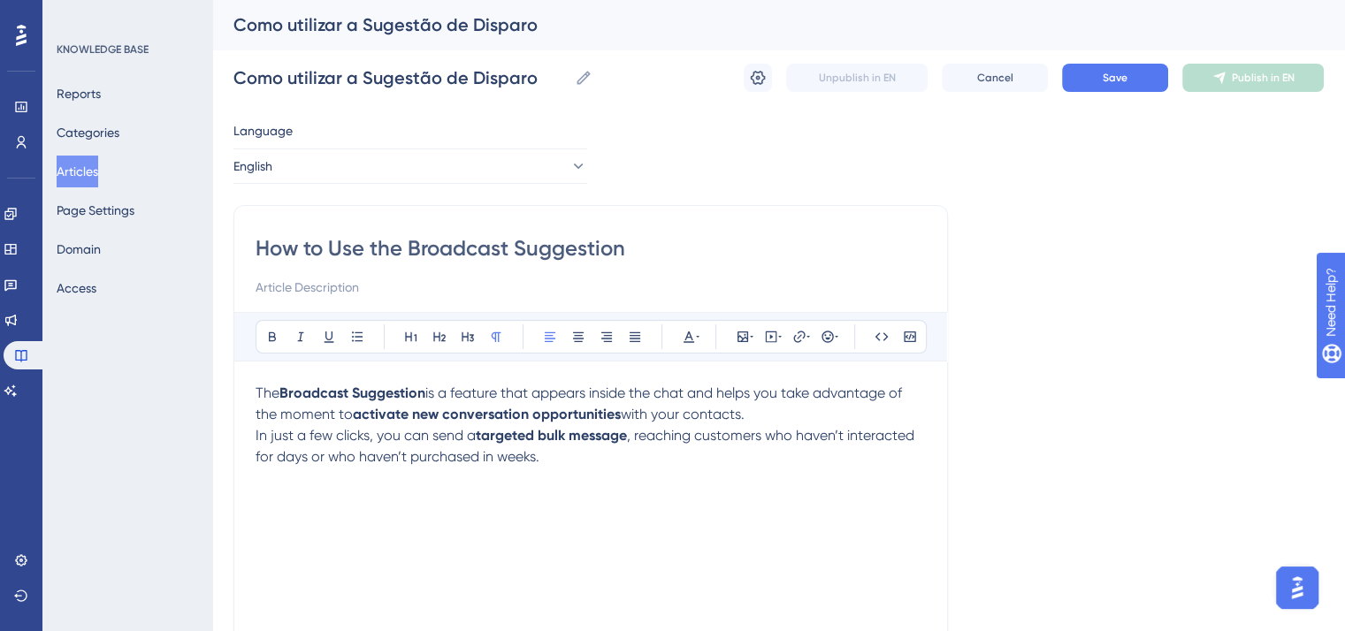
click at [814, 430] on p "In just a few clicks, you can send a targeted bulk message , reaching customers…" at bounding box center [590, 446] width 670 height 42
click at [783, 418] on p "The Broadcast Suggestion is a feature that appears inside the chat and helps yo…" at bounding box center [590, 404] width 670 height 42
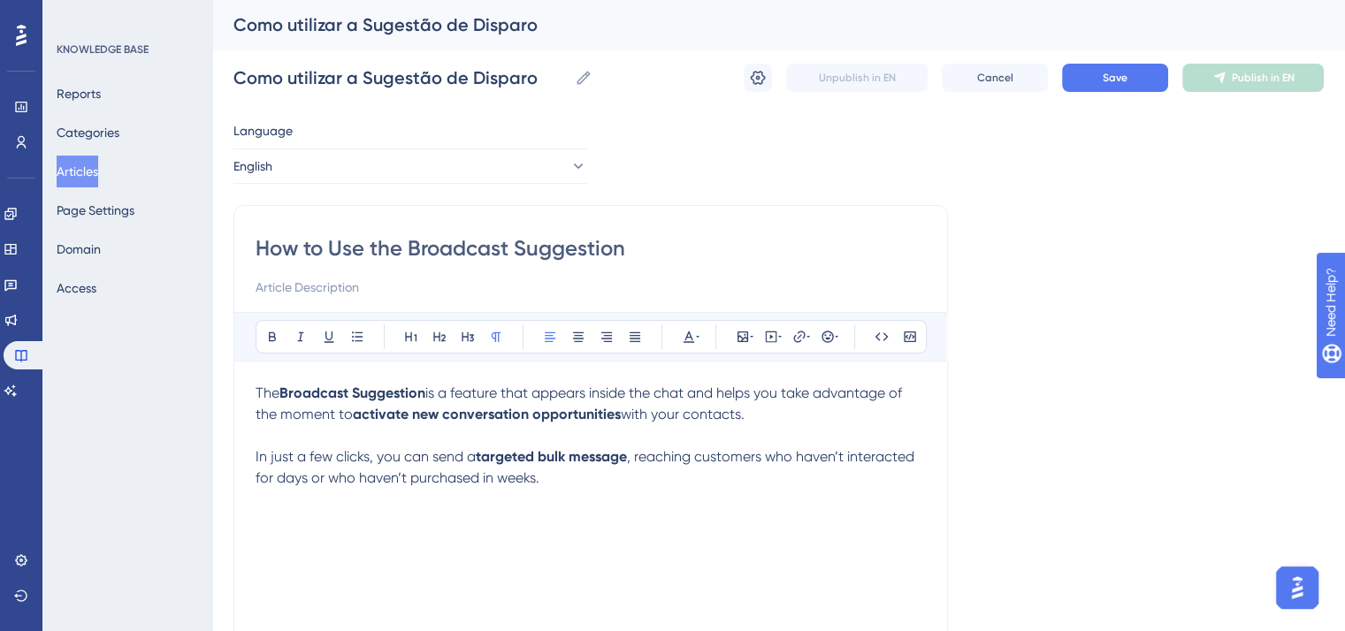
click at [632, 501] on div "The Broadcast Suggestion is a feature that appears inside the chat and helps yo…" at bounding box center [590, 577] width 670 height 389
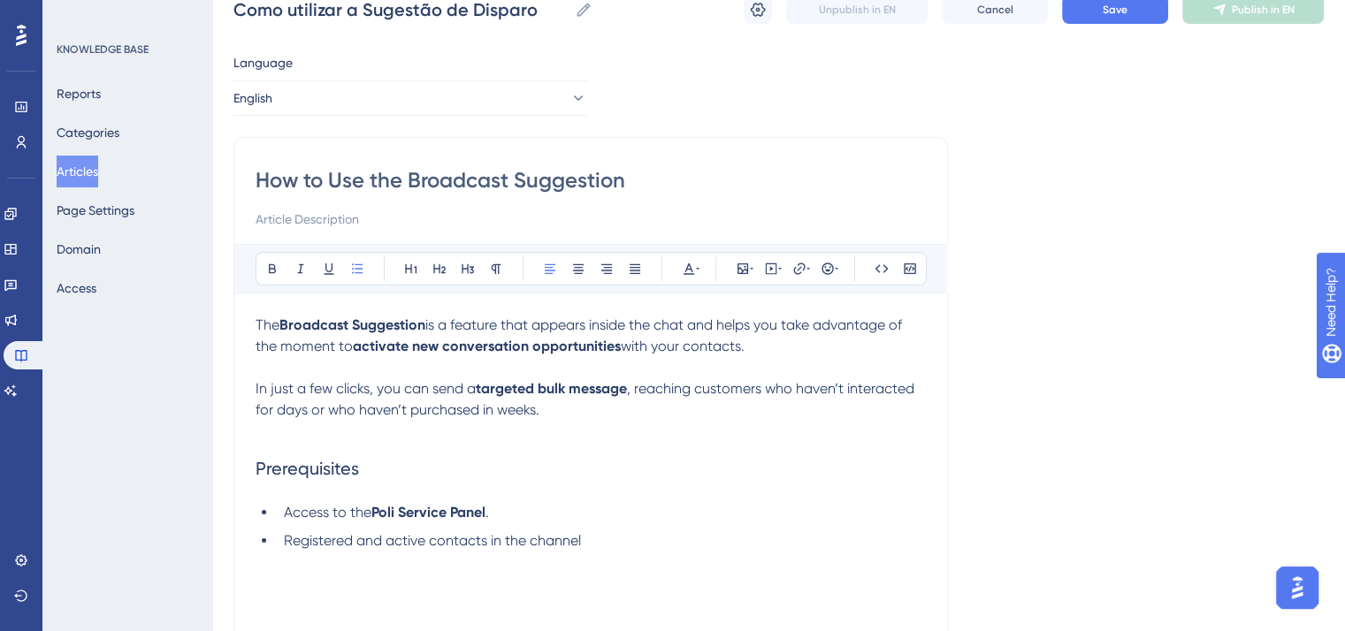
scroll to position [88, 0]
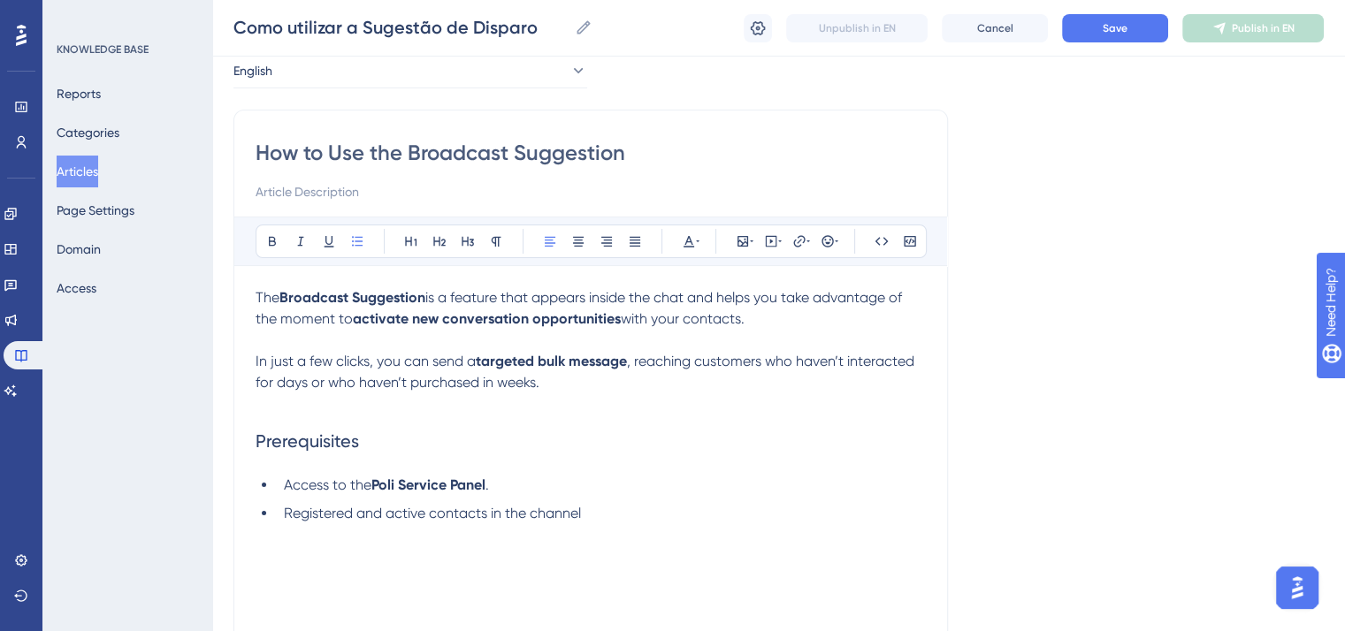
click at [640, 510] on li "Registered and active contacts in the channel" at bounding box center [601, 513] width 649 height 21
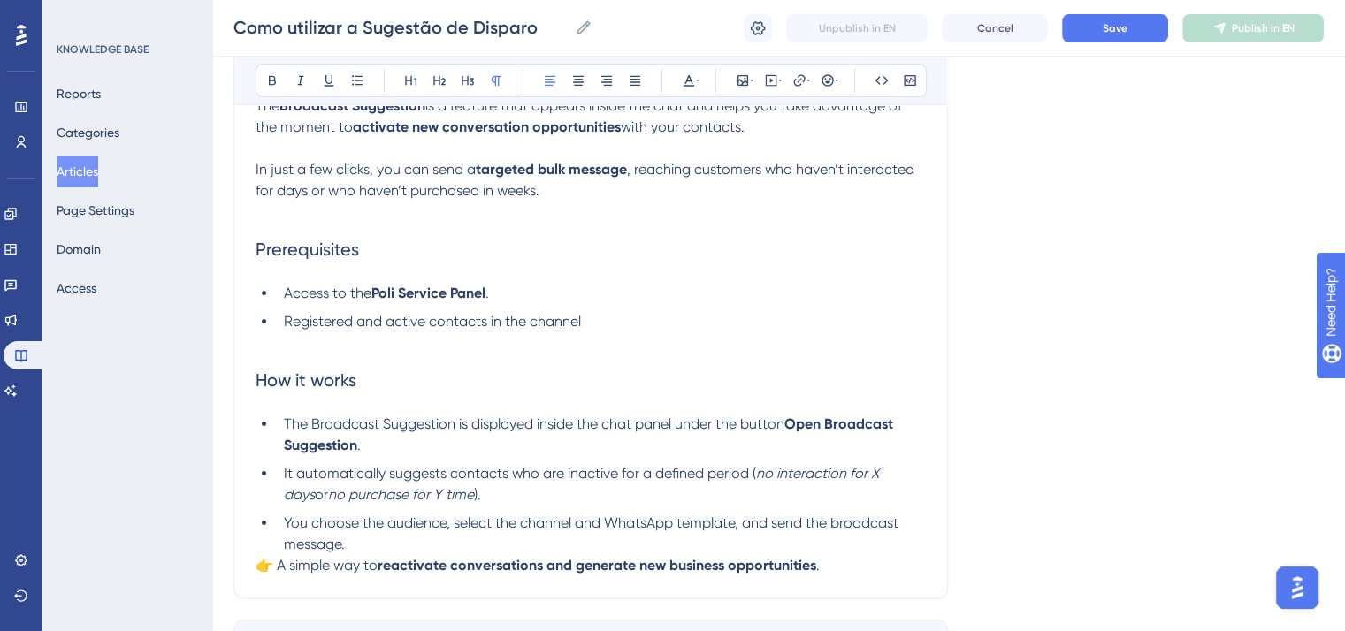
scroll to position [414, 0]
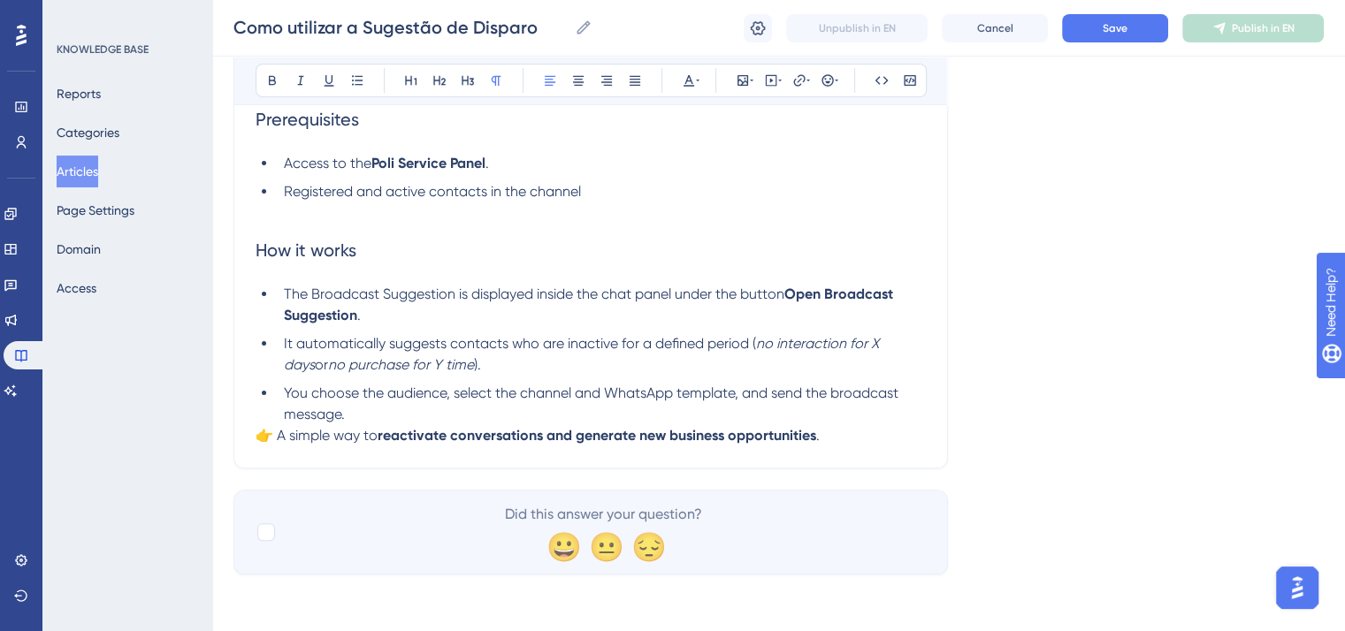
click at [864, 446] on div "How to Use the Broadcast Suggestion Bold Italic Underline Bullet Point Heading …" at bounding box center [590, 128] width 714 height 681
click at [854, 445] on p "👉 A simple way to reactivate conversations and generate new business opportunit…" at bounding box center [590, 435] width 670 height 21
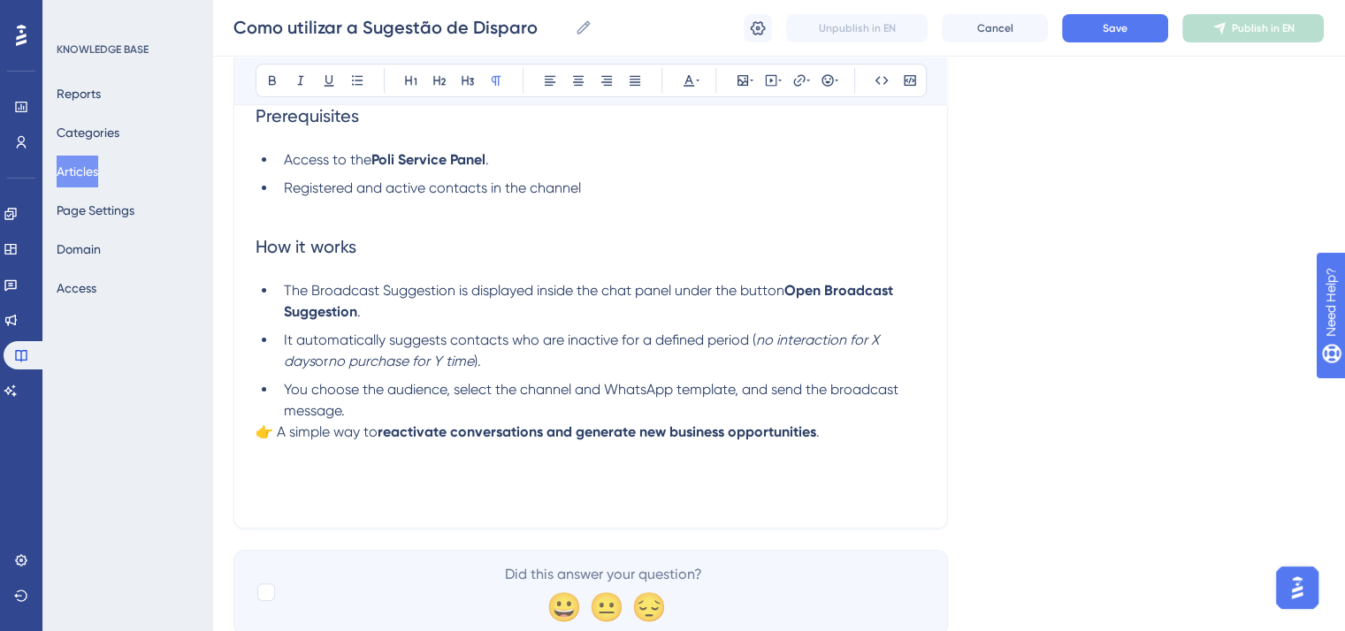
scroll to position [488, 0]
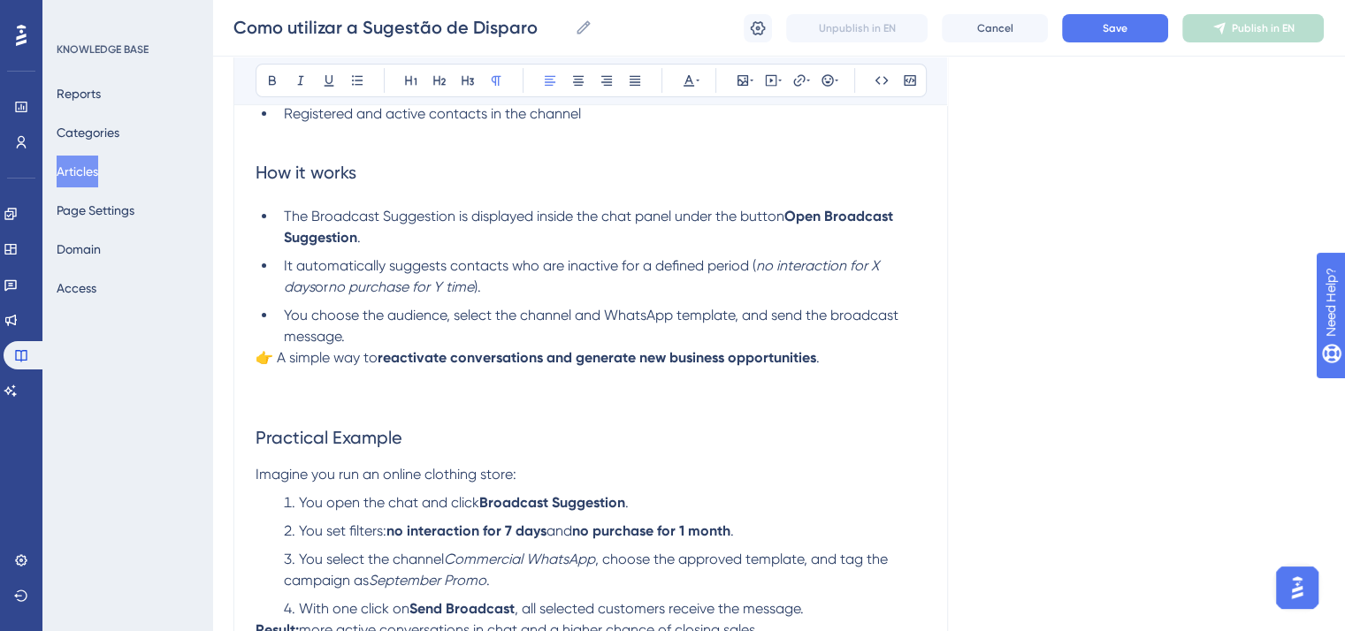
click at [279, 356] on span "👉 A simple way to" at bounding box center [316, 357] width 122 height 17
drag, startPoint x: 263, startPoint y: 349, endPoint x: 276, endPoint y: 354, distance: 14.3
click at [267, 351] on div "The Broadcast Suggestion is a feature that appears inside the chat and helps yo…" at bounding box center [590, 264] width 670 height 753
click at [276, 354] on span "👉 A simple way to" at bounding box center [316, 357] width 122 height 17
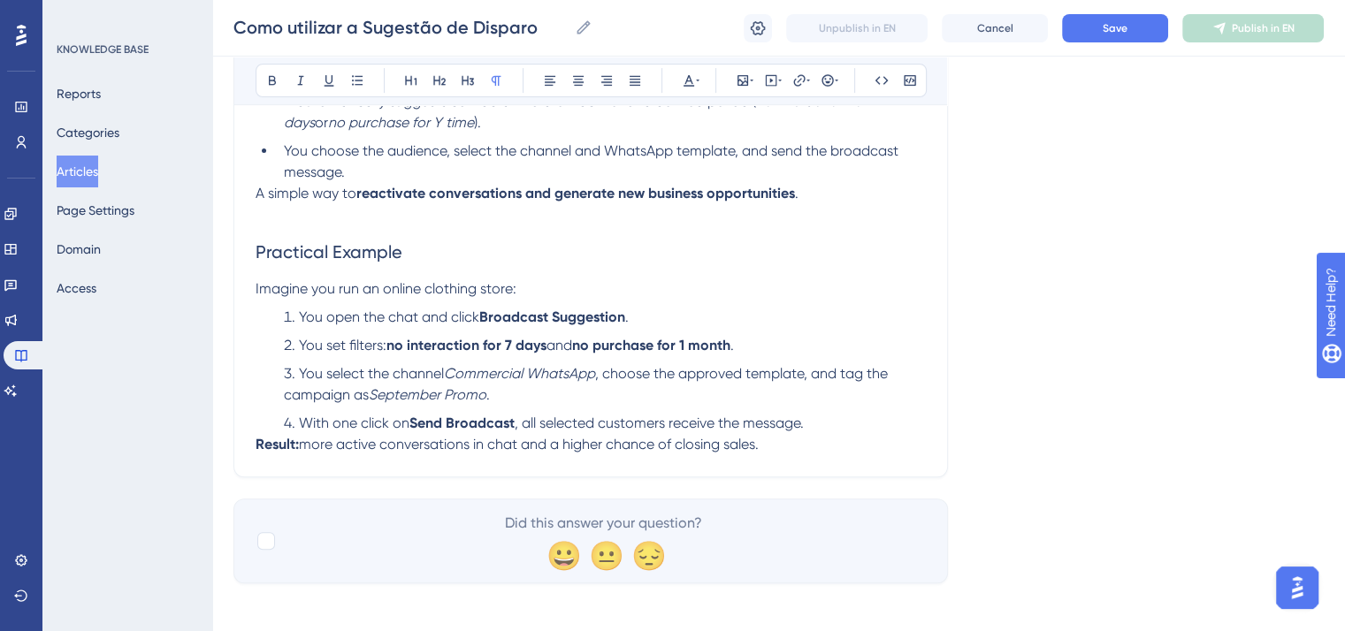
scroll to position [667, 0]
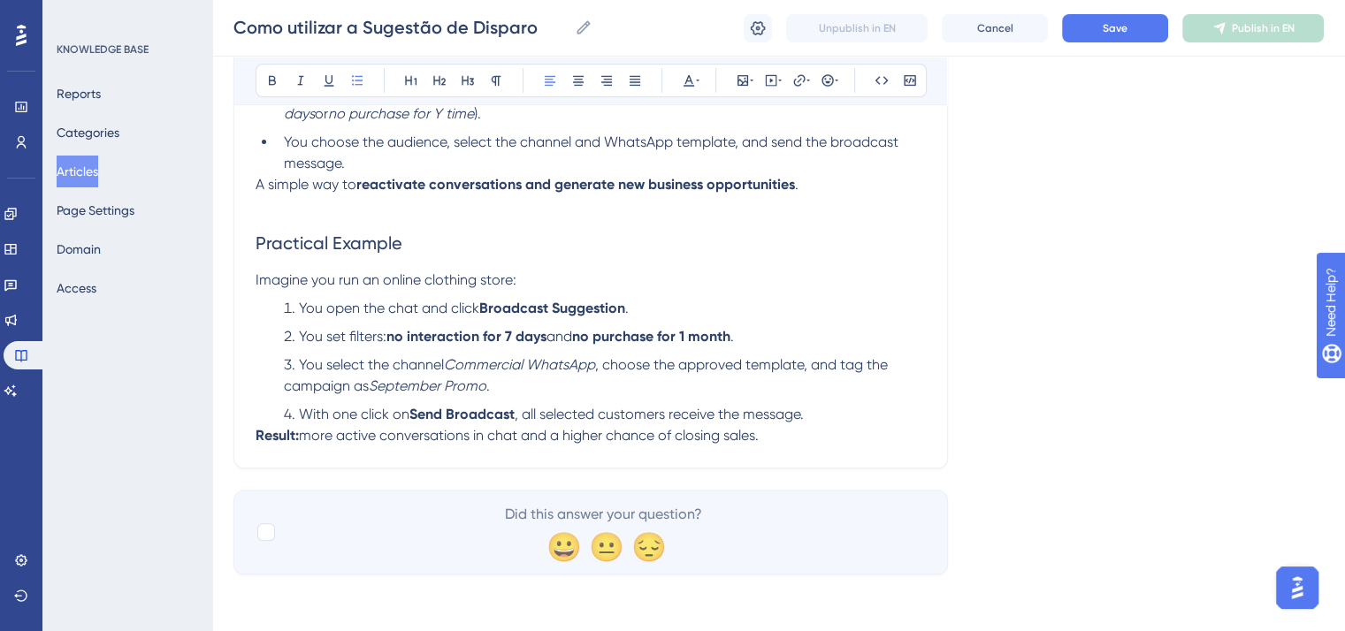
click at [831, 408] on li "With one click on Send Broadcast , all selected customers receive the message." at bounding box center [601, 414] width 649 height 21
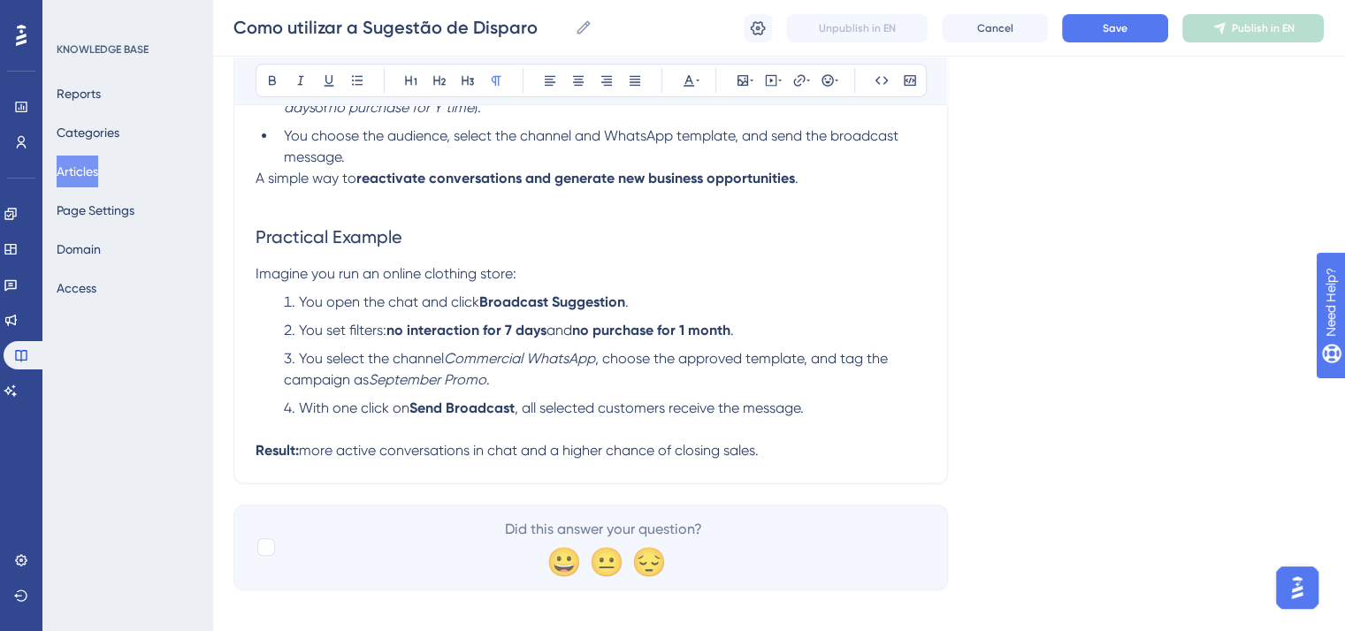
click at [831, 471] on div "How to Use the Broadcast Suggestion Bold Italic Underline Bullet Point Heading …" at bounding box center [590, 7] width 714 height 953
click at [819, 461] on p "Result: more active conversations in chat and a higher chance of closing sales." at bounding box center [590, 450] width 670 height 21
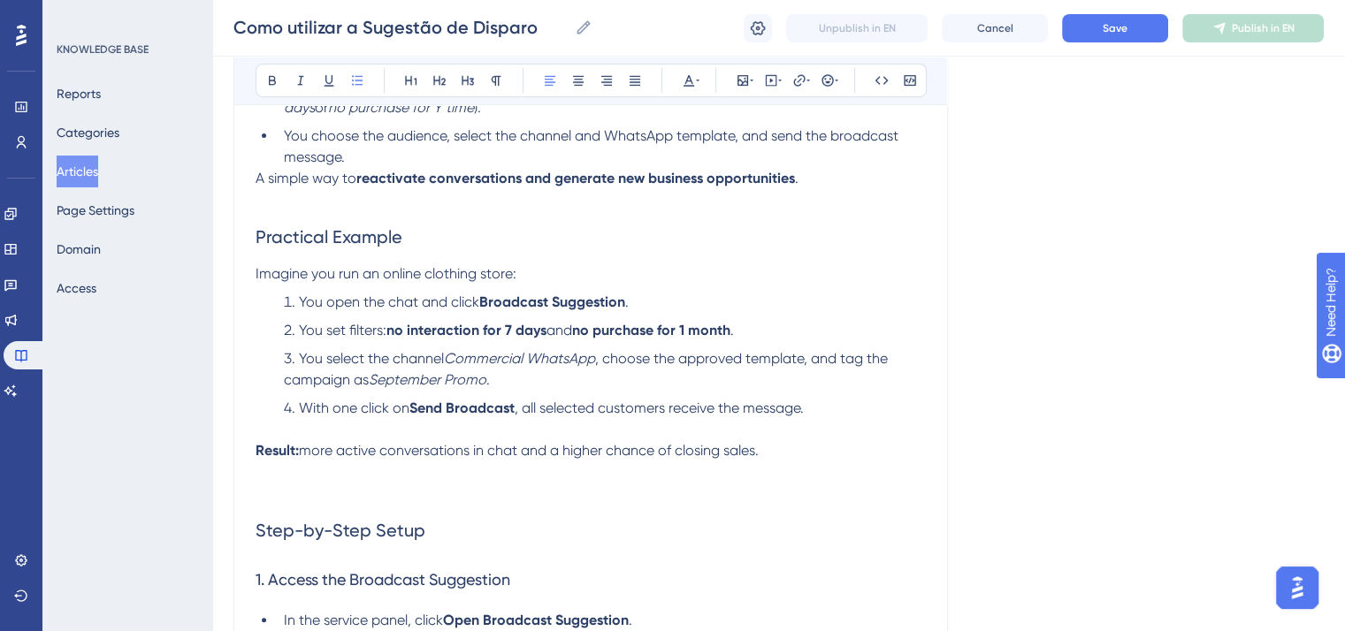
scroll to position [818, 0]
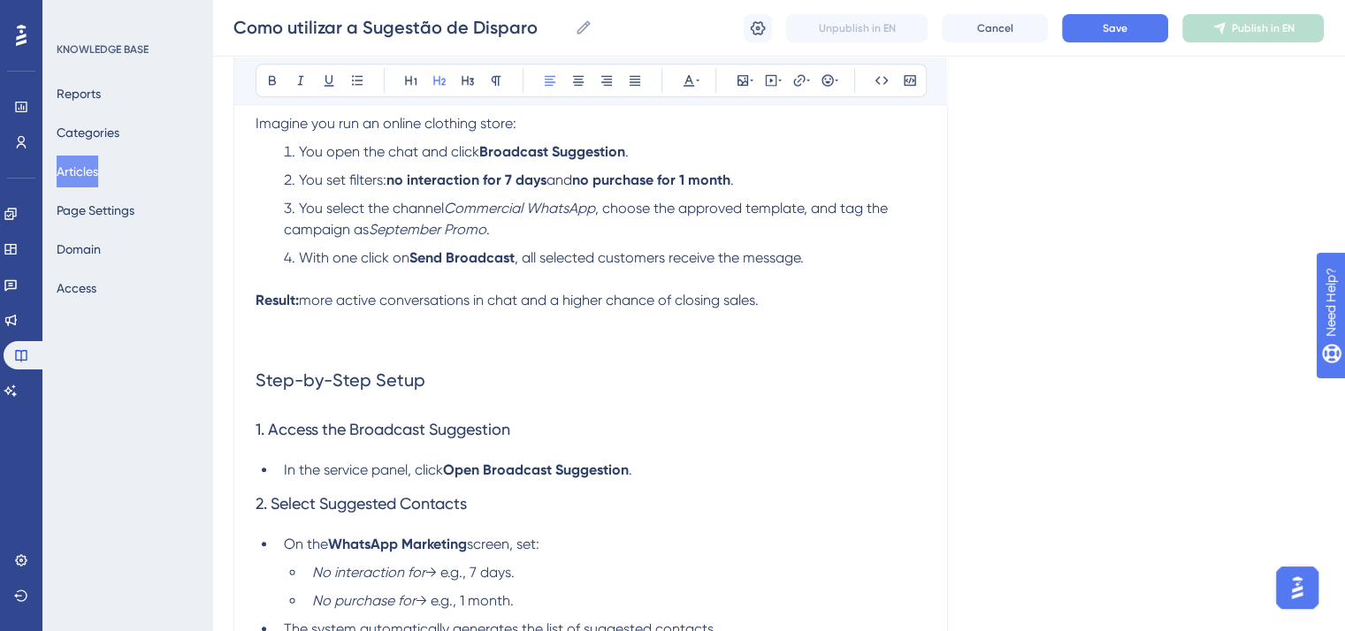
click at [502, 384] on h2 "Step-by-Step Setup" at bounding box center [590, 380] width 670 height 53
click at [480, 354] on p at bounding box center [590, 342] width 670 height 21
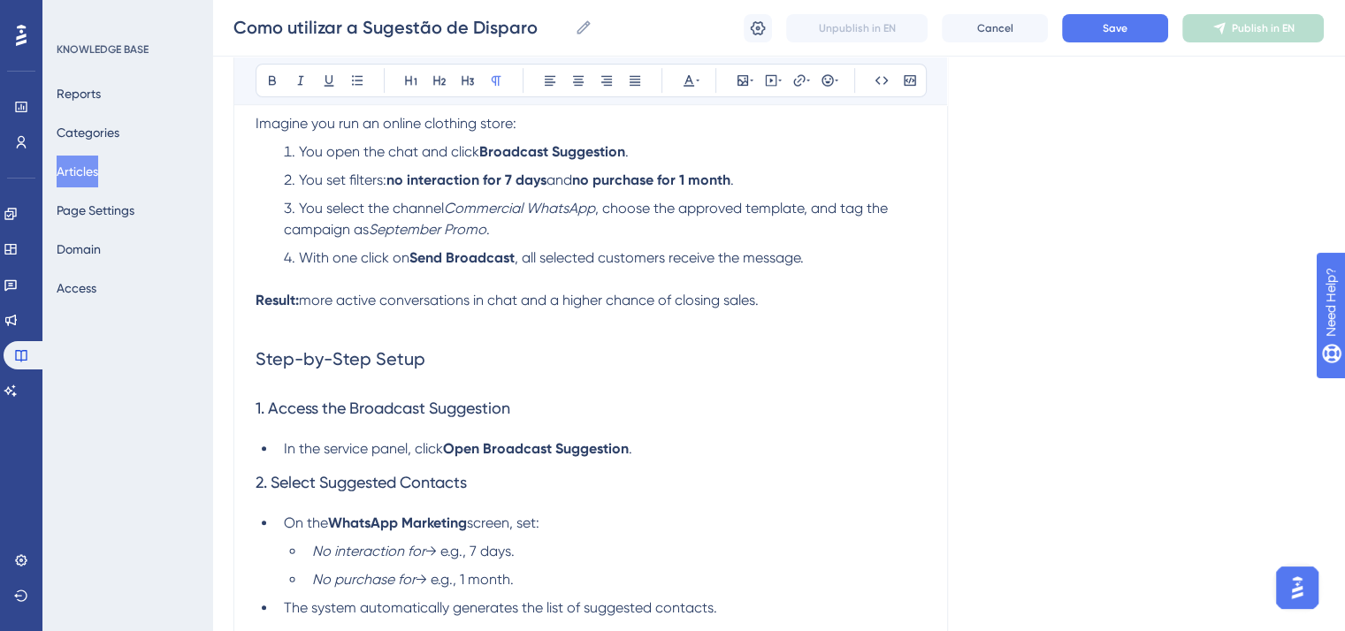
click at [728, 447] on li "In the service panel, click Open Broadcast Suggestion ." at bounding box center [601, 448] width 649 height 21
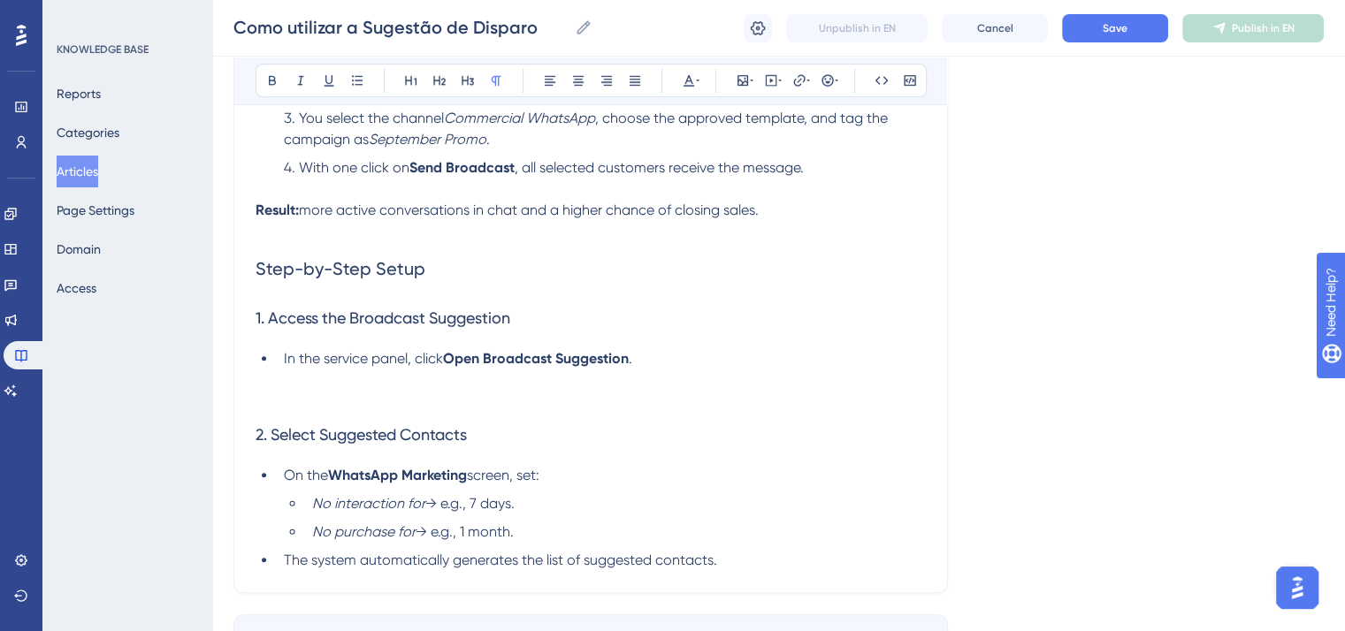
scroll to position [994, 0]
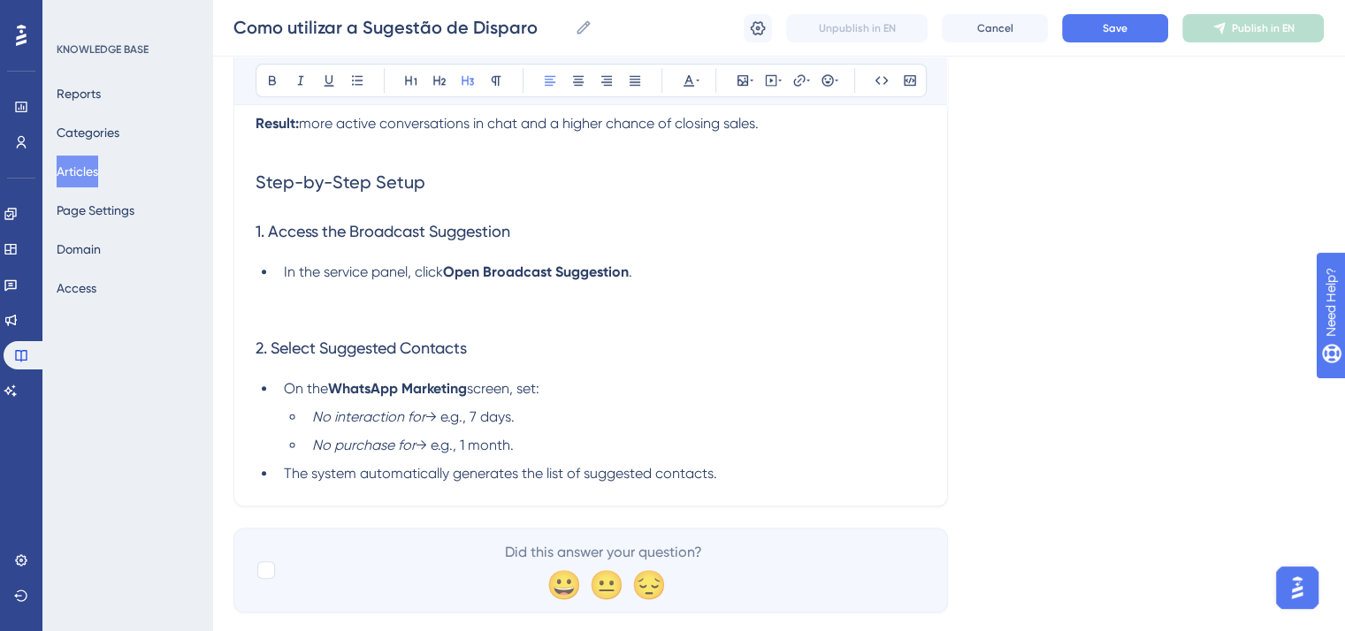
click at [663, 334] on h3 "2. Select Suggested Contacts" at bounding box center [590, 348] width 670 height 46
click at [592, 304] on p at bounding box center [590, 293] width 670 height 21
click at [590, 304] on p at bounding box center [590, 293] width 670 height 21
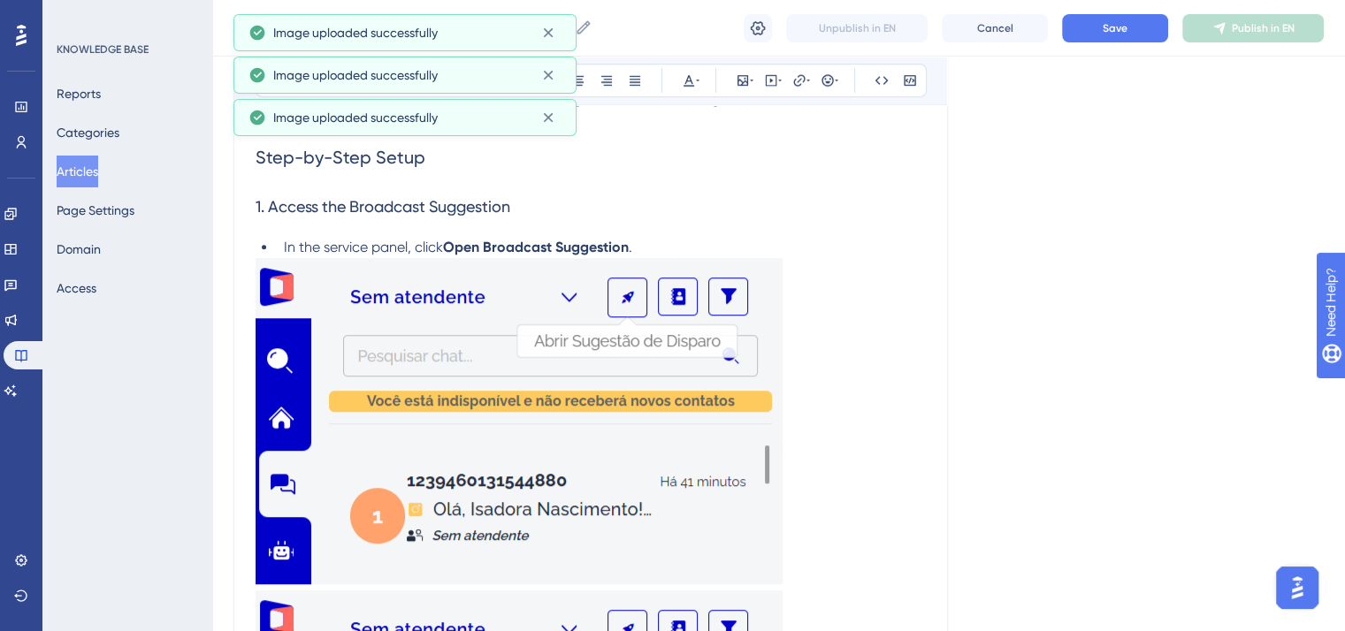
scroll to position [1260, 0]
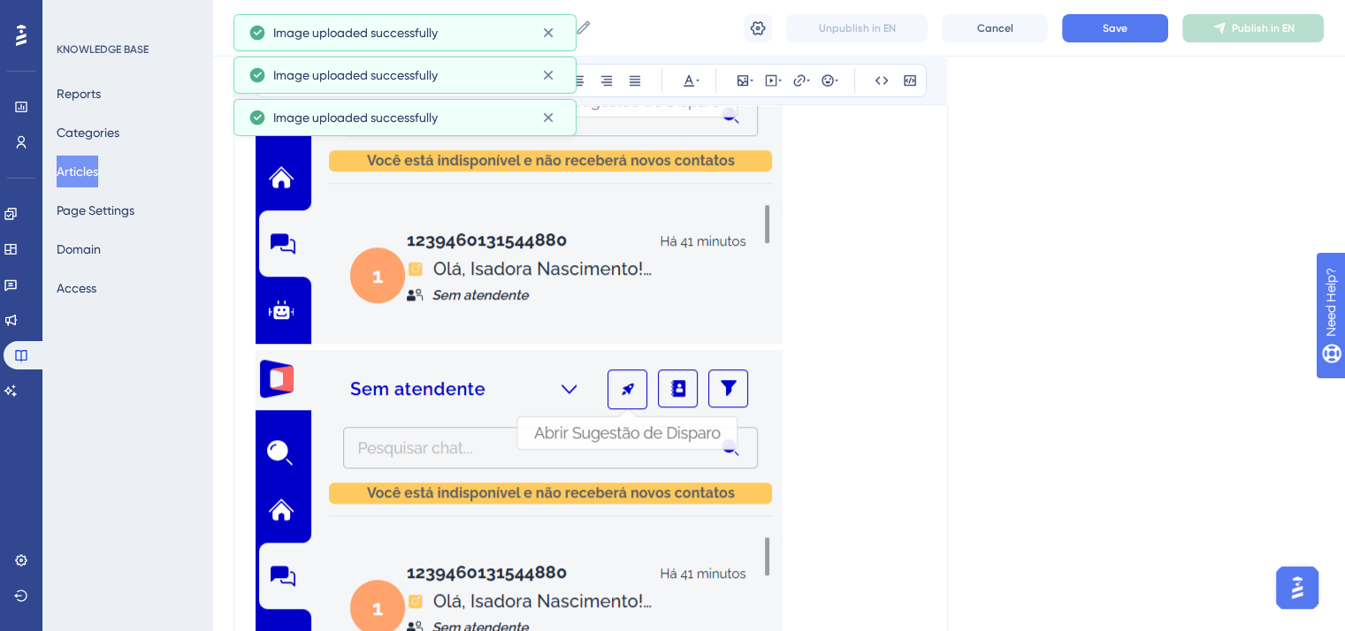
click at [603, 316] on img at bounding box center [518, 181] width 527 height 326
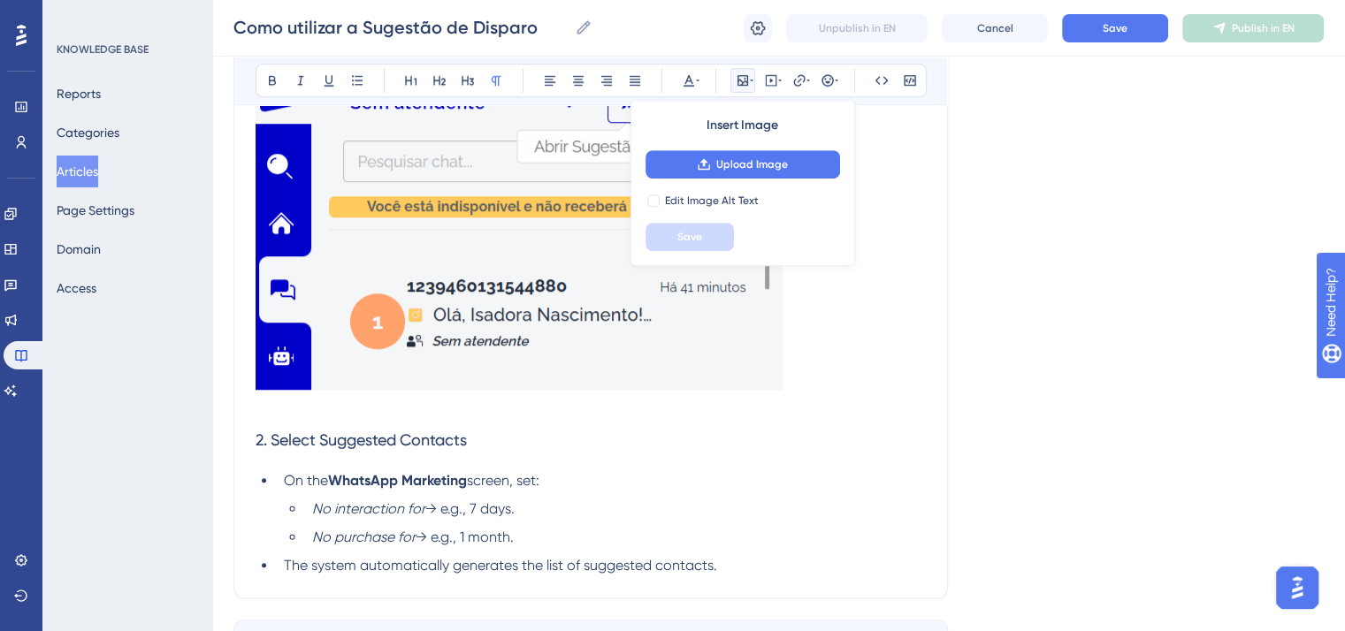
scroll to position [1171, 0]
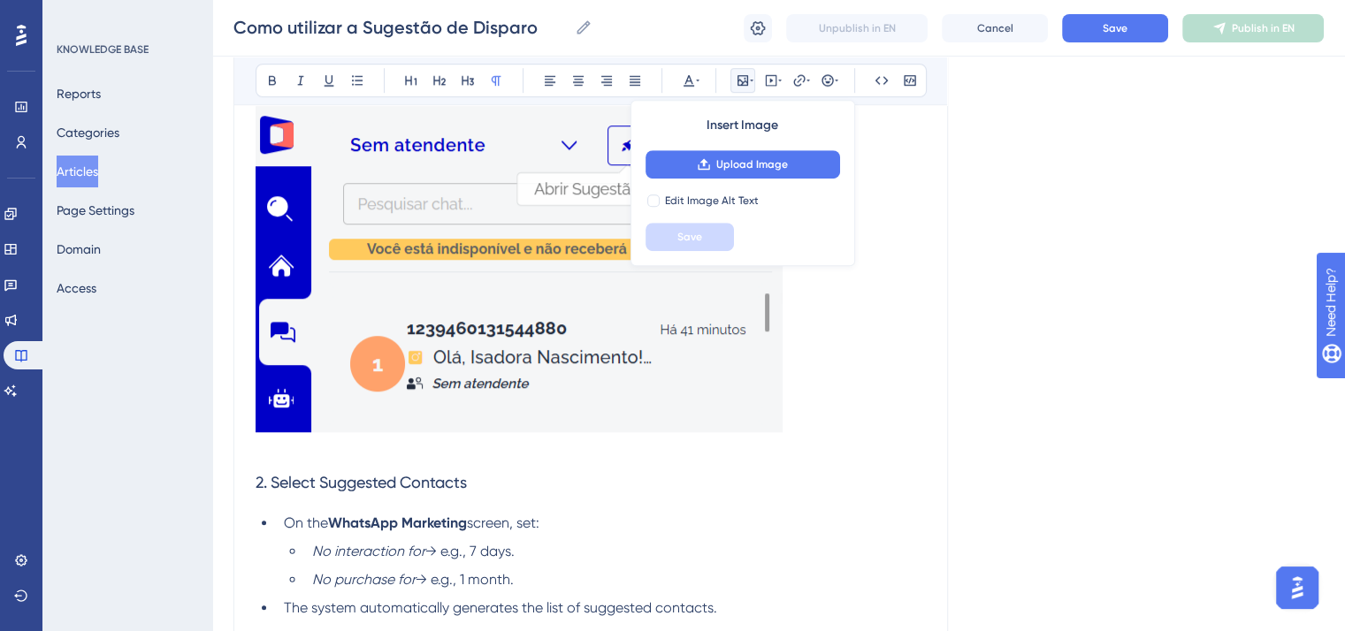
click at [628, 397] on img at bounding box center [518, 269] width 527 height 326
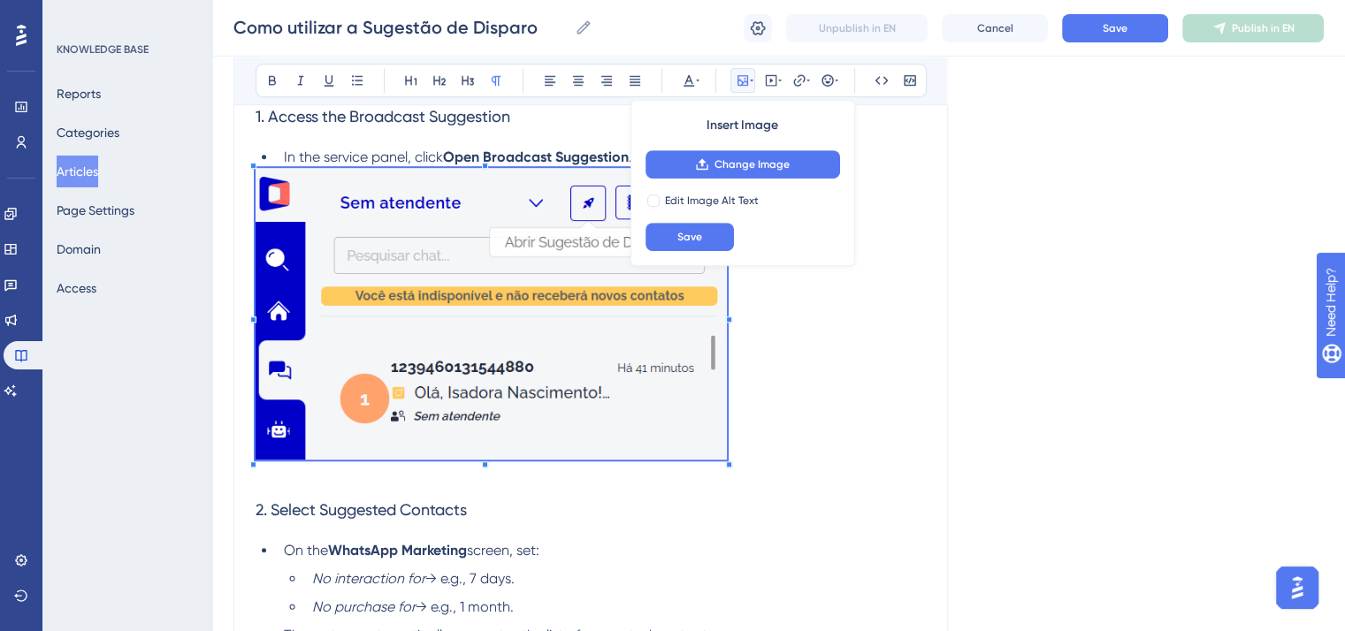
scroll to position [994, 0]
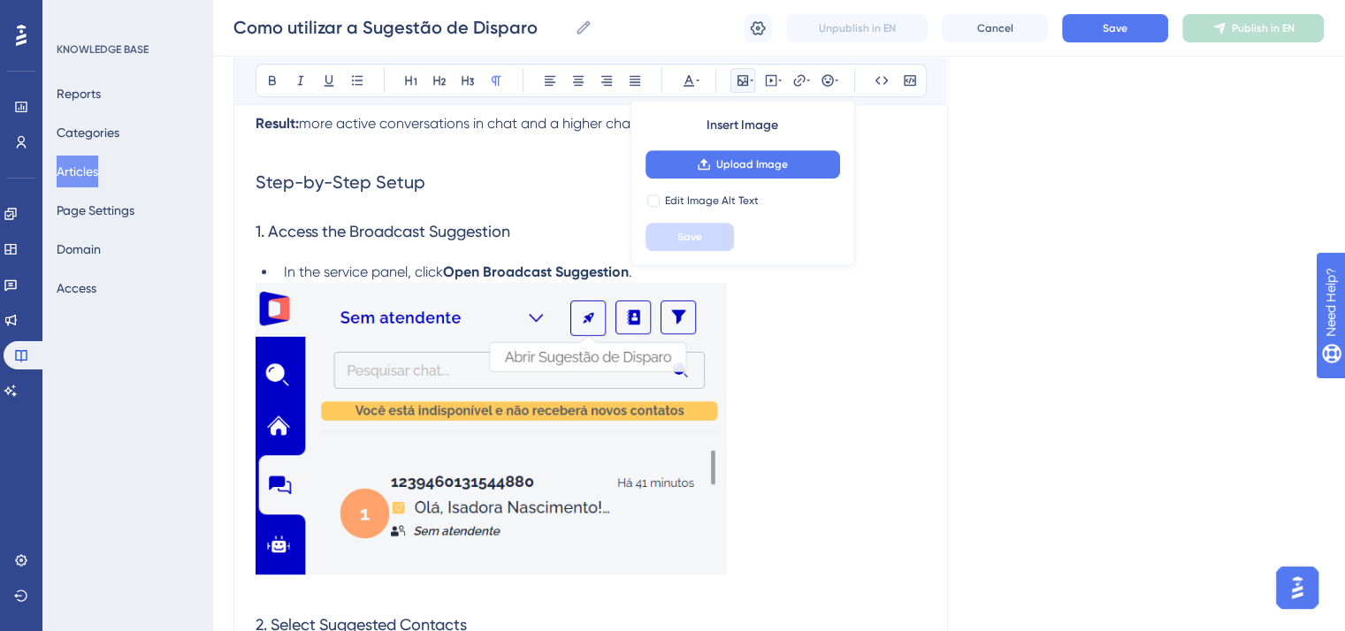
click at [866, 489] on p at bounding box center [590, 432] width 670 height 298
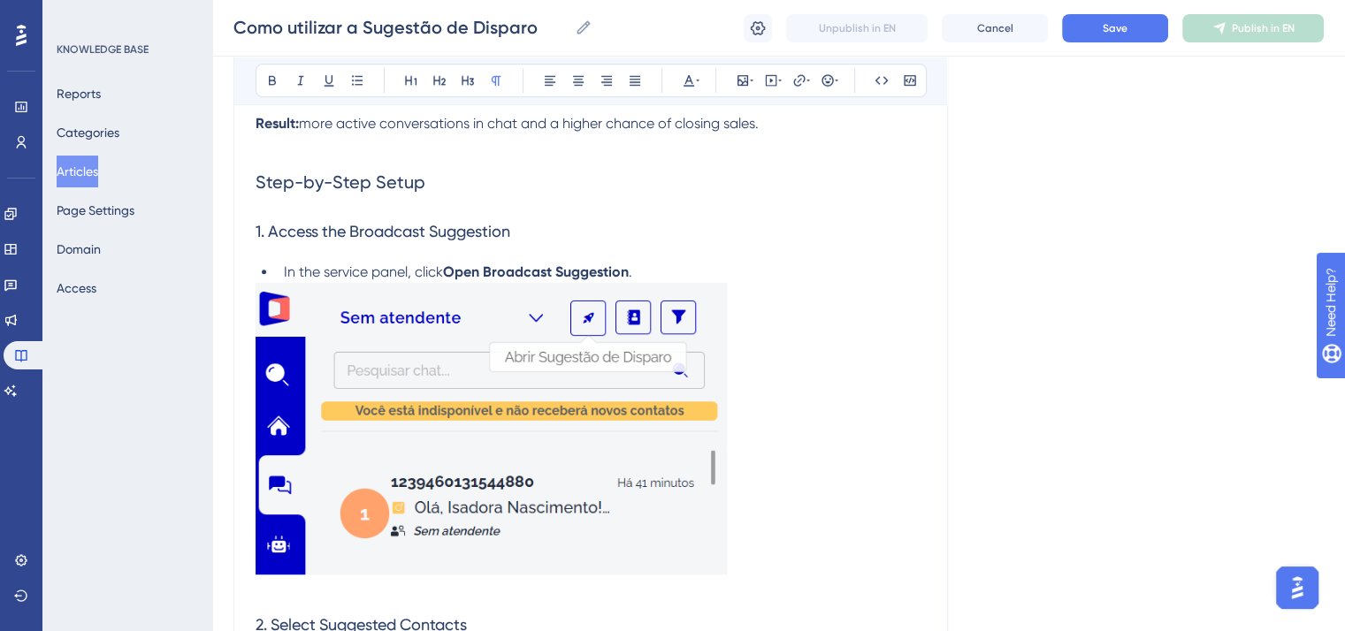
click at [794, 481] on p at bounding box center [590, 432] width 670 height 298
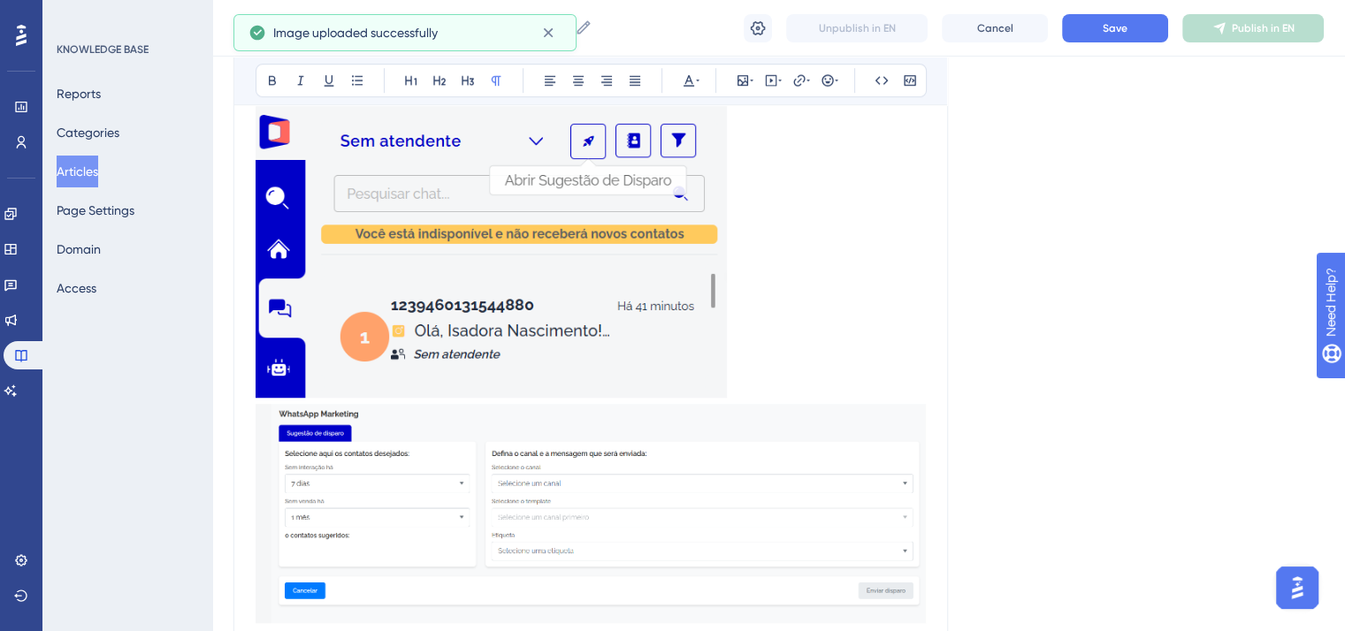
click at [785, 465] on img at bounding box center [590, 513] width 670 height 219
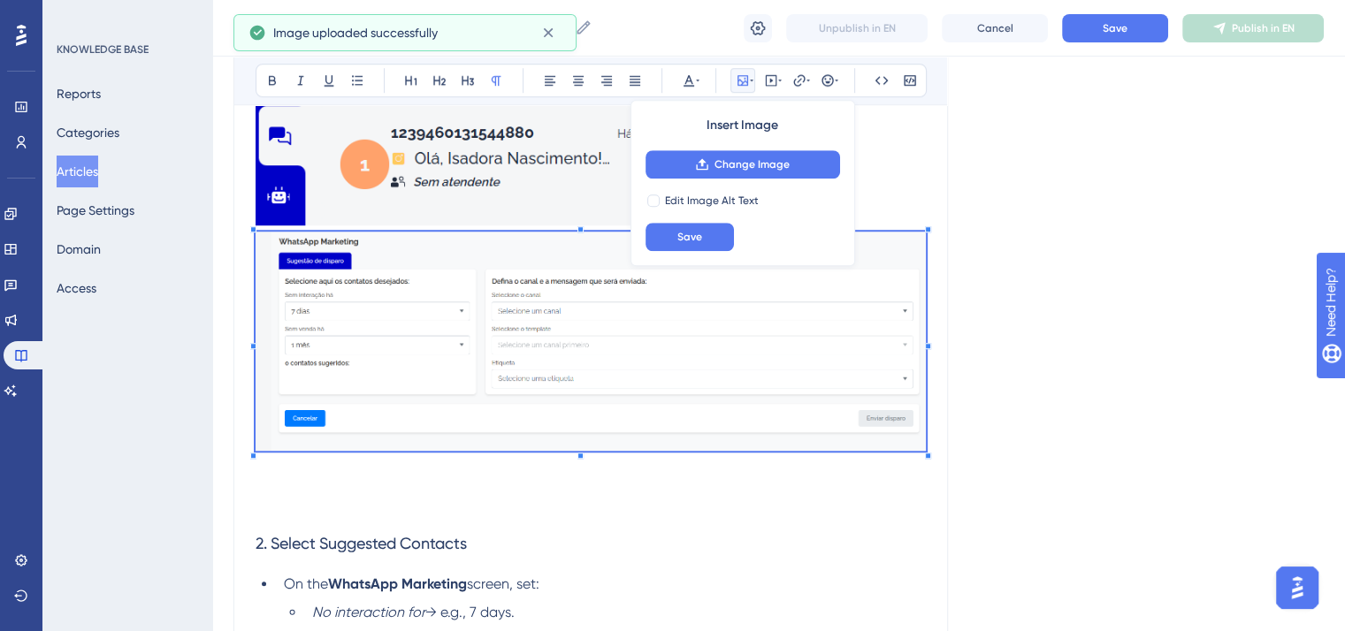
scroll to position [1348, 0]
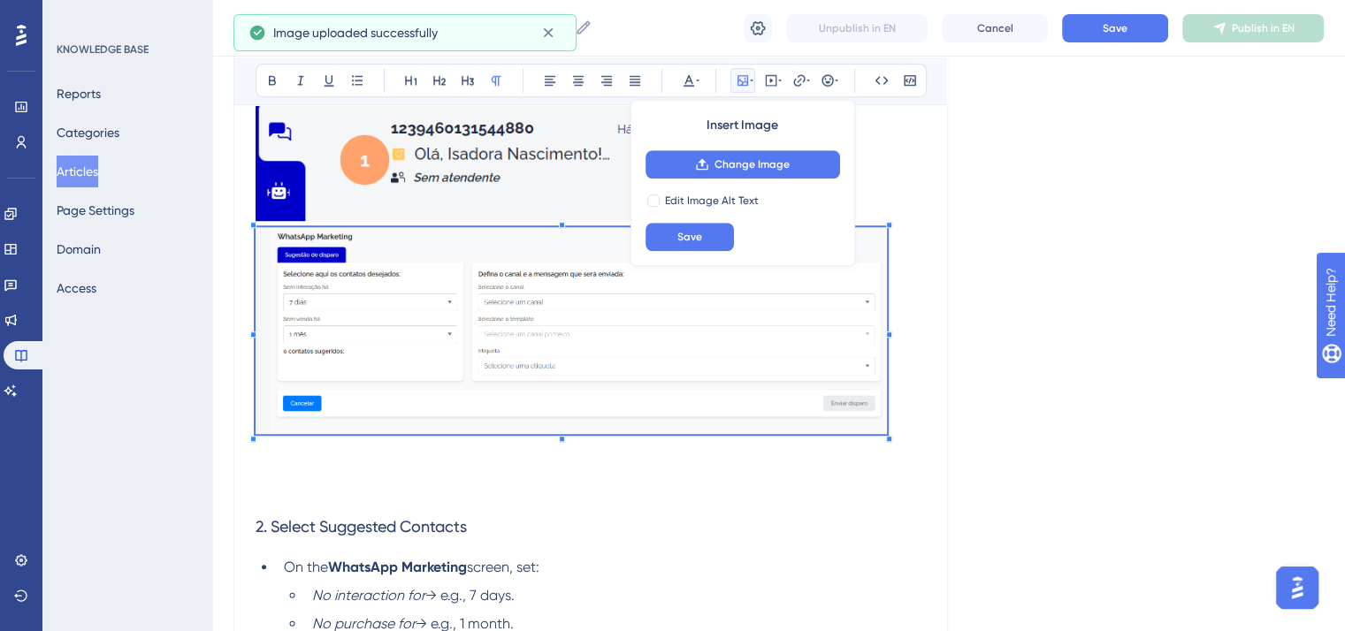
click at [847, 422] on span at bounding box center [570, 333] width 631 height 213
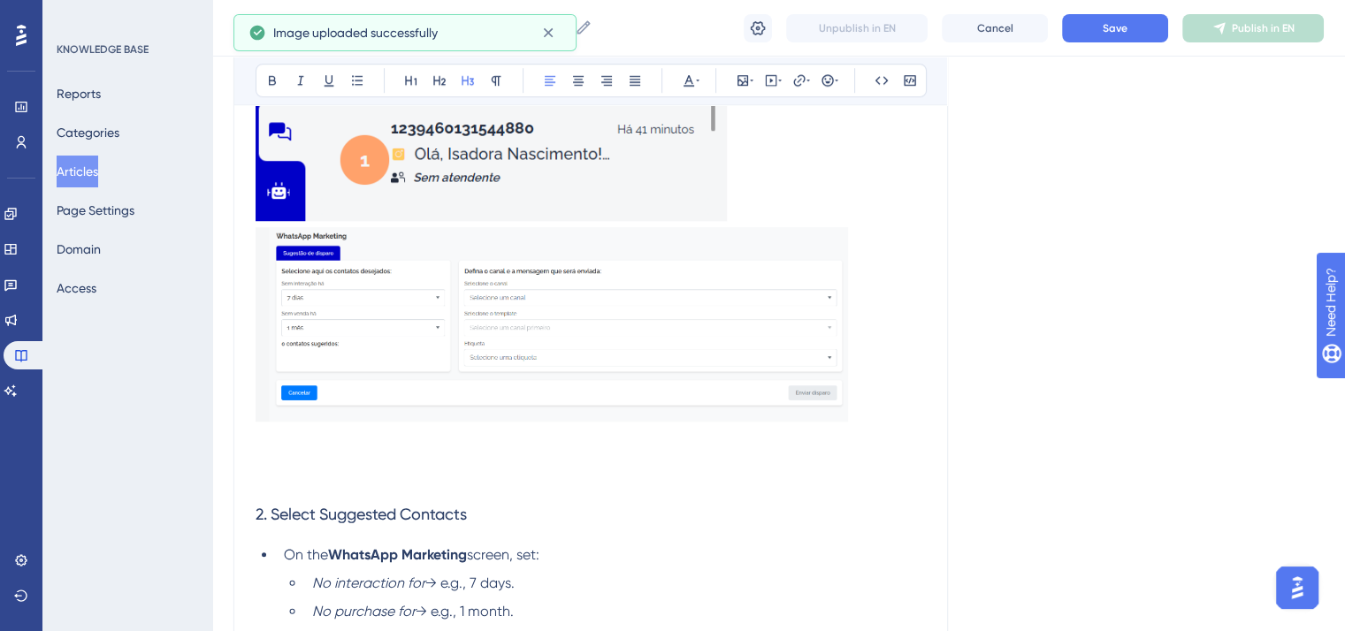
click at [392, 514] on span "2. Select Suggested Contacts" at bounding box center [360, 514] width 211 height 19
click at [396, 485] on p at bounding box center [590, 480] width 670 height 21
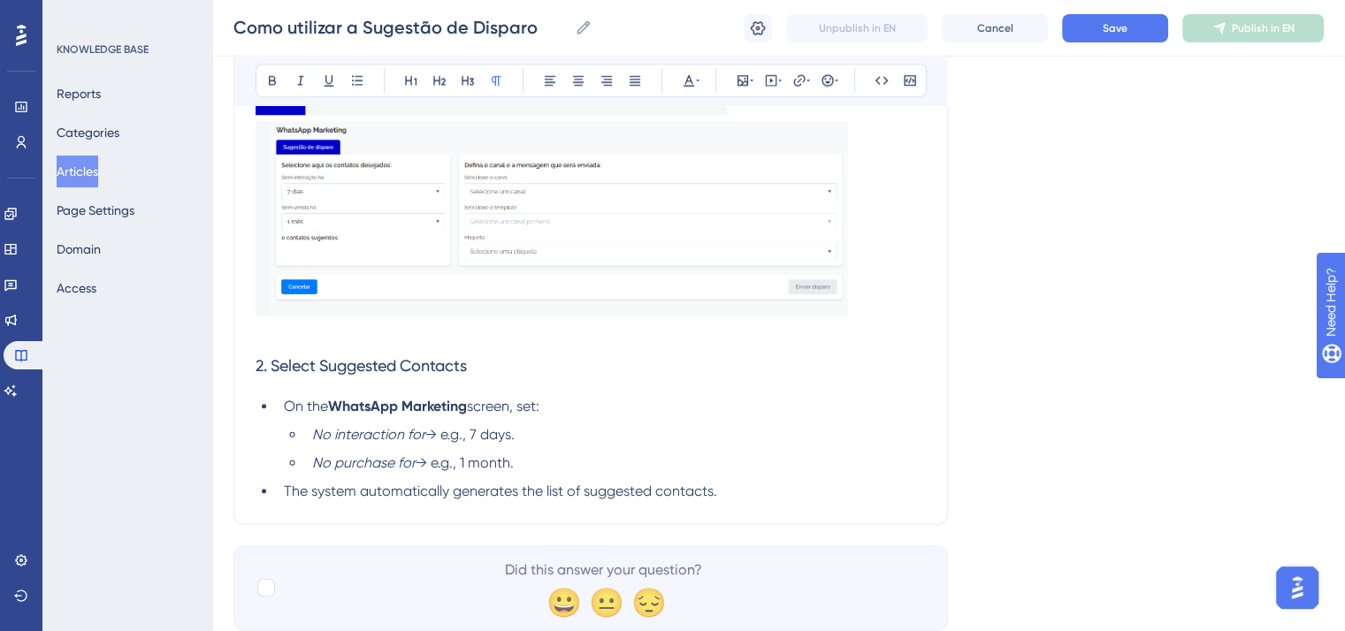
scroll to position [1517, 0]
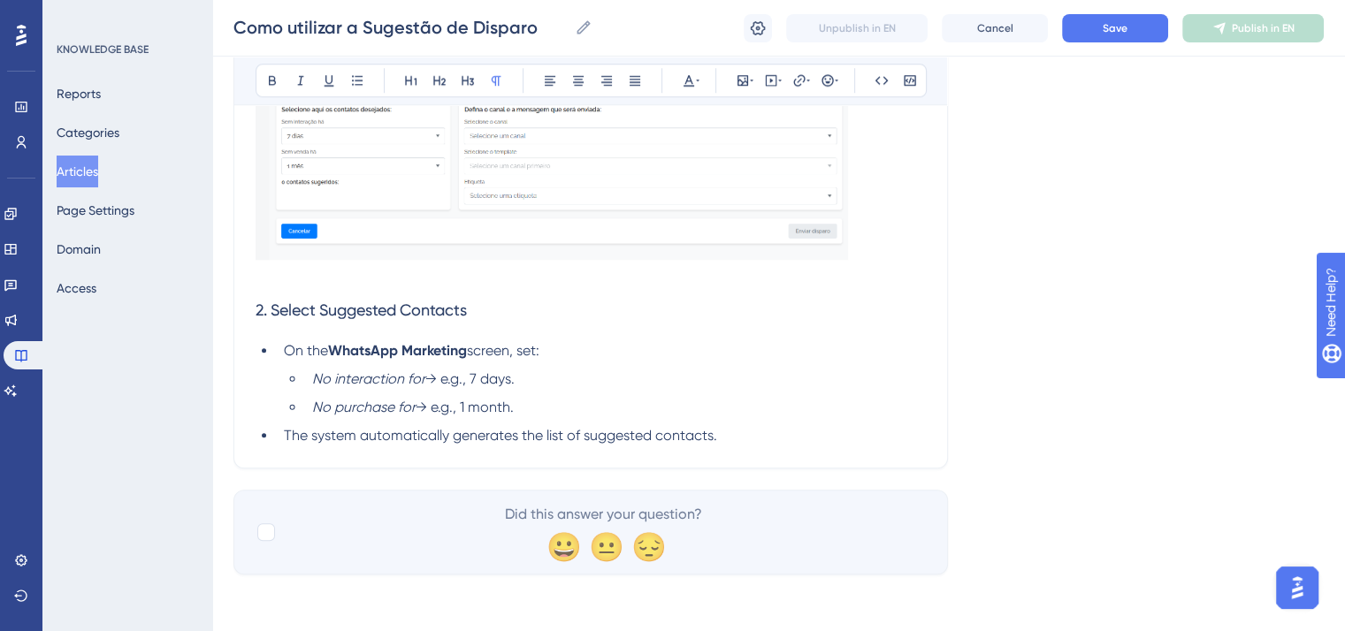
click at [751, 429] on li "The system automatically generates the list of suggested contacts." at bounding box center [601, 435] width 649 height 21
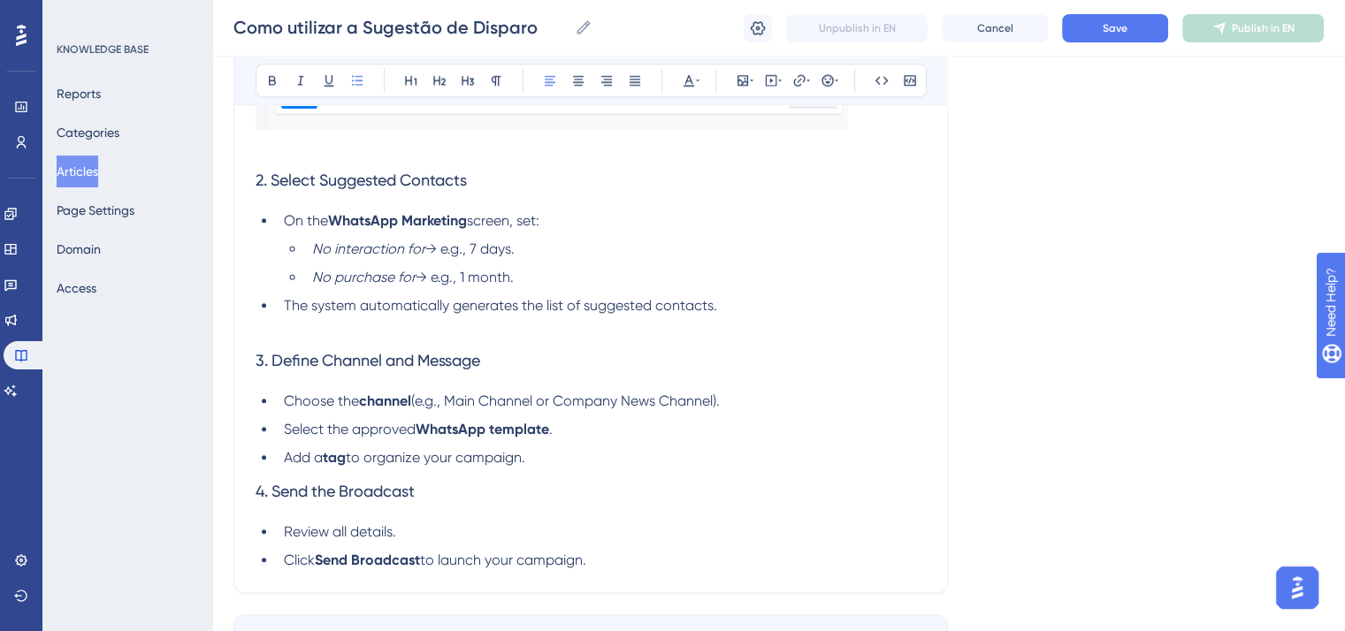
scroll to position [1750, 0]
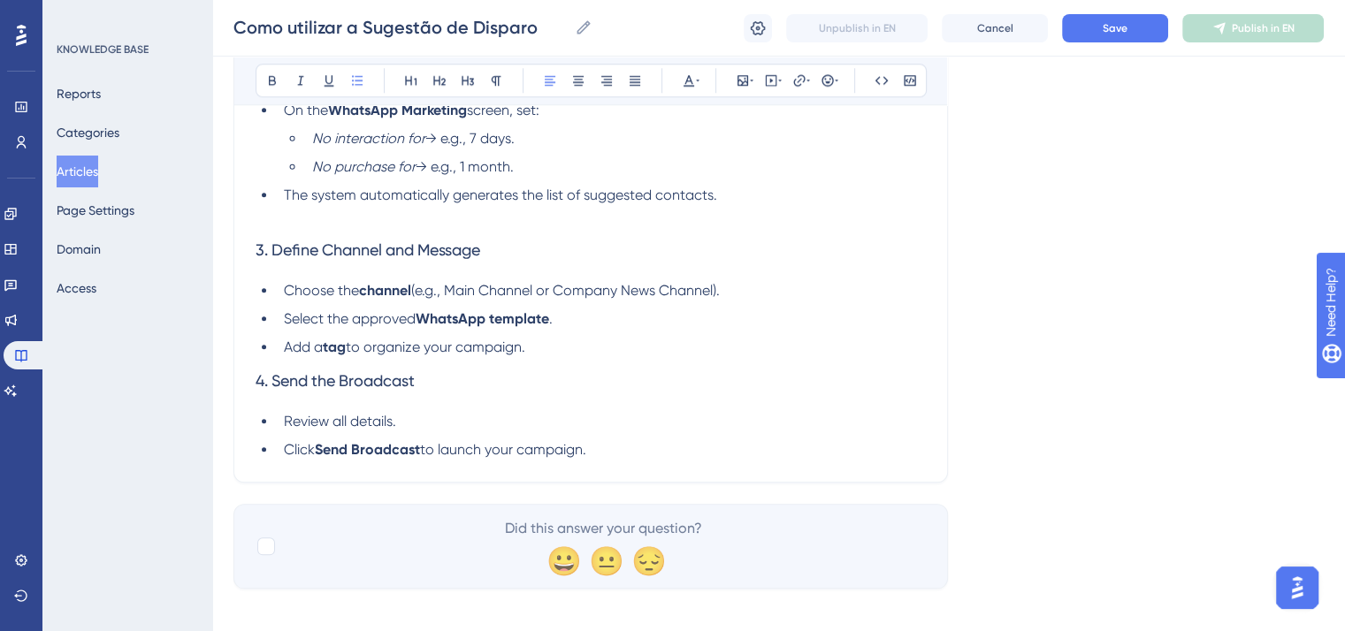
click at [563, 358] on li "Add a tag to organize your campaign." at bounding box center [601, 347] width 649 height 21
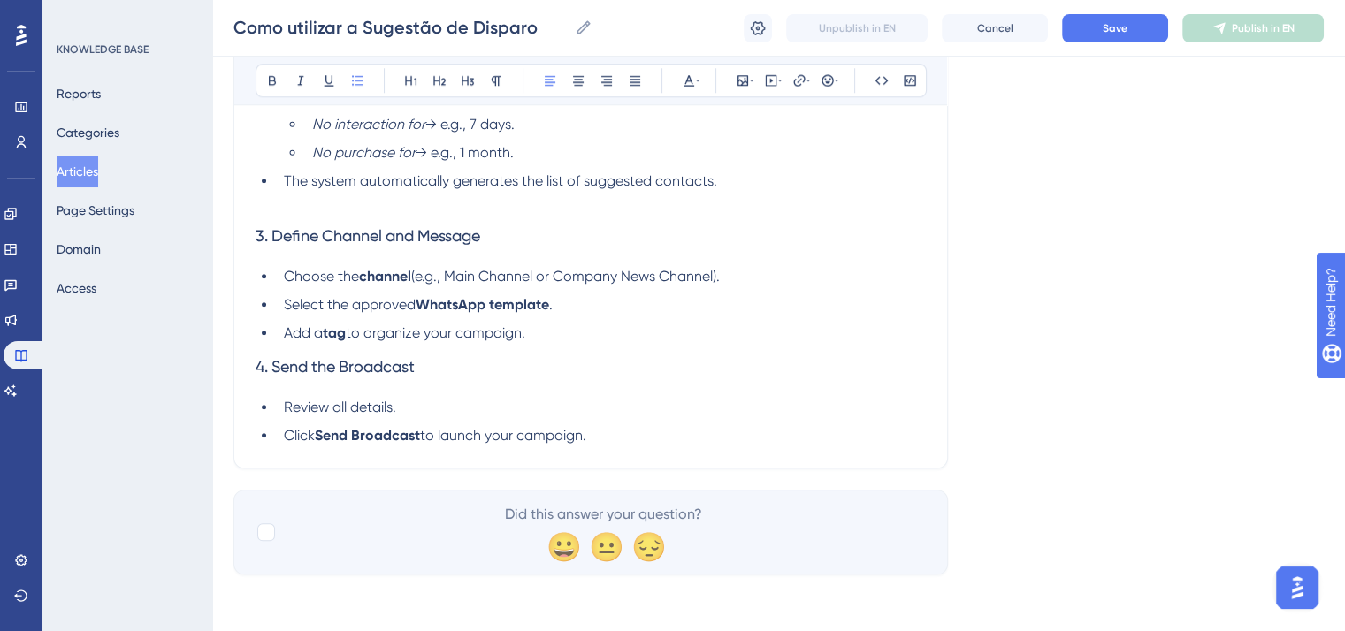
scroll to position [1775, 0]
click at [638, 440] on li "Click Send Broadcast to launch your campaign." at bounding box center [601, 435] width 649 height 21
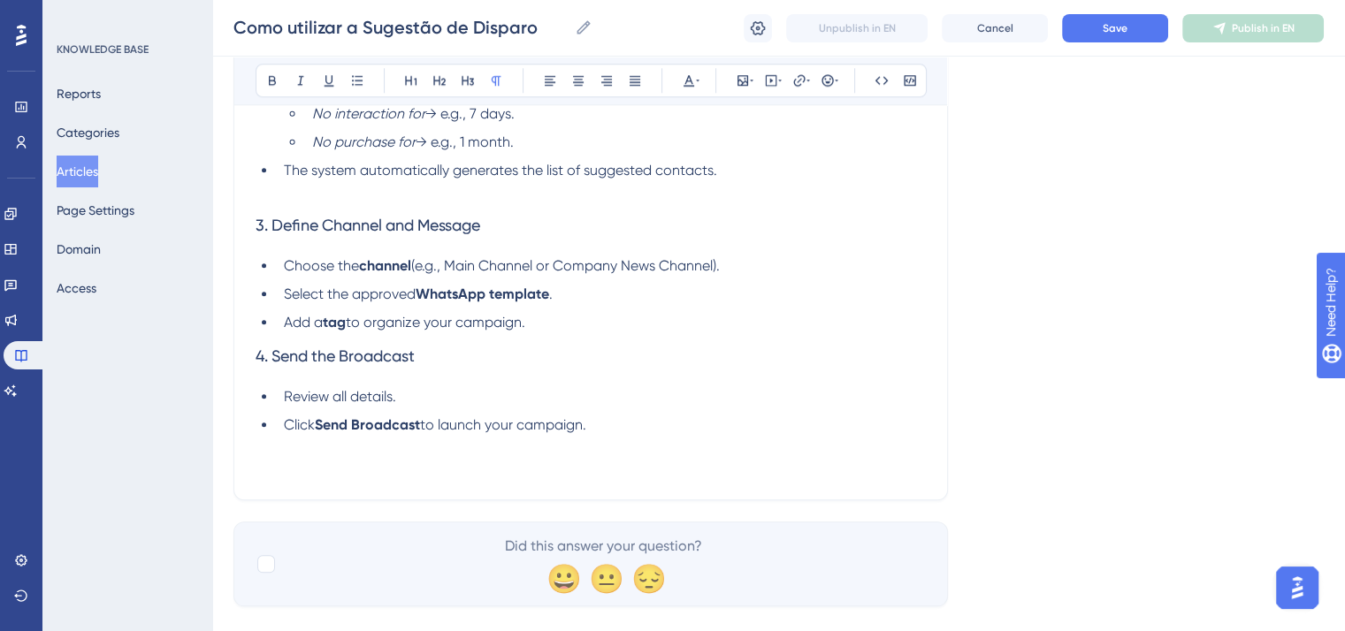
scroll to position [2057, 0]
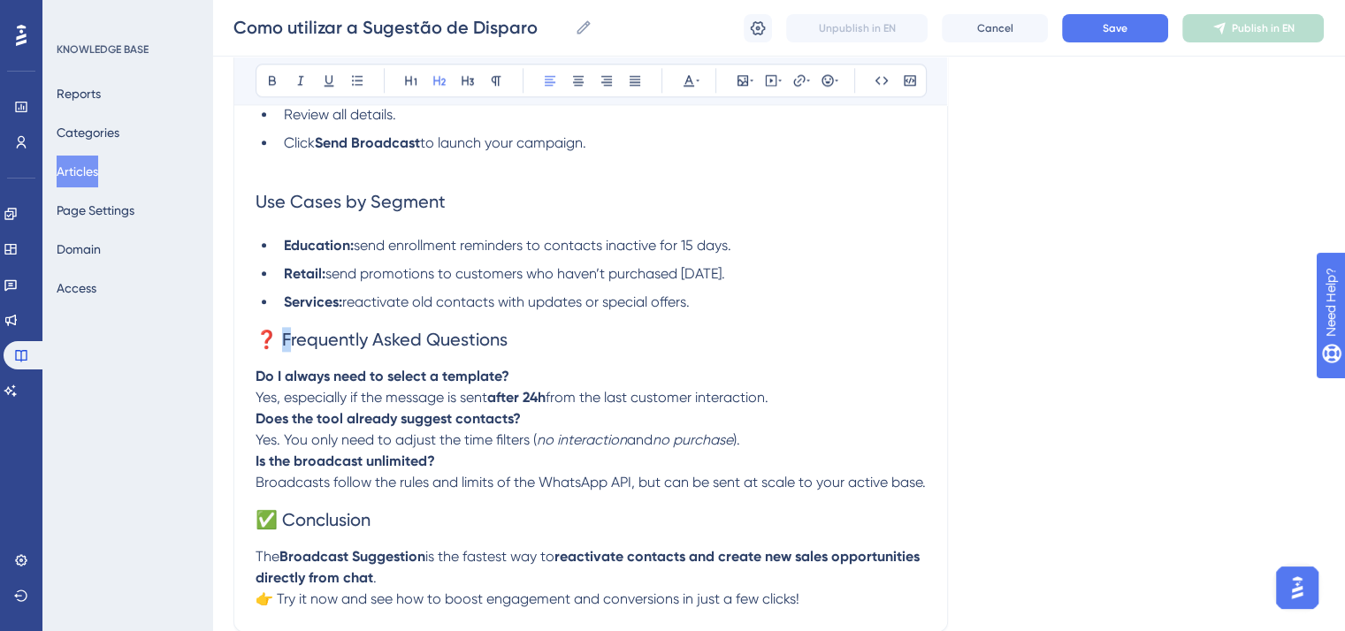
click at [290, 344] on span "❓ Frequently Asked Questions" at bounding box center [381, 339] width 252 height 21
click at [283, 530] on span "✅ Conclusion" at bounding box center [312, 519] width 115 height 21
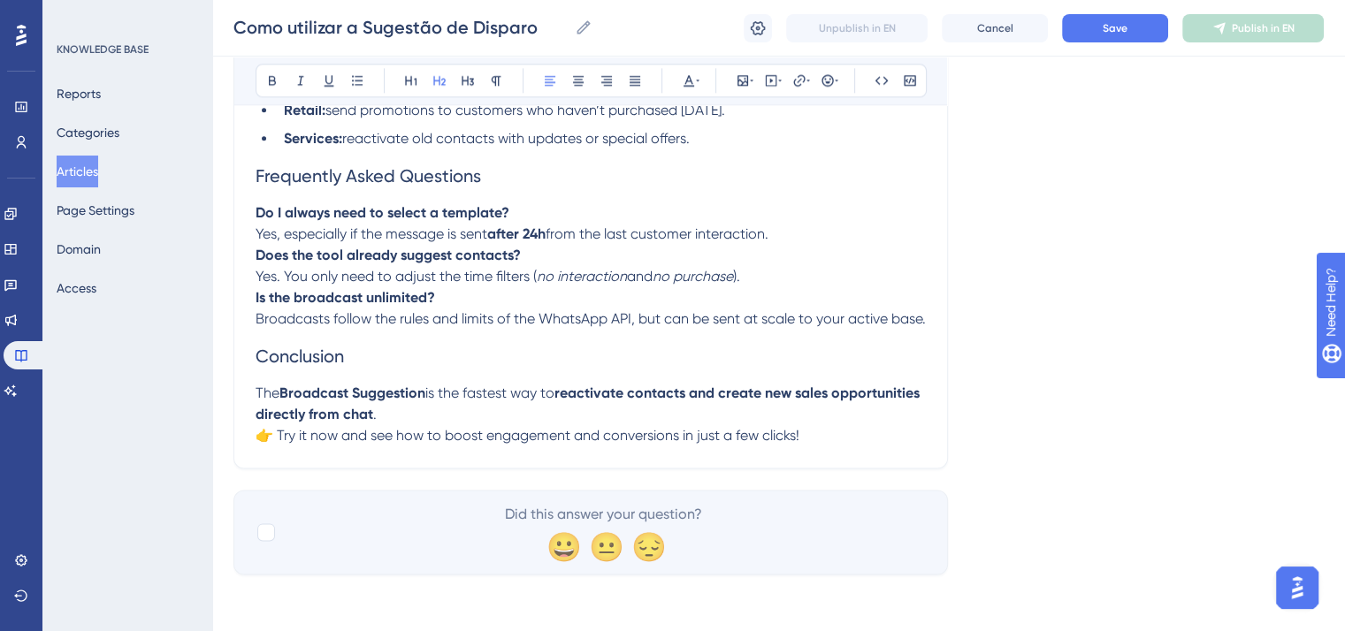
scroll to position [2259, 0]
click at [549, 149] on h2 "Frequently Asked Questions" at bounding box center [590, 175] width 670 height 53
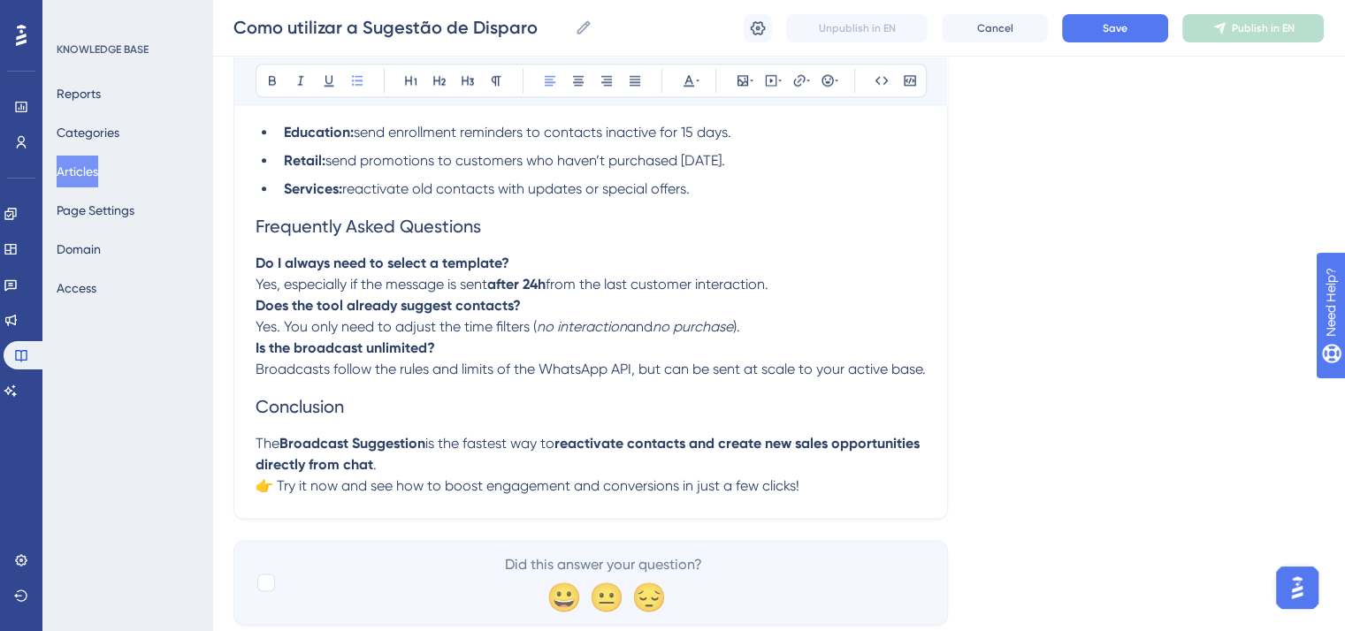
click at [705, 200] on li "Services: reactivate old contacts with updates or special offers." at bounding box center [601, 189] width 649 height 21
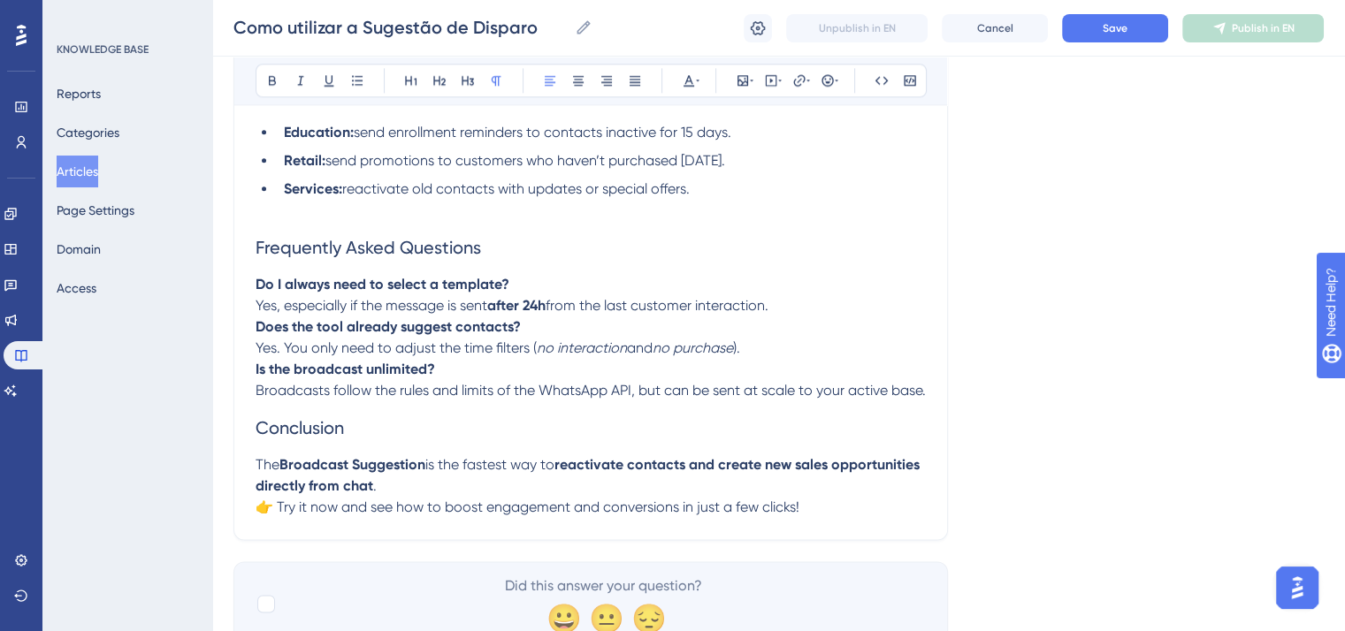
click at [277, 515] on span "👉 Try it now and see how to boost engagement and conversions in just a few clic…" at bounding box center [527, 507] width 544 height 17
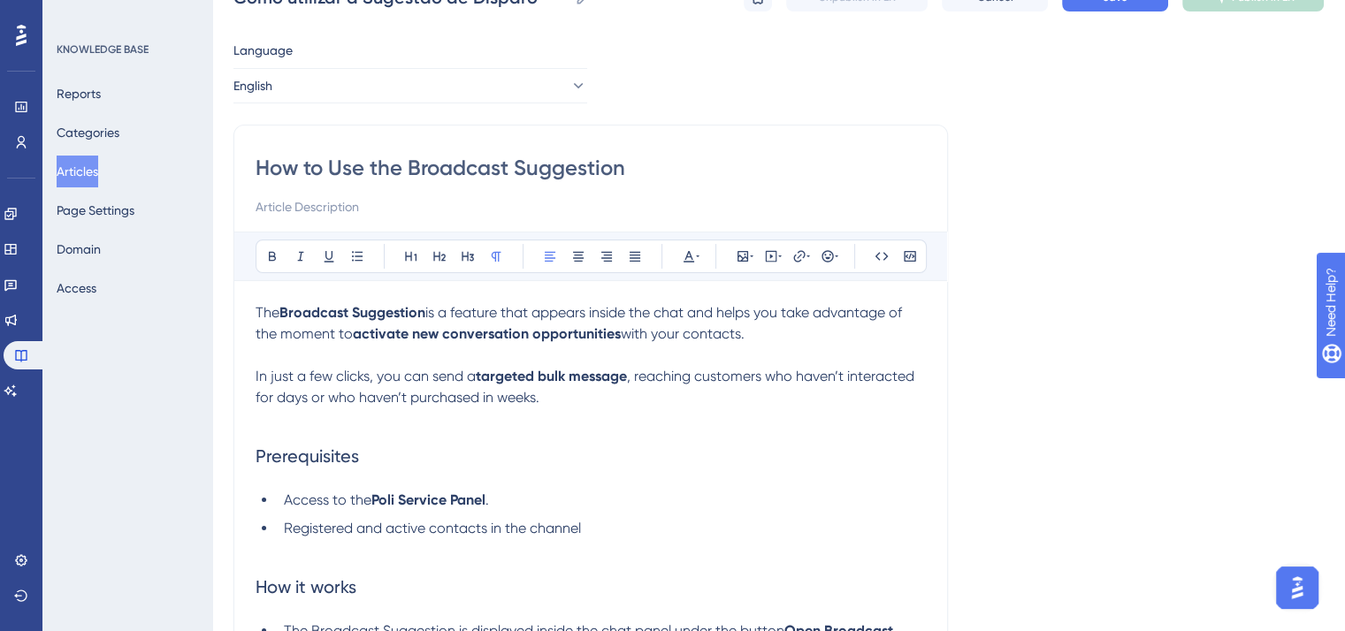
scroll to position [0, 0]
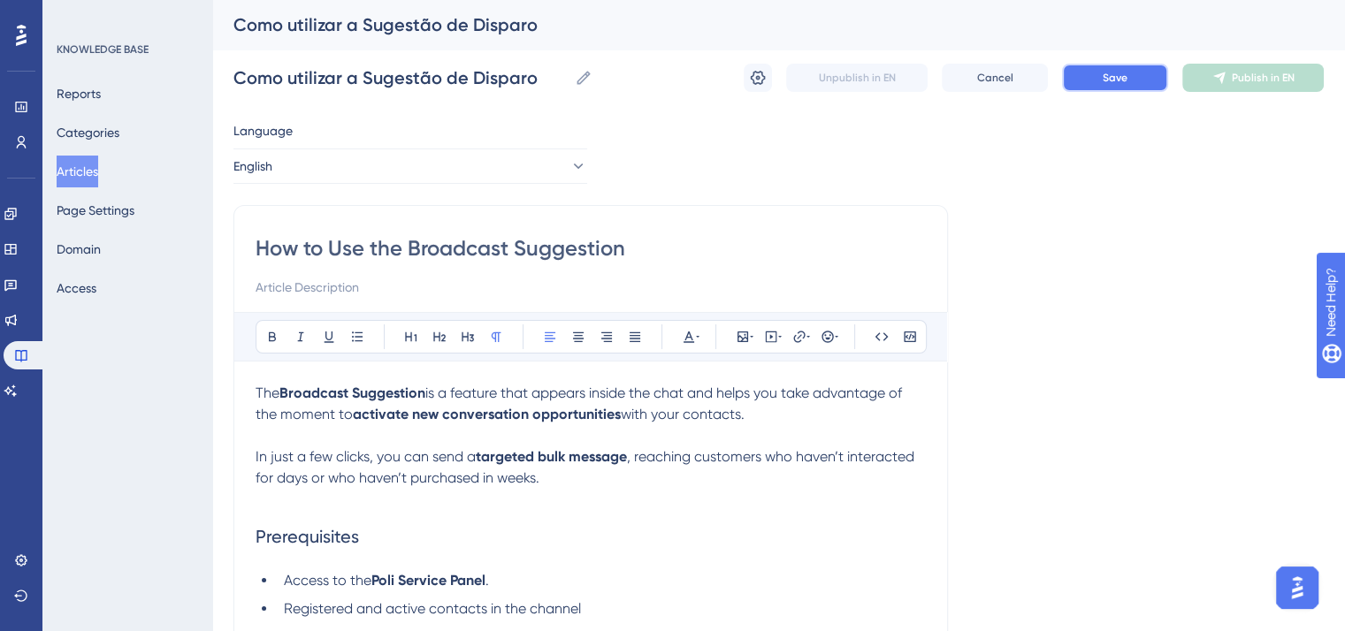
click at [1109, 82] on span "Save" at bounding box center [1114, 78] width 25 height 14
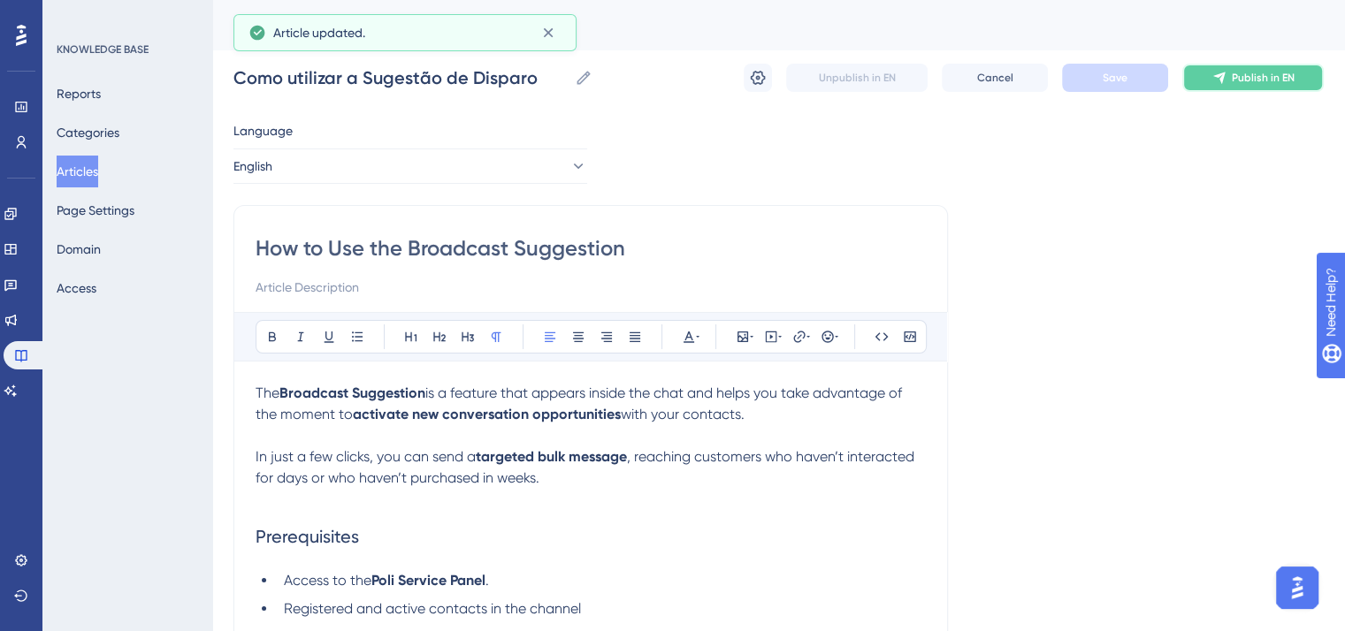
click at [1261, 83] on span "Publish in EN" at bounding box center [1262, 78] width 63 height 14
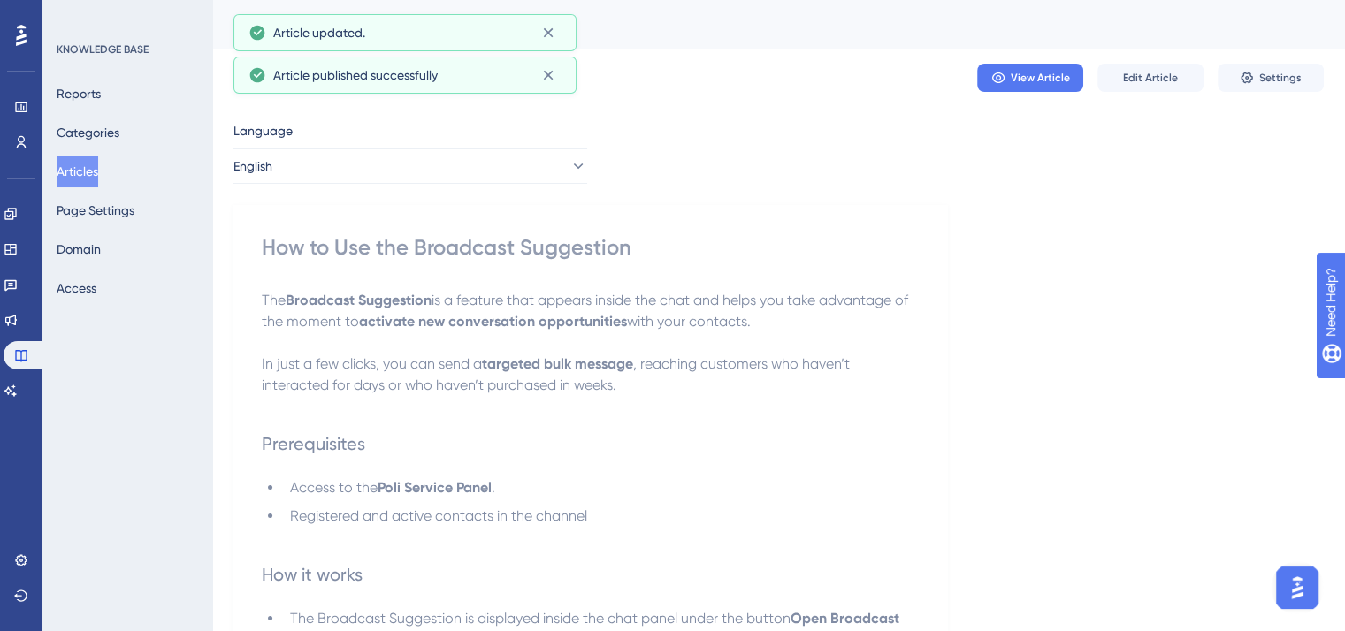
click at [417, 179] on button "English" at bounding box center [410, 166] width 354 height 35
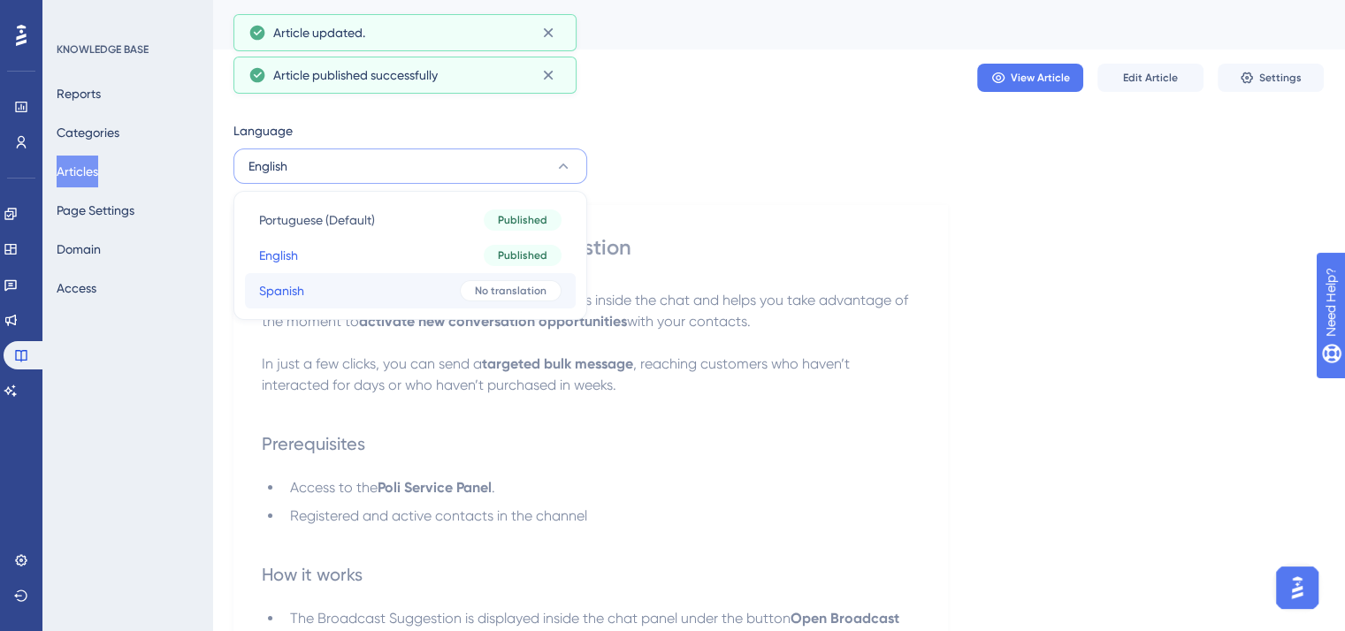
click at [439, 287] on button "Spanish Spanish No translation" at bounding box center [410, 290] width 331 height 35
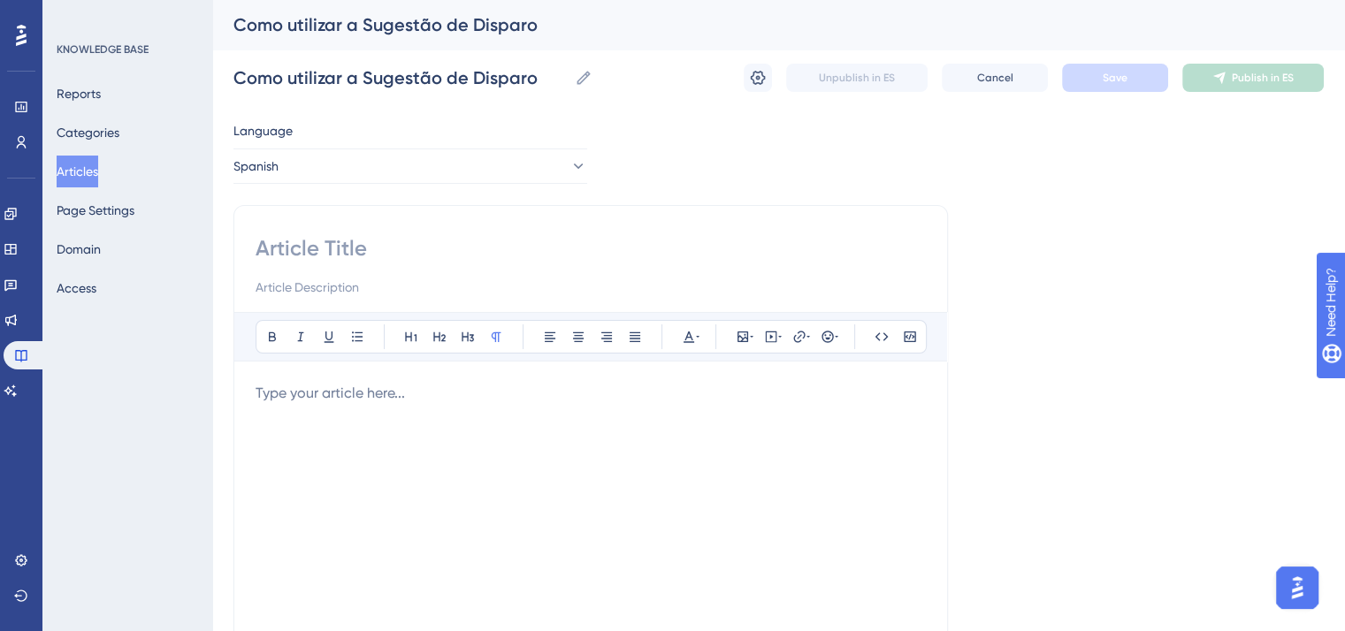
drag, startPoint x: 453, startPoint y: 217, endPoint x: 455, endPoint y: 291, distance: 74.3
click at [453, 219] on div "Bold Italic Underline Bullet Point Heading 1 Heading 2 Heading 3 Normal Align L…" at bounding box center [590, 499] width 714 height 589
click at [374, 235] on input at bounding box center [590, 248] width 670 height 28
paste input "Cómo usar la Sugerencia de Disparo"
type input "Cómo usar la Sugerencia de Disparo"
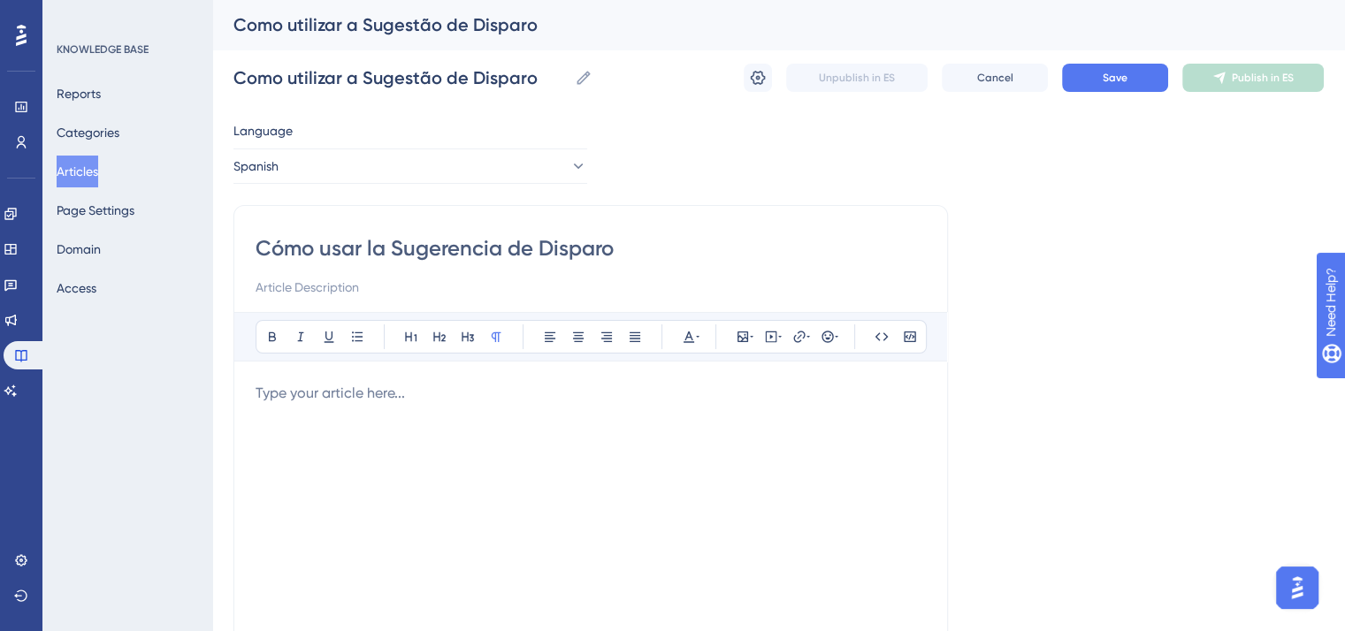
click at [535, 393] on p at bounding box center [590, 393] width 670 height 21
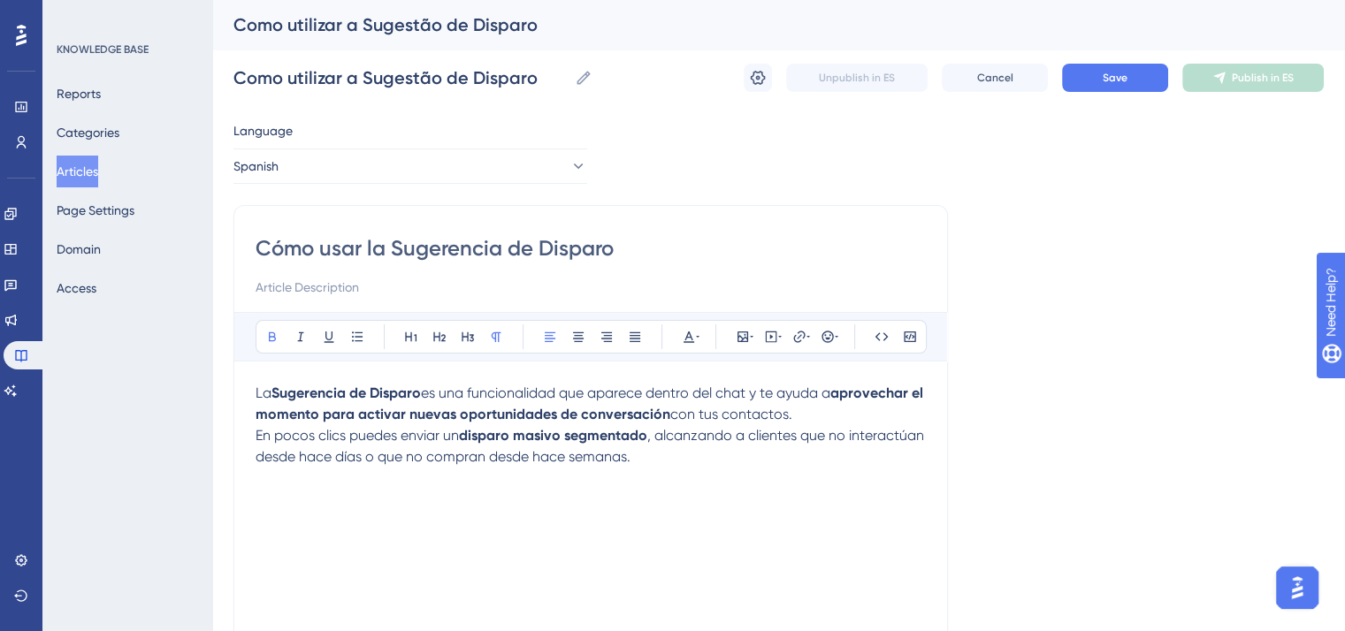
click at [877, 392] on strong "aprovechar el momento para activar nuevas oportunidades de conversación" at bounding box center [590, 404] width 671 height 38
click at [883, 408] on p "La Sugerencia de Disparo es una funcionalidad que aparece dentro del chat y te …" at bounding box center [590, 404] width 670 height 42
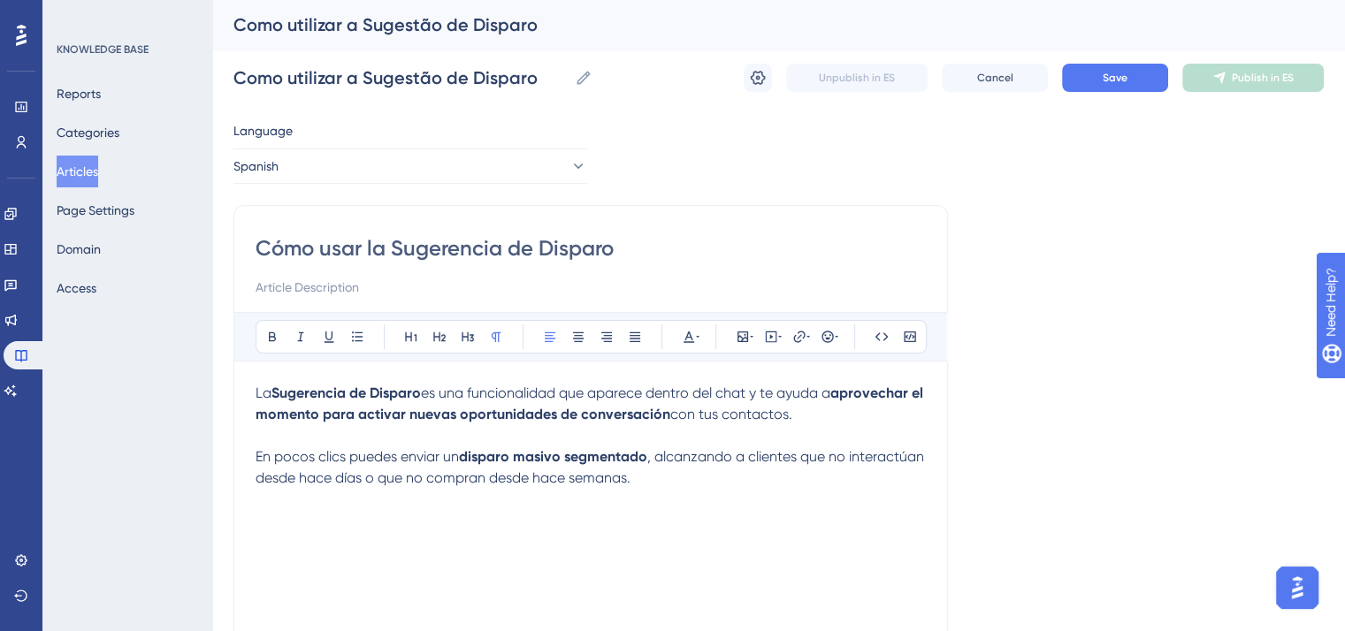
click at [805, 481] on p "En pocos clics puedes enviar un disparo masivo segmentado , alcanzando a client…" at bounding box center [590, 467] width 670 height 42
click at [721, 476] on p "En pocos clics puedes enviar un disparo masivo segmentado , alcanzando a client…" at bounding box center [590, 467] width 670 height 42
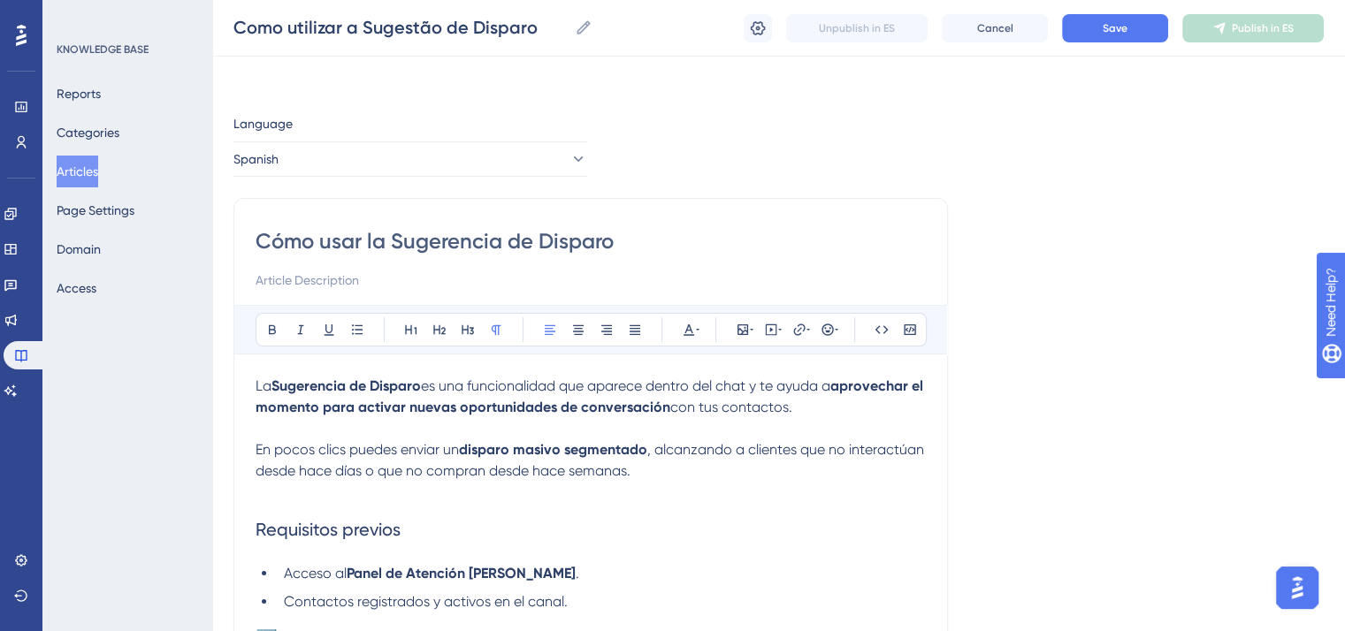
scroll to position [177, 0]
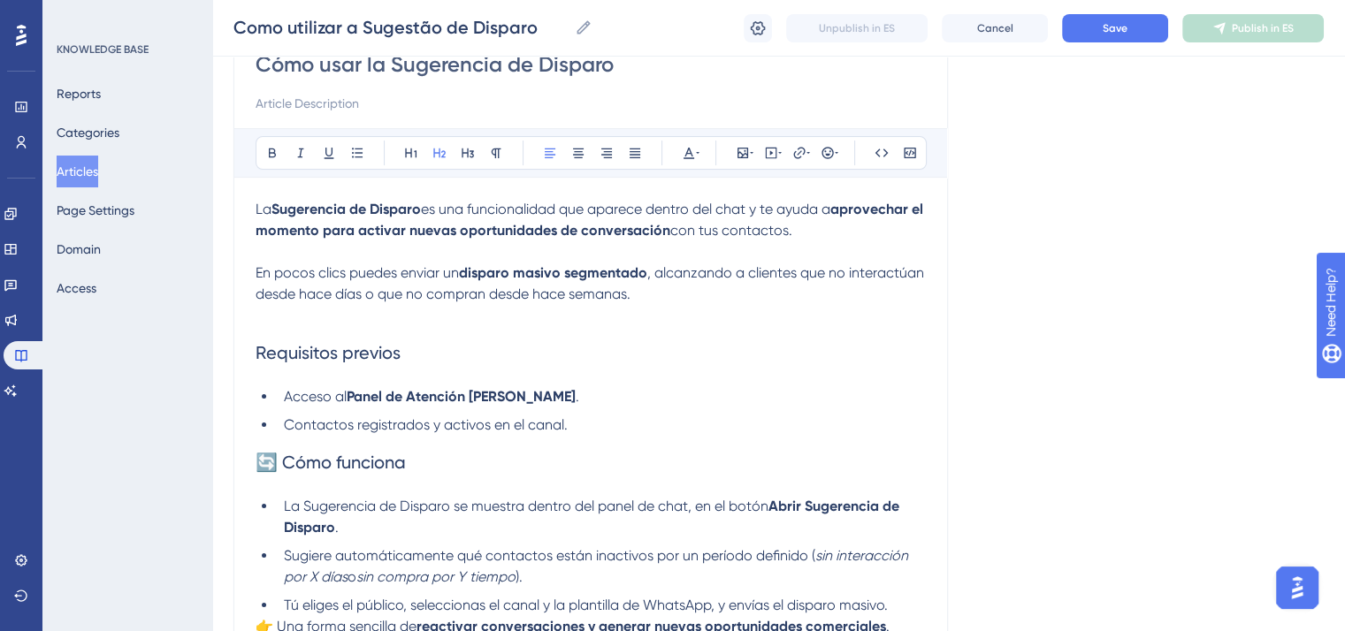
click at [288, 475] on h2 "🔄 Cómo funciona" at bounding box center [590, 462] width 670 height 53
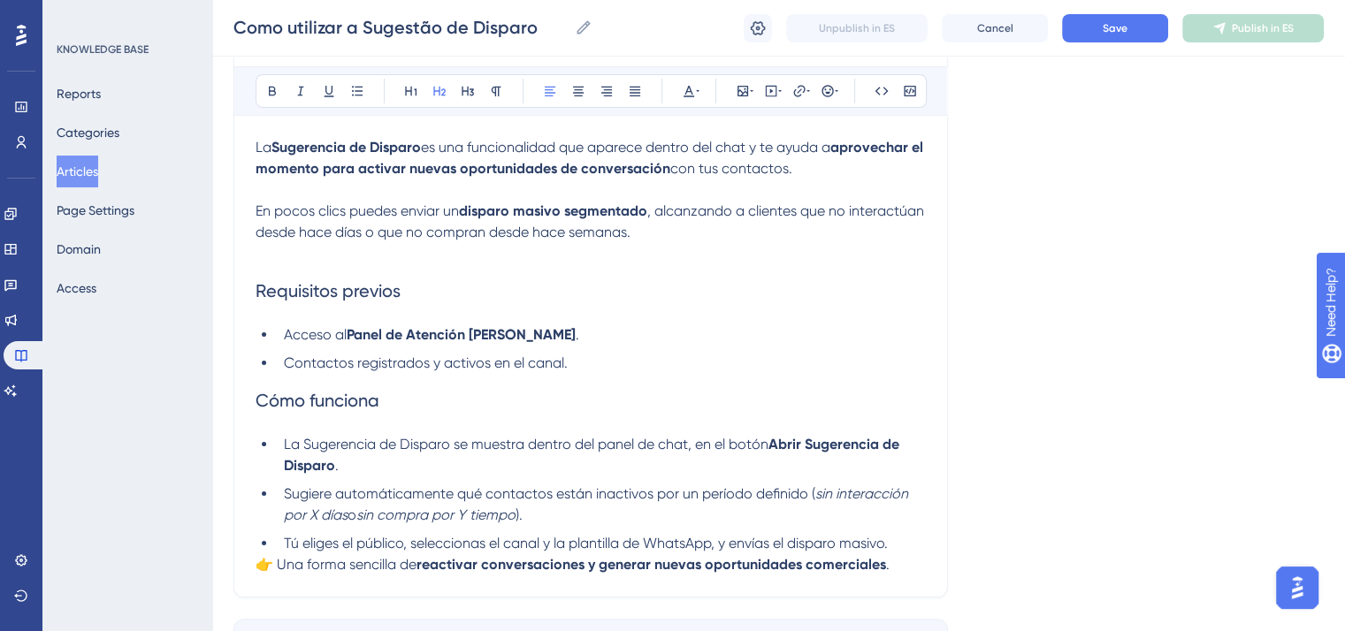
scroll to position [354, 0]
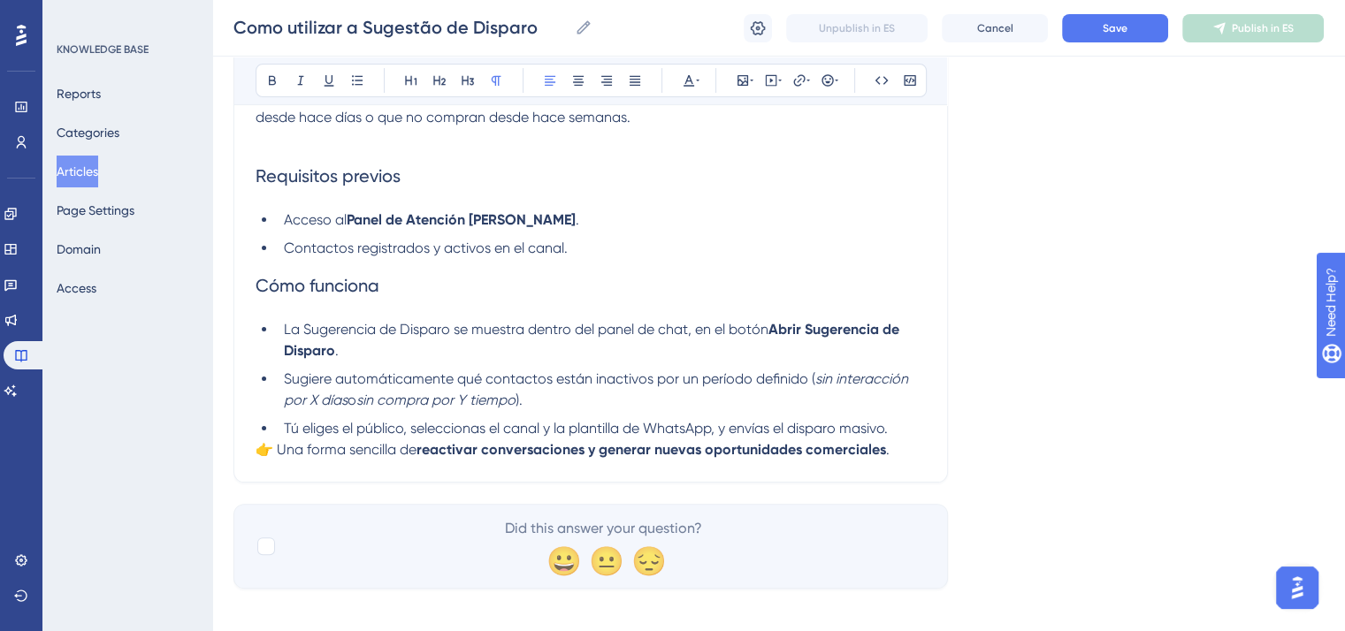
click at [271, 446] on span "👉 Una forma sencilla de" at bounding box center [335, 449] width 161 height 17
click at [905, 434] on li "Tú eliges el público, seleccionas el canal y la plantilla de WhatsApp, y envías…" at bounding box center [601, 428] width 649 height 21
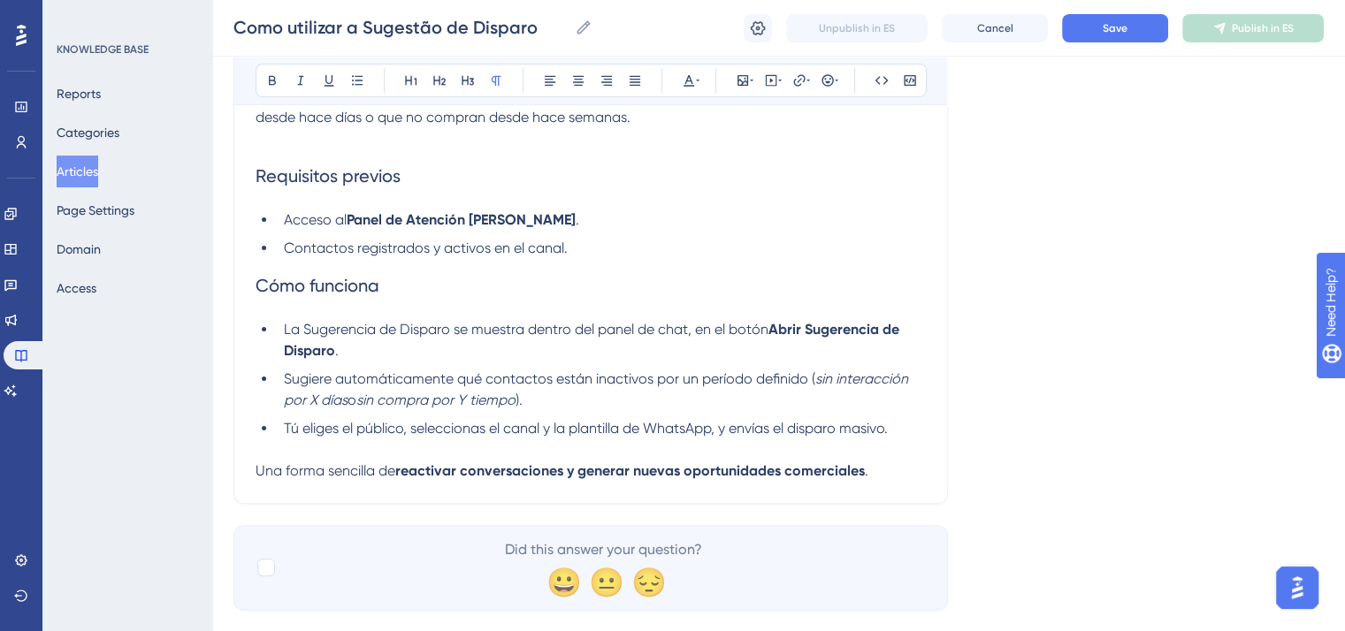
click at [918, 469] on p "Una forma sencilla de reactivar conversaciones y generar nuevas oportunidades c…" at bounding box center [590, 471] width 670 height 21
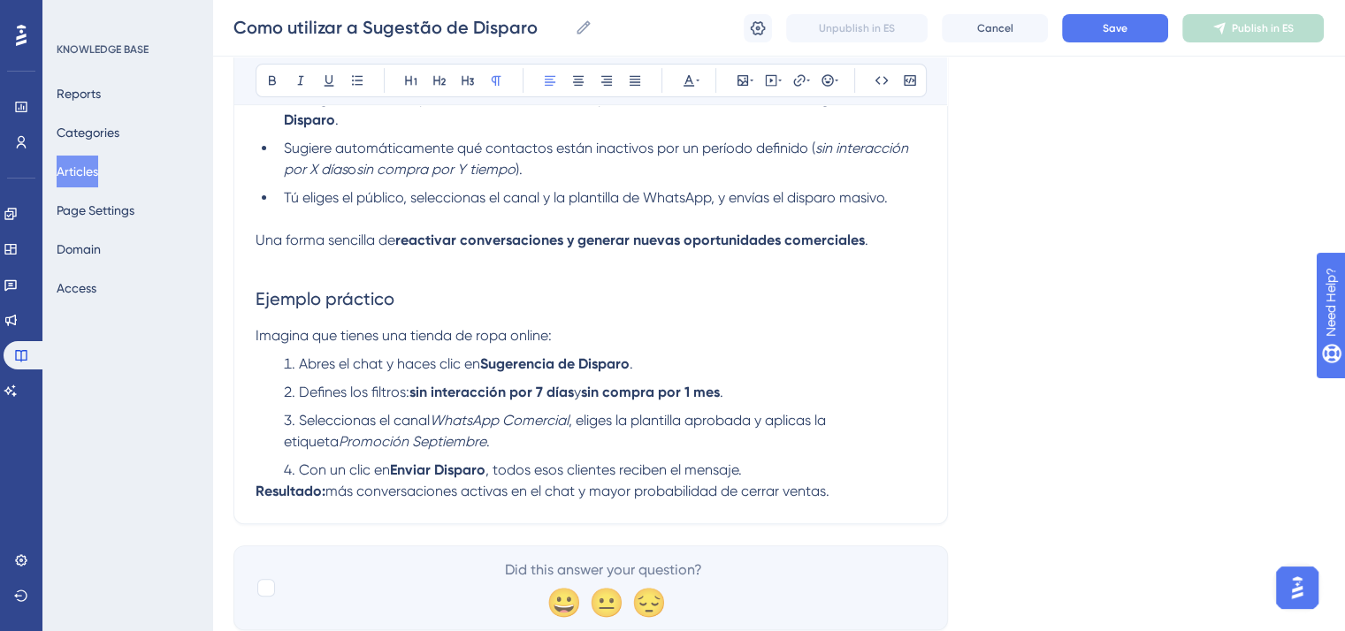
scroll to position [646, 0]
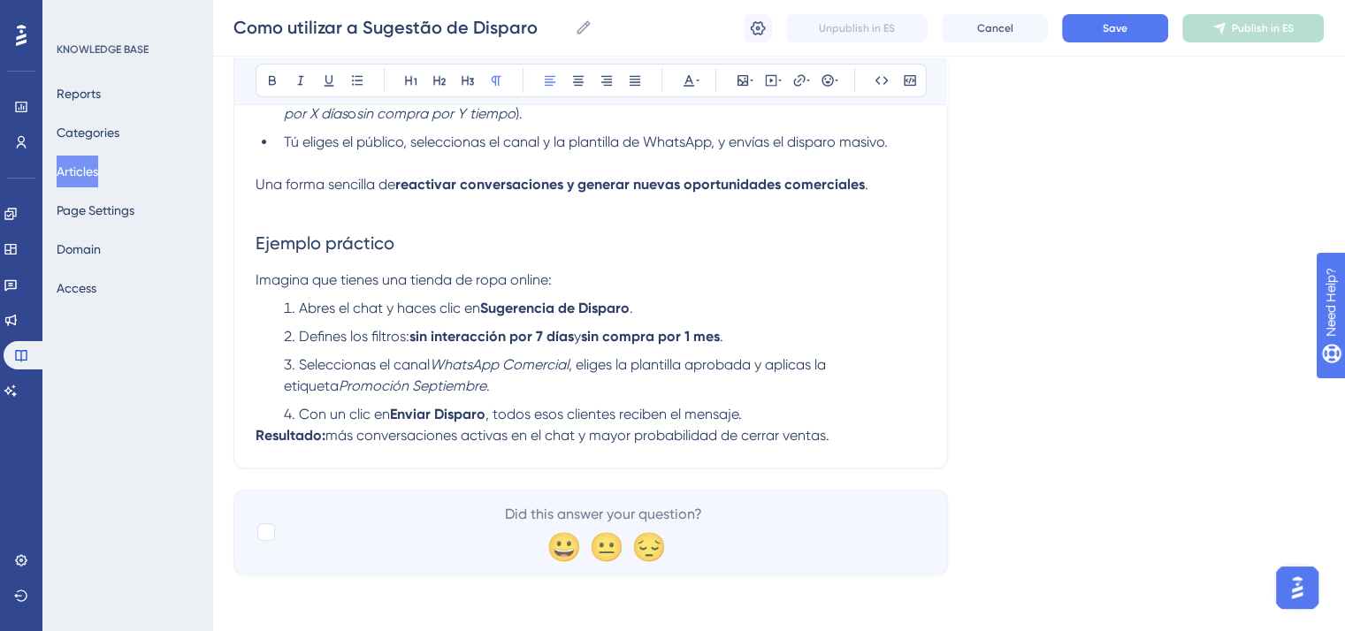
drag, startPoint x: 569, startPoint y: 398, endPoint x: 580, endPoint y: 401, distance: 11.2
click at [572, 400] on ol "Abres el chat y haces clic en Sugerencia de Disparo . Defines los filtros: sin …" at bounding box center [590, 361] width 670 height 127
drag, startPoint x: 691, startPoint y: 401, endPoint x: 717, endPoint y: 407, distance: 26.2
click at [708, 406] on ol "Abres el chat y haces clic en Sugerencia de Disparo . Defines los filtros: sin …" at bounding box center [590, 361] width 670 height 127
click at [775, 414] on li "Con un clic en Enviar Disparo , todos esos clientes reciben el mensaje." at bounding box center [601, 414] width 649 height 21
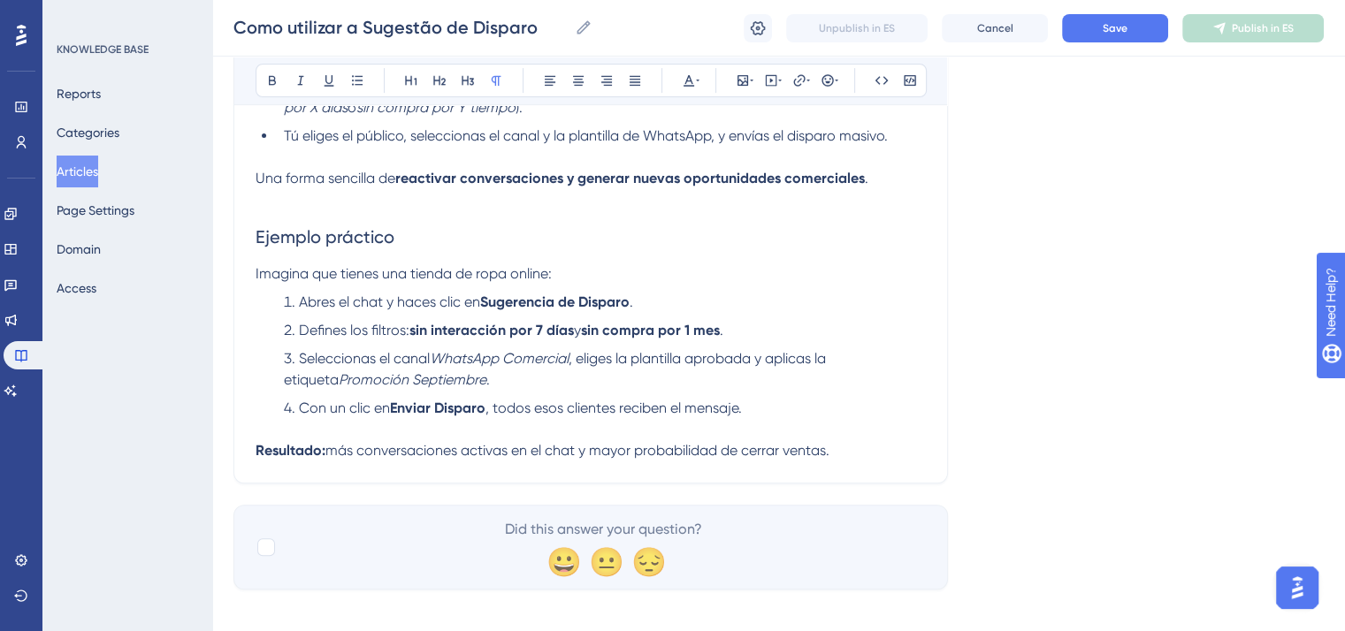
click at [850, 446] on p "Resultado: más conversaciones activas en el chat y mayor probabilidad de cerrar…" at bounding box center [590, 450] width 670 height 21
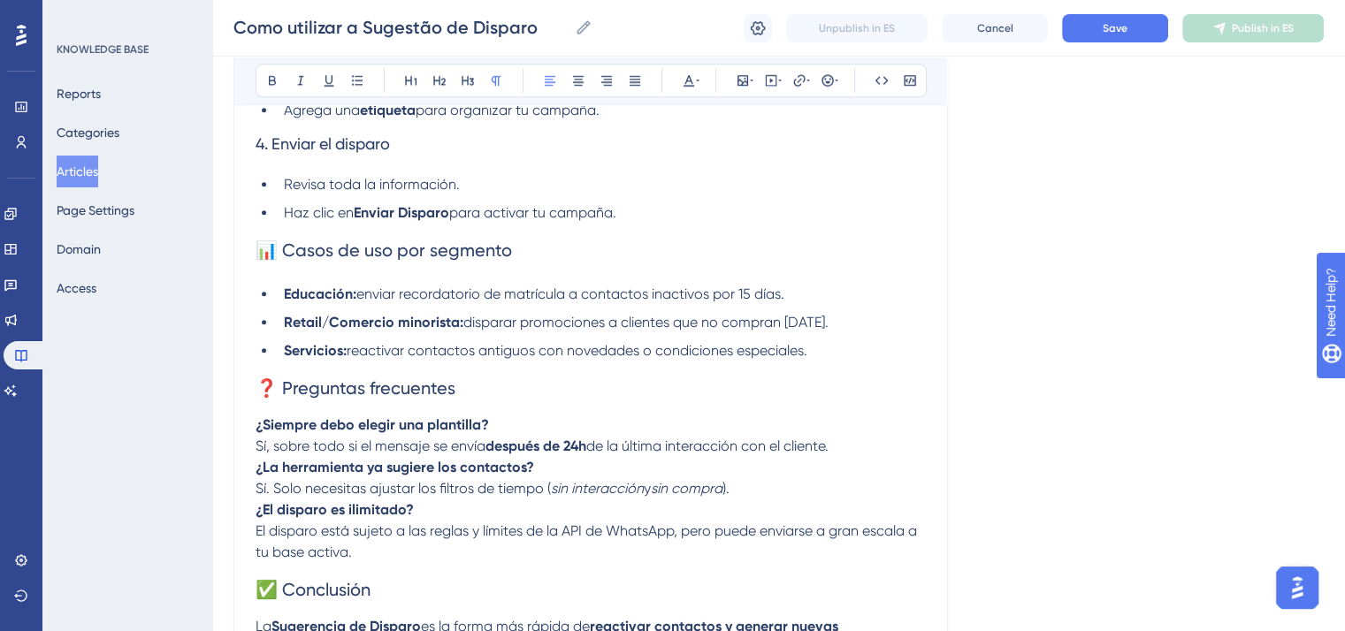
scroll to position [1298, 0]
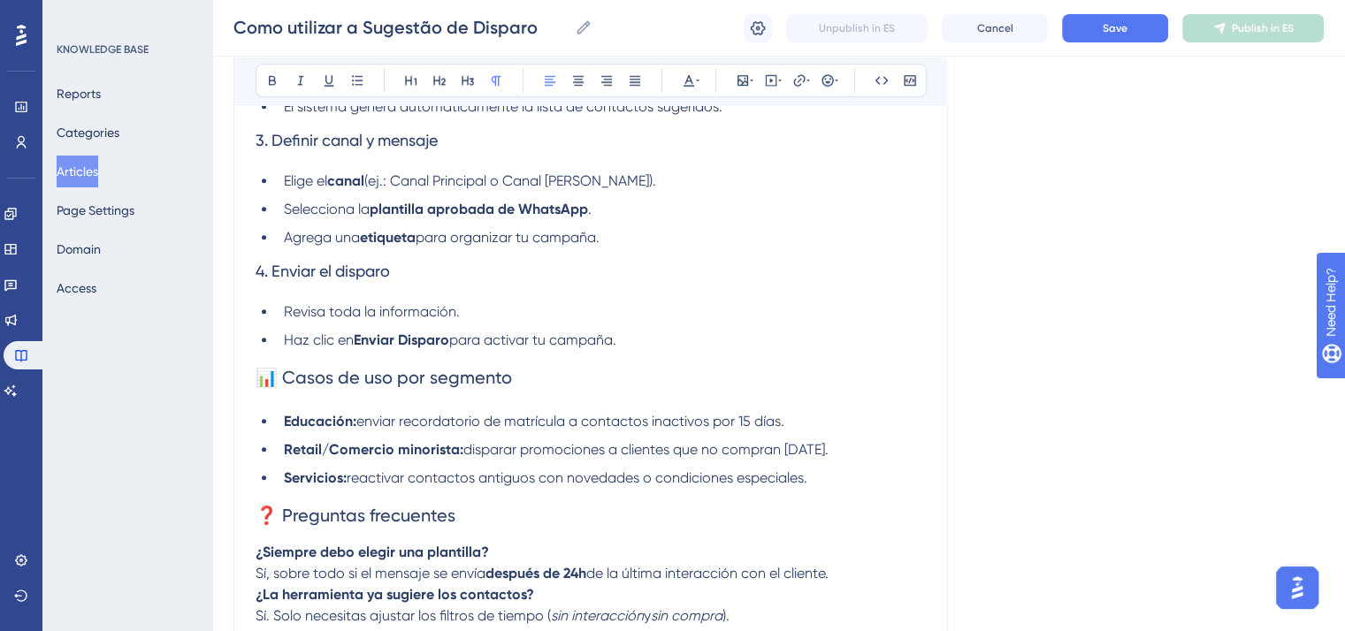
click at [277, 382] on span "📊 Casos de uso por segmento" at bounding box center [383, 377] width 256 height 21
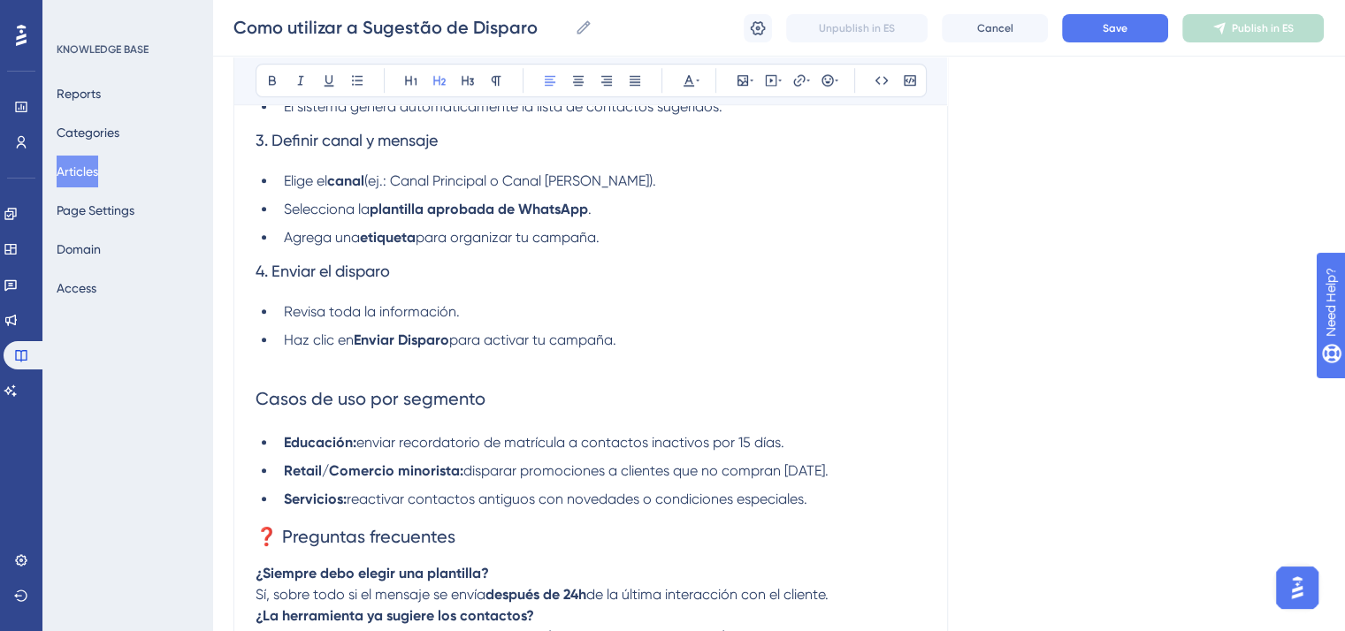
click at [285, 547] on span "❓ Preguntas frecuentes" at bounding box center [355, 536] width 200 height 21
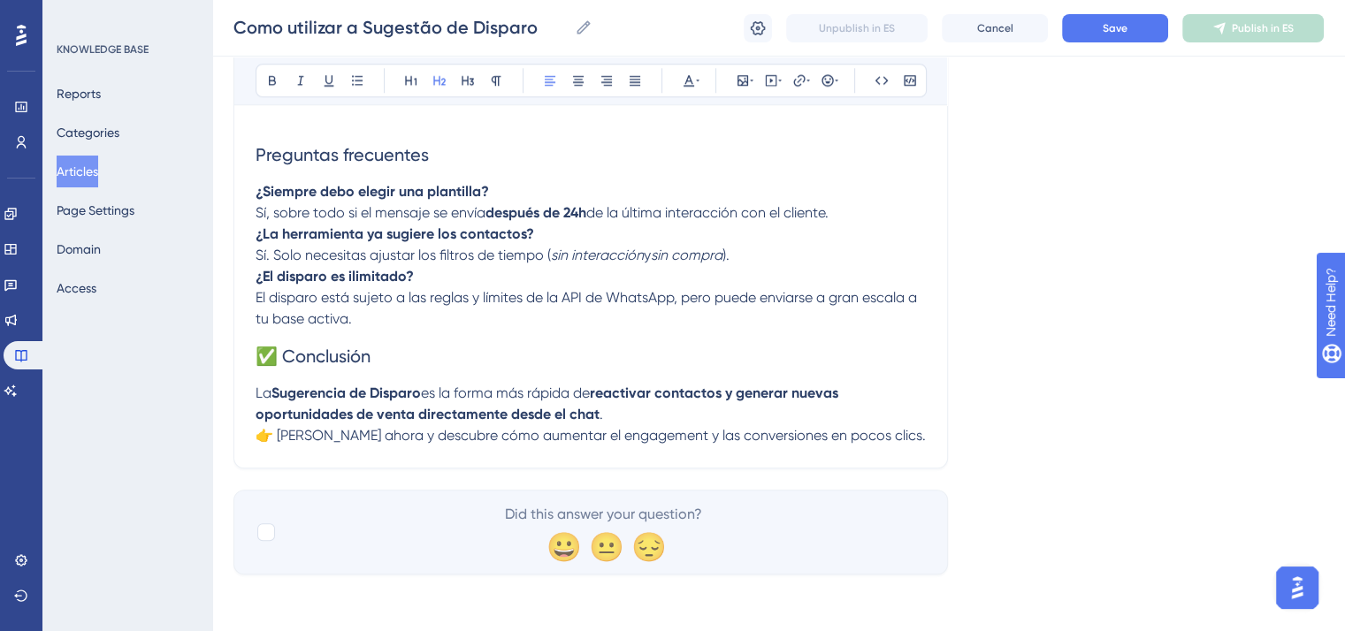
scroll to position [1718, 0]
click at [286, 362] on span "✅ Conclusión" at bounding box center [312, 356] width 115 height 21
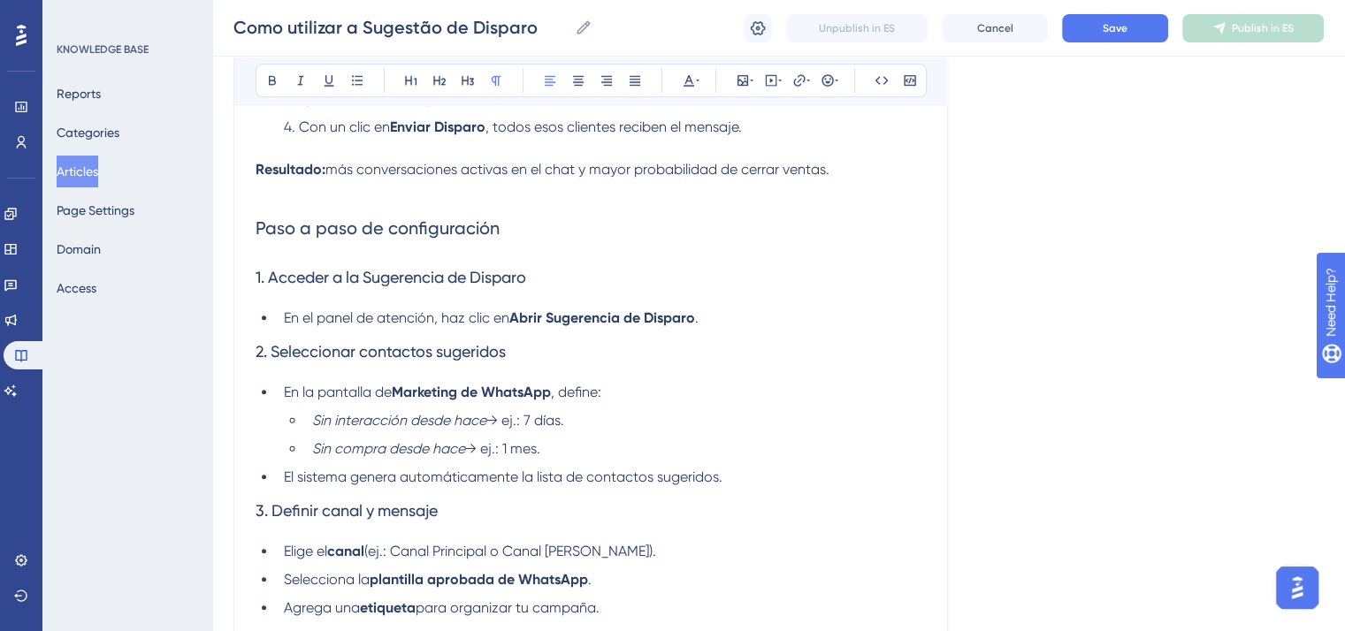
scroll to position [922, 0]
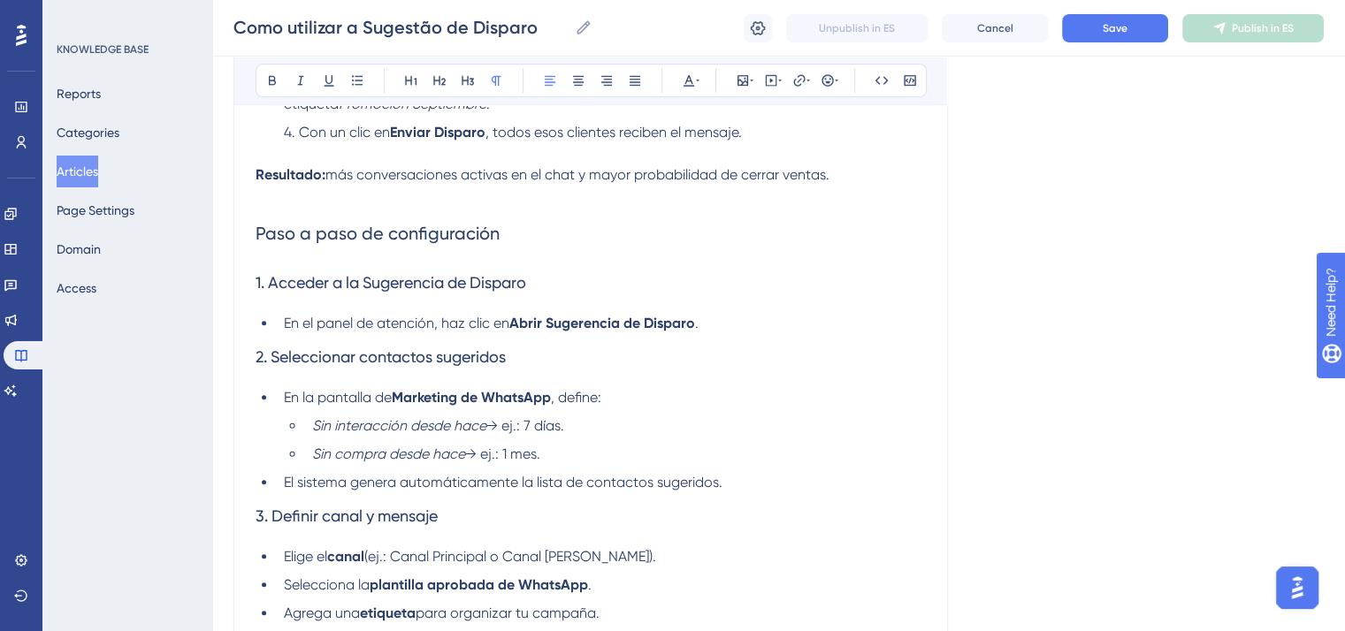
click at [715, 323] on li "En el panel de atención, haz clic en Abrir Sugerencia de Disparo ." at bounding box center [601, 323] width 649 height 21
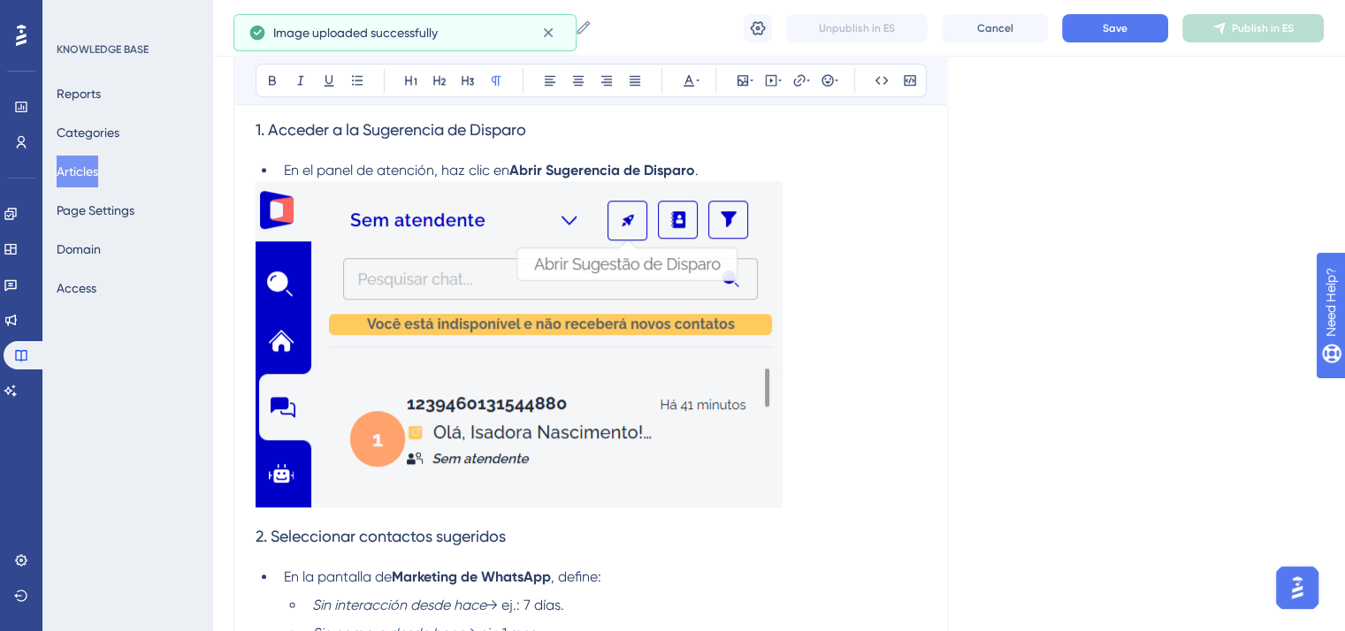
scroll to position [1276, 0]
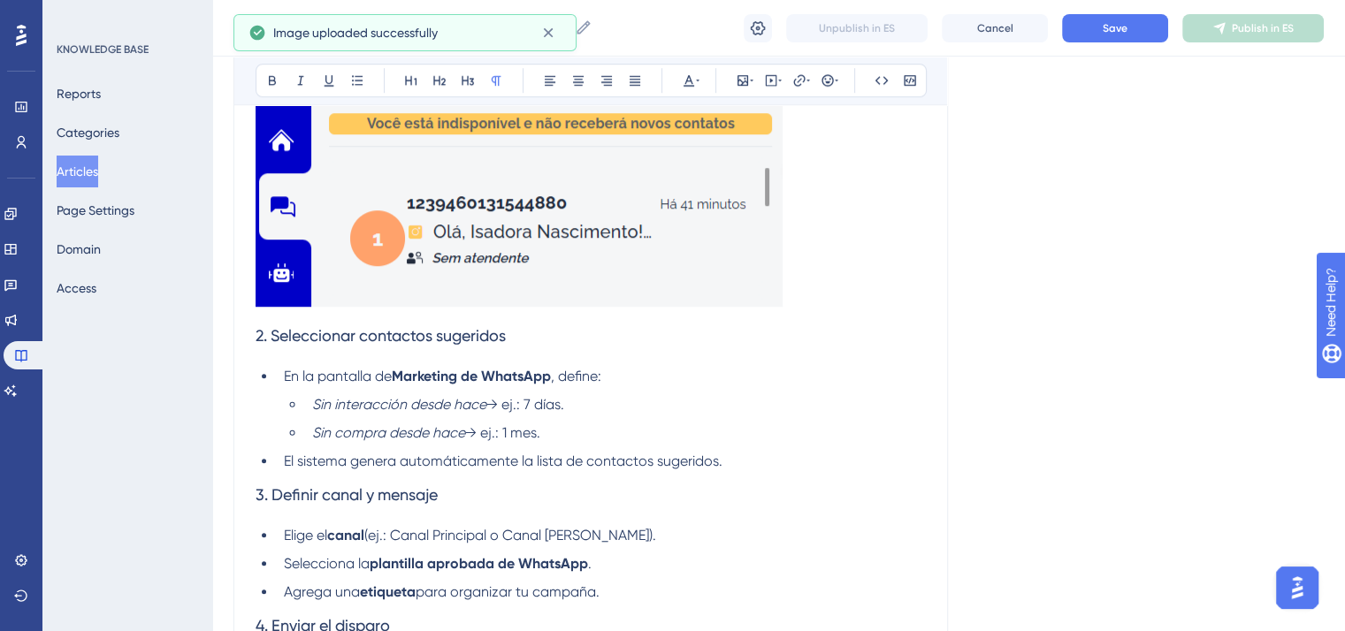
click at [686, 278] on img at bounding box center [518, 144] width 527 height 326
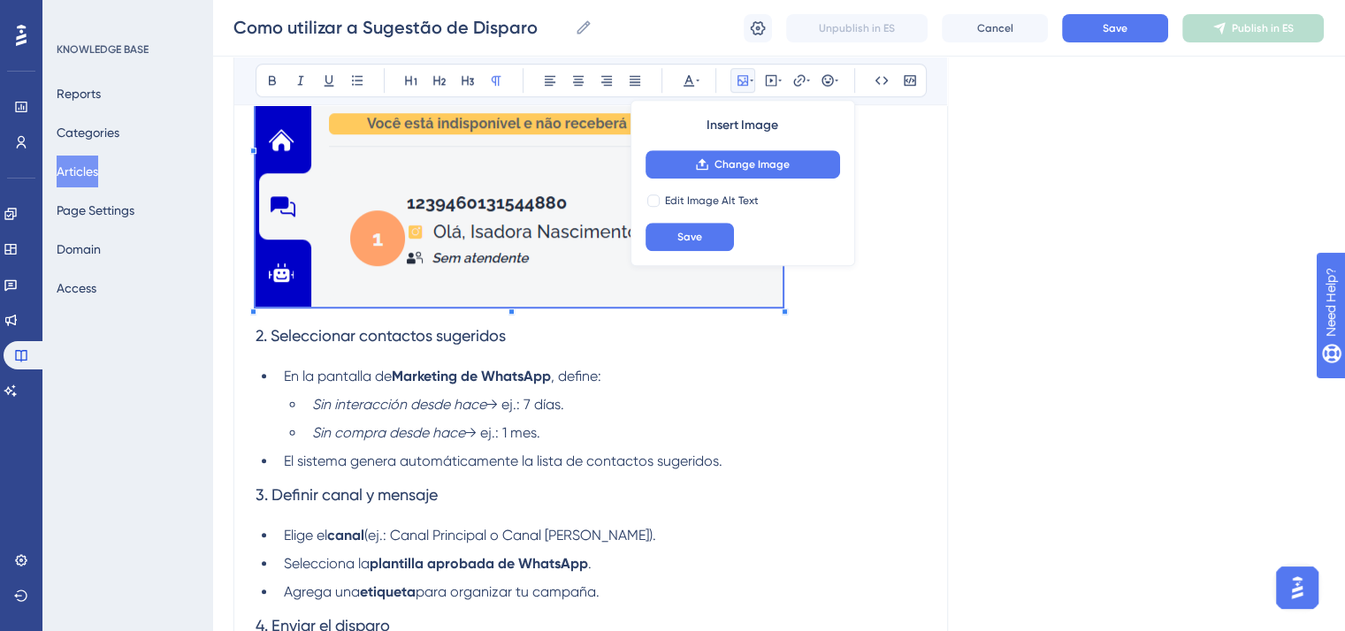
click at [746, 259] on div "Bold Italic Underline Bullet Point Heading 1 Heading 2 Heading 3 Normal Align L…" at bounding box center [590, 127] width 670 height 2196
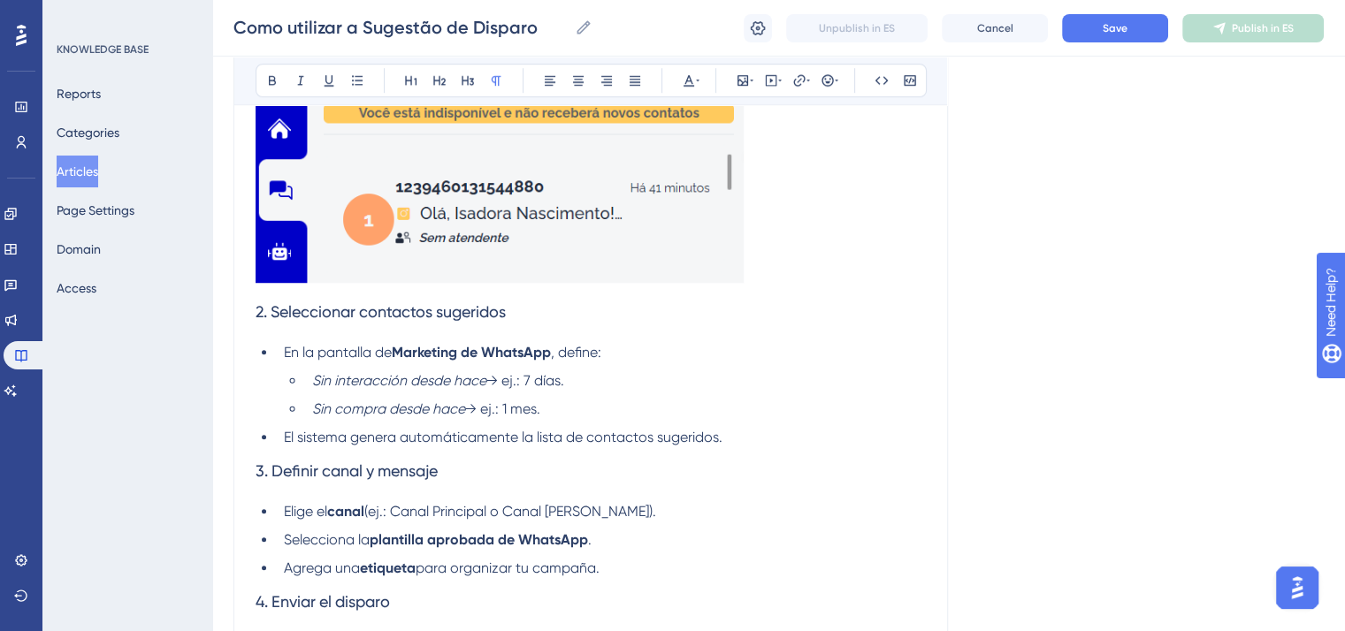
click at [822, 280] on p at bounding box center [590, 135] width 670 height 309
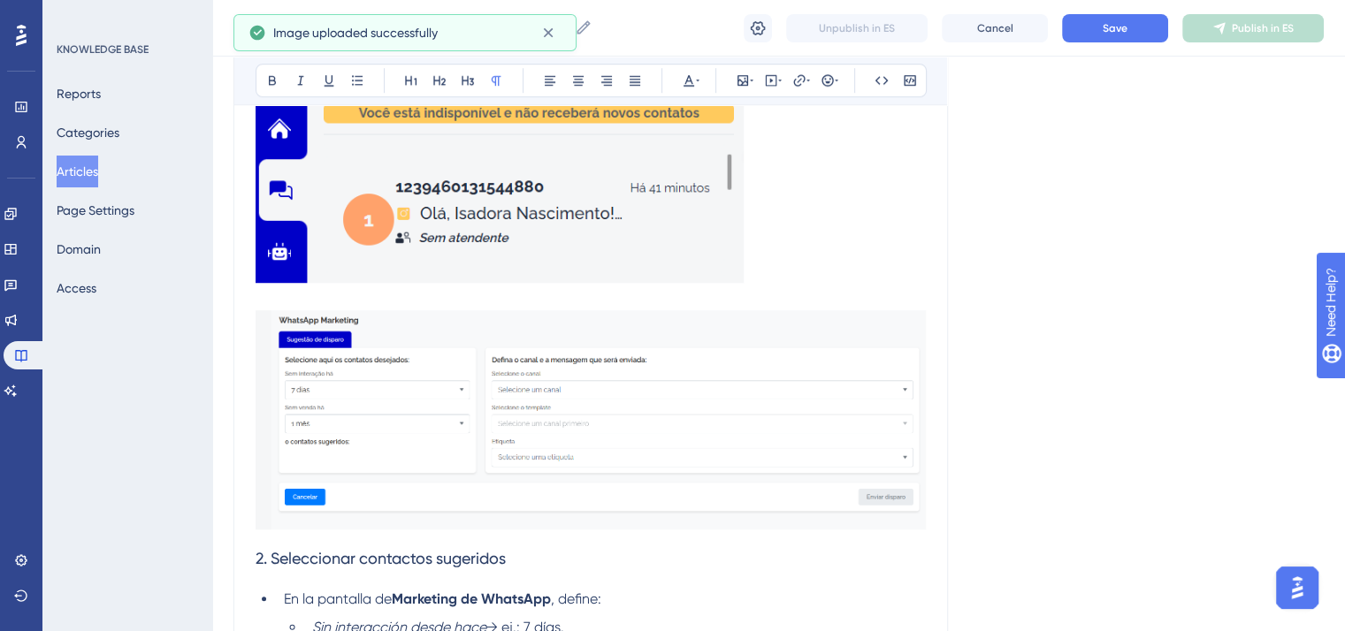
click at [399, 461] on img at bounding box center [590, 419] width 670 height 219
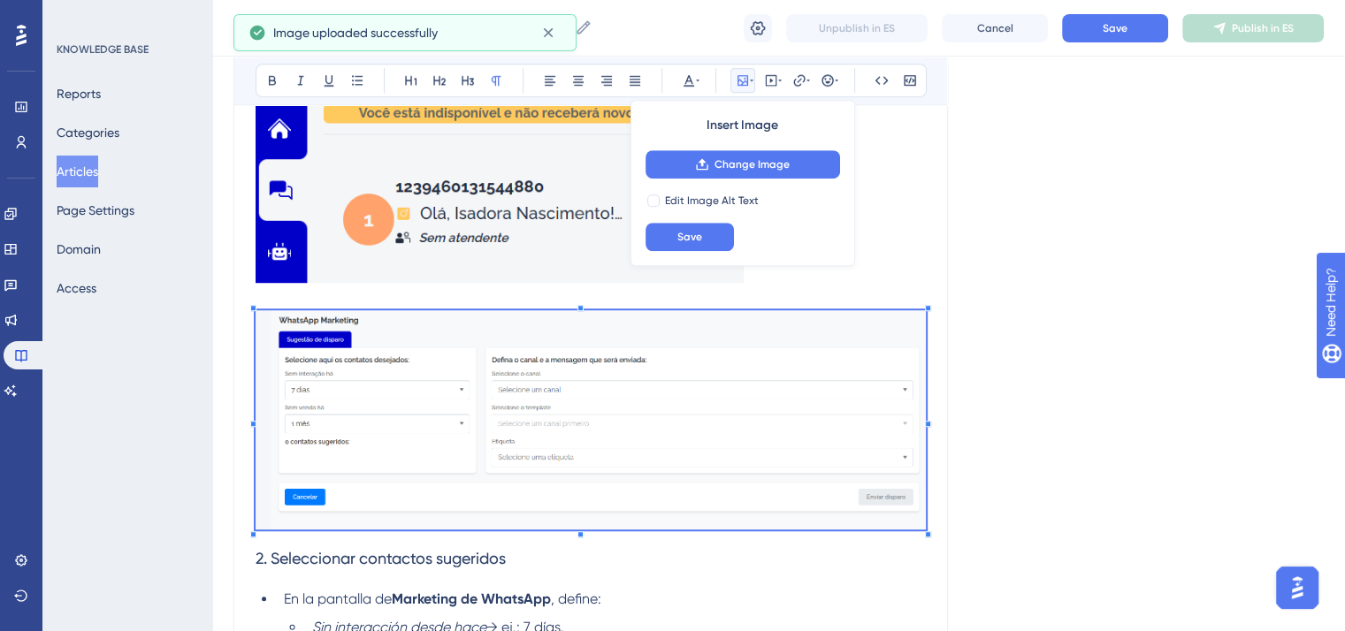
click at [947, 281] on div "Cómo usar la Sugerencia de Disparo Bold Italic Underline Bullet Point Heading 1…" at bounding box center [590, 196] width 714 height 2548
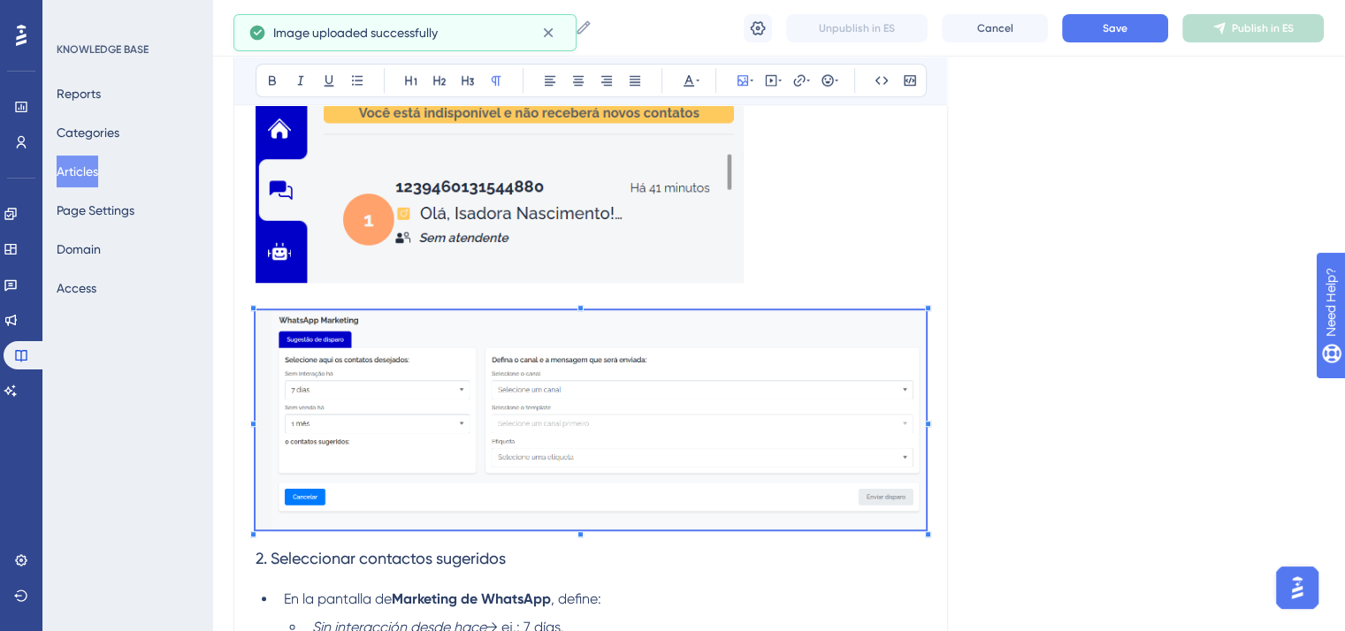
click at [959, 297] on div "Language Spanish Cómo usar la Sugerencia de Disparo Bold Italic Underline Bulle…" at bounding box center [778, 207] width 1090 height 2739
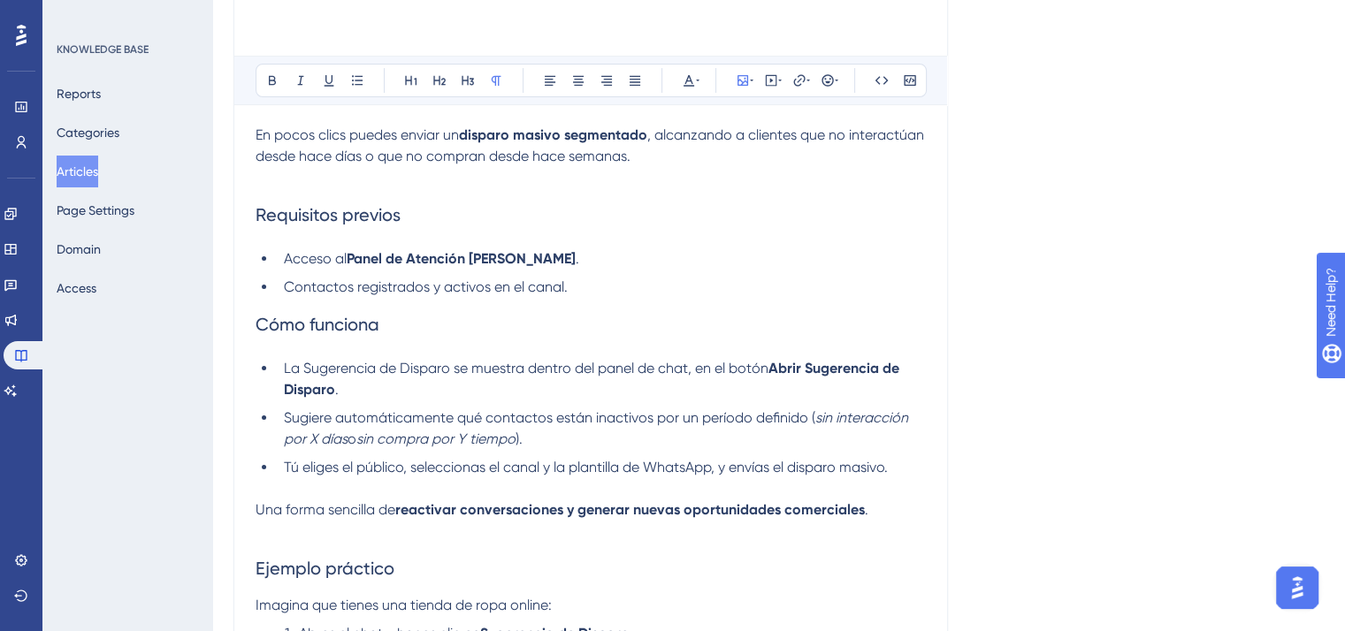
scroll to position [0, 0]
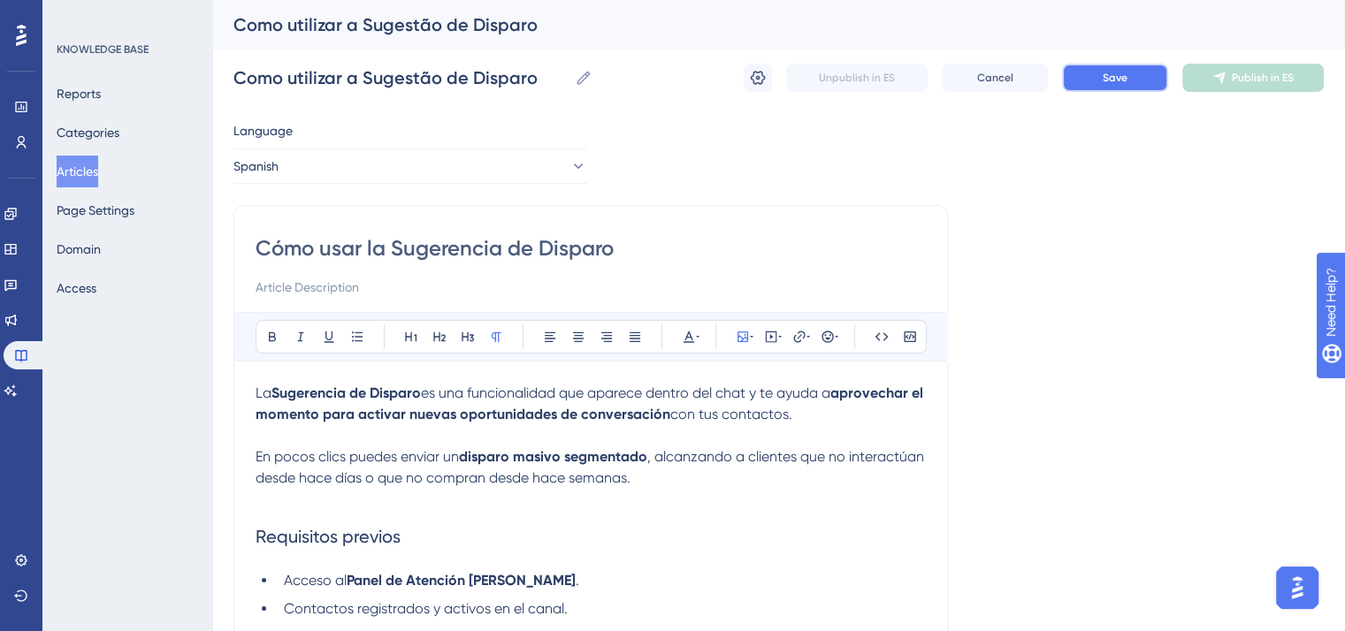
click at [1125, 86] on button "Save" at bounding box center [1115, 78] width 106 height 28
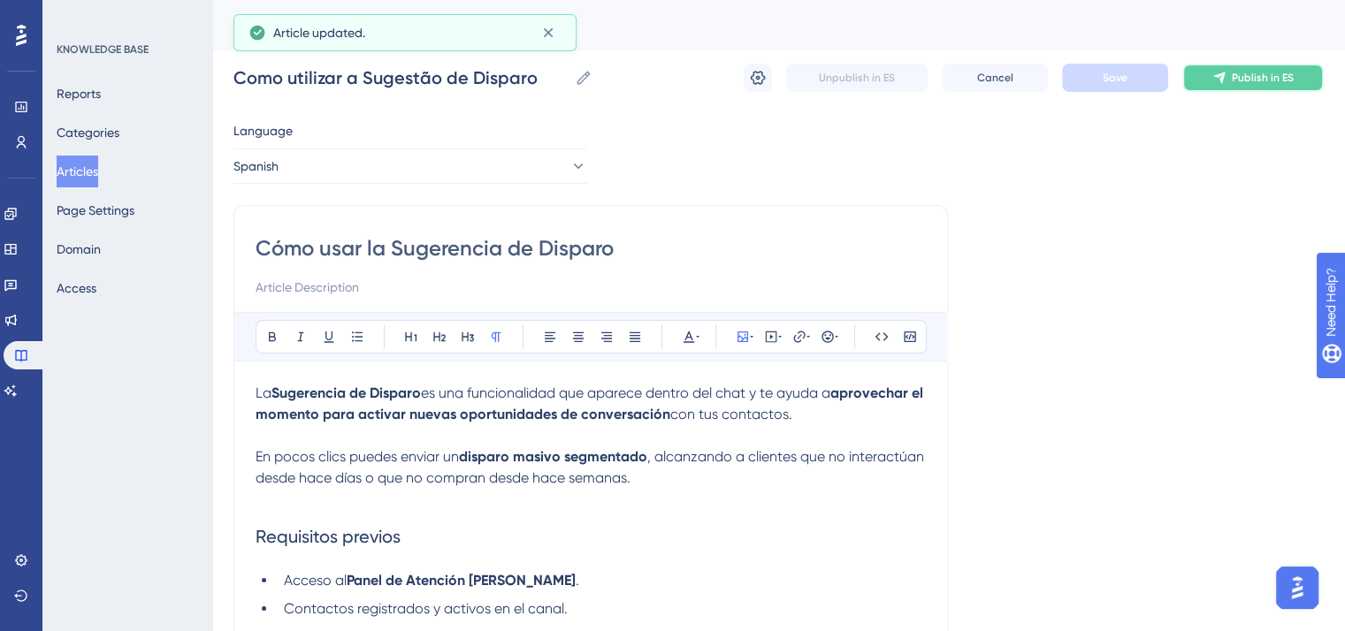
click at [1247, 90] on button "Publish in ES" at bounding box center [1252, 78] width 141 height 28
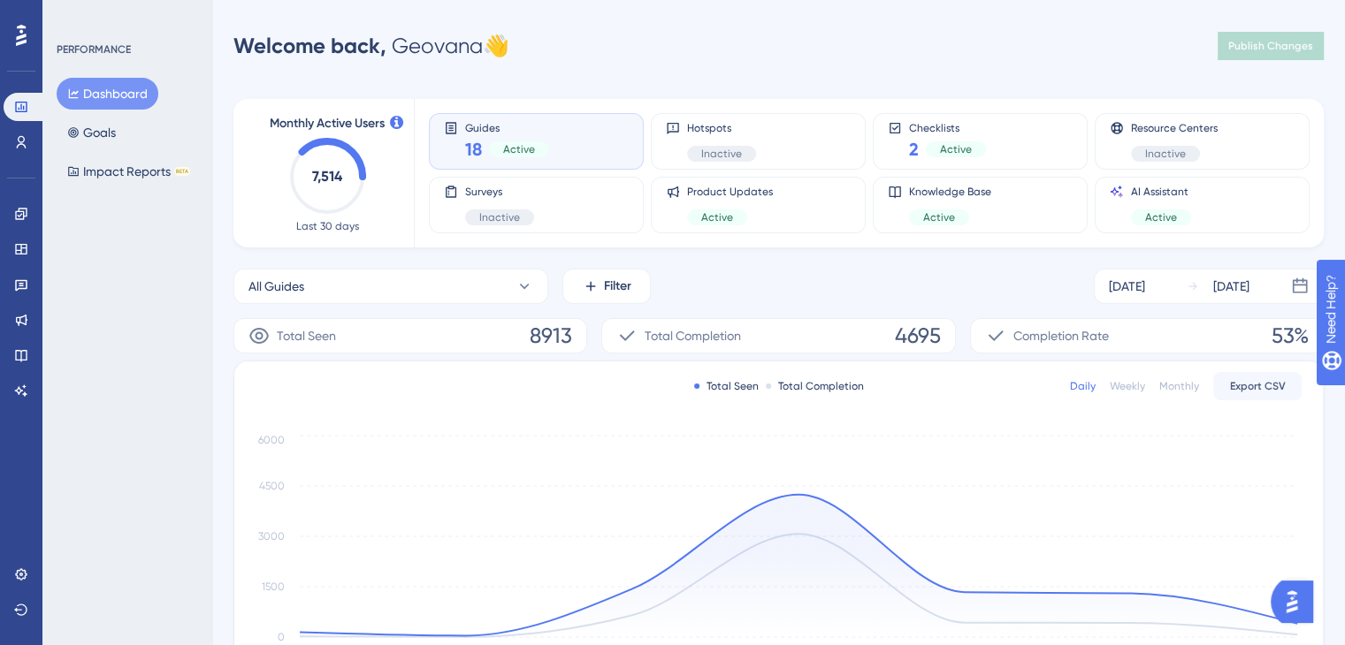
click at [19, 339] on div "Engagement Widgets Feedback Product Updates Knowledge Base AI Assistant" at bounding box center [21, 302] width 35 height 205
click at [22, 348] on icon at bounding box center [21, 355] width 14 height 14
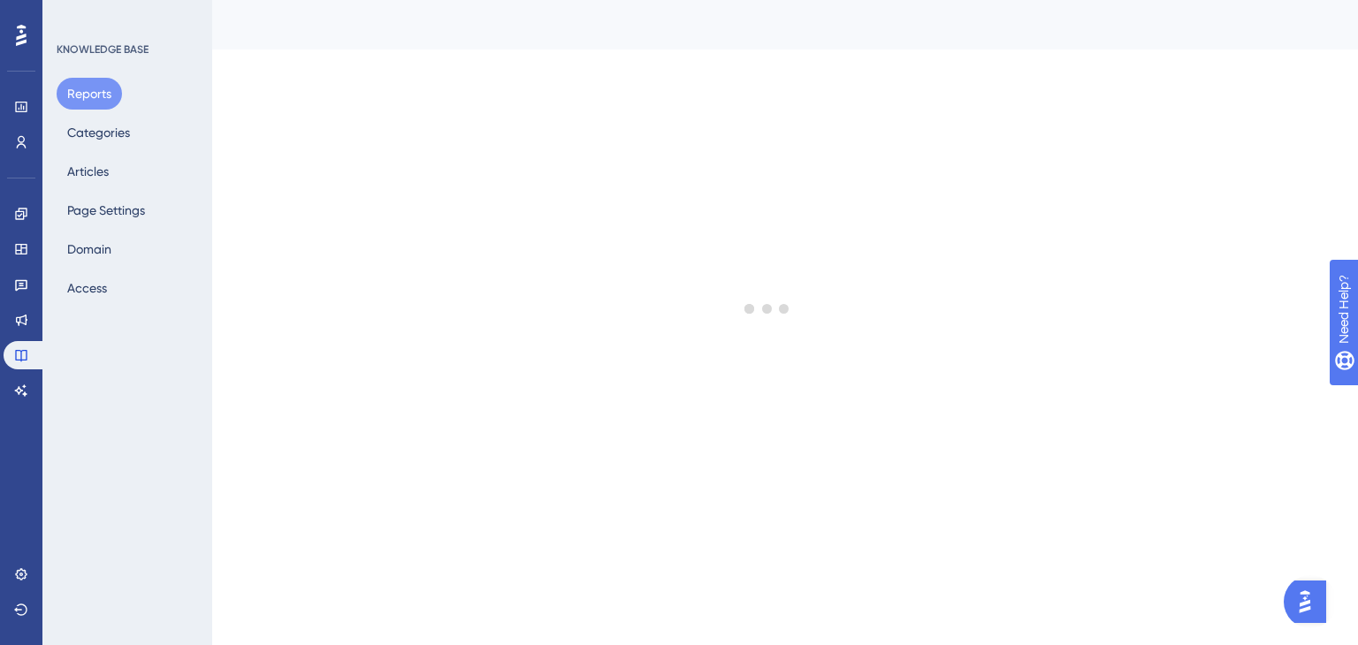
click at [145, 194] on div "Reports Categories Articles Page Settings Domain Access" at bounding box center [128, 191] width 143 height 226
click at [102, 181] on button "Articles" at bounding box center [88, 172] width 63 height 32
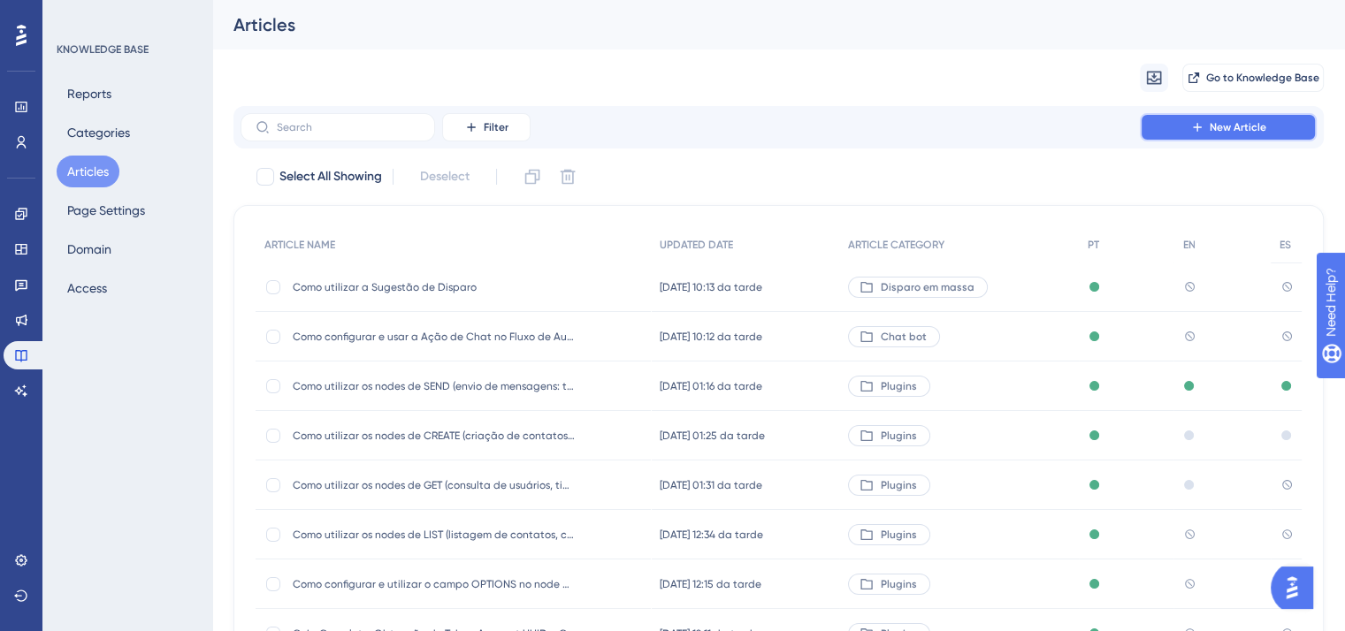
click at [1246, 125] on span "New Article" at bounding box center [1237, 127] width 57 height 14
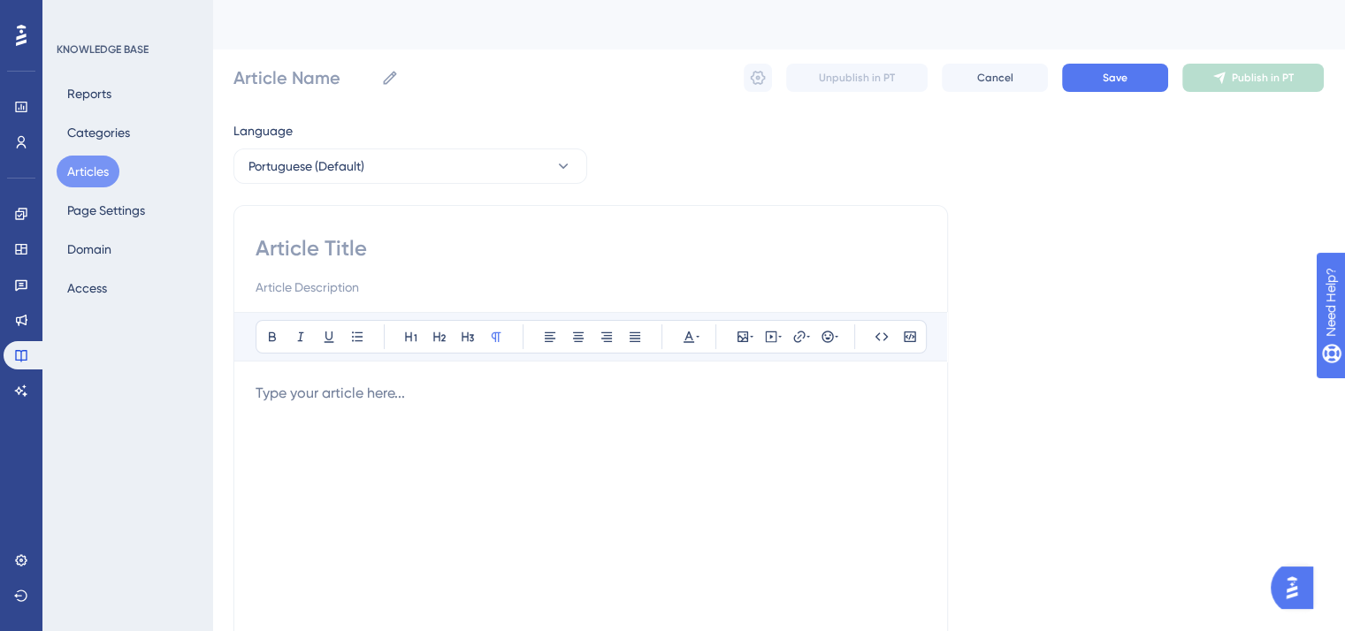
click at [412, 250] on input at bounding box center [590, 248] width 670 height 28
click at [92, 167] on button "Articles" at bounding box center [88, 172] width 63 height 32
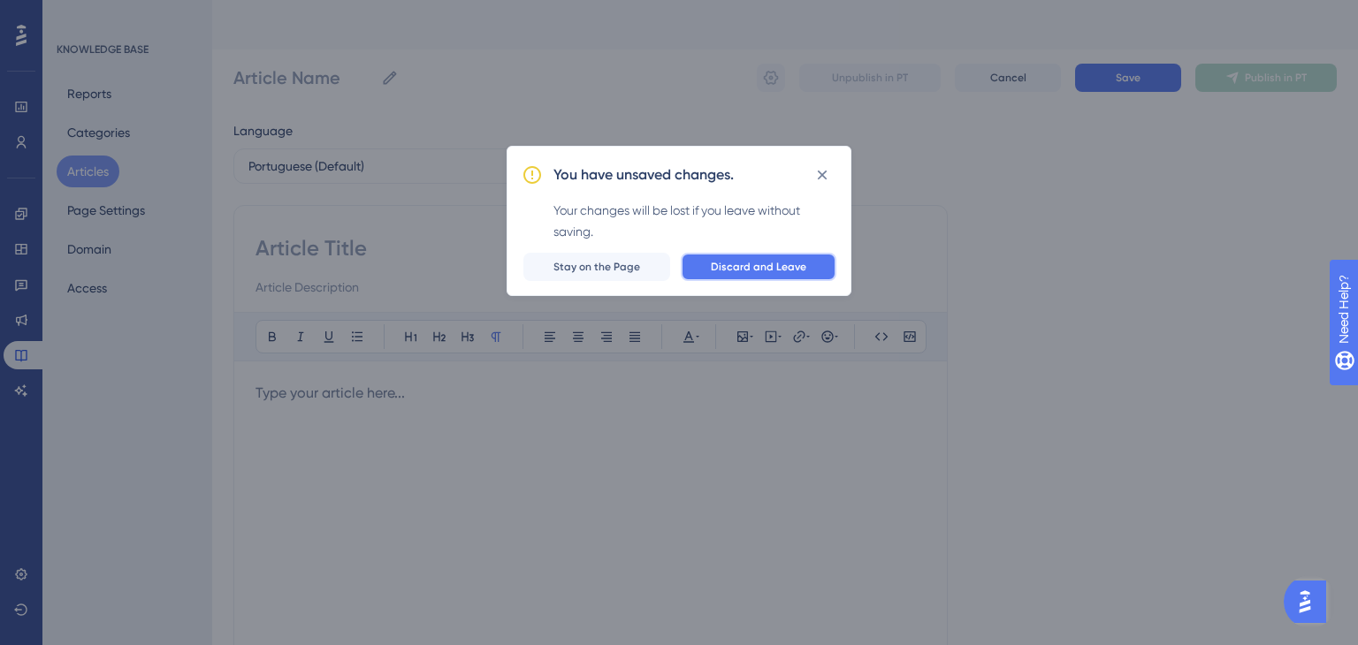
click at [773, 270] on span "Discard and Leave" at bounding box center [758, 267] width 95 height 14
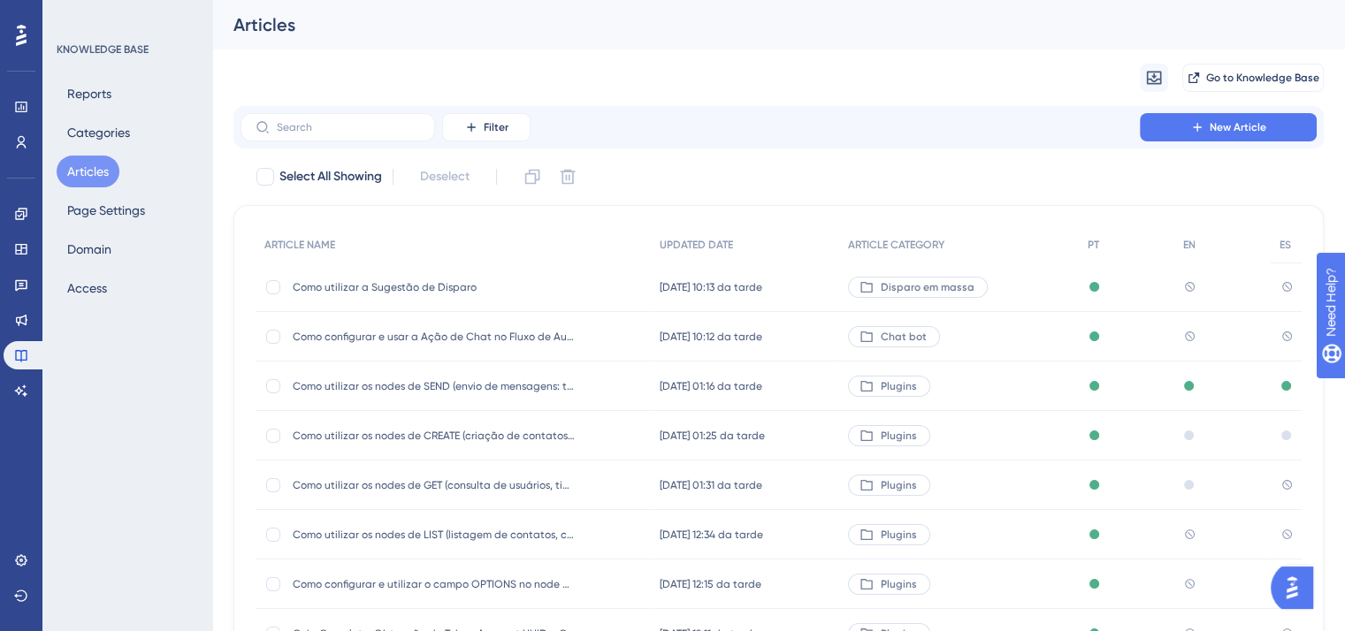
click at [368, 326] on div "Como configurar e usar a Ação de Chat no Fluxo de Automação Como configurar e u…" at bounding box center [434, 337] width 283 height 50
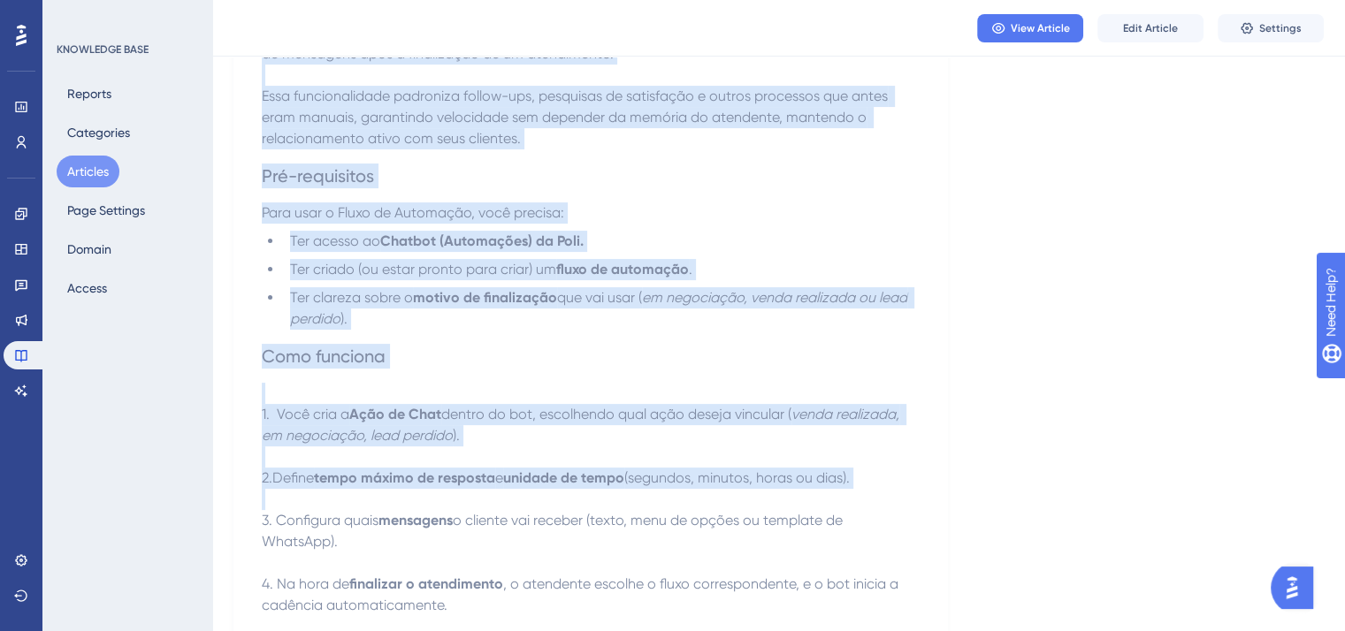
drag, startPoint x: 251, startPoint y: 291, endPoint x: 633, endPoint y: 234, distance: 386.0
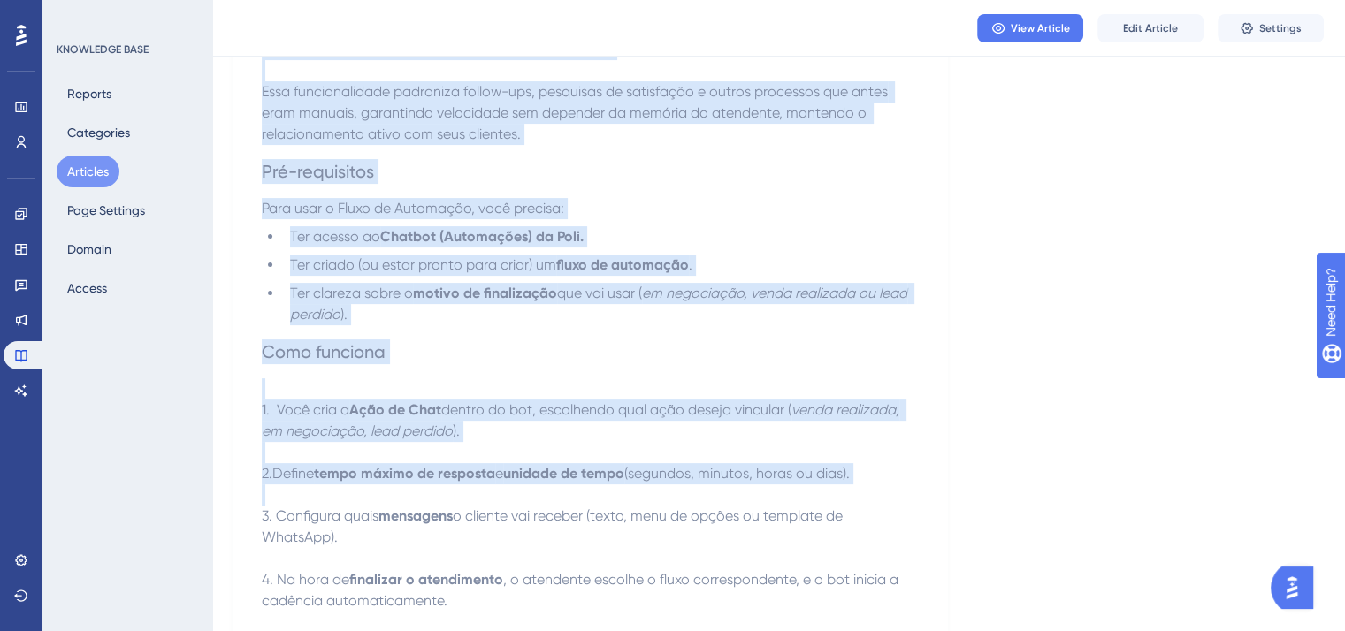
click at [747, 493] on p at bounding box center [591, 494] width 658 height 21
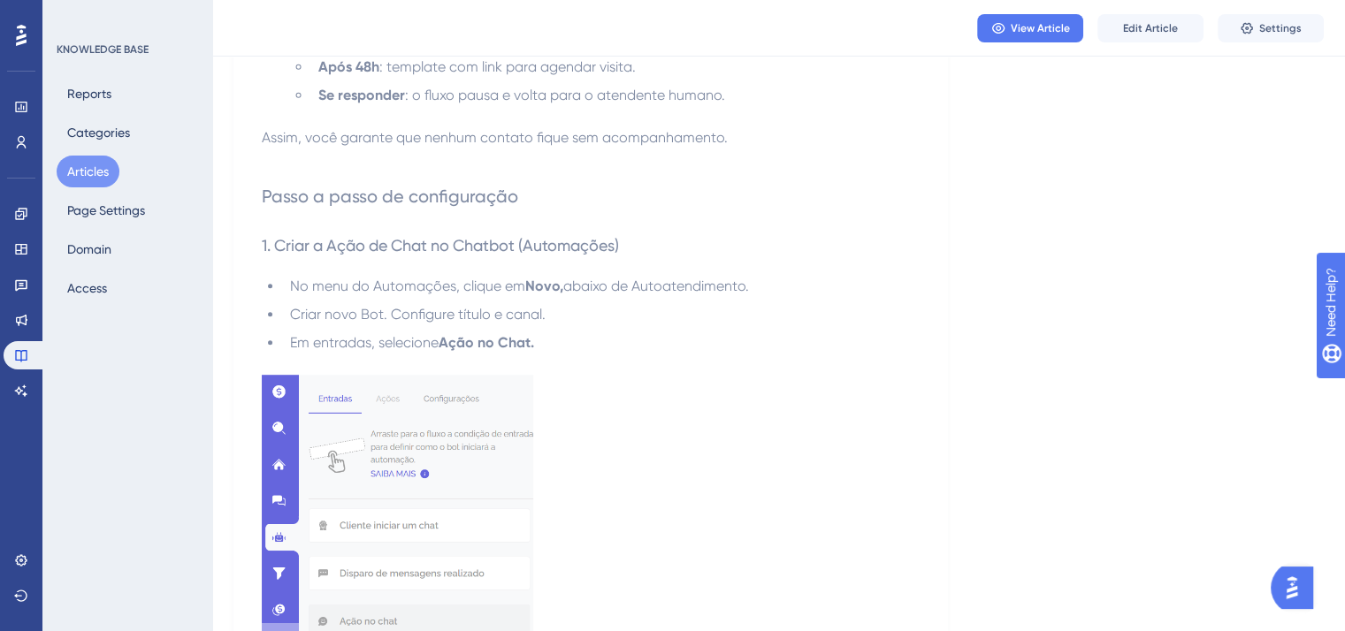
scroll to position [1149, 0]
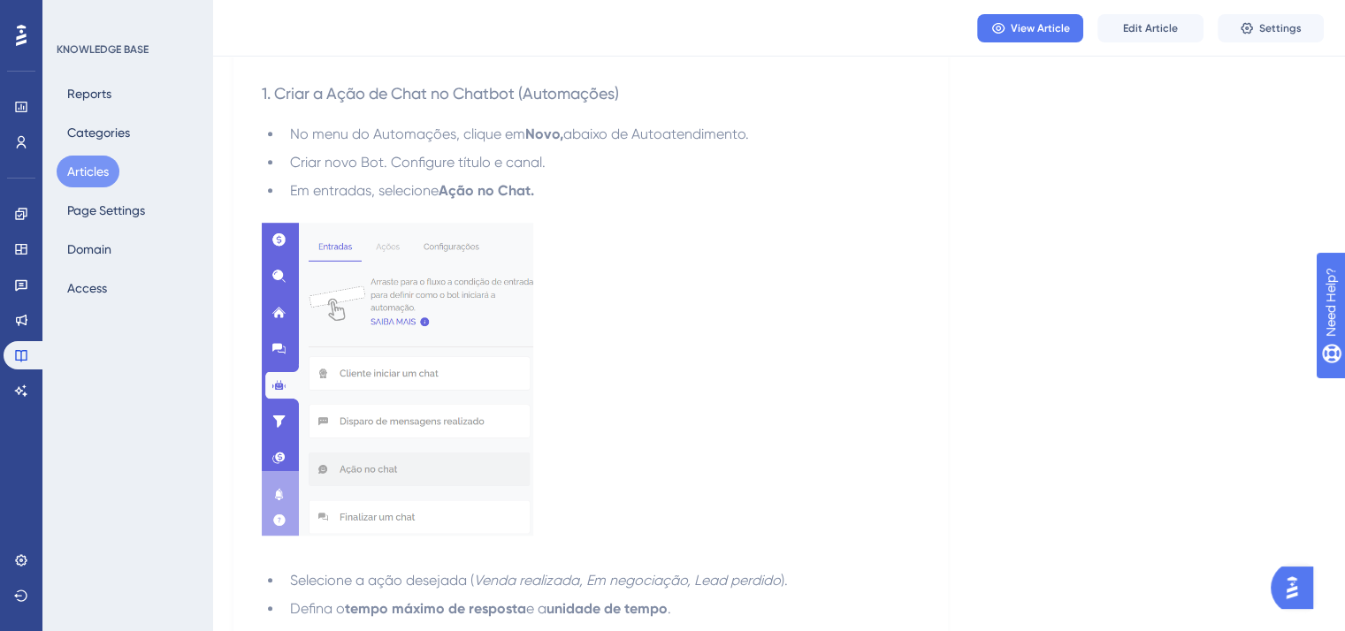
click at [410, 354] on img at bounding box center [397, 379] width 271 height 313
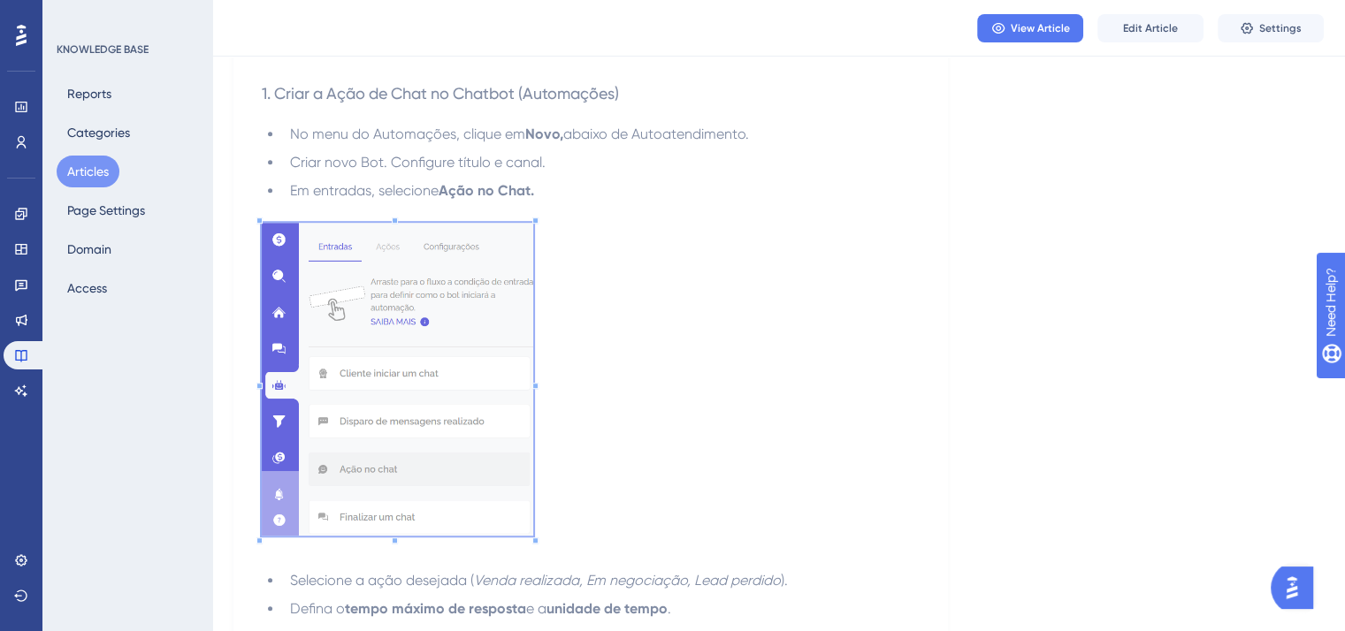
click at [807, 333] on p at bounding box center [591, 382] width 658 height 319
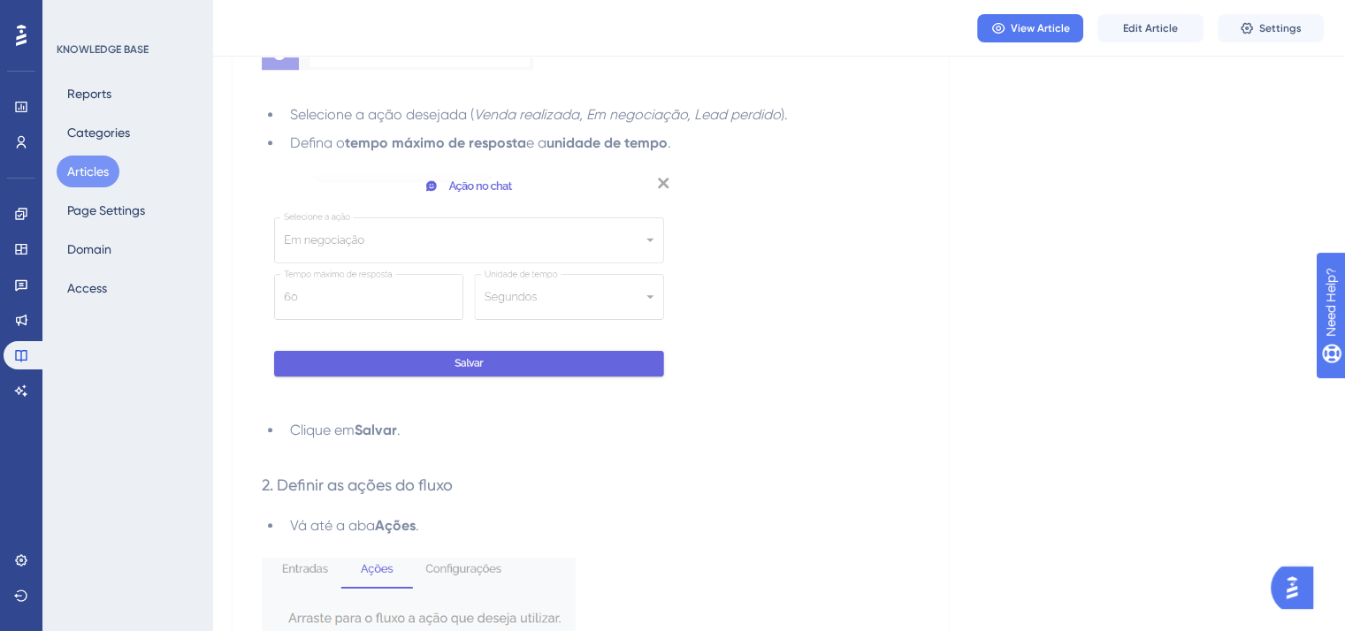
scroll to position [1680, 0]
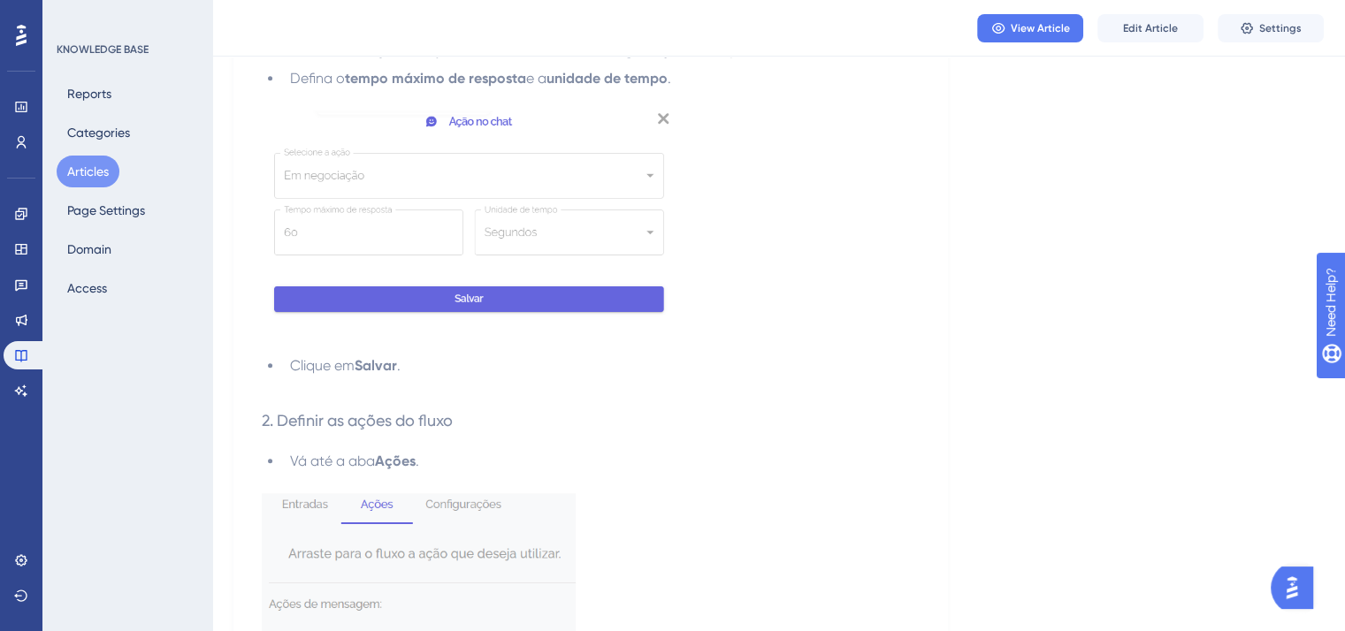
click at [477, 238] on img at bounding box center [468, 215] width 412 height 211
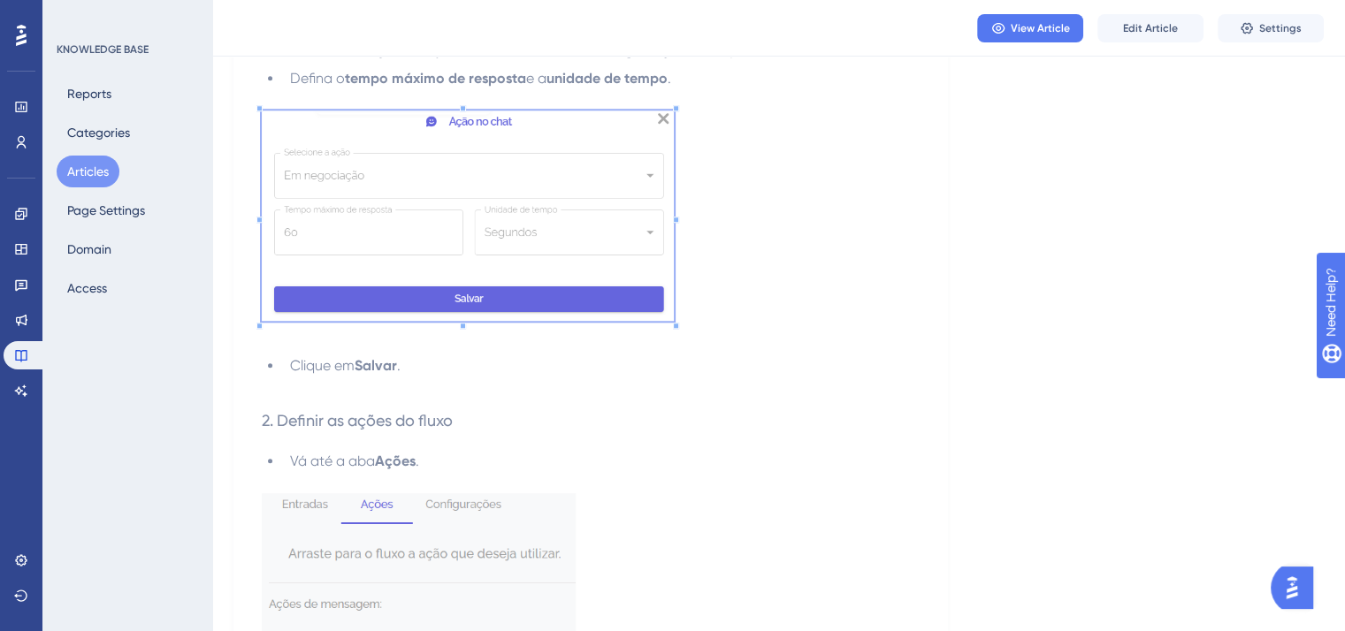
click at [881, 365] on div "O Fluxo de Automação, também chamado de Ação do Chat, permite criar sequências …" at bounding box center [591, 552] width 658 height 3898
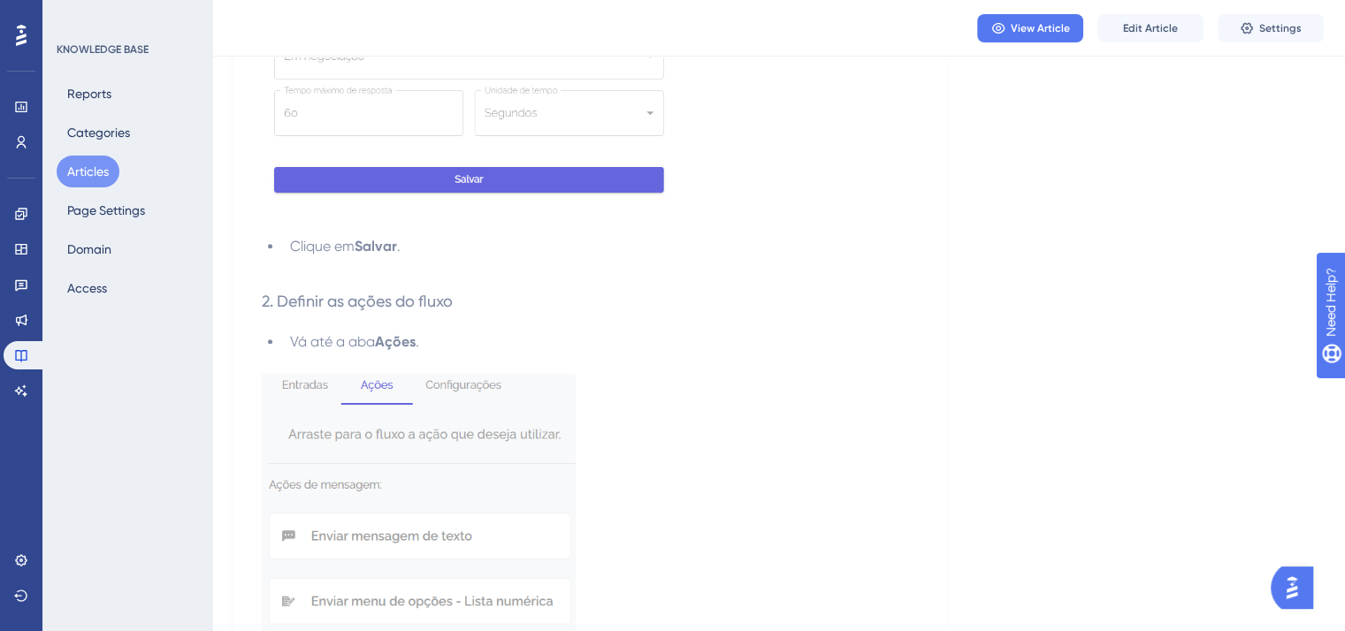
scroll to position [1945, 0]
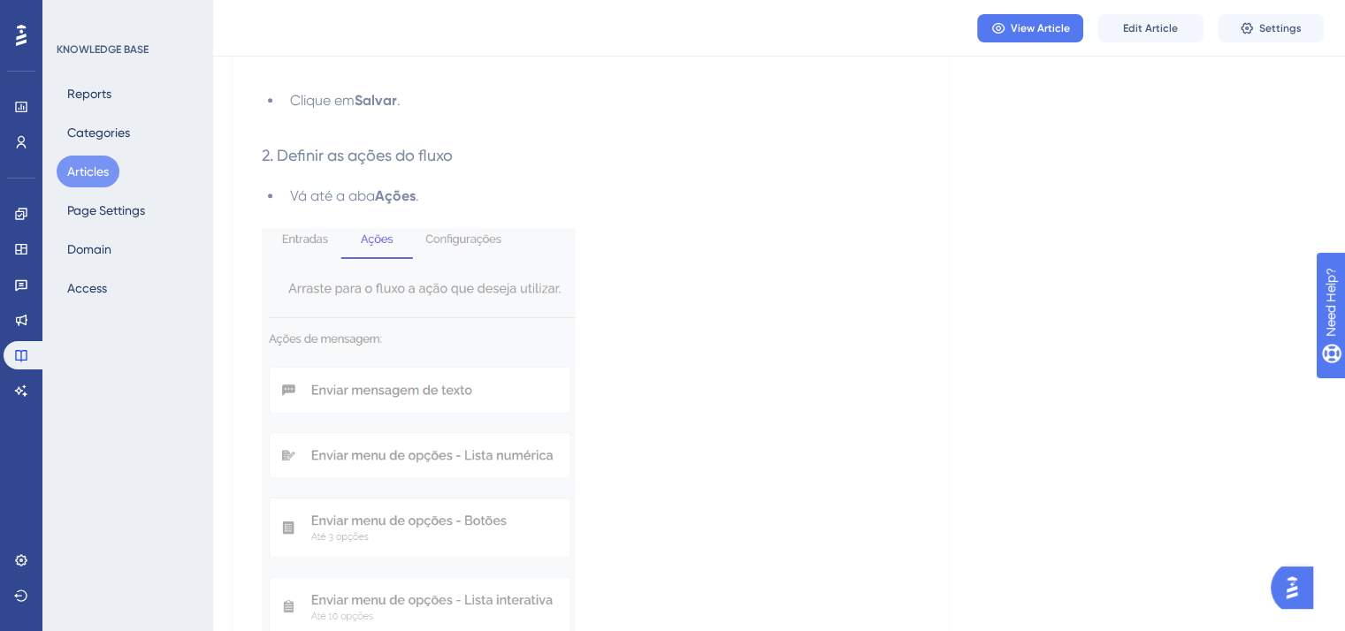
click at [477, 311] on img at bounding box center [419, 435] width 314 height 415
click at [881, 362] on p at bounding box center [591, 438] width 658 height 421
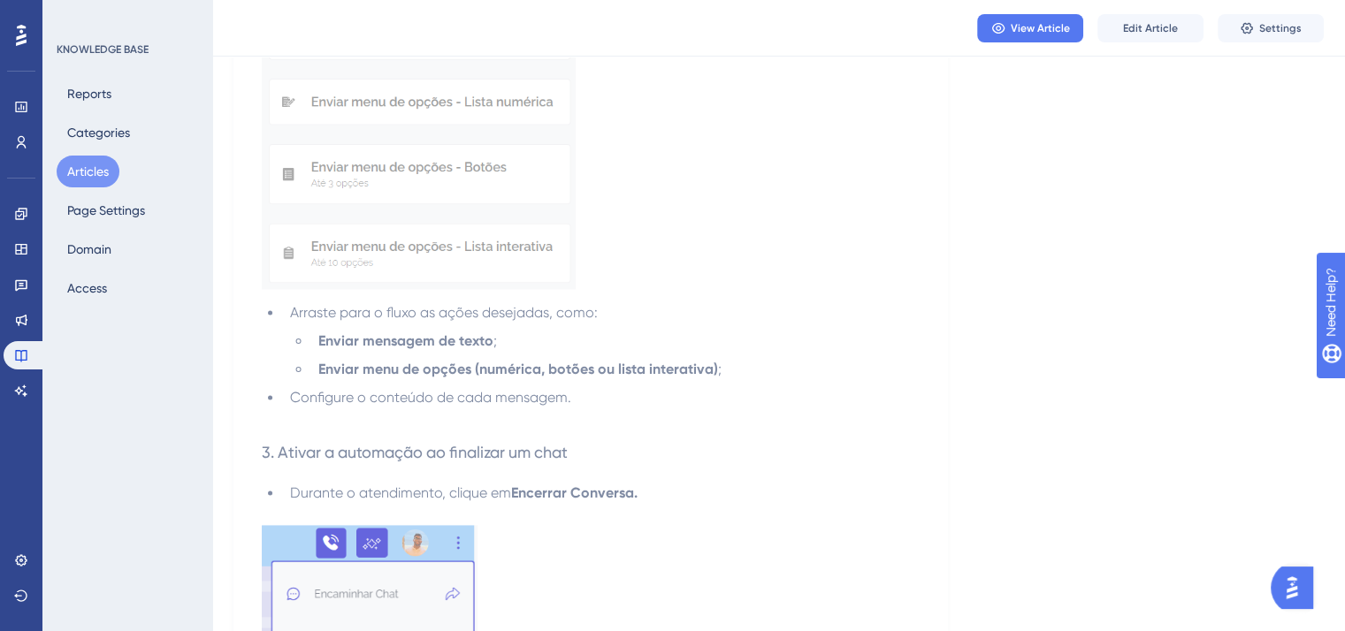
click at [907, 236] on p at bounding box center [591, 84] width 658 height 421
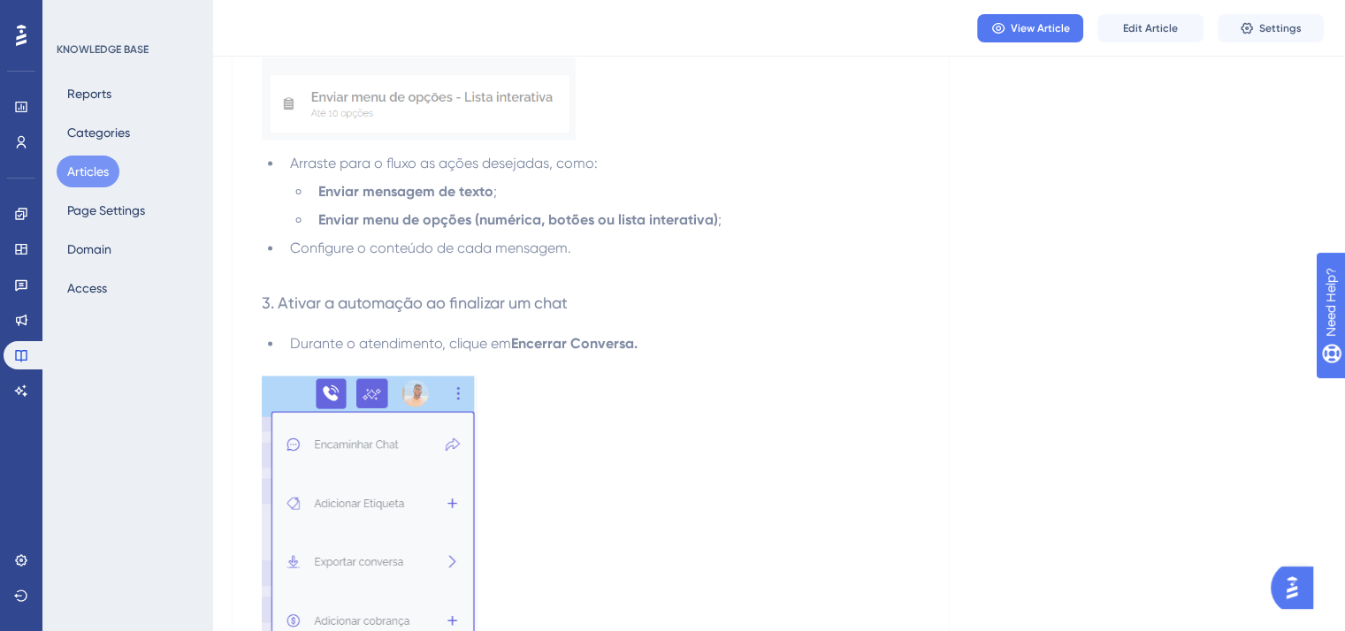
scroll to position [2564, 0]
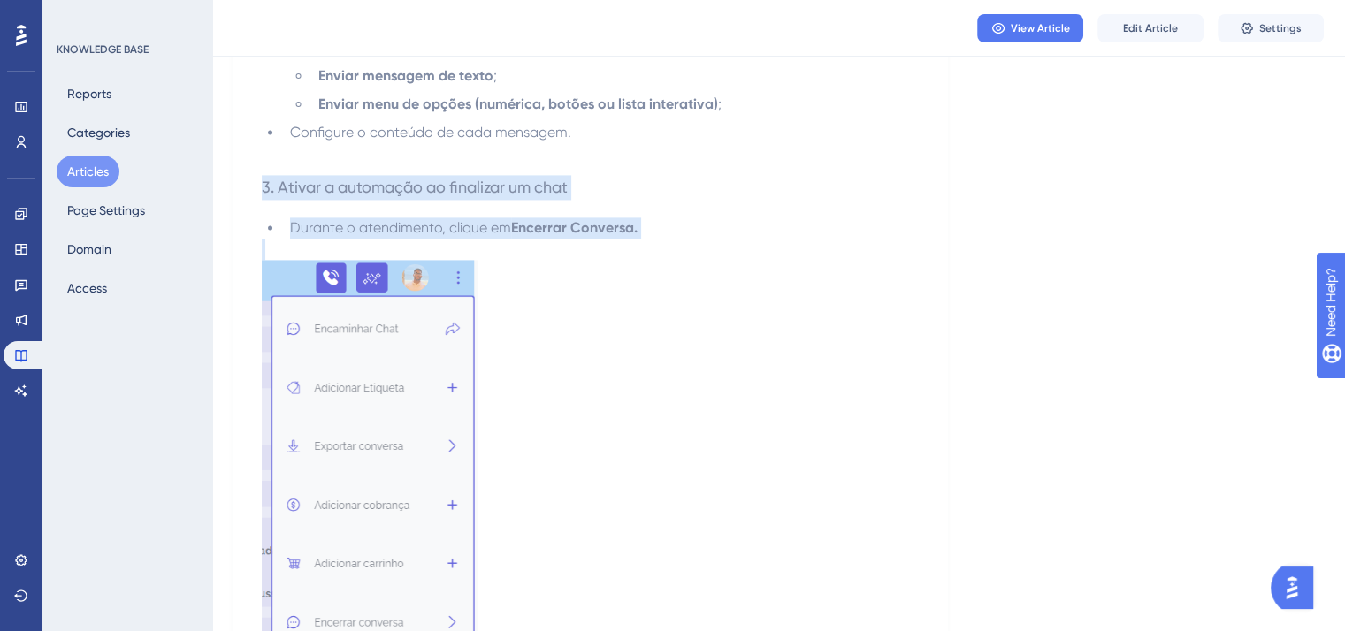
drag, startPoint x: 252, startPoint y: 207, endPoint x: 631, endPoint y: 255, distance: 382.3
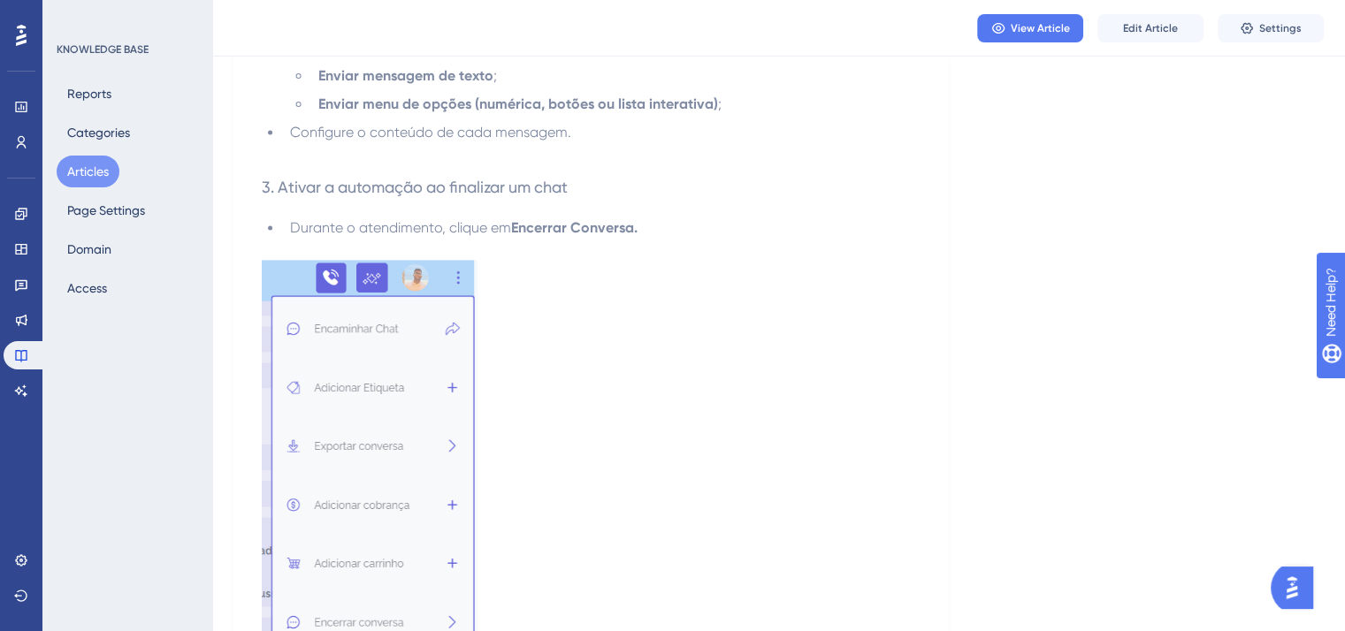
click at [735, 348] on p at bounding box center [591, 464] width 658 height 408
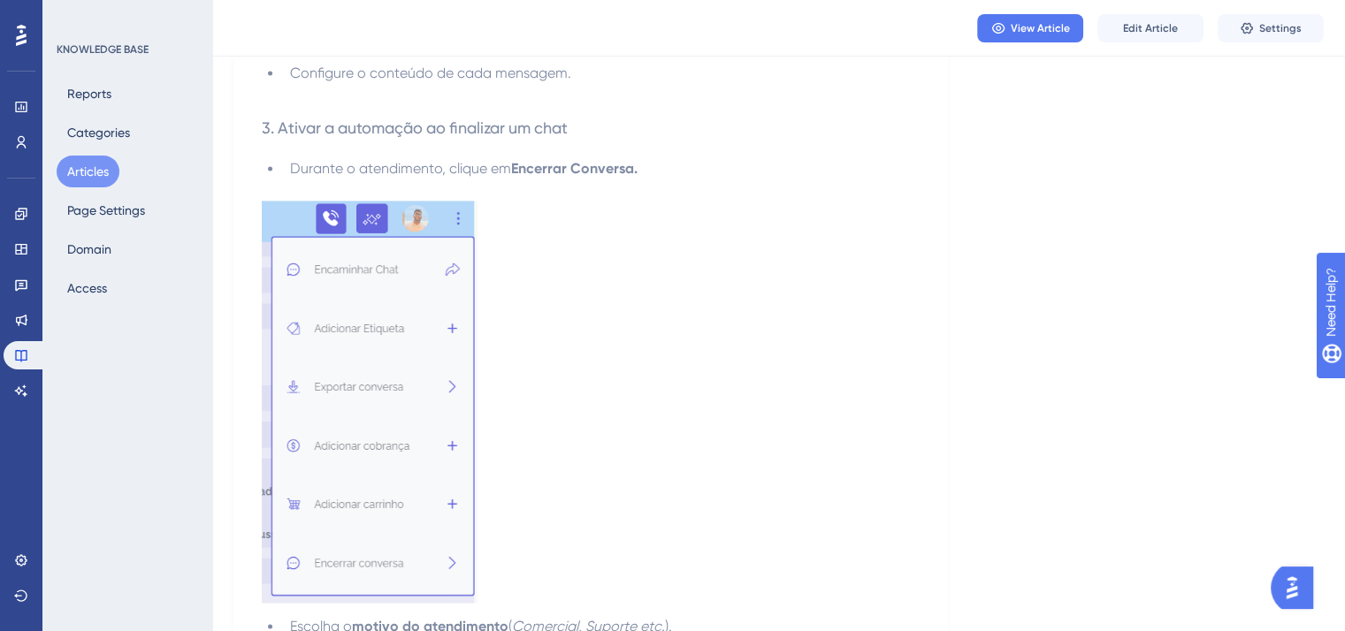
scroll to position [2740, 0]
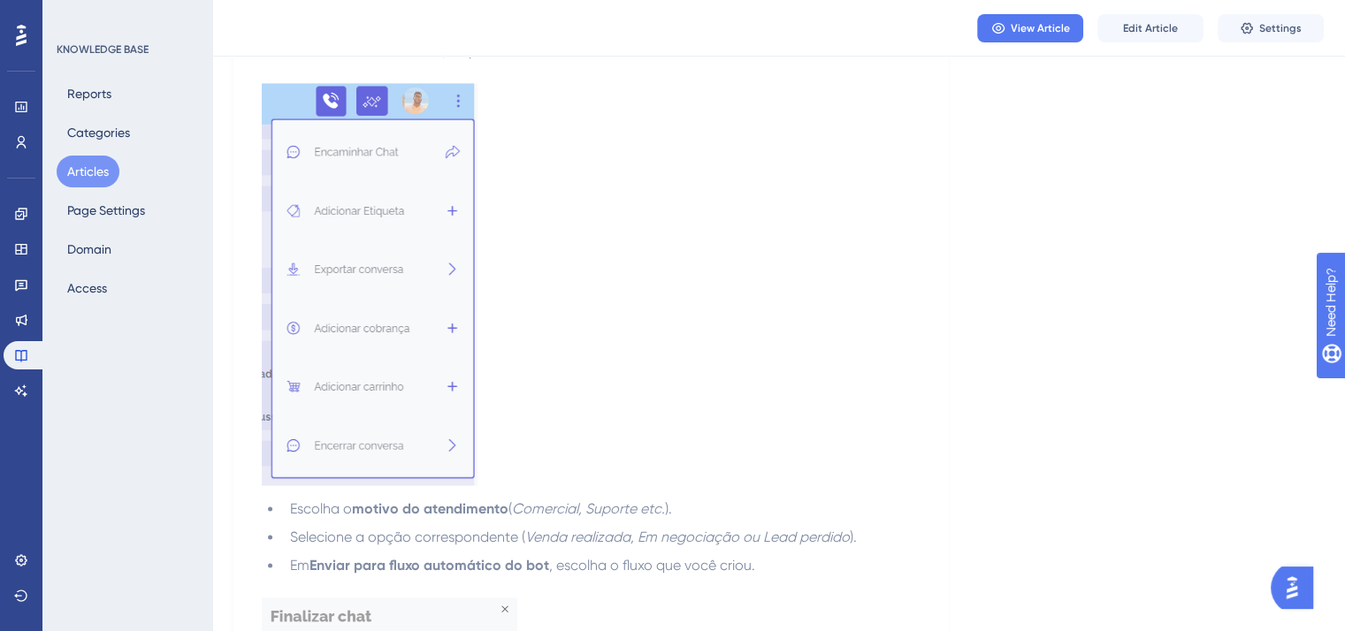
click at [393, 312] on img at bounding box center [370, 284] width 216 height 402
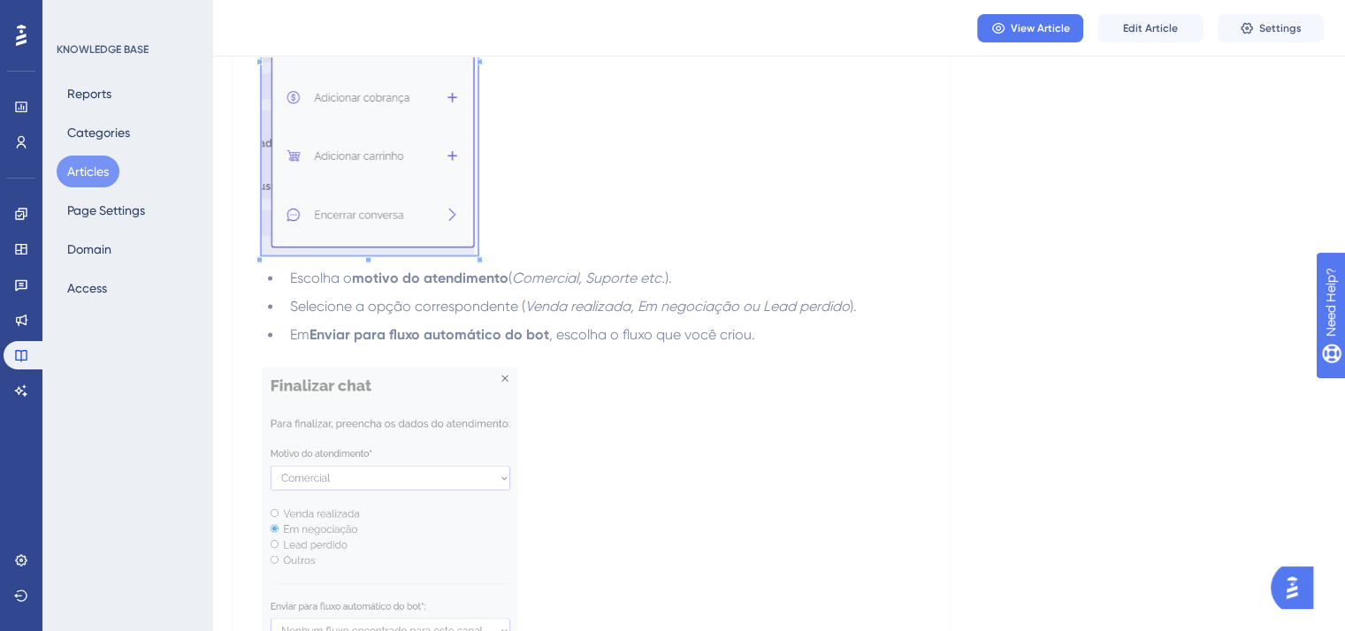
scroll to position [3006, 0]
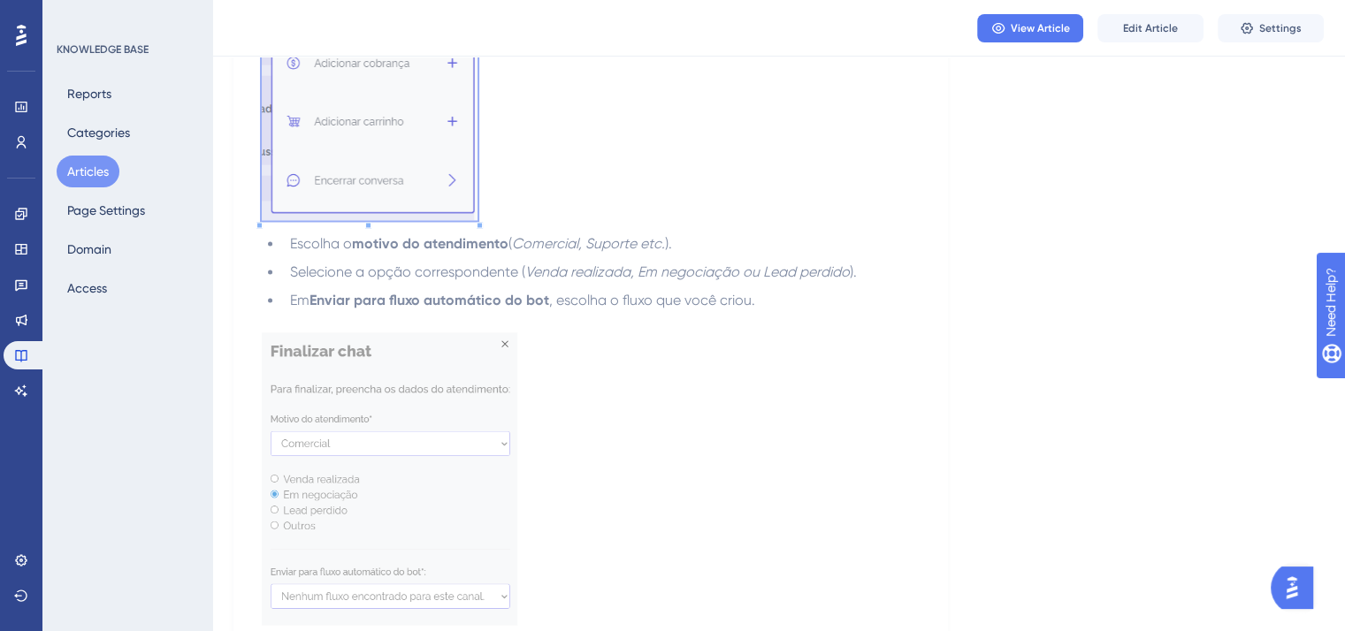
click at [367, 565] on img at bounding box center [389, 478] width 255 height 293
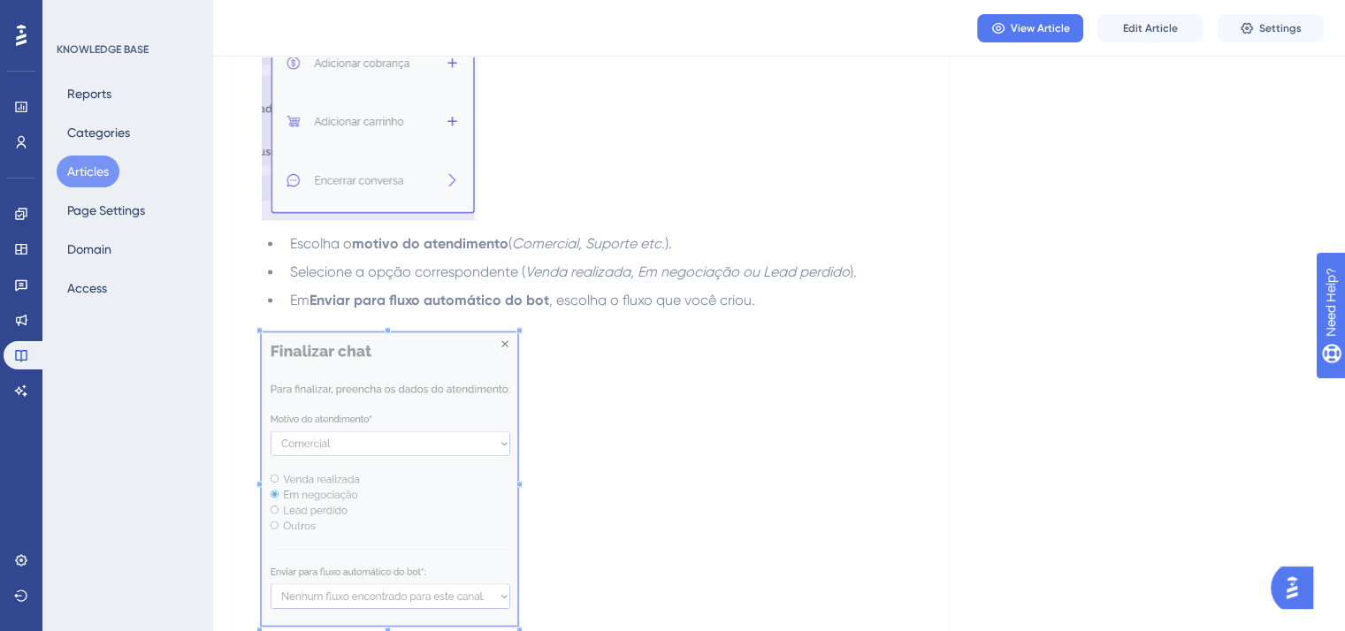
click at [720, 524] on p at bounding box center [591, 481] width 658 height 299
click at [789, 331] on p at bounding box center [591, 321] width 658 height 21
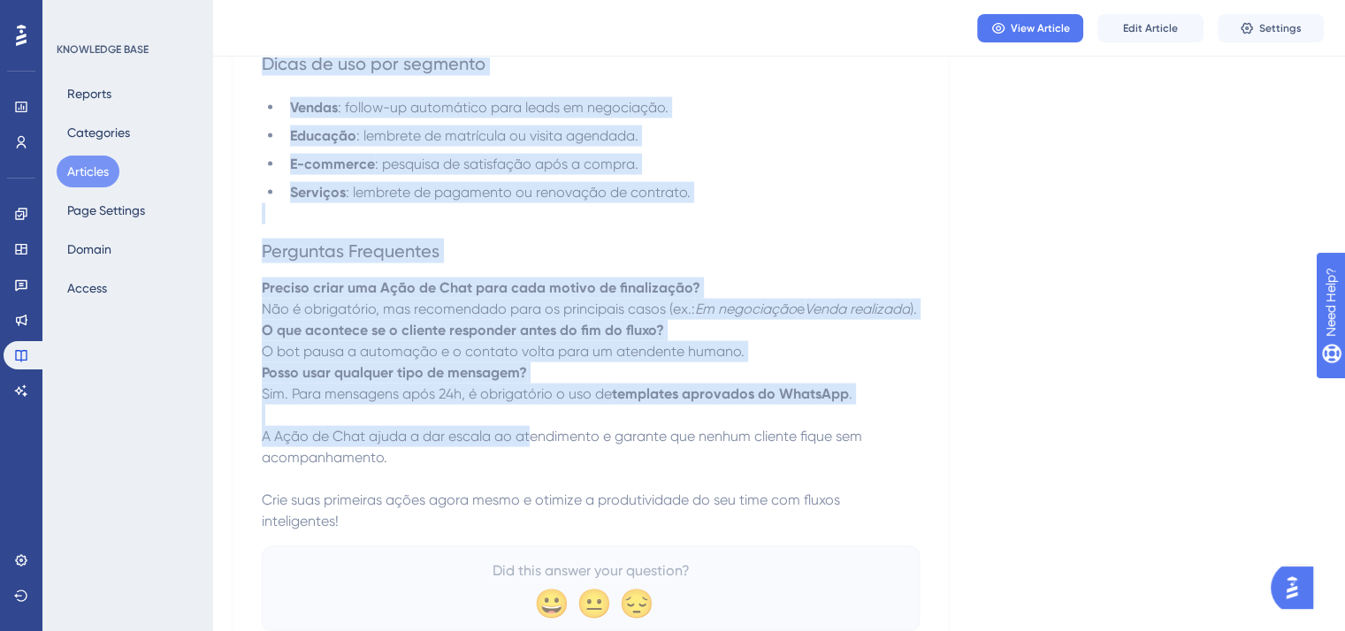
scroll to position [3713, 0]
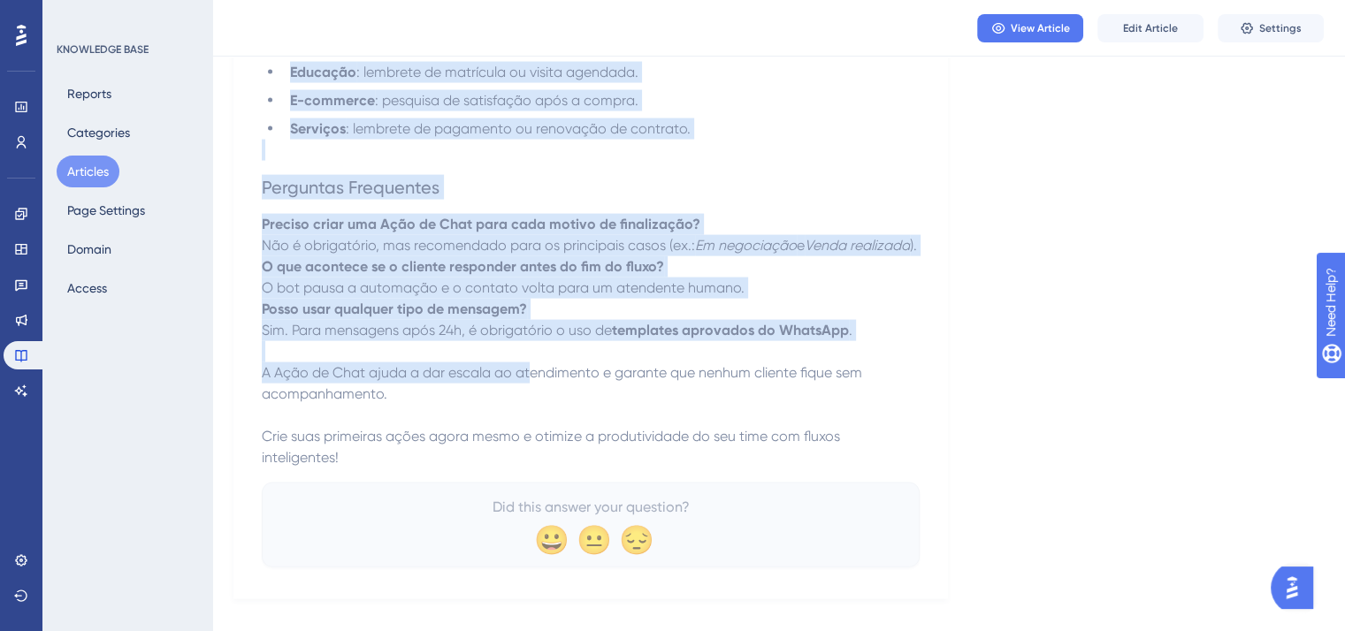
drag, startPoint x: 263, startPoint y: 221, endPoint x: 661, endPoint y: 335, distance: 414.7
click at [686, 296] on span "O bot pausa a automação e o contato volta para um atendente humano." at bounding box center [503, 287] width 483 height 17
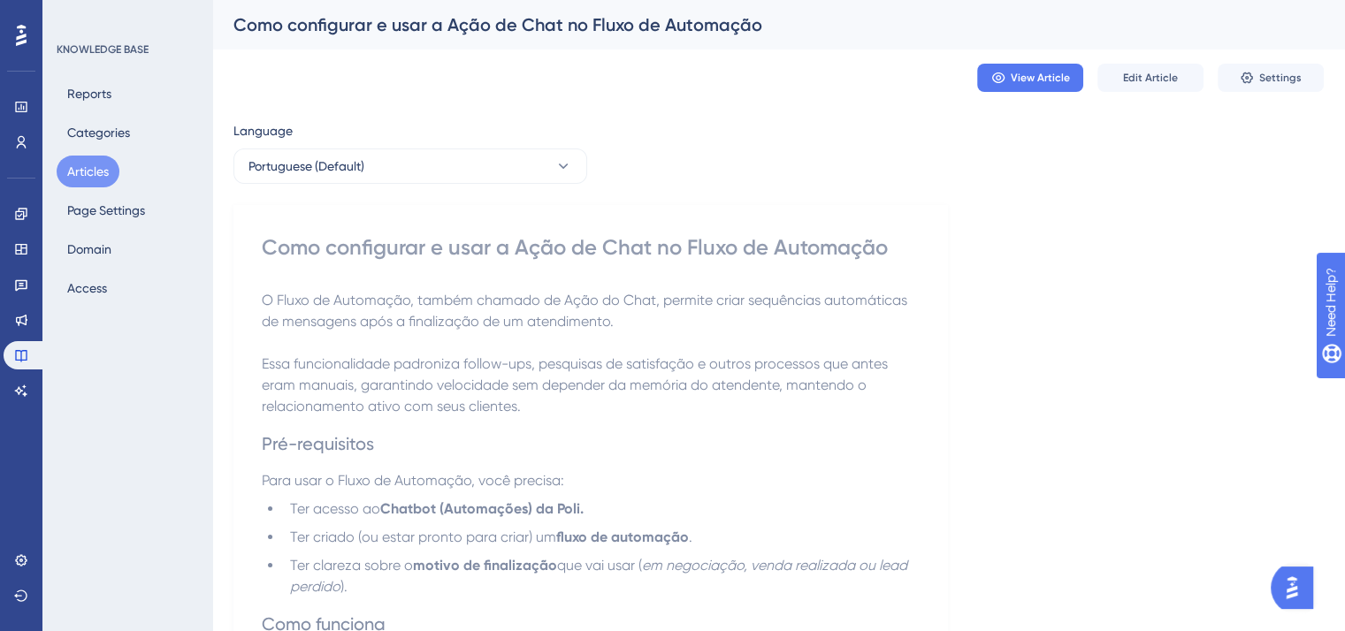
scroll to position [177, 0]
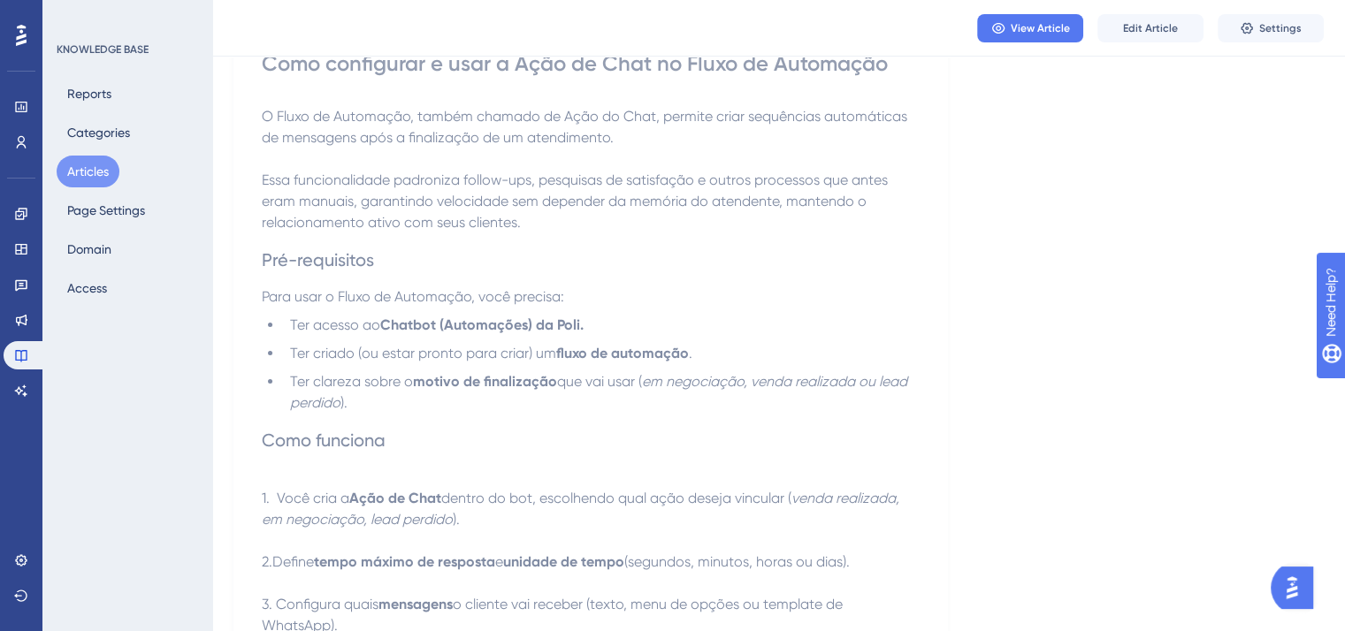
click at [720, 503] on span "dentro do bot, escolhendo qual ação deseja vincular (" at bounding box center [616, 498] width 350 height 17
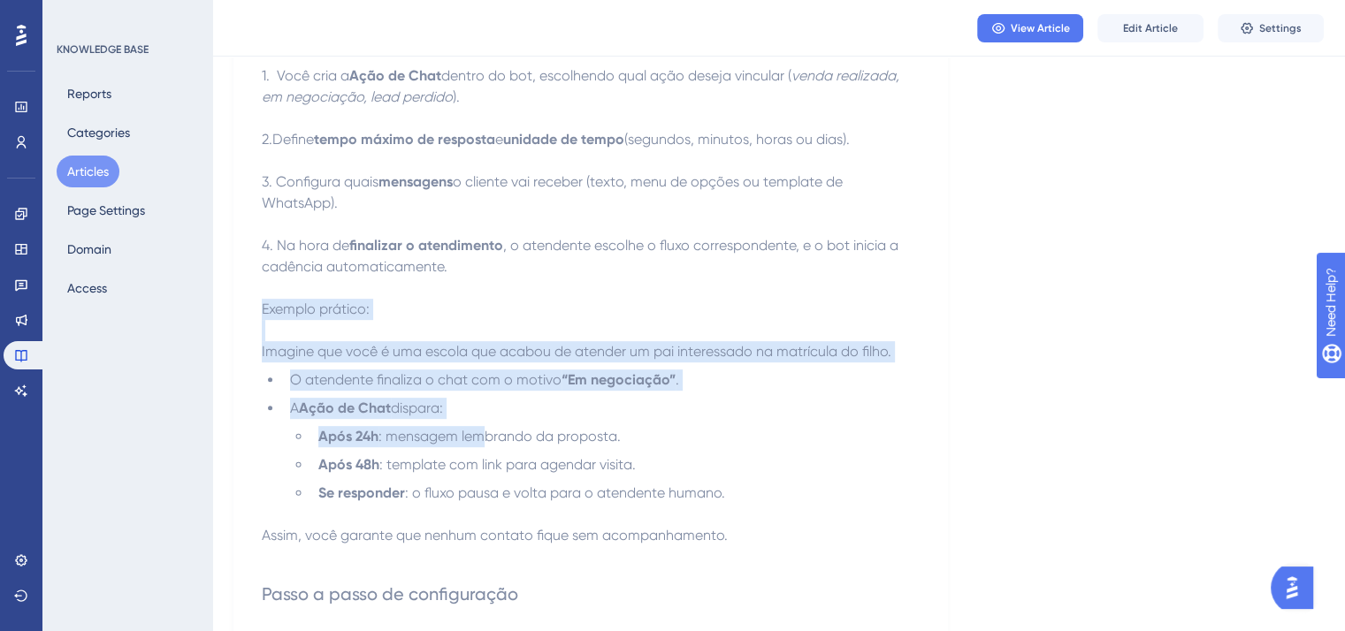
scroll to position [707, 0]
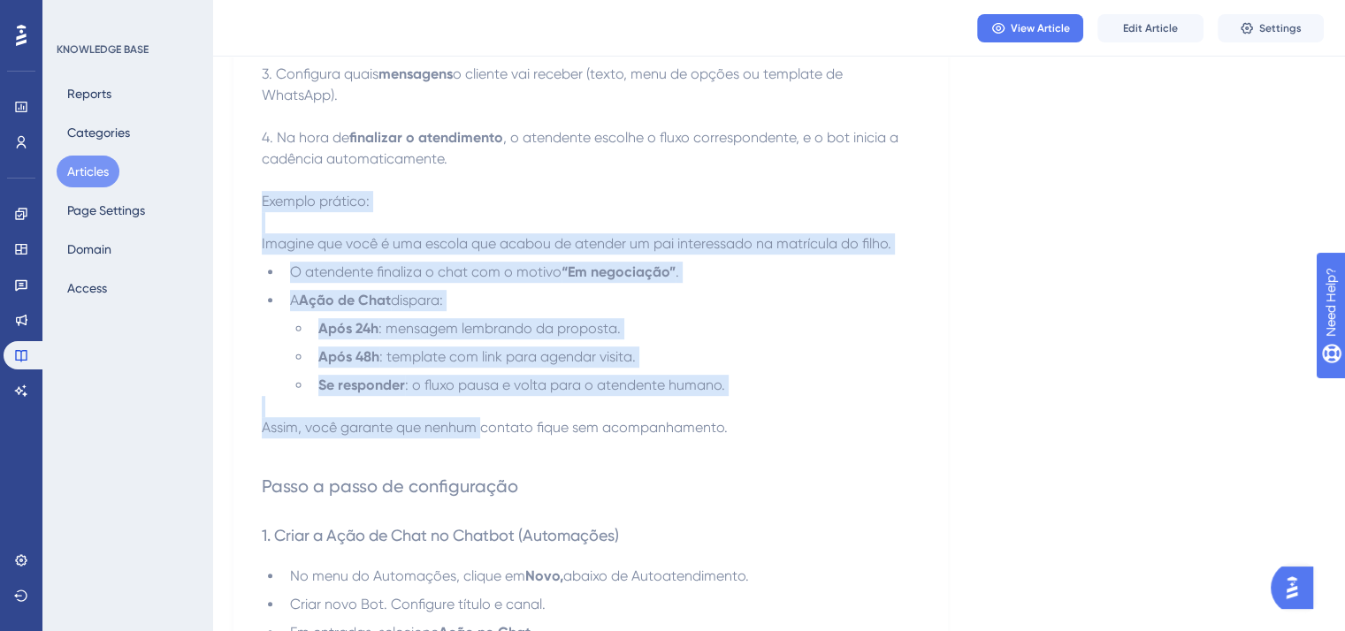
drag, startPoint x: 250, startPoint y: 383, endPoint x: 481, endPoint y: 437, distance: 236.9
click at [834, 320] on ul "O atendente finaliza o chat com o motivo “Em negociação” . A Ação de Chat dispa…" at bounding box center [591, 329] width 658 height 134
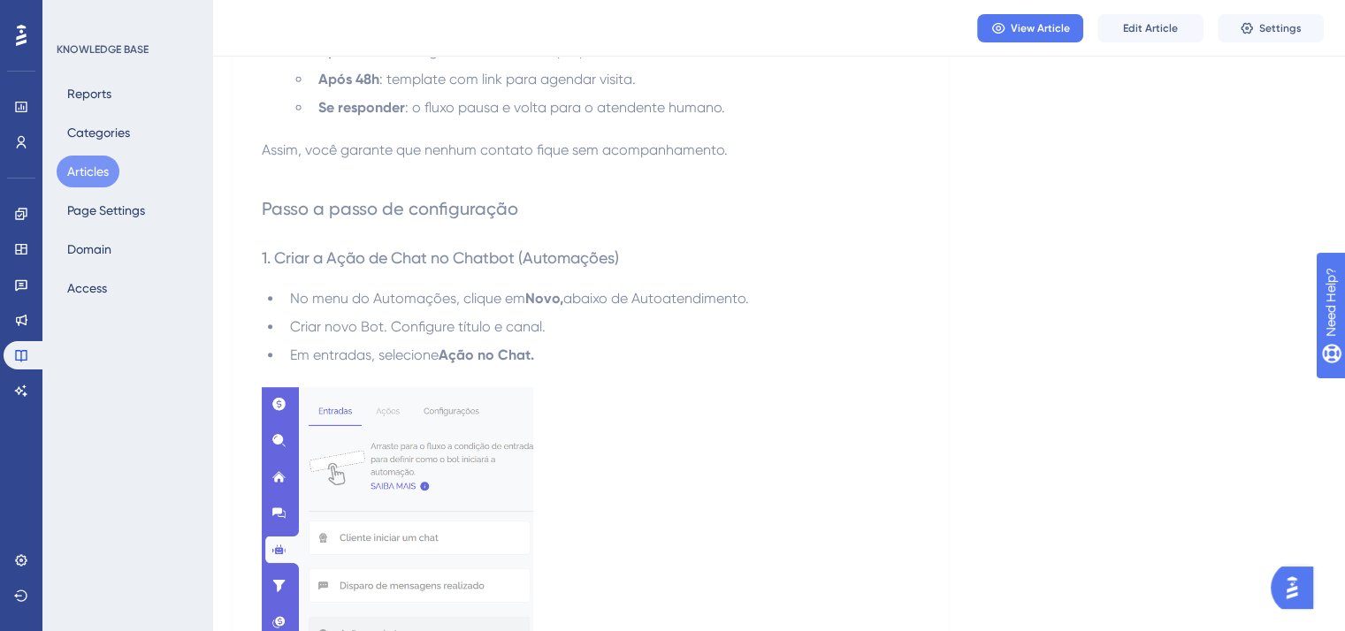
scroll to position [1149, 0]
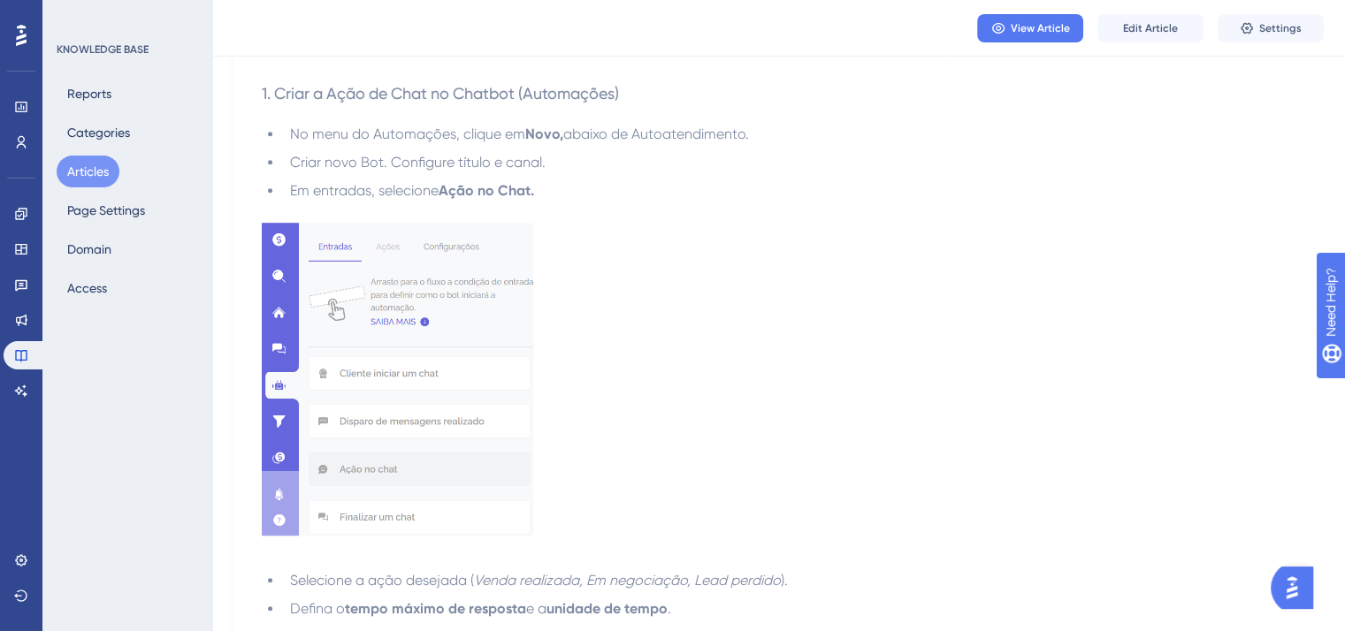
click at [322, 331] on img at bounding box center [397, 379] width 271 height 313
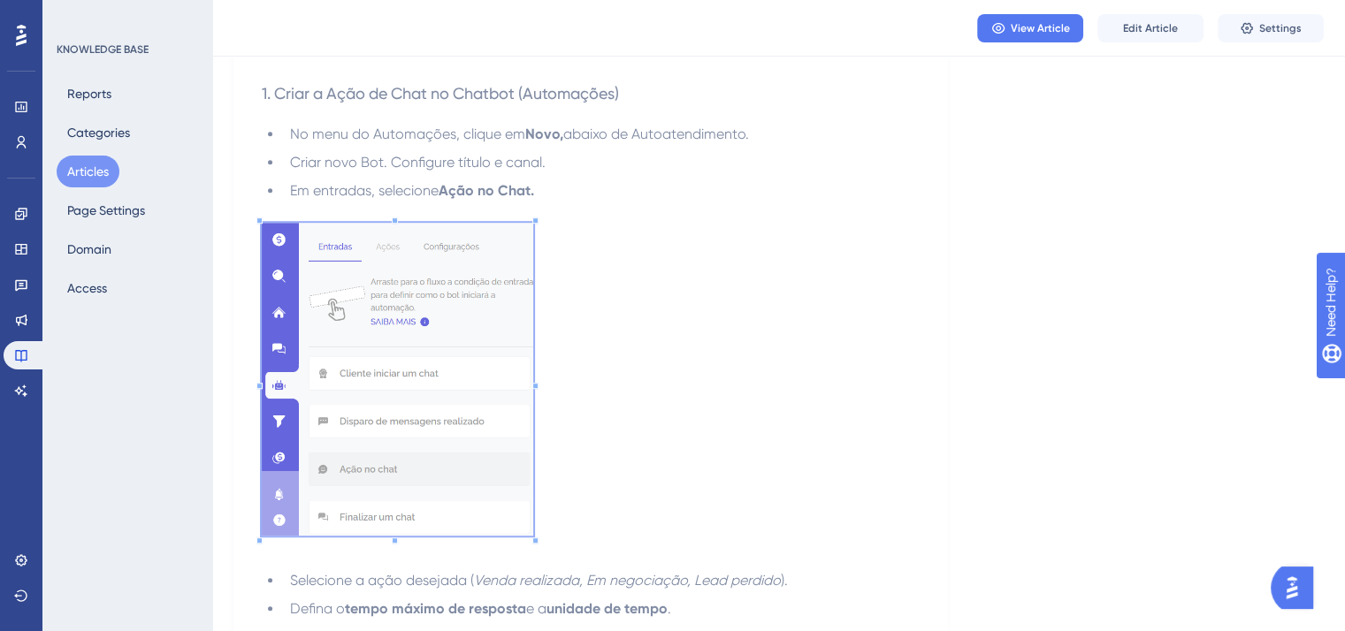
click at [774, 344] on p at bounding box center [591, 382] width 658 height 319
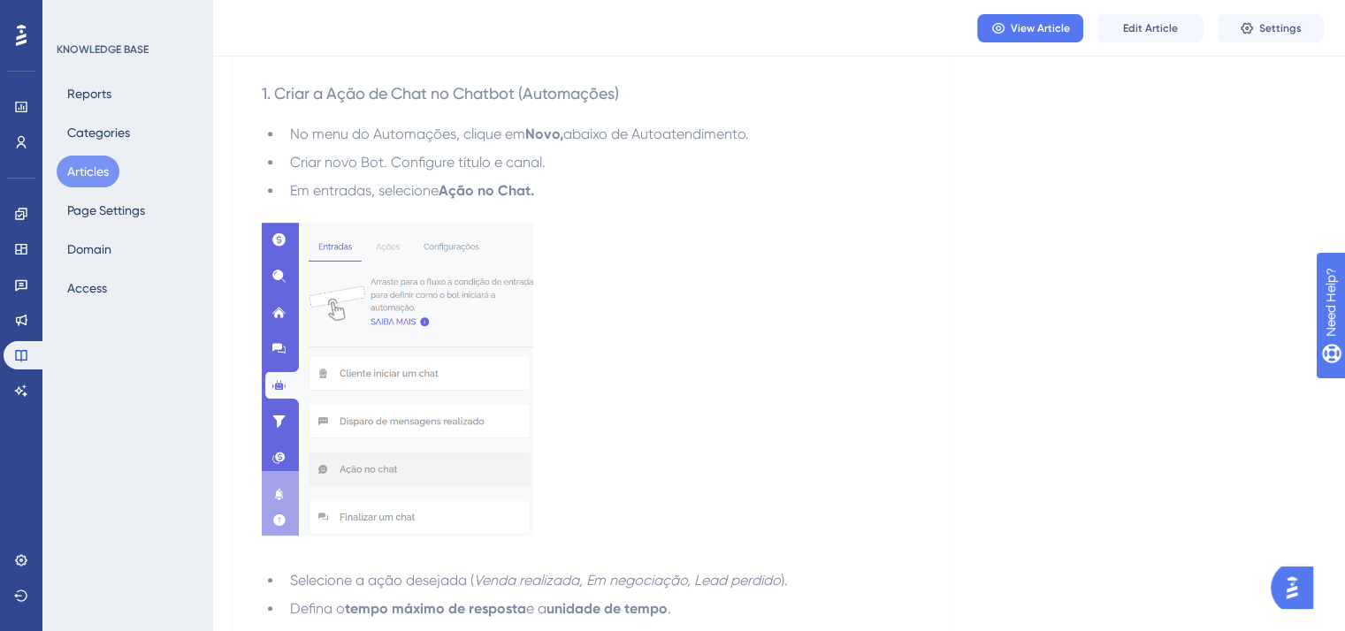
drag, startPoint x: 329, startPoint y: 394, endPoint x: 342, endPoint y: 270, distance: 125.3
click at [334, 255] on img at bounding box center [397, 379] width 271 height 313
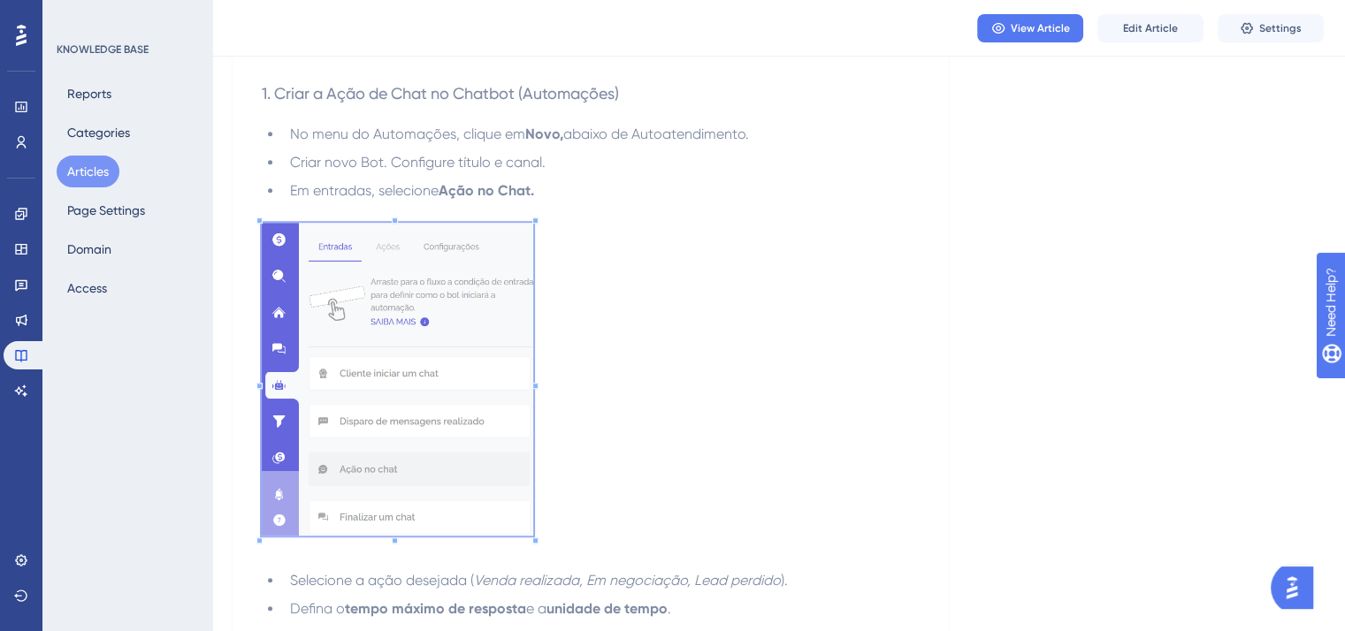
click at [816, 304] on p at bounding box center [591, 382] width 658 height 319
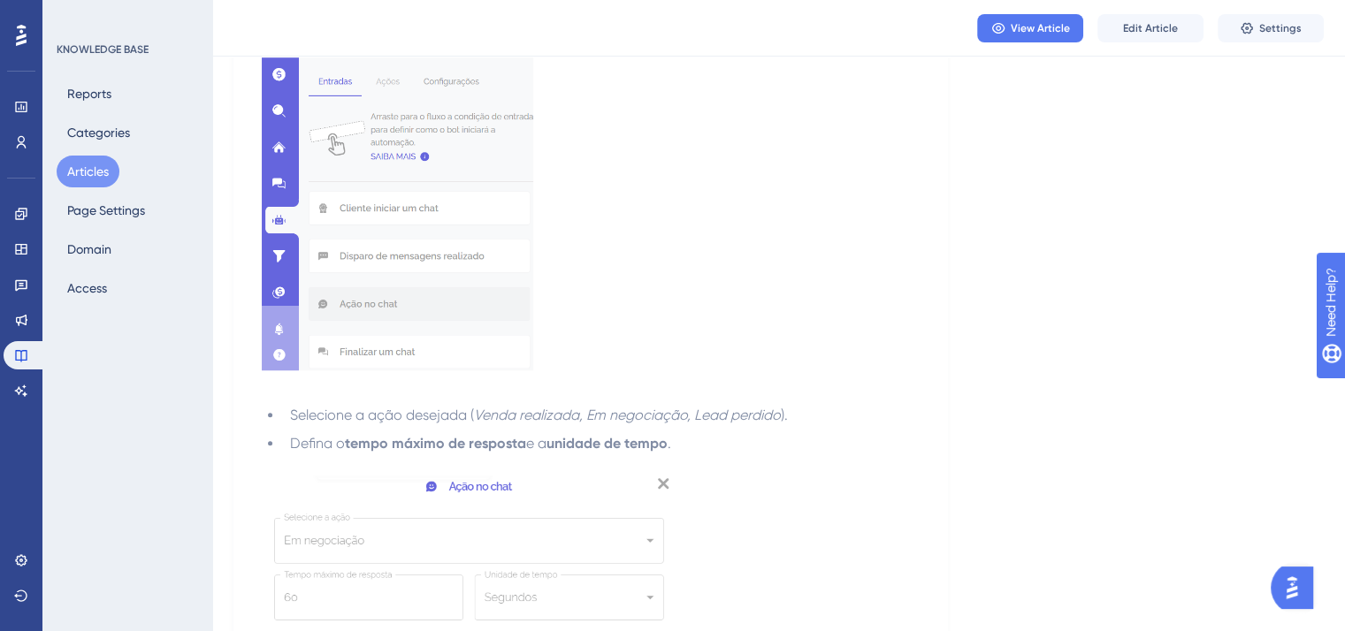
scroll to position [1503, 0]
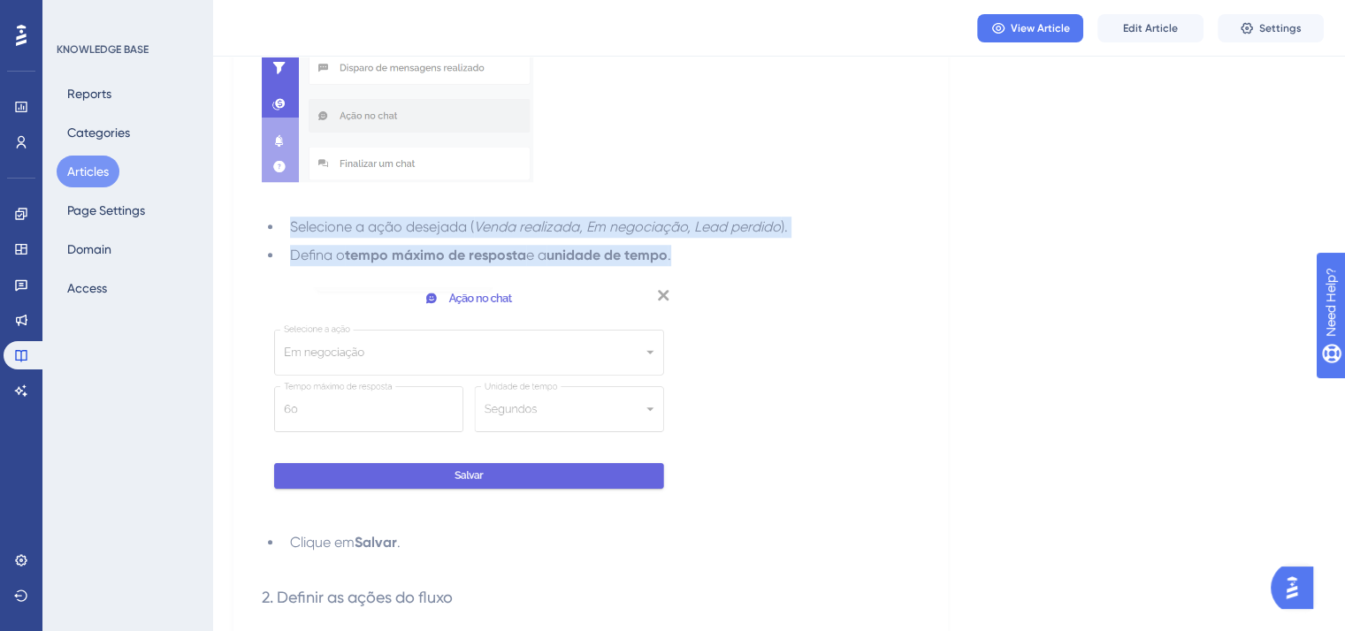
drag, startPoint x: 271, startPoint y: 231, endPoint x: 705, endPoint y: 260, distance: 434.1
click at [705, 260] on ul "Selecione a ação desejada ( Venda realizada, Em negociação, Lead perdido ). Def…" at bounding box center [591, 242] width 658 height 50
click at [497, 354] on img at bounding box center [468, 392] width 412 height 211
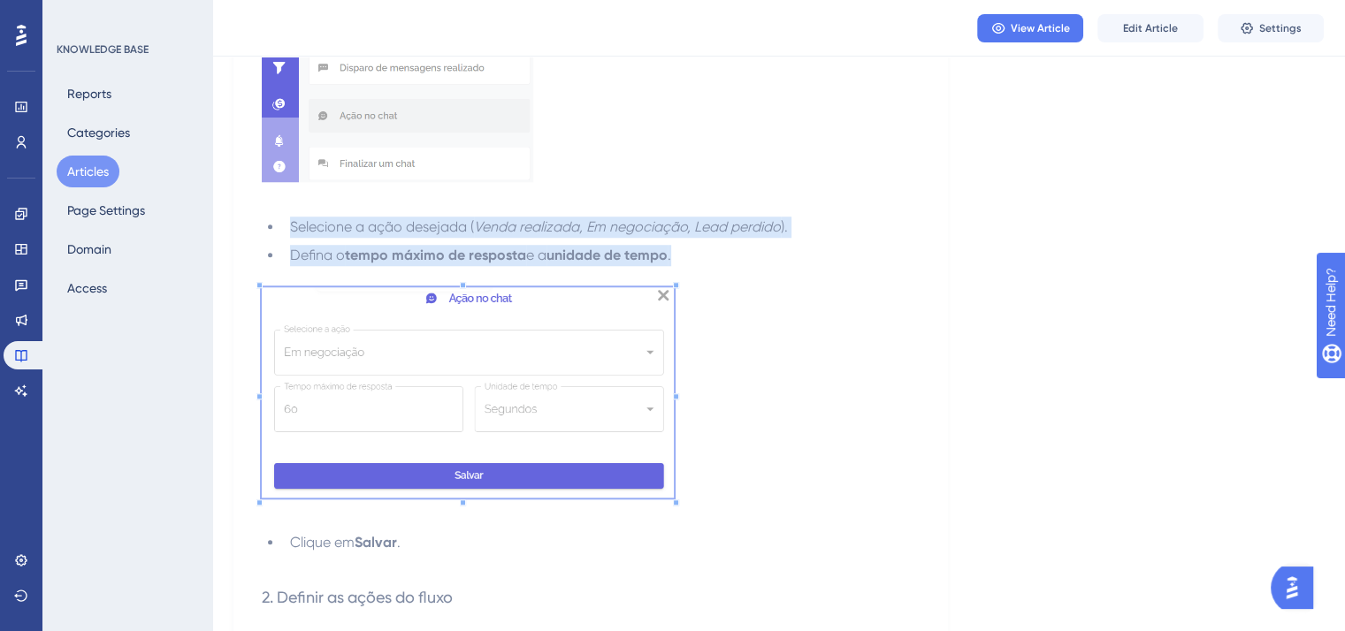
click at [913, 265] on li "Defina o tempo máximo de resposta e a unidade de tempo ." at bounding box center [601, 255] width 636 height 21
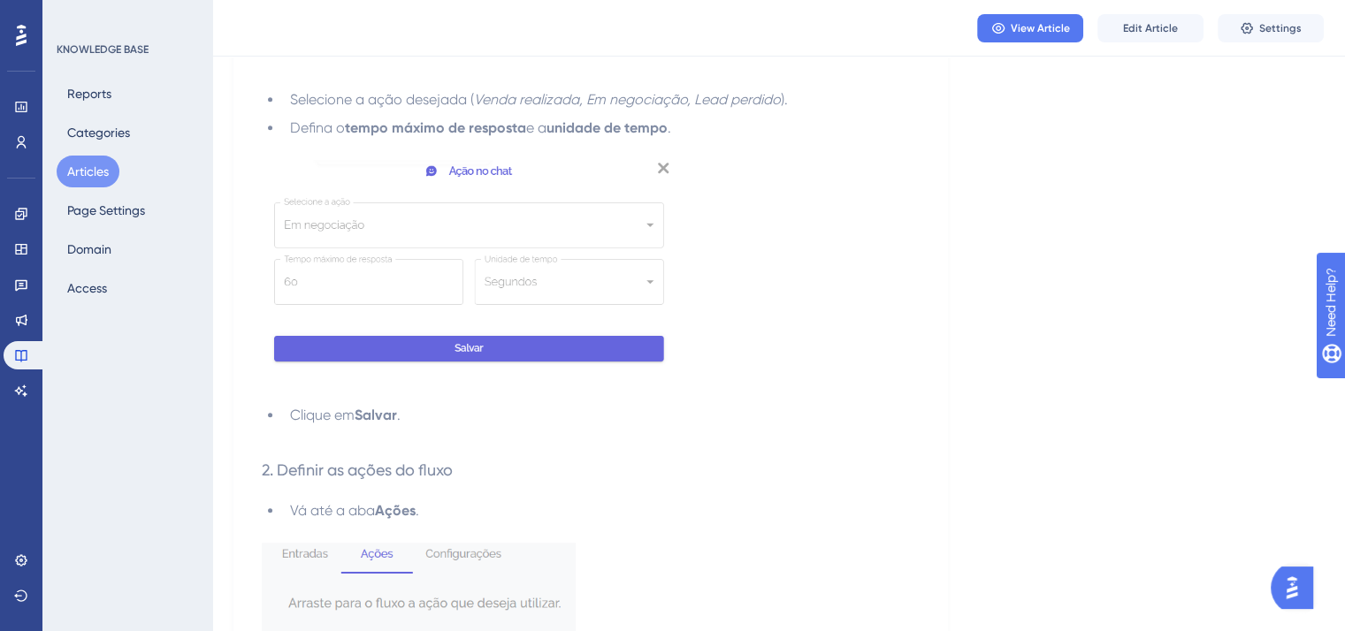
scroll to position [1856, 0]
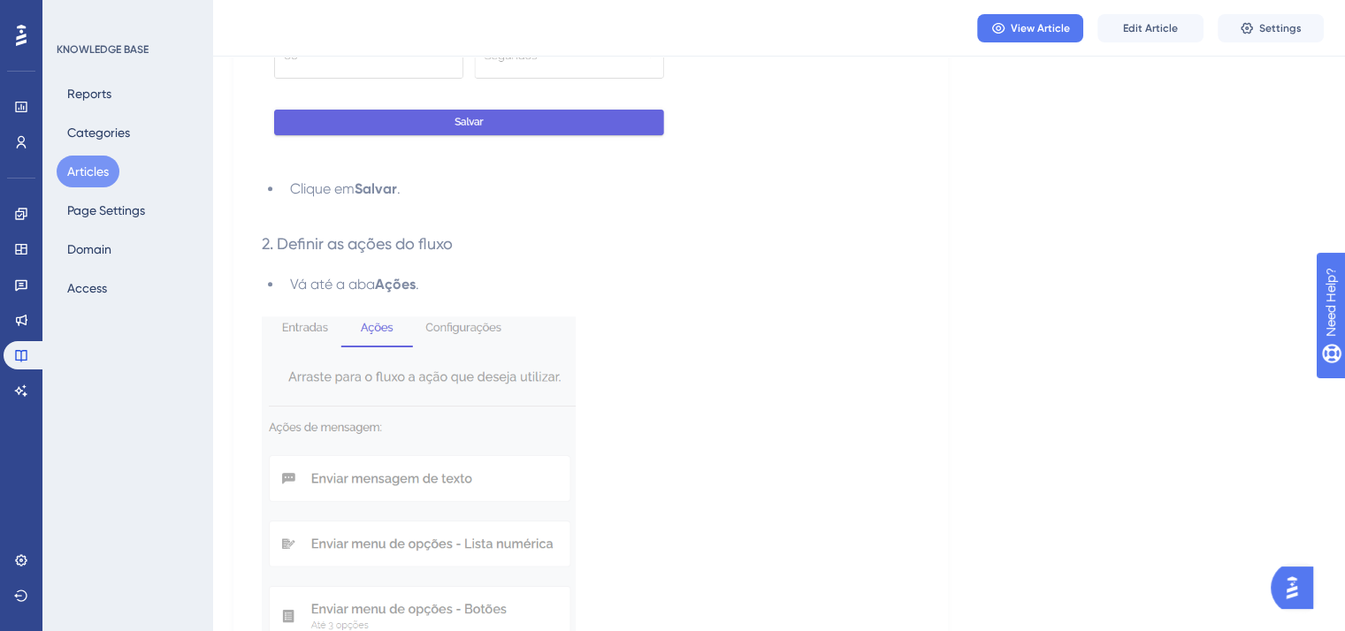
click at [941, 439] on div "Como configurar e usar a Ação de Chat no Fluxo de Automação O Fluxo de Automaçã…" at bounding box center [590, 399] width 714 height 4114
click at [516, 381] on img at bounding box center [419, 523] width 314 height 415
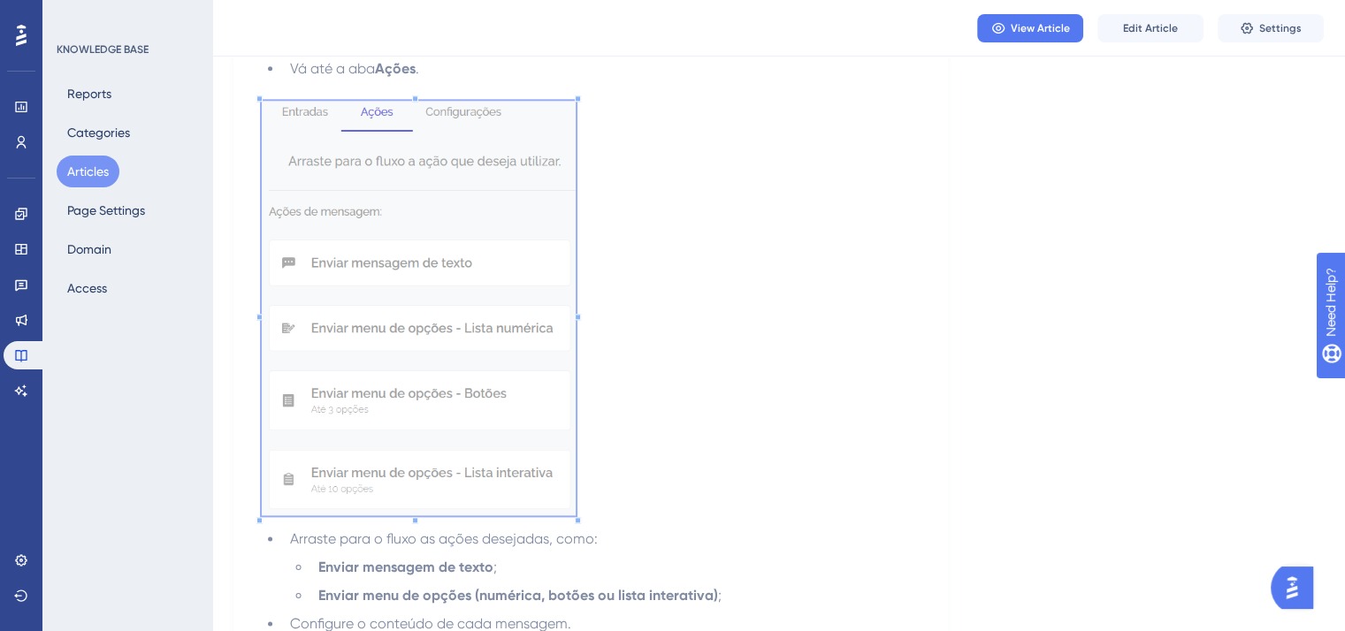
scroll to position [2298, 0]
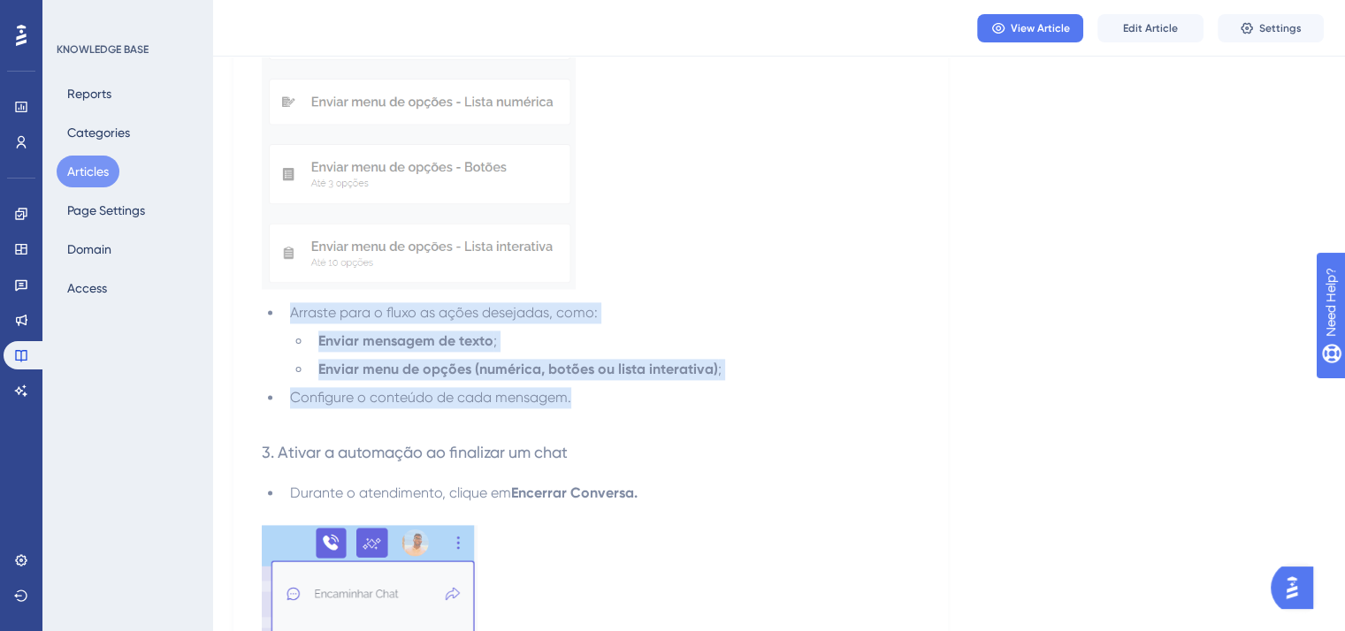
drag, startPoint x: 265, startPoint y: 326, endPoint x: 613, endPoint y: 413, distance: 358.0
click at [613, 408] on ul "Arraste para o fluxo as ações desejadas, como: Enviar mensagem de texto ; Envia…" at bounding box center [591, 355] width 658 height 106
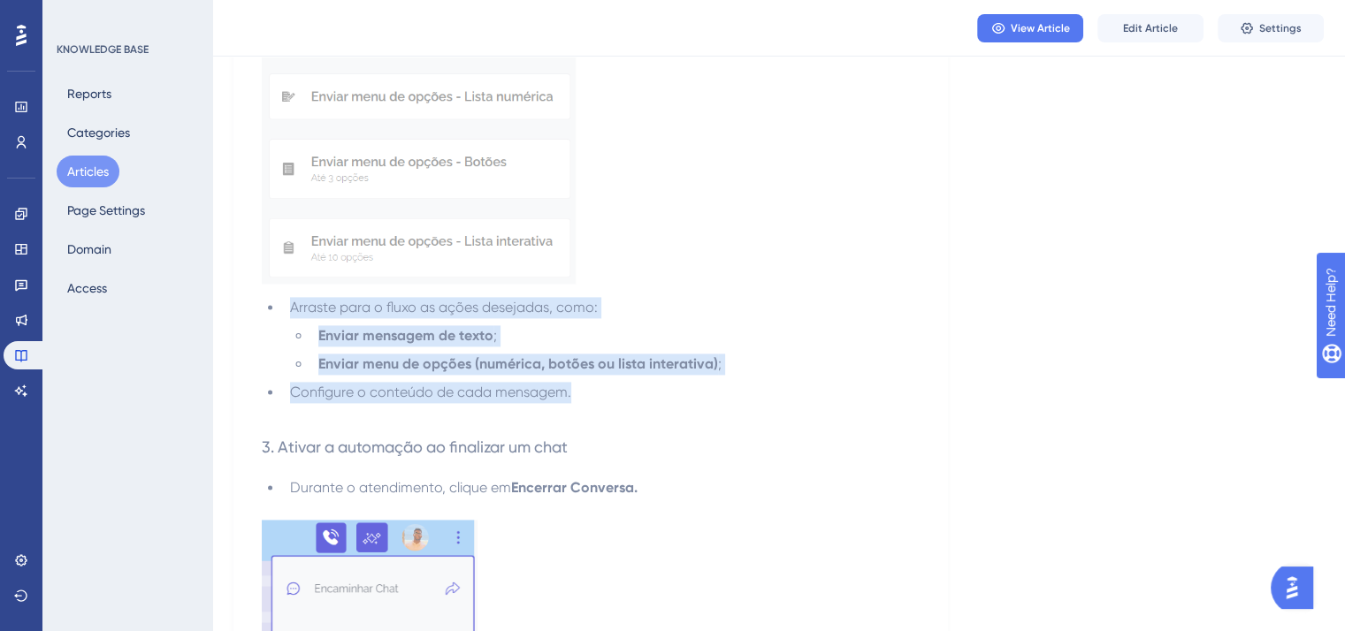
scroll to position [2564, 0]
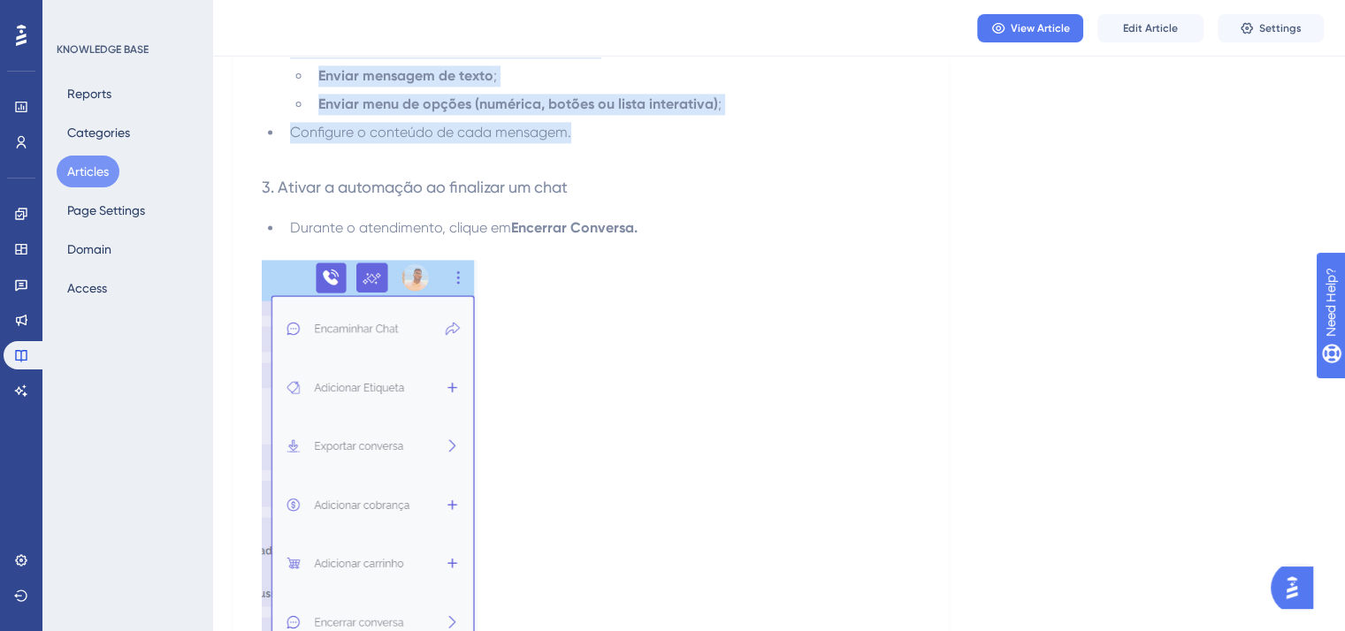
click at [389, 408] on img at bounding box center [370, 461] width 216 height 402
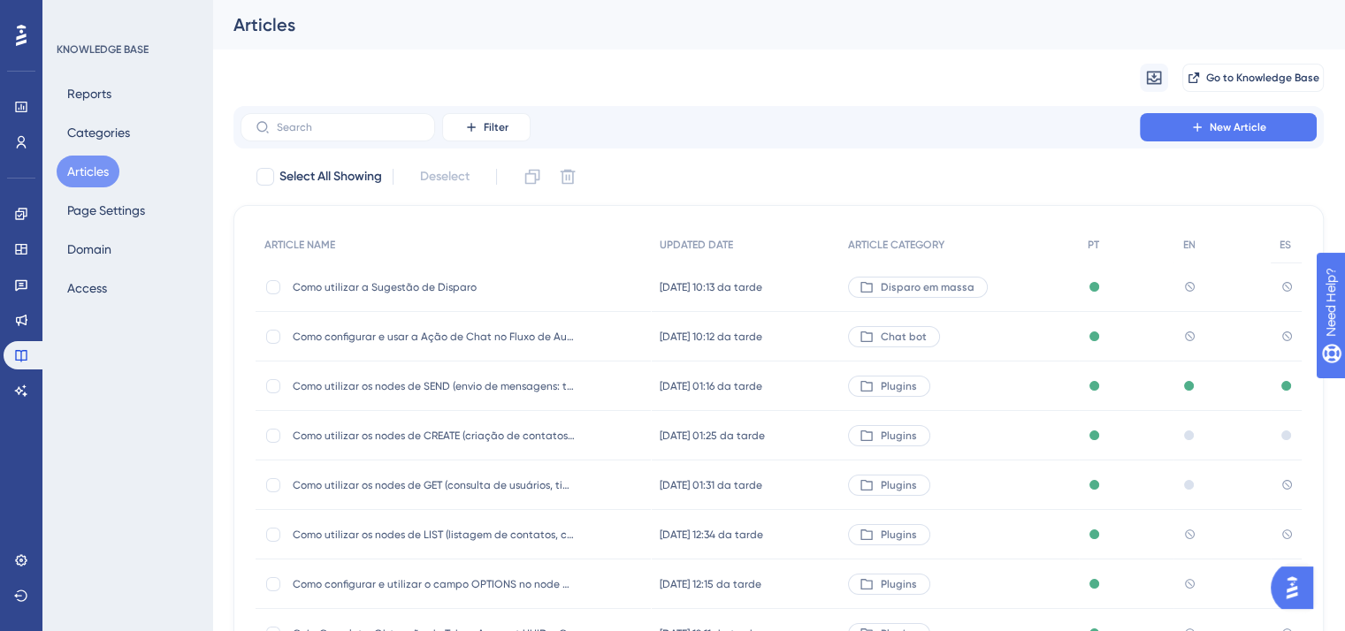
click at [358, 298] on div "Como utilizar a Sugestão de Disparo Como utilizar a Sugestão de Disparo" at bounding box center [434, 288] width 283 height 50
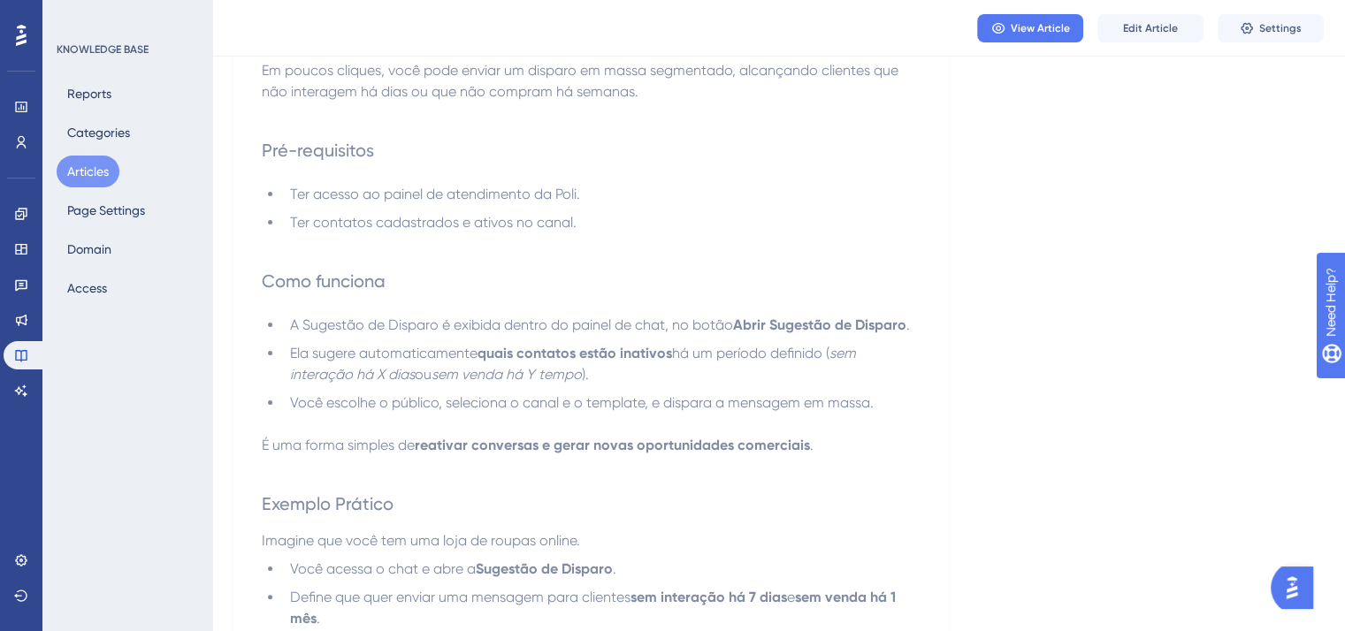
scroll to position [354, 0]
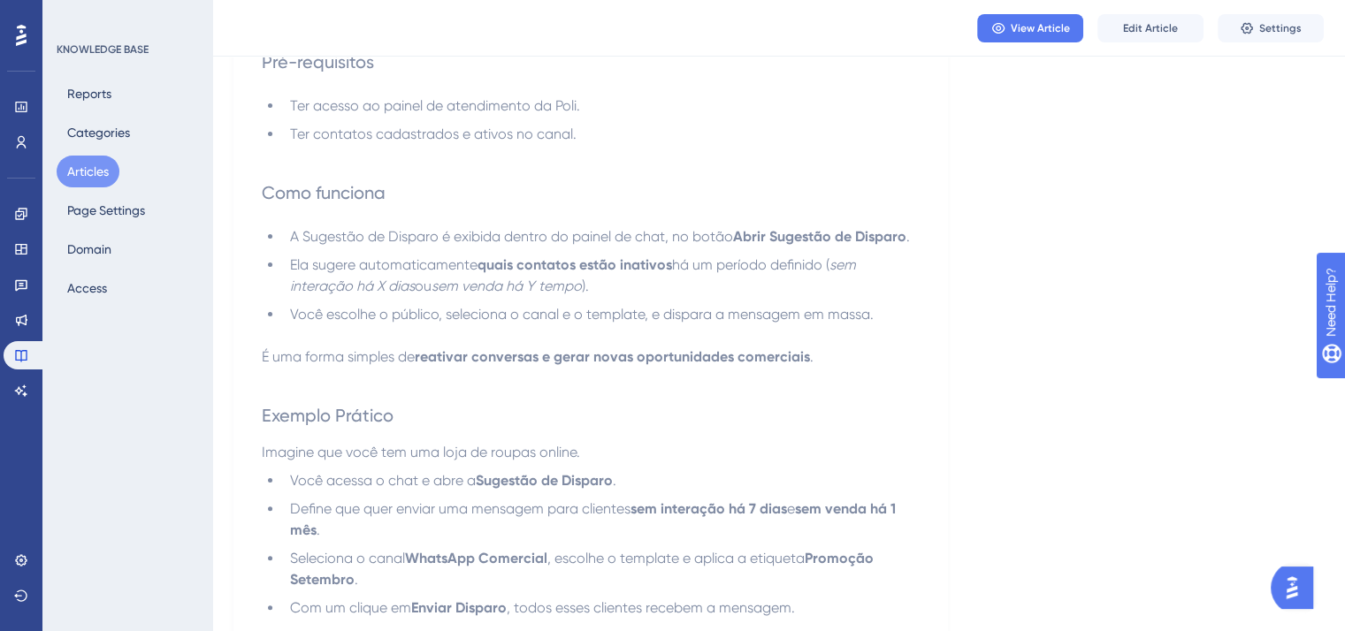
drag, startPoint x: 728, startPoint y: 255, endPoint x: 707, endPoint y: 329, distance: 76.4
click at [728, 256] on li "Ela sugere automaticamente quais contatos estão inativos há um período definido…" at bounding box center [601, 276] width 636 height 42
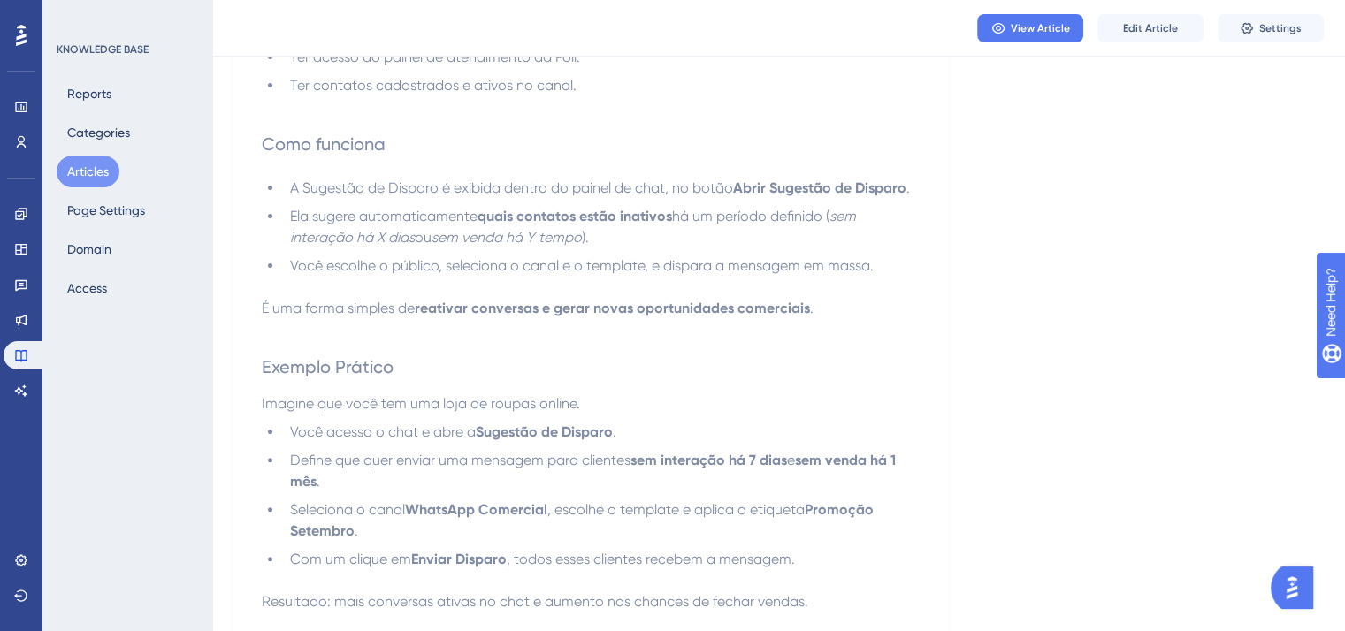
scroll to position [442, 0]
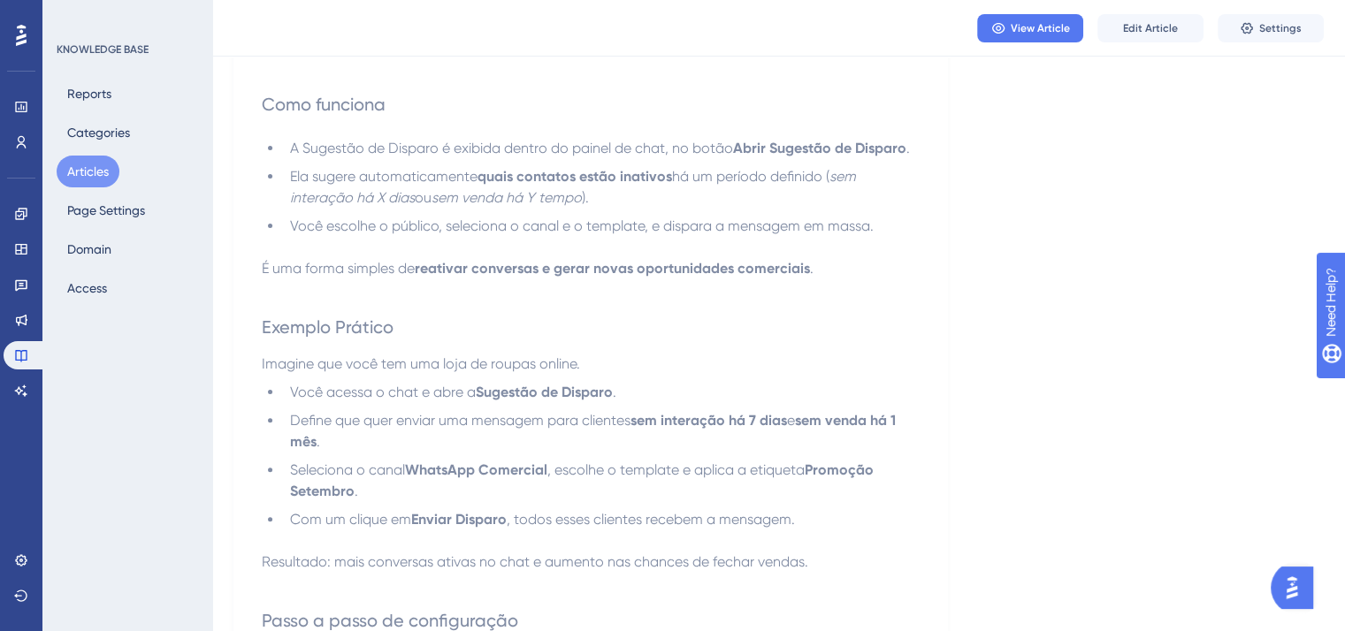
click at [807, 258] on p at bounding box center [591, 247] width 658 height 21
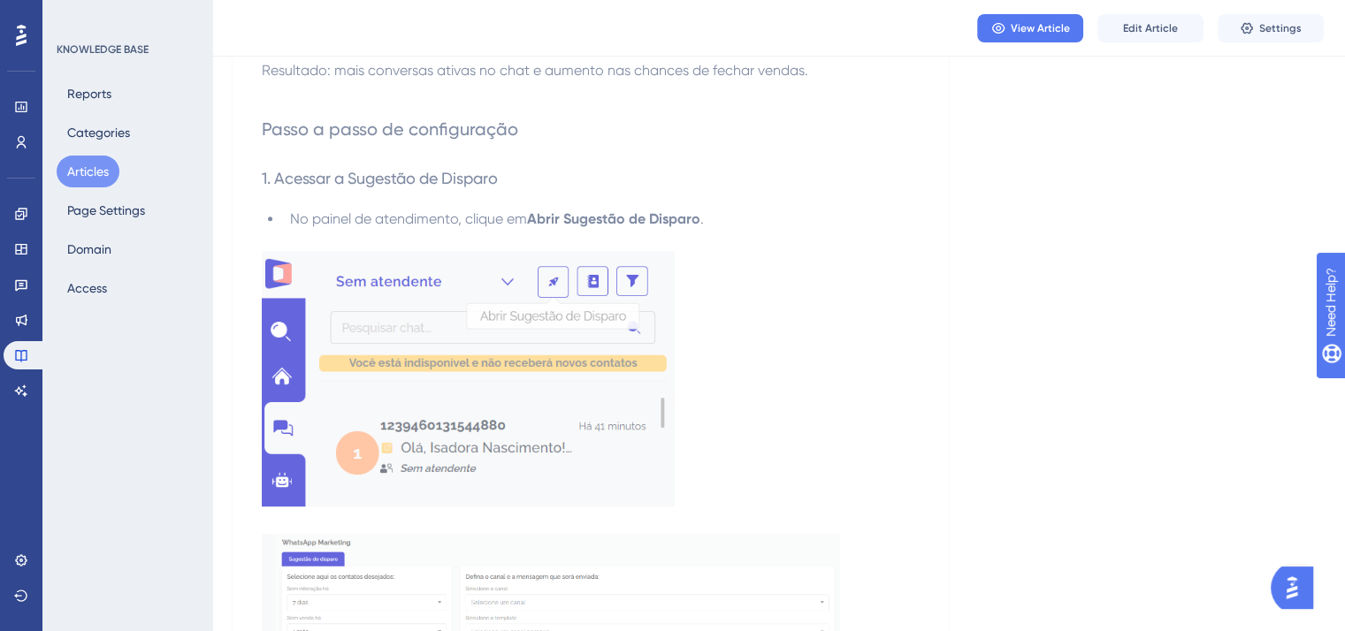
scroll to position [1149, 0]
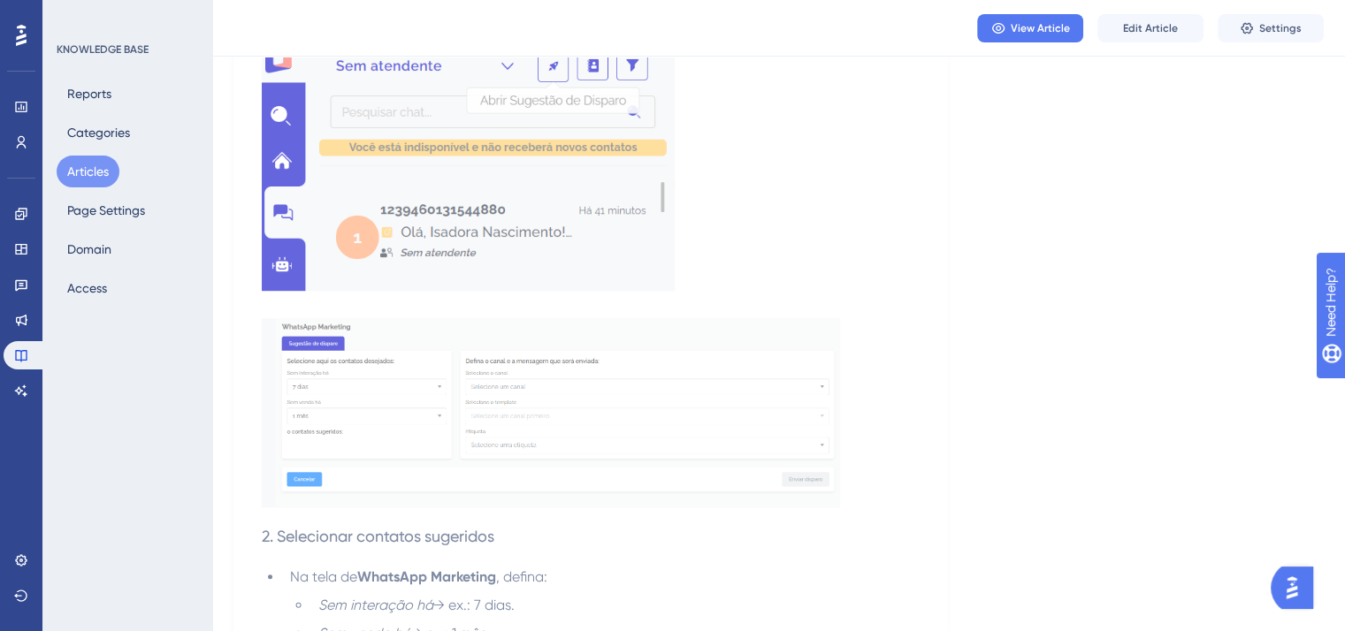
click at [491, 211] on img at bounding box center [468, 162] width 413 height 255
click at [646, 404] on img at bounding box center [551, 412] width 578 height 189
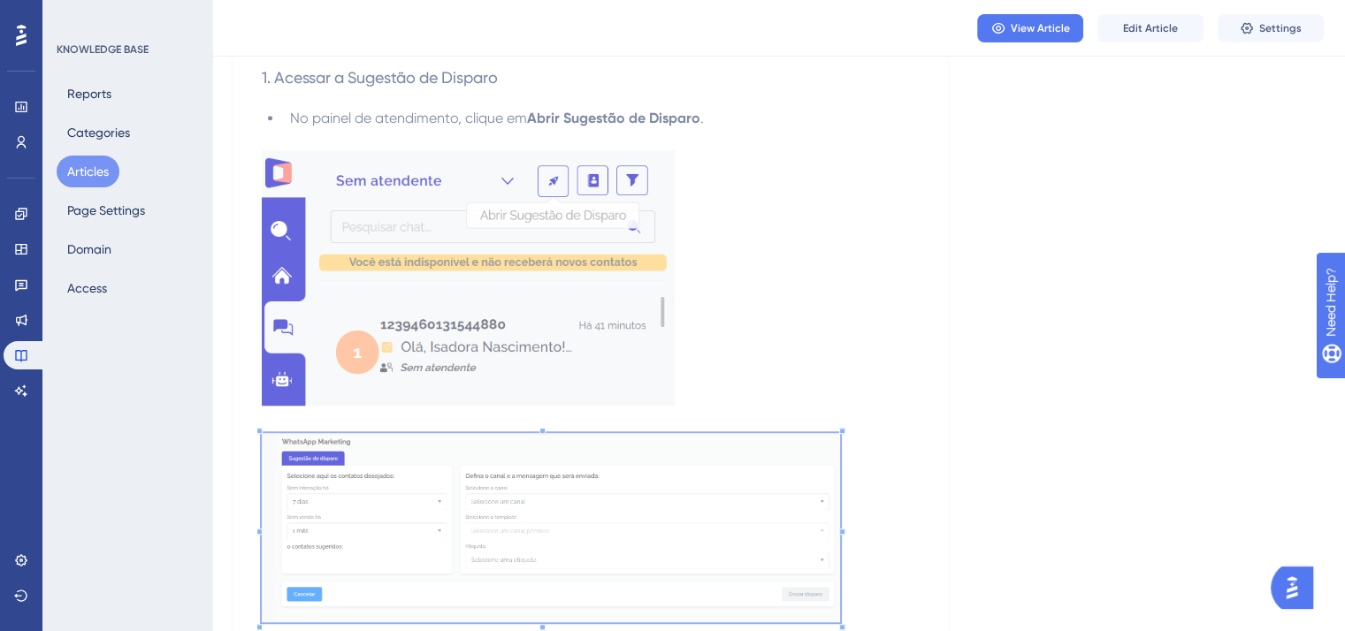
scroll to position [884, 0]
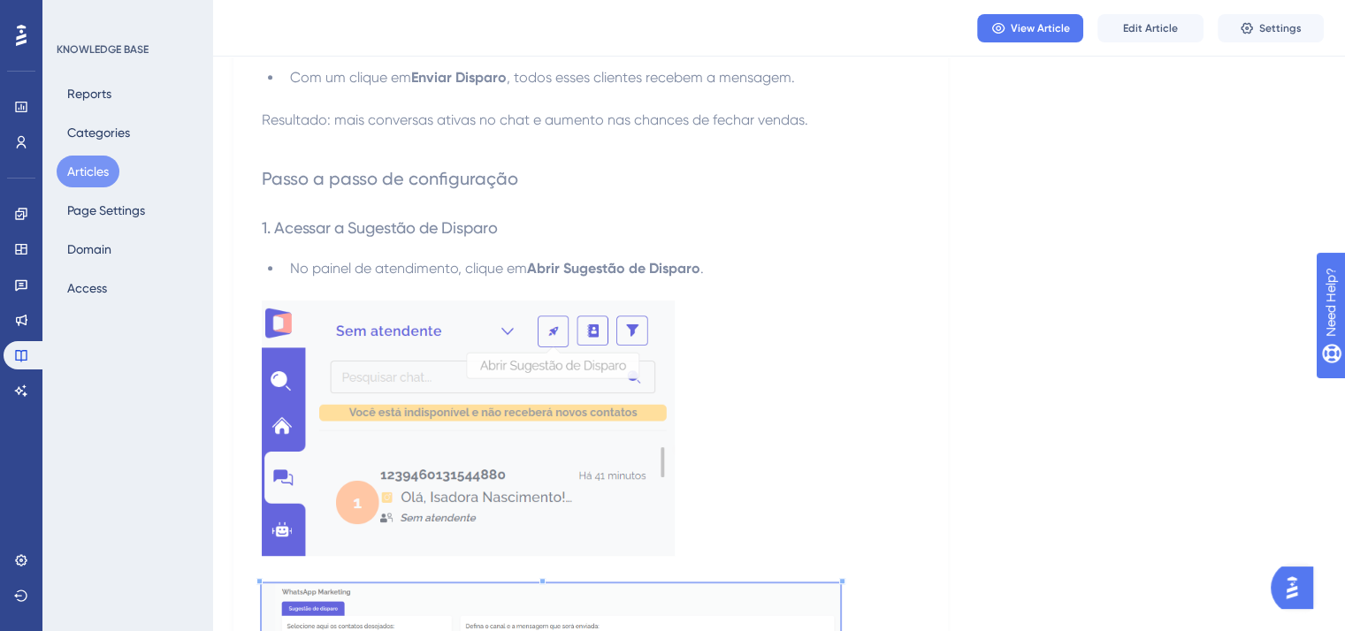
click at [581, 323] on img at bounding box center [468, 428] width 413 height 255
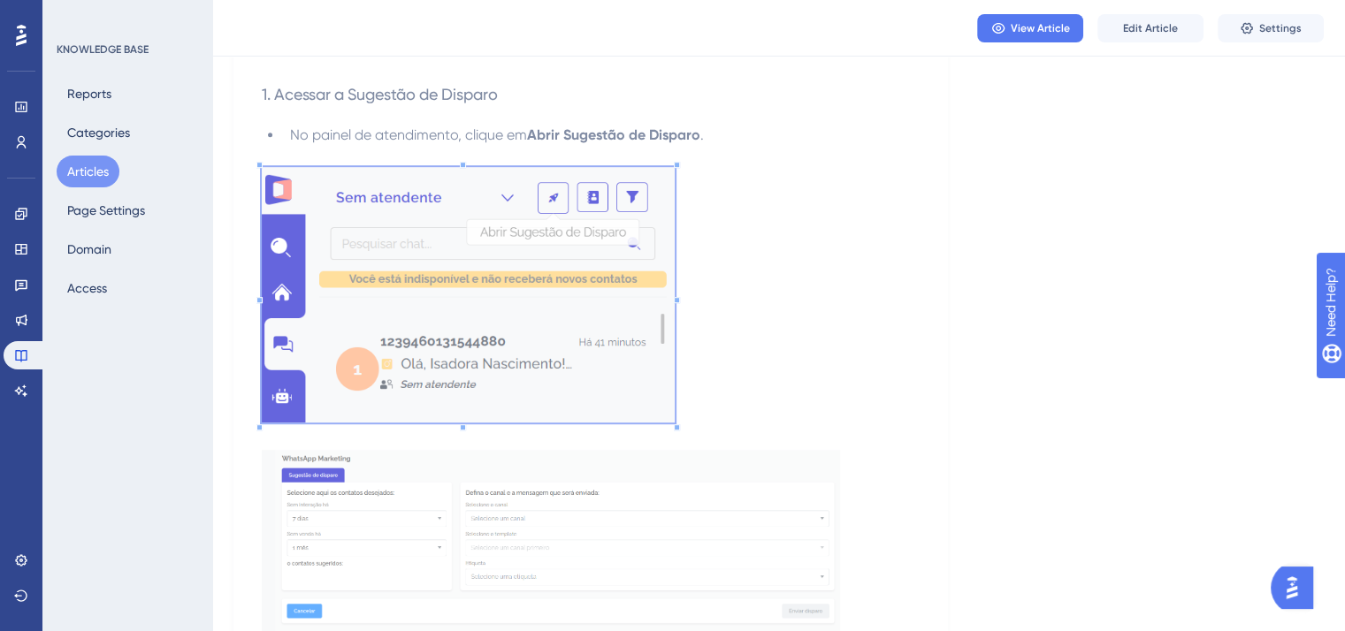
scroll to position [1149, 0]
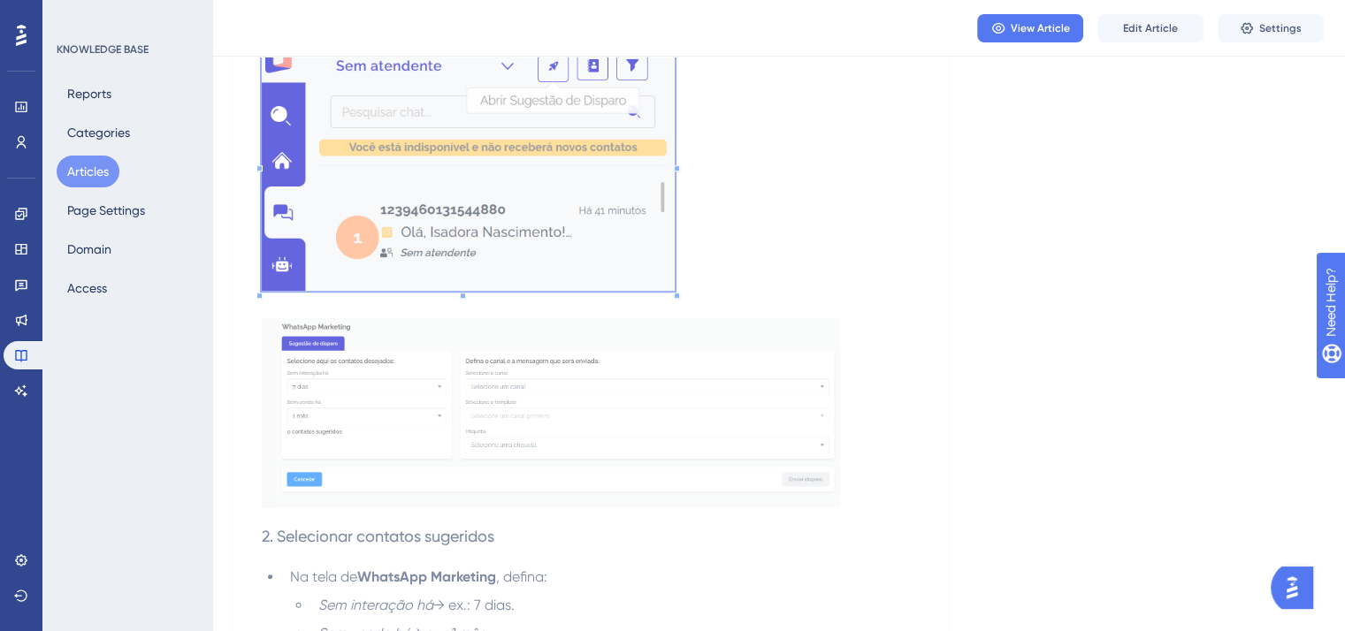
click at [590, 415] on img at bounding box center [551, 412] width 578 height 189
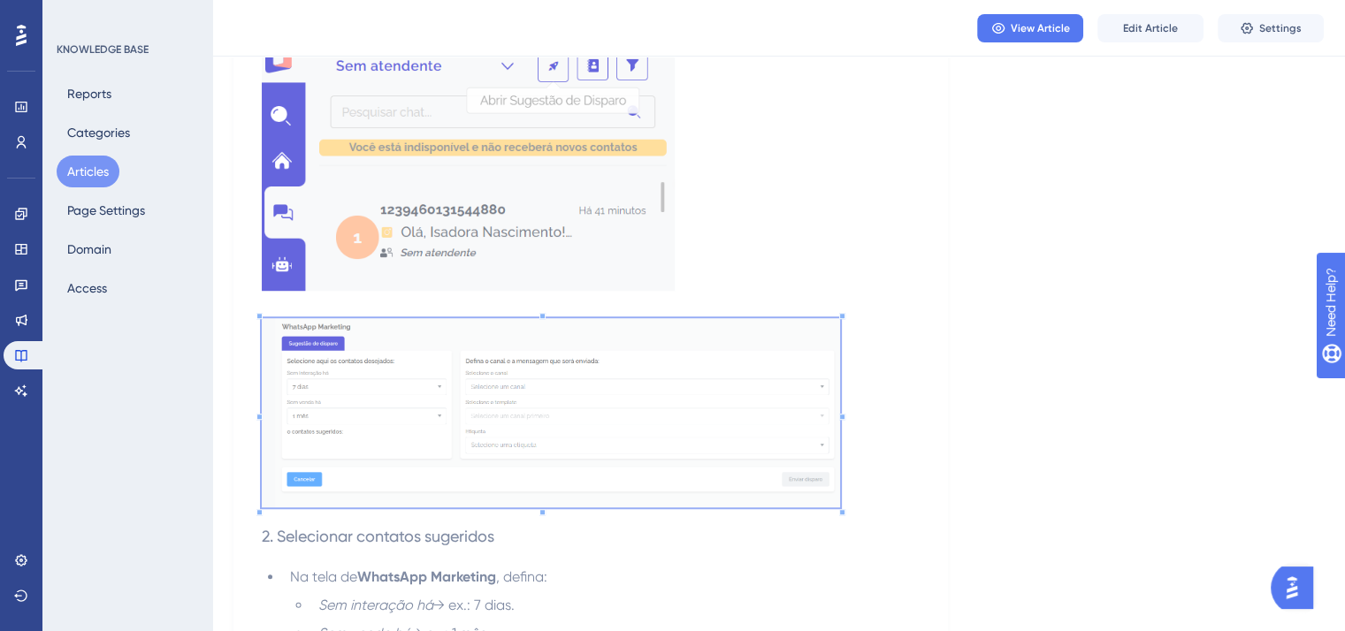
click at [780, 492] on img at bounding box center [551, 412] width 578 height 189
click at [825, 545] on h3 "2. Selecionar contatos sugeridos" at bounding box center [591, 537] width 658 height 46
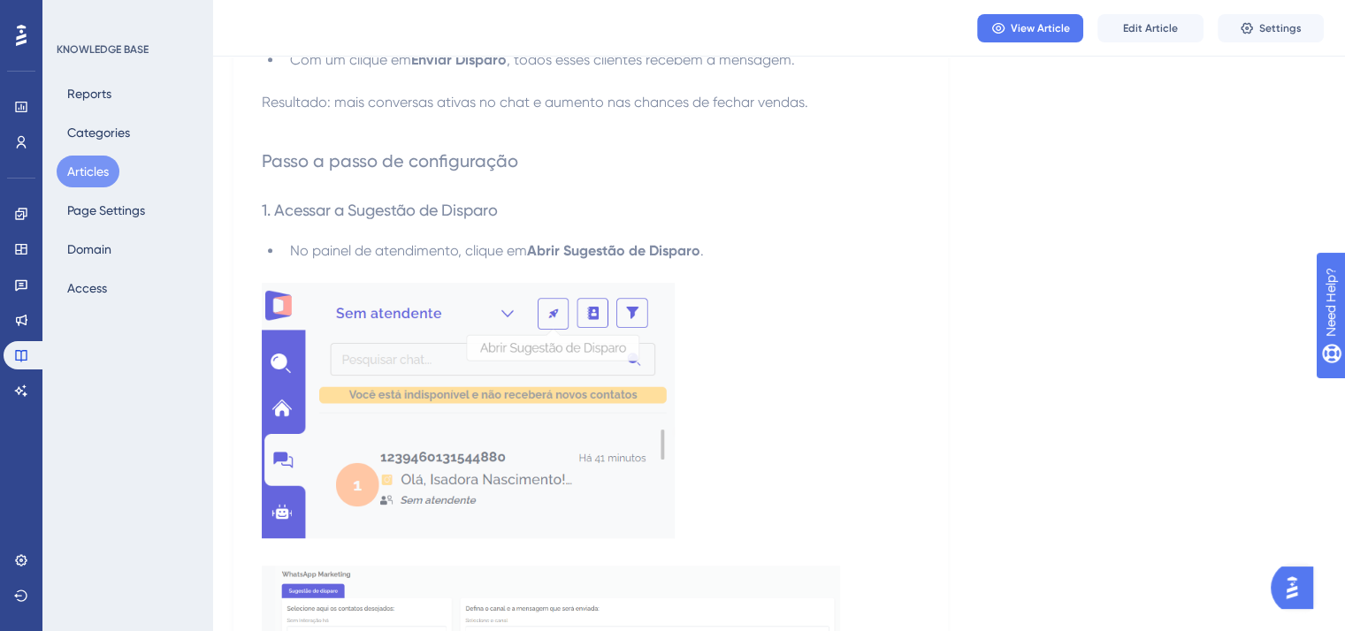
scroll to position [900, 0]
click at [484, 324] on img at bounding box center [468, 412] width 413 height 255
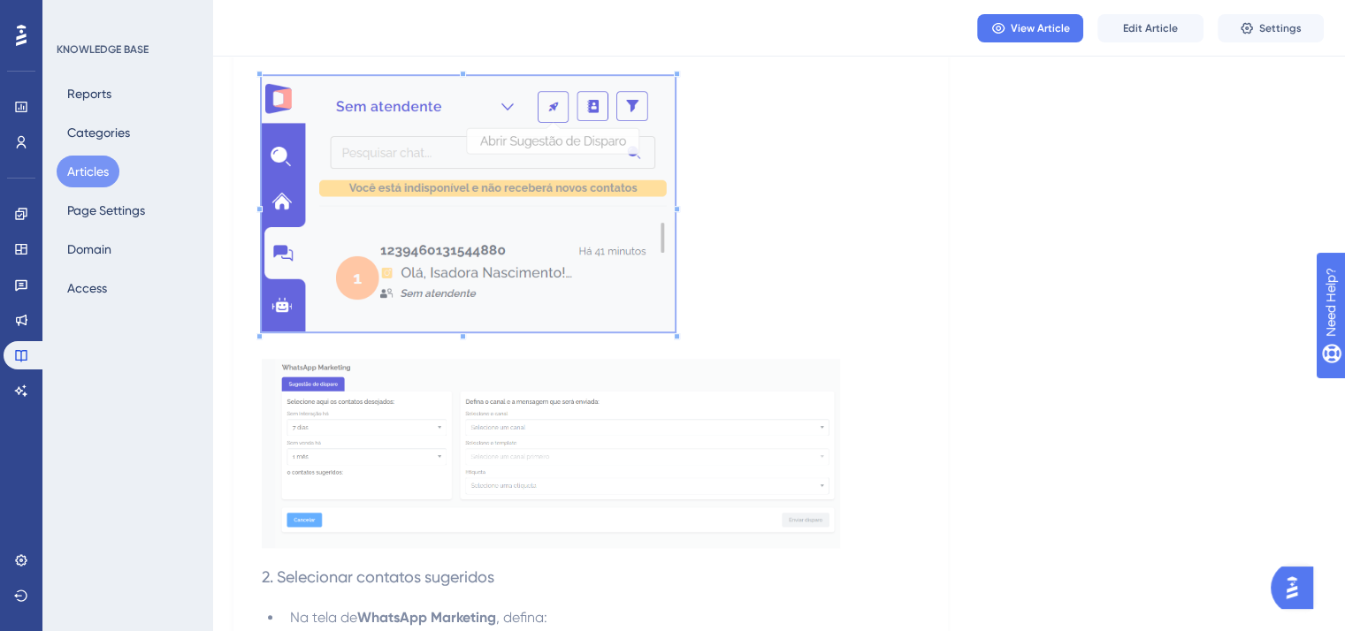
scroll to position [1253, 0]
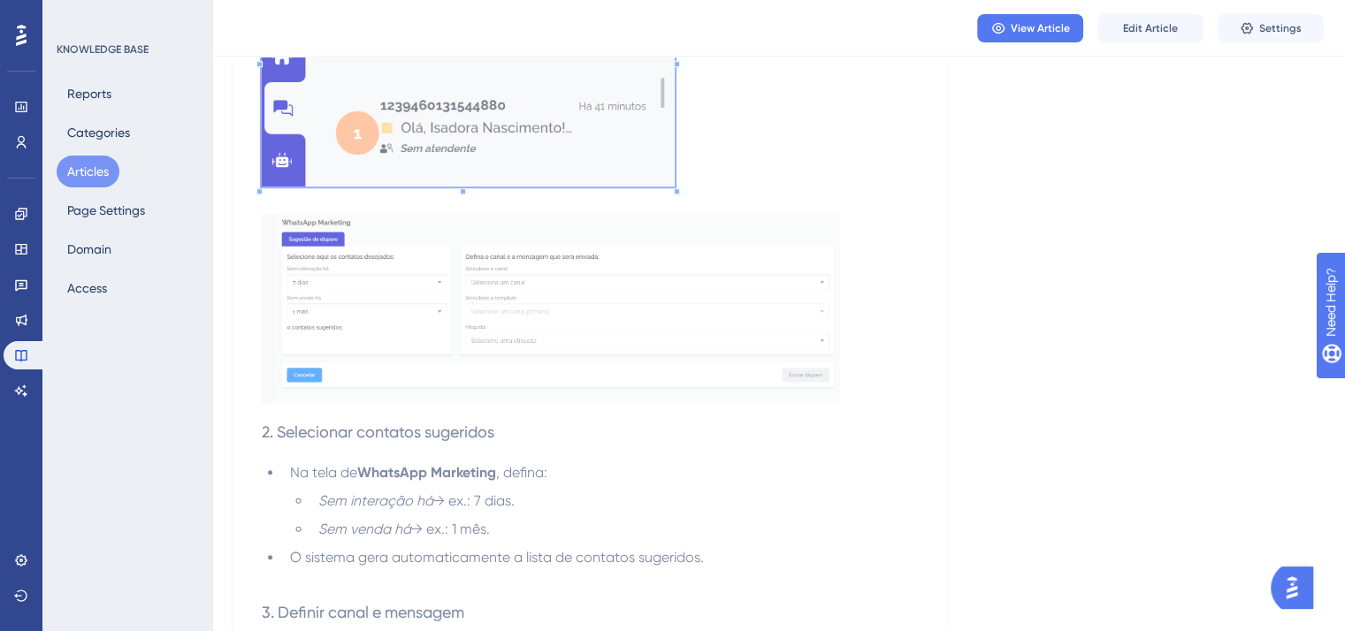
click at [477, 383] on img at bounding box center [551, 308] width 578 height 189
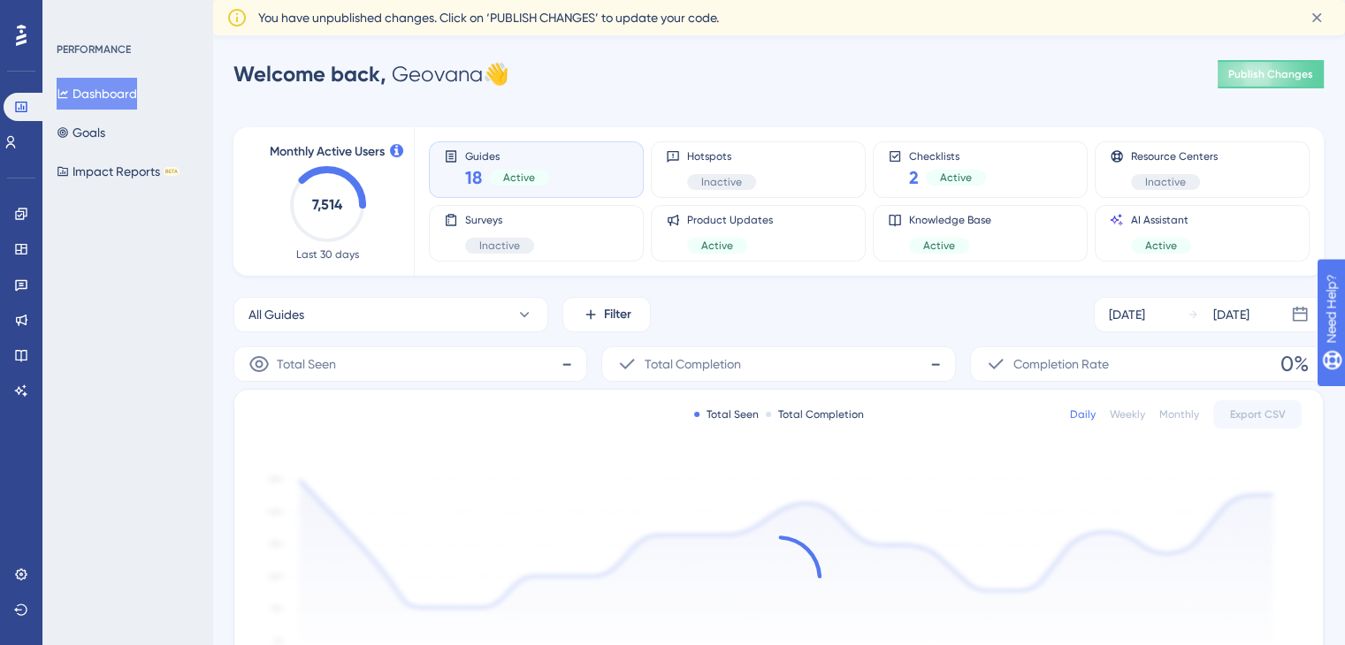
click at [3, 362] on div "Performance Users Engagement Widgets Feedback Product Updates Knowledge Base AI…" at bounding box center [21, 322] width 42 height 645
click at [14, 362] on link at bounding box center [21, 355] width 14 height 28
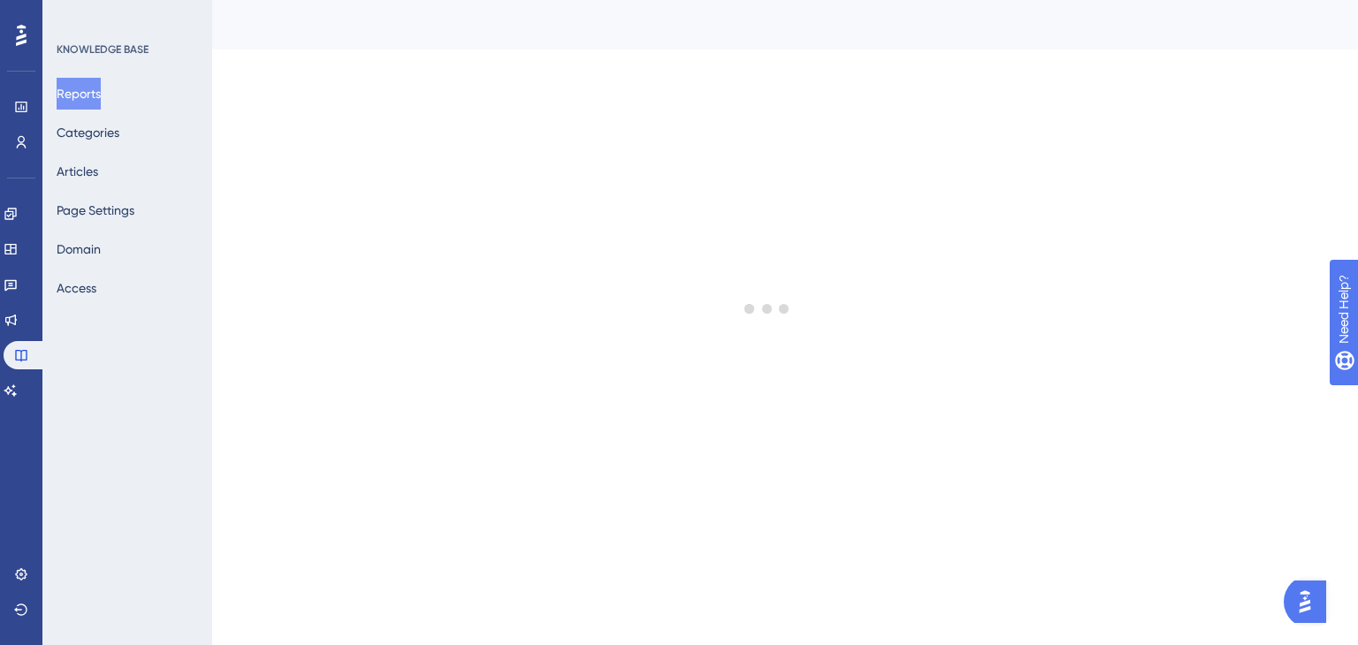
click at [183, 181] on div at bounding box center [767, 309] width 1181 height 518
click at [169, 175] on div "Reports Categories Articles Page Settings Domain Access" at bounding box center [128, 191] width 143 height 226
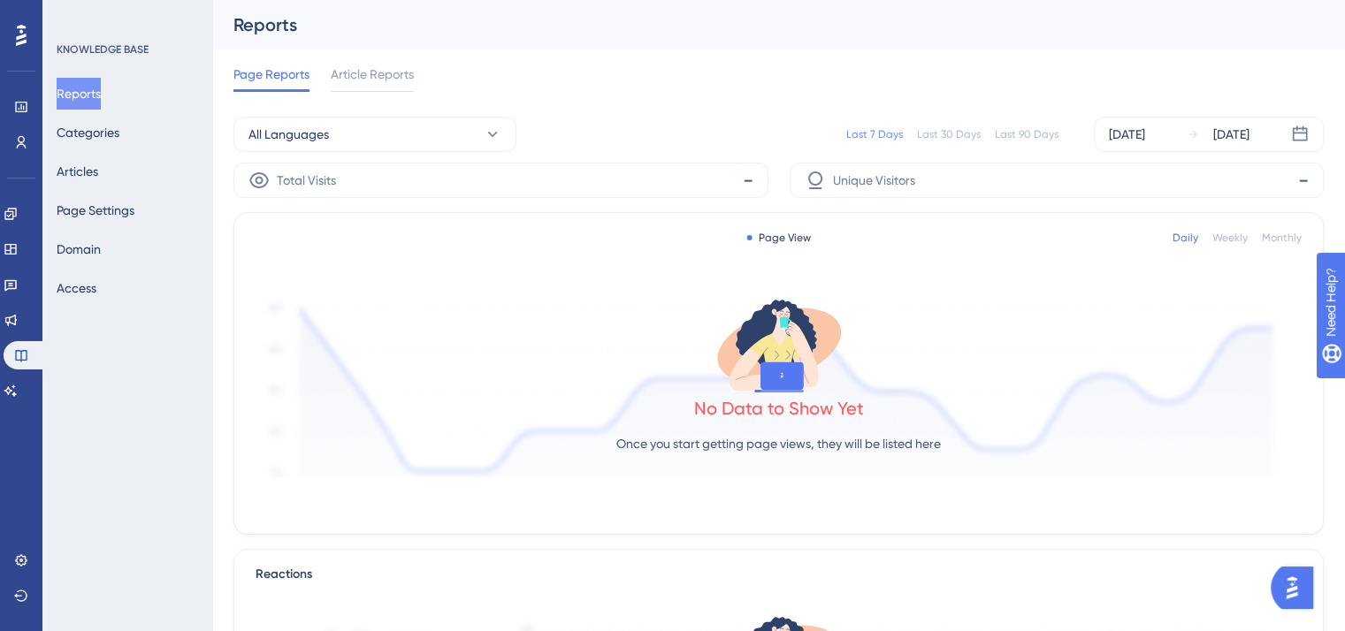
click at [135, 167] on div "Reports Categories Articles Page Settings Domain Access" at bounding box center [128, 191] width 143 height 226
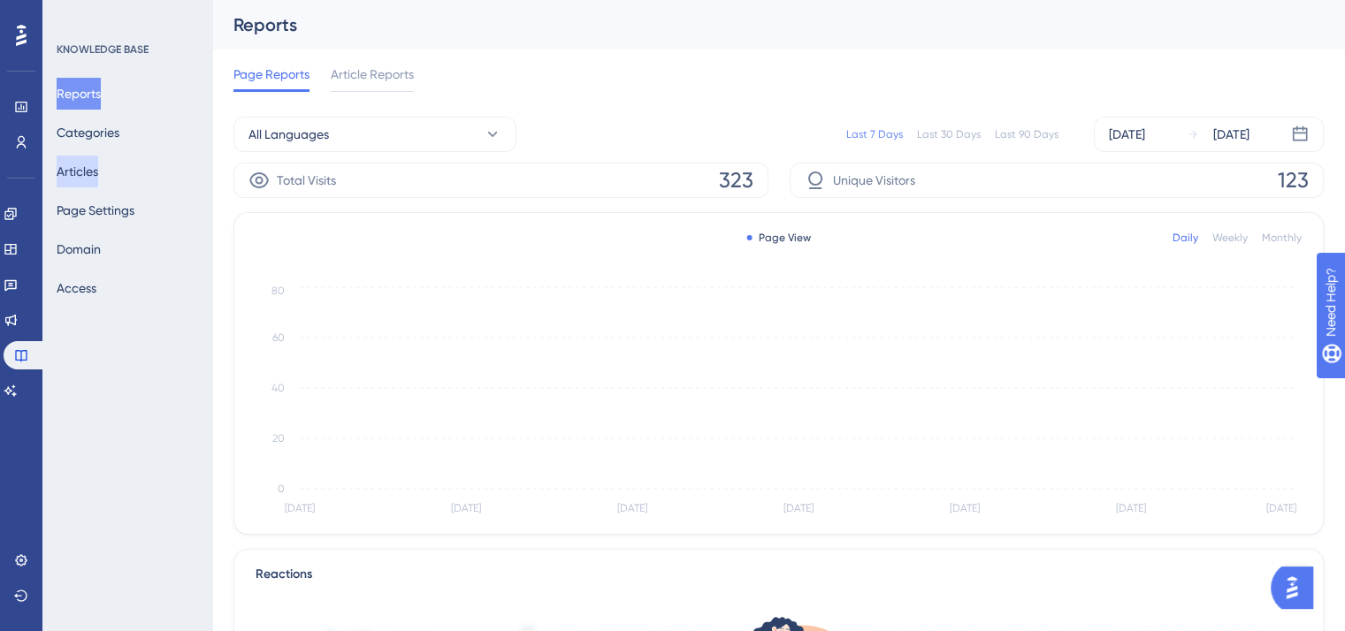
click at [98, 174] on button "Articles" at bounding box center [78, 172] width 42 height 32
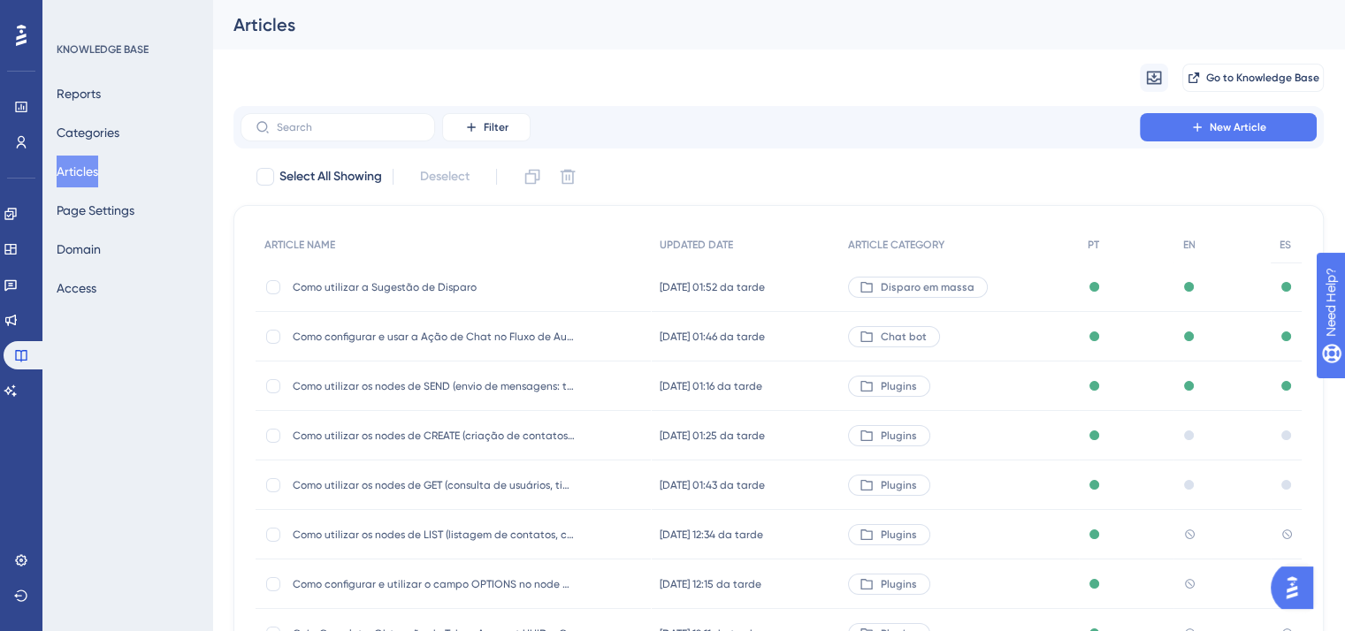
click at [400, 280] on span "Como utilizar a Sugestão de Disparo" at bounding box center [434, 287] width 283 height 14
